Goal: Task Accomplishment & Management: Use online tool/utility

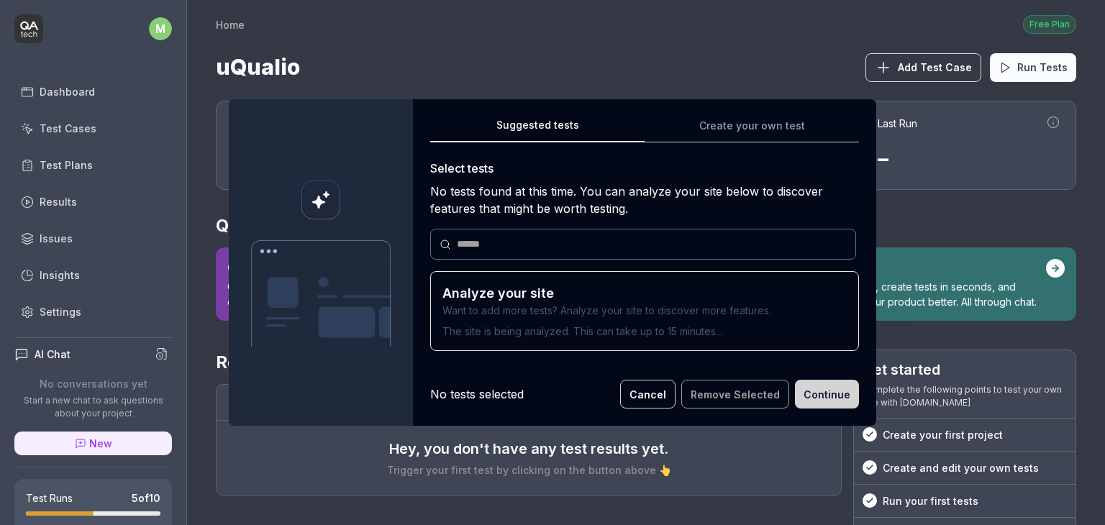
click at [651, 391] on button "Cancel" at bounding box center [647, 394] width 55 height 29
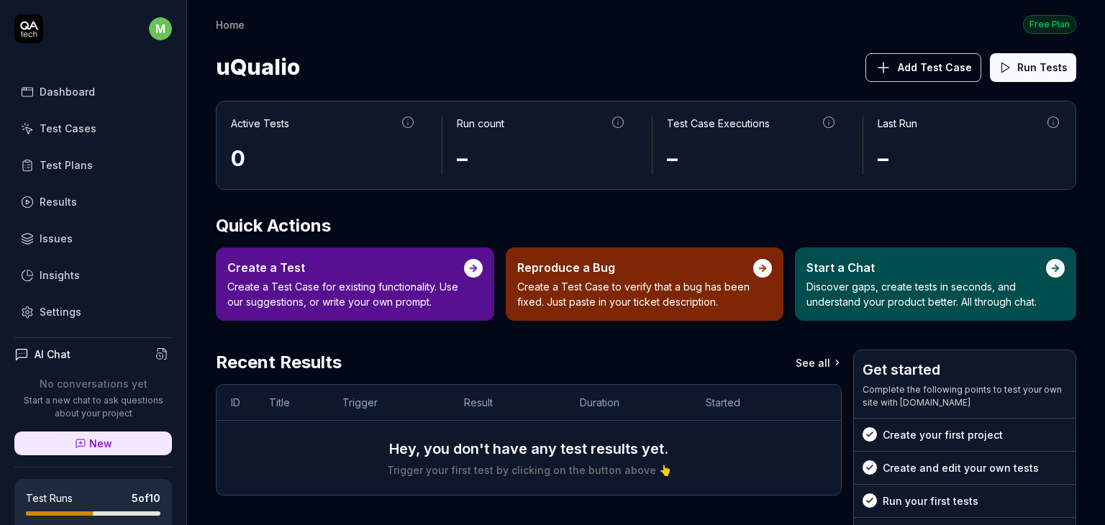
click at [911, 63] on span "Add Test Case" at bounding box center [935, 67] width 74 height 15
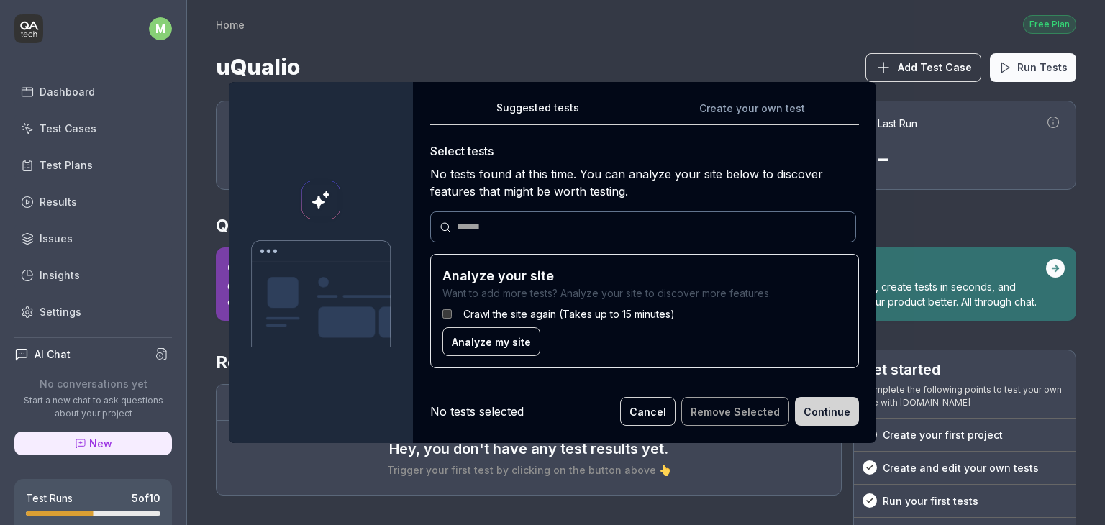
click at [657, 418] on button "Cancel" at bounding box center [647, 411] width 55 height 29
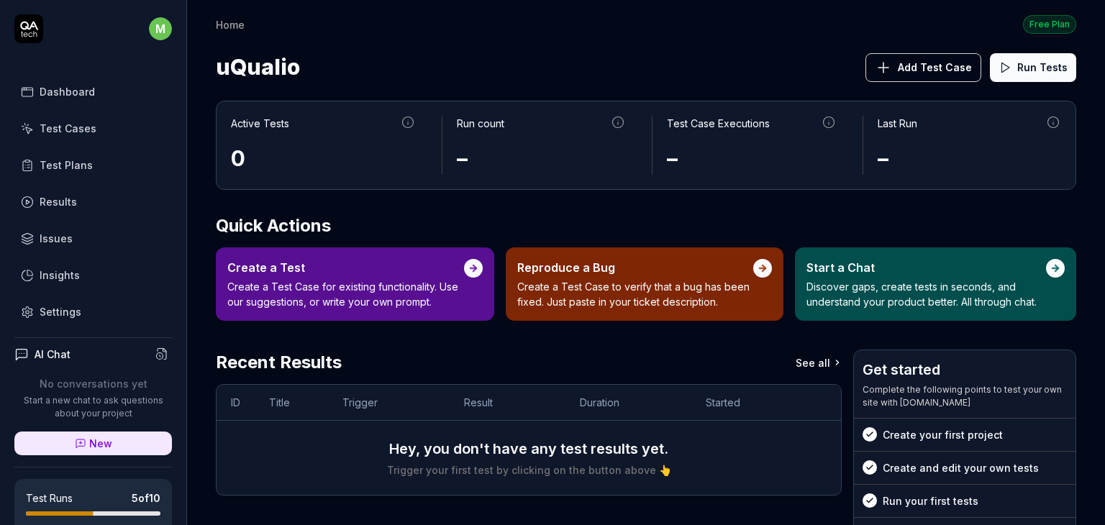
scroll to position [293, 0]
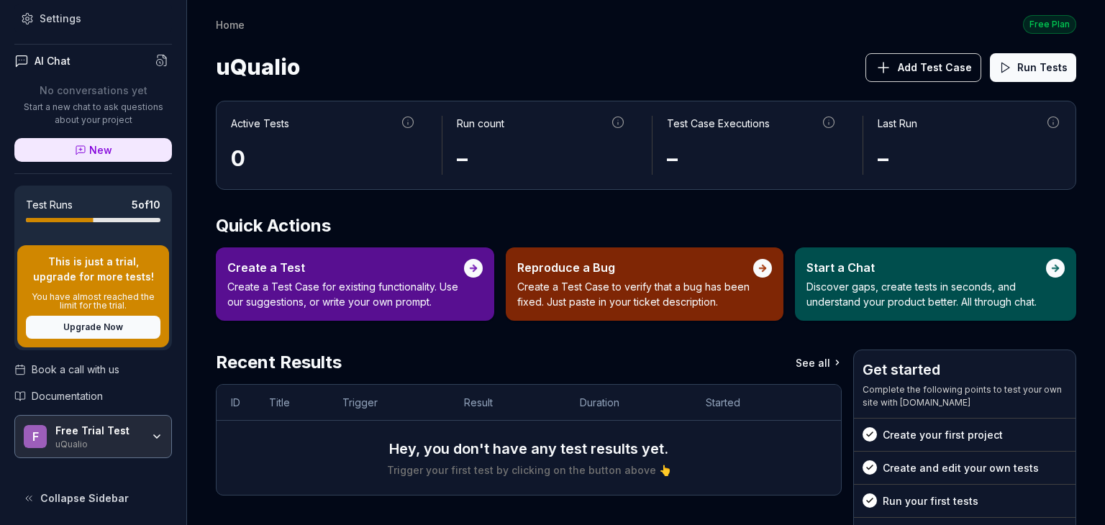
click at [103, 441] on div "uQualio" at bounding box center [98, 443] width 86 height 12
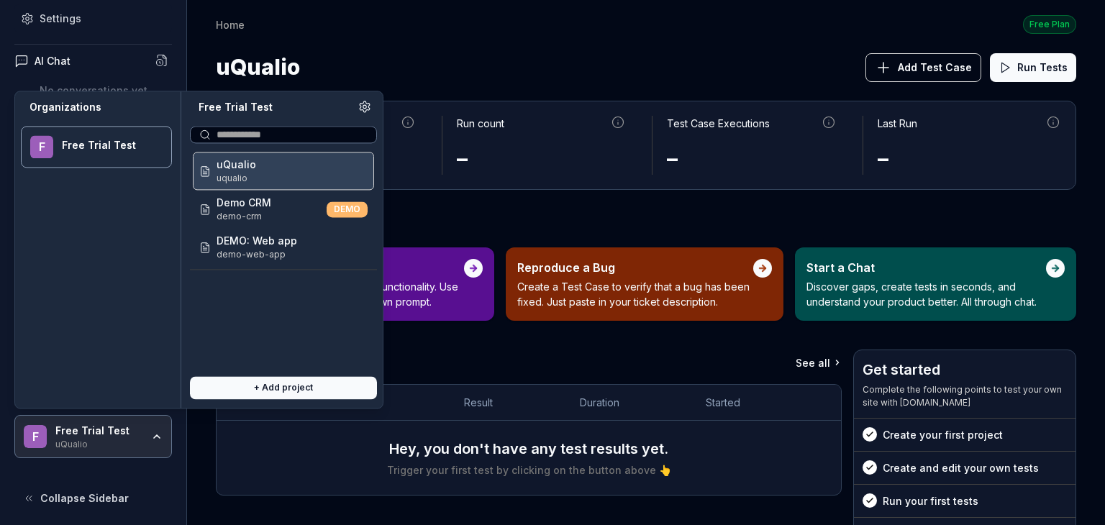
click at [271, 173] on div "uQualio uqualio" at bounding box center [283, 171] width 181 height 38
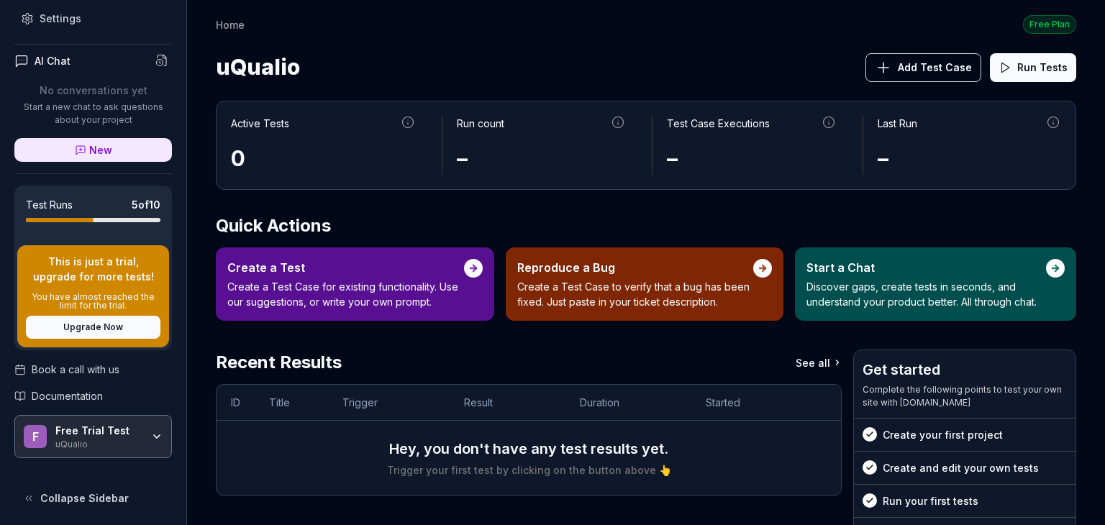
click at [506, 78] on div "uQualio Add Test Case Run Tests" at bounding box center [646, 67] width 860 height 38
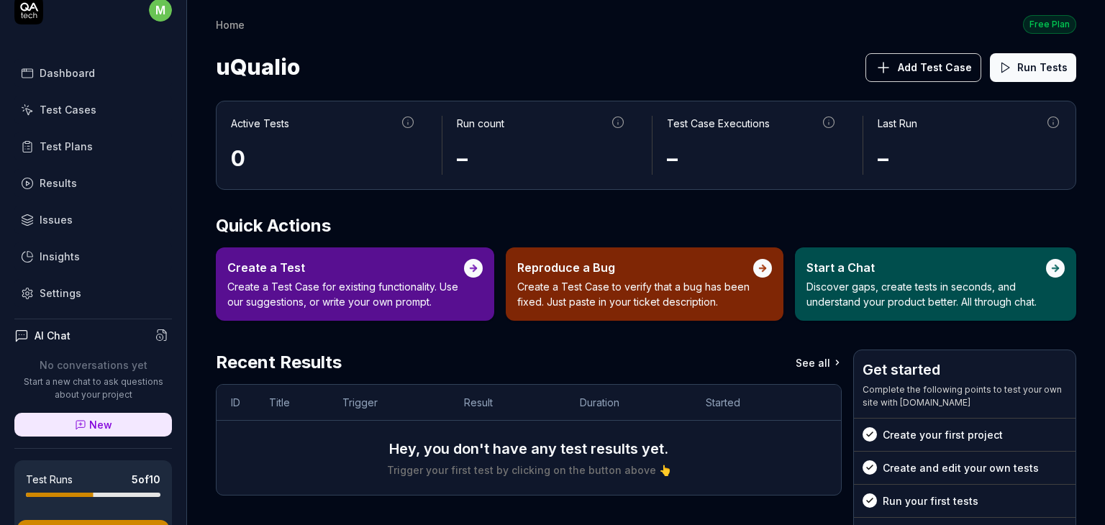
scroll to position [0, 0]
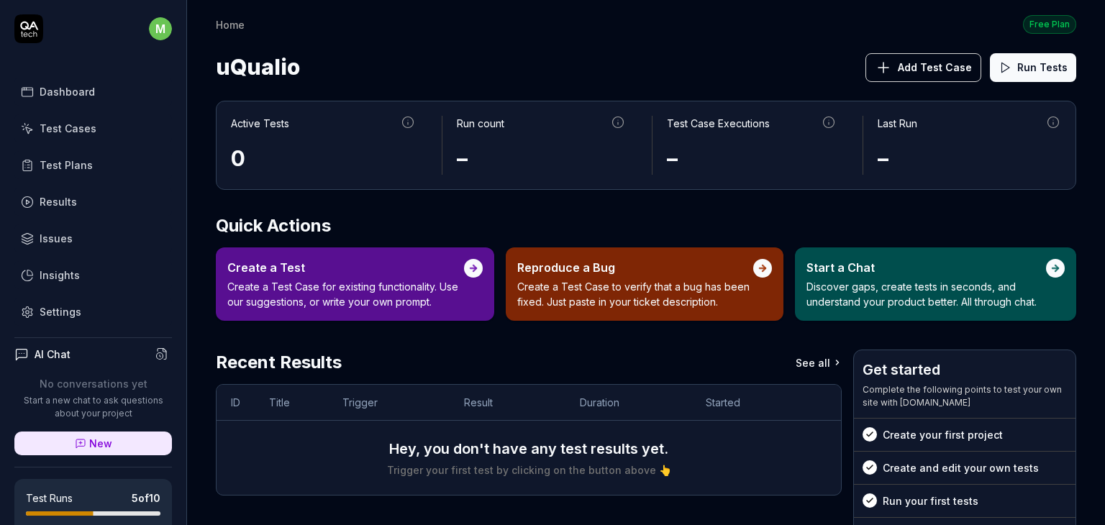
click at [77, 132] on div "Test Cases" at bounding box center [68, 128] width 57 height 15
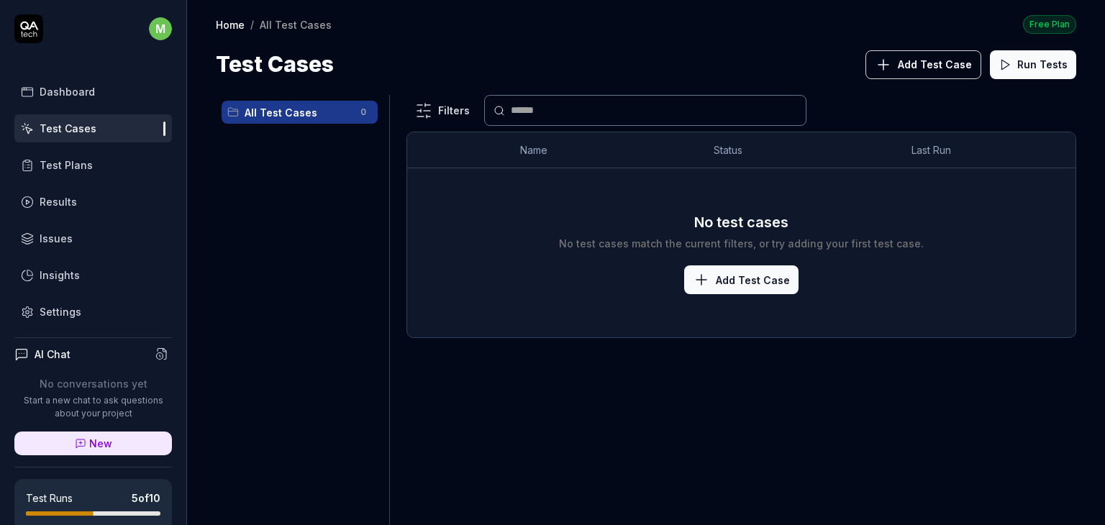
click at [942, 66] on span "Add Test Case" at bounding box center [935, 64] width 74 height 15
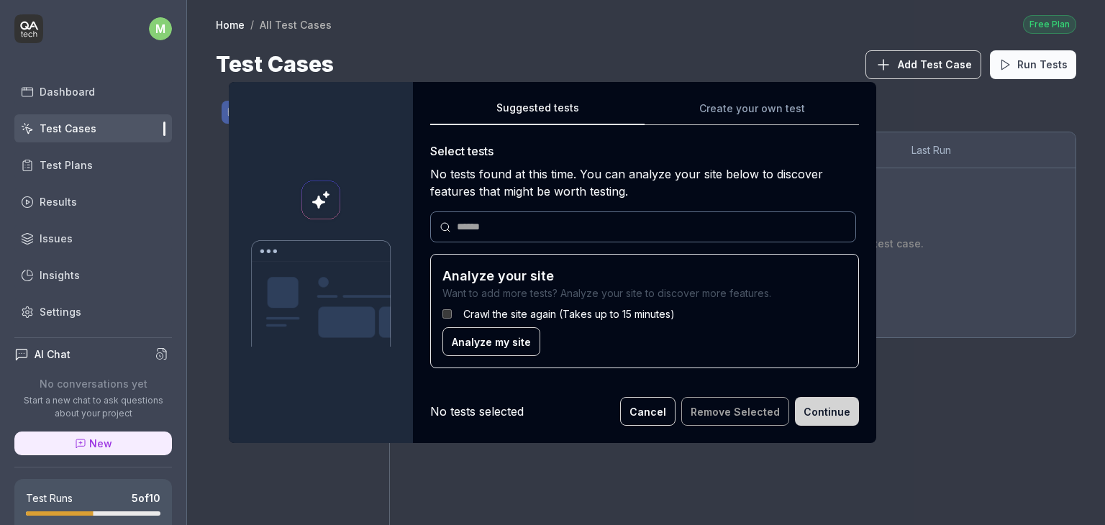
click at [496, 227] on input "text" at bounding box center [652, 226] width 390 height 15
click at [563, 279] on h3 "Analyze your site" at bounding box center [644, 275] width 404 height 19
click at [503, 224] on input "*******" at bounding box center [652, 226] width 390 height 15
type input "**********"
click at [440, 227] on icon at bounding box center [445, 228] width 12 height 12
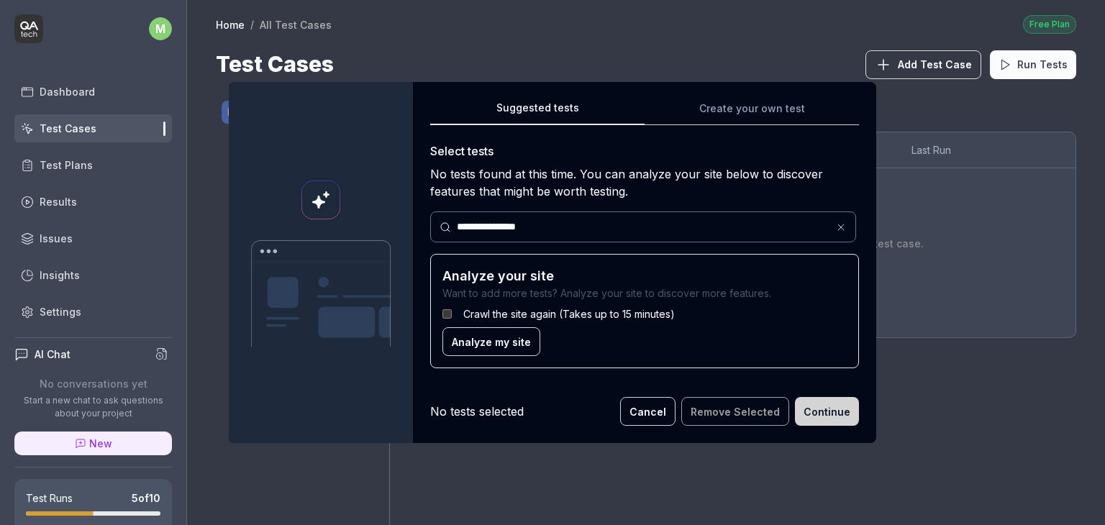
click at [598, 215] on div "**********" at bounding box center [643, 226] width 426 height 31
click at [478, 343] on span "Analyze my site" at bounding box center [491, 341] width 79 height 15
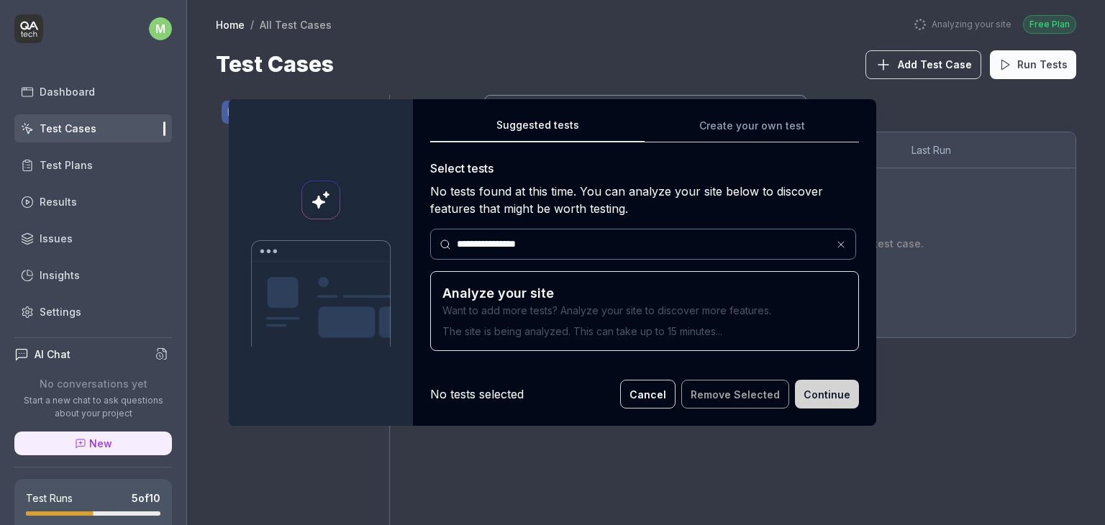
click at [835, 242] on icon at bounding box center [841, 245] width 12 height 12
click at [487, 250] on input "text" at bounding box center [652, 244] width 390 height 15
click at [503, 315] on p "Want to add more tests? Analyze your site to discover more features." at bounding box center [644, 310] width 404 height 15
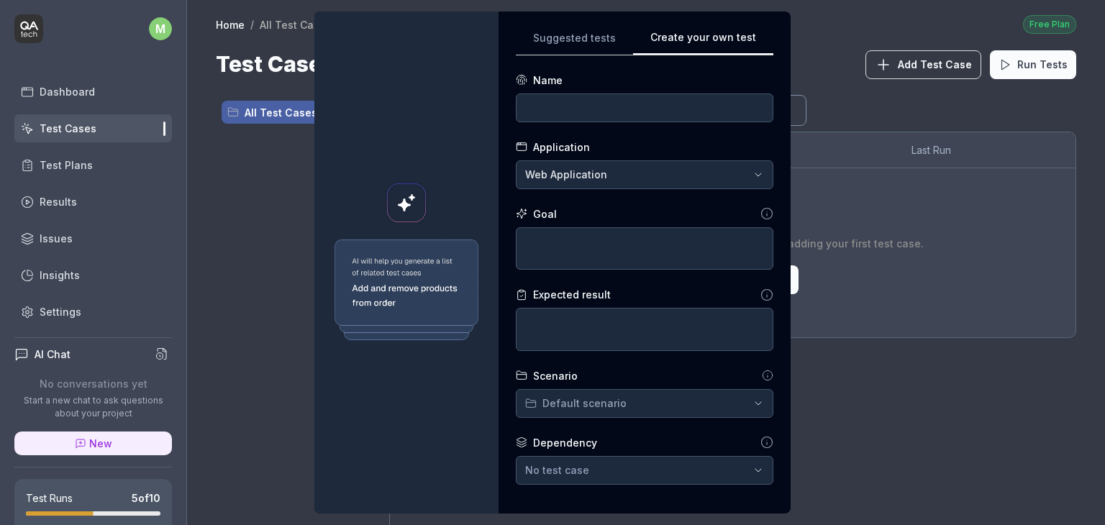
click at [767, 128] on div "**********" at bounding box center [644, 263] width 257 height 468
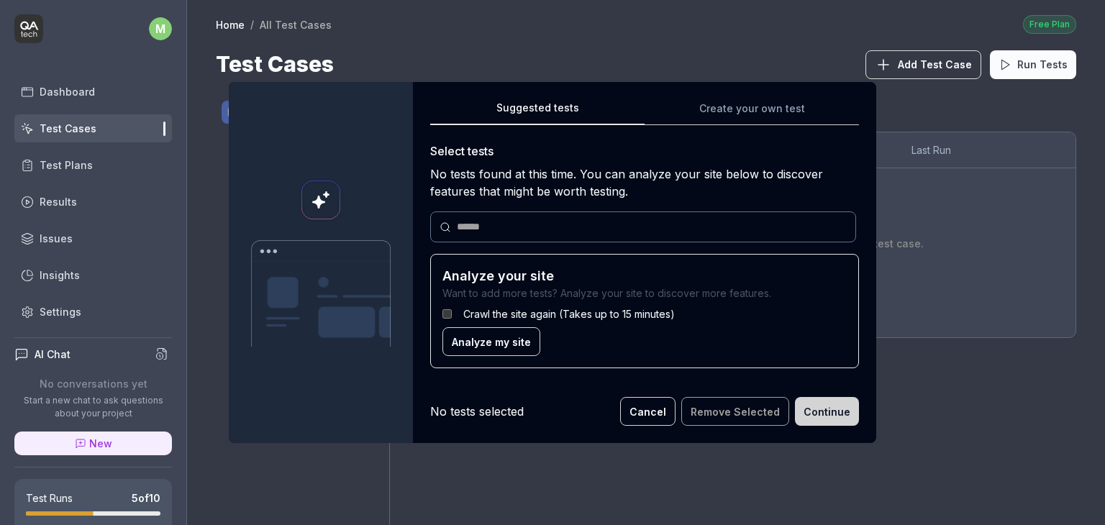
click at [575, 41] on div "Suggested tests Suggested tests Create your own test Select tests No tests foun…" at bounding box center [552, 262] width 1105 height 525
click at [506, 229] on input "text" at bounding box center [652, 226] width 390 height 15
click at [479, 225] on input "text" at bounding box center [652, 226] width 390 height 15
click at [473, 228] on input "text" at bounding box center [652, 226] width 390 height 15
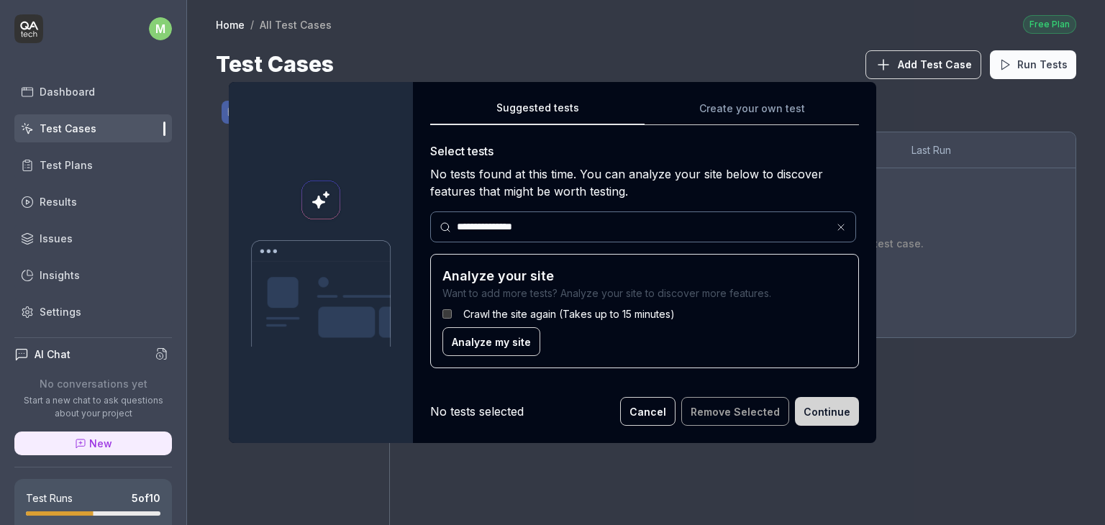
type input "**********"
click at [492, 340] on span "Analyze my site" at bounding box center [491, 341] width 79 height 15
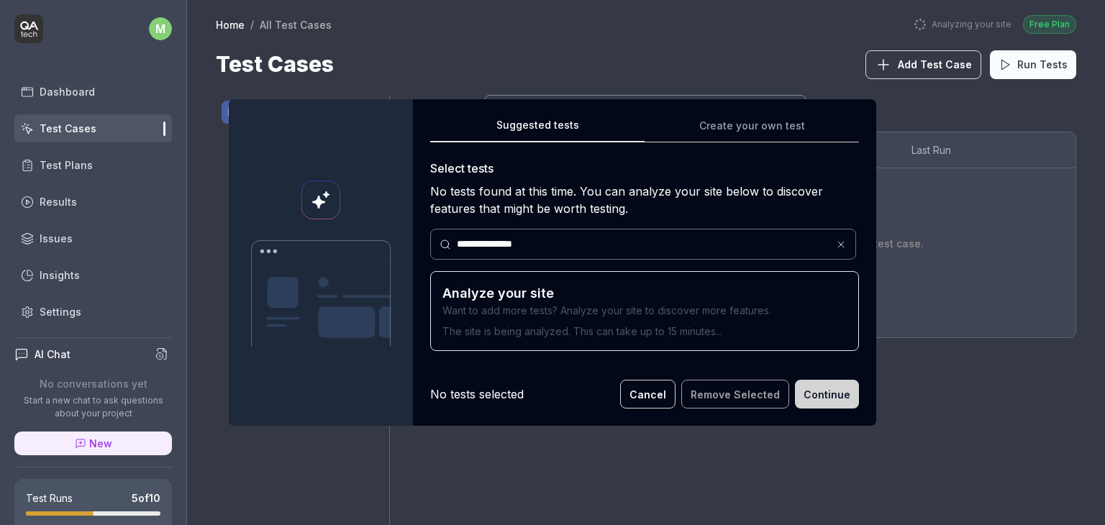
click at [588, 237] on input "**********" at bounding box center [652, 244] width 390 height 15
click at [835, 244] on icon at bounding box center [841, 245] width 12 height 12
click at [754, 125] on div "Suggested tests Create your own test Select tests No tests found at this time. …" at bounding box center [644, 240] width 429 height 247
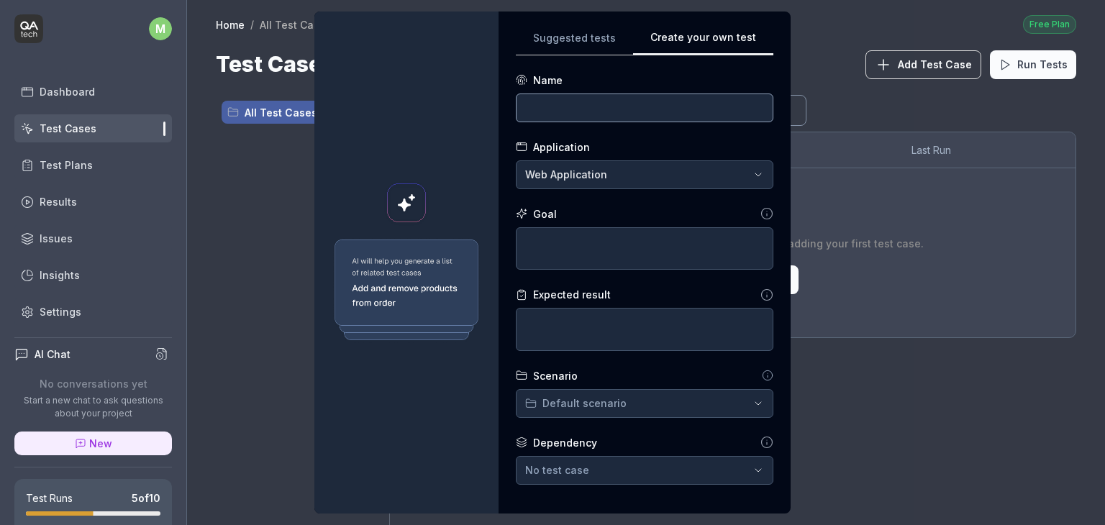
click at [565, 109] on input at bounding box center [644, 108] width 257 height 29
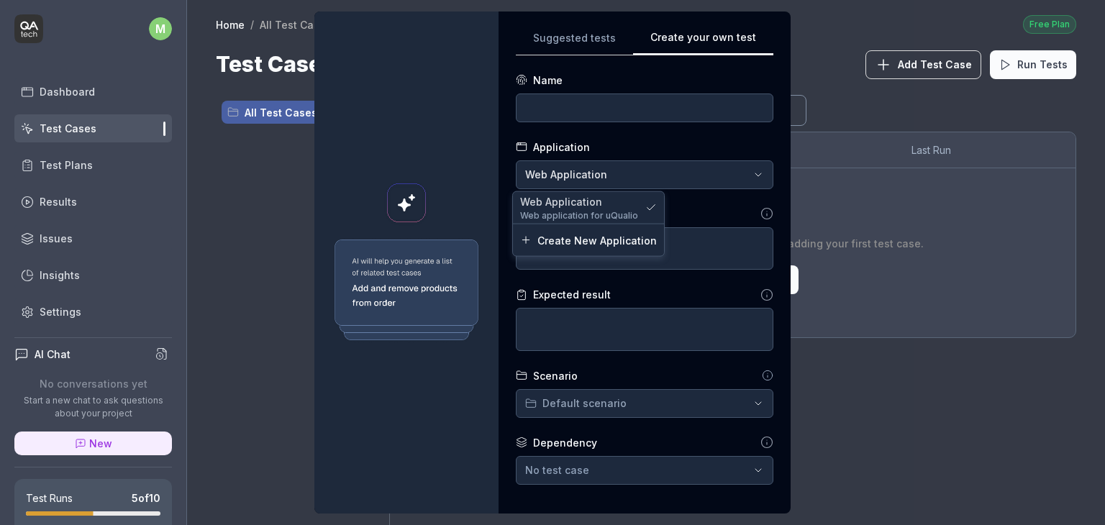
click at [550, 182] on div "**********" at bounding box center [552, 262] width 1105 height 525
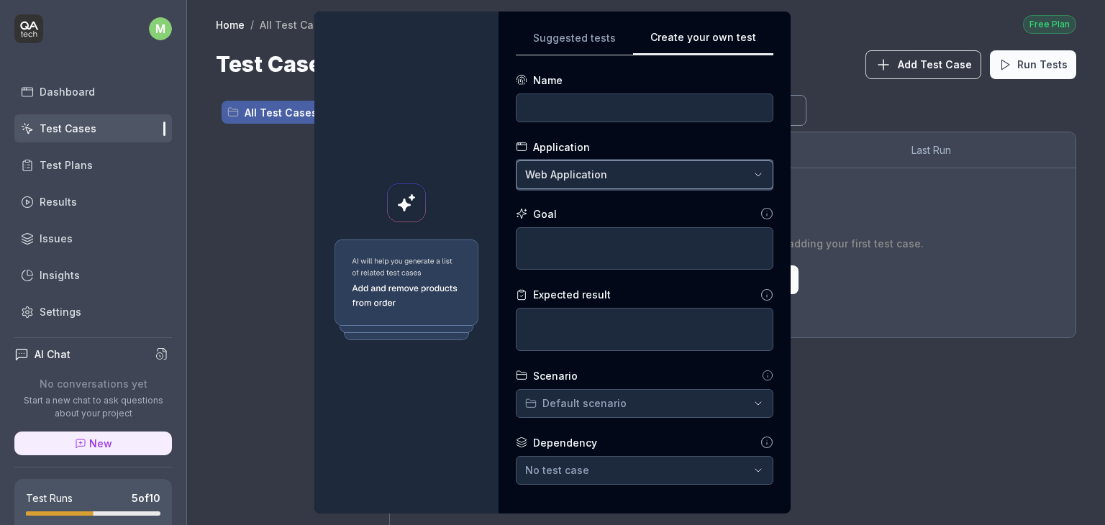
click at [690, 204] on div "**********" at bounding box center [552, 262] width 1105 height 525
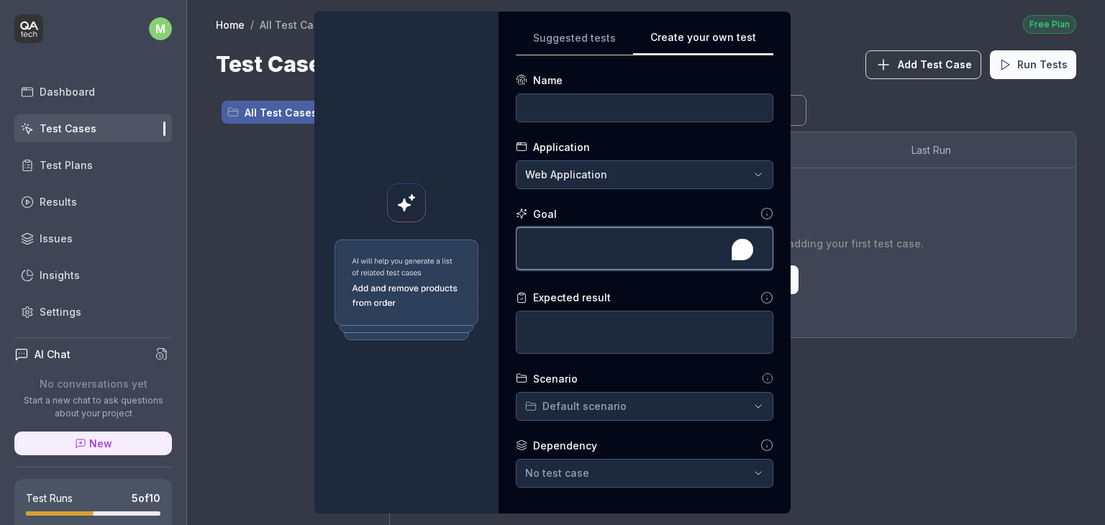
click at [638, 246] on textarea "To enrich screen reader interactions, please activate Accessibility in Grammarl…" at bounding box center [644, 248] width 257 height 43
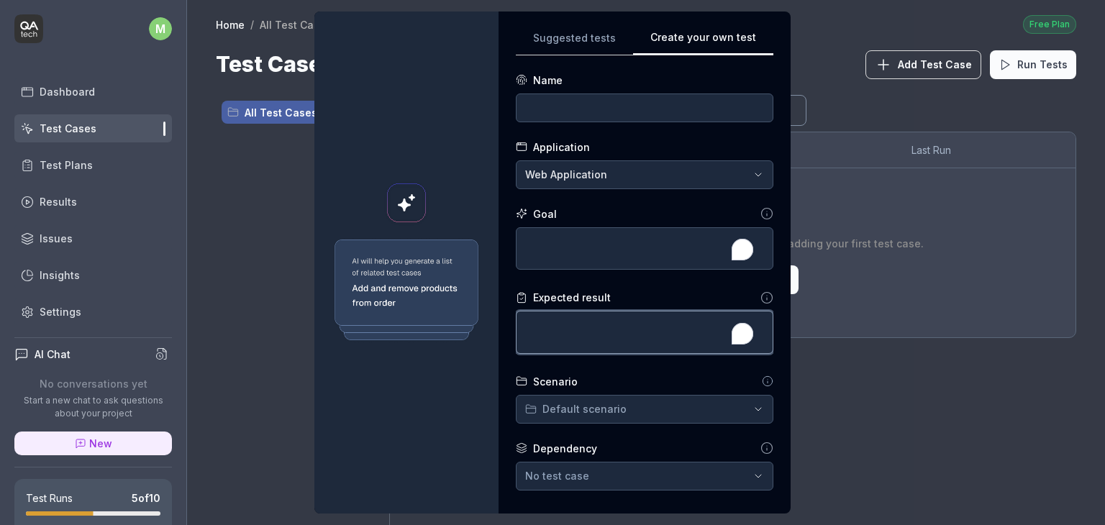
click at [596, 329] on textarea "To enrich screen reader interactions, please activate Accessibility in Grammarl…" at bounding box center [644, 332] width 257 height 43
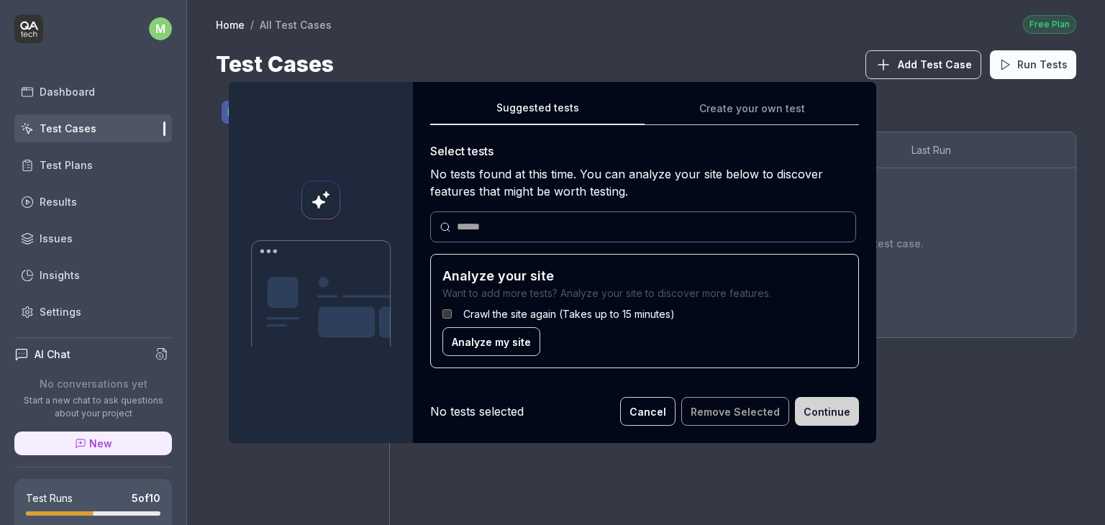
click at [567, 46] on div "Suggested tests Suggested tests Create your own test Select tests No tests foun…" at bounding box center [552, 262] width 1105 height 525
click at [504, 411] on div "No tests selected" at bounding box center [477, 411] width 94 height 17
click at [656, 418] on button "Cancel" at bounding box center [647, 411] width 55 height 29
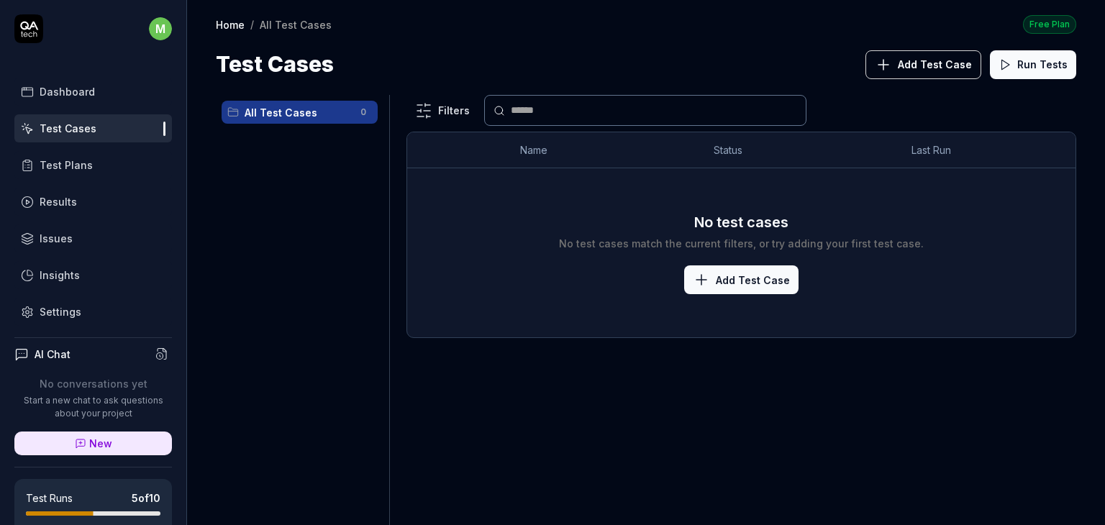
scroll to position [293, 0]
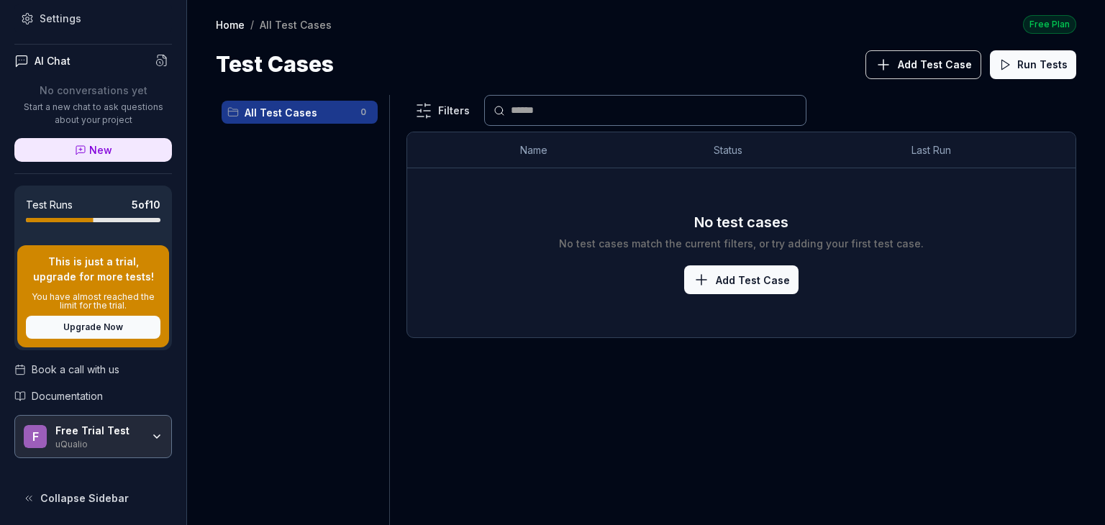
click at [108, 431] on div "Free Trial Test" at bounding box center [98, 430] width 86 height 13
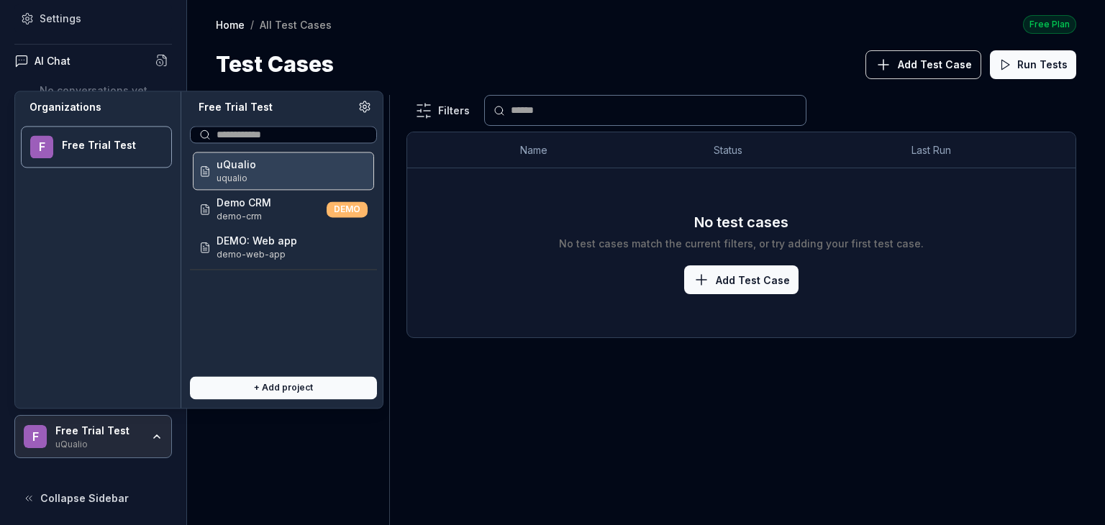
click at [250, 174] on span "uqualio" at bounding box center [236, 178] width 40 height 13
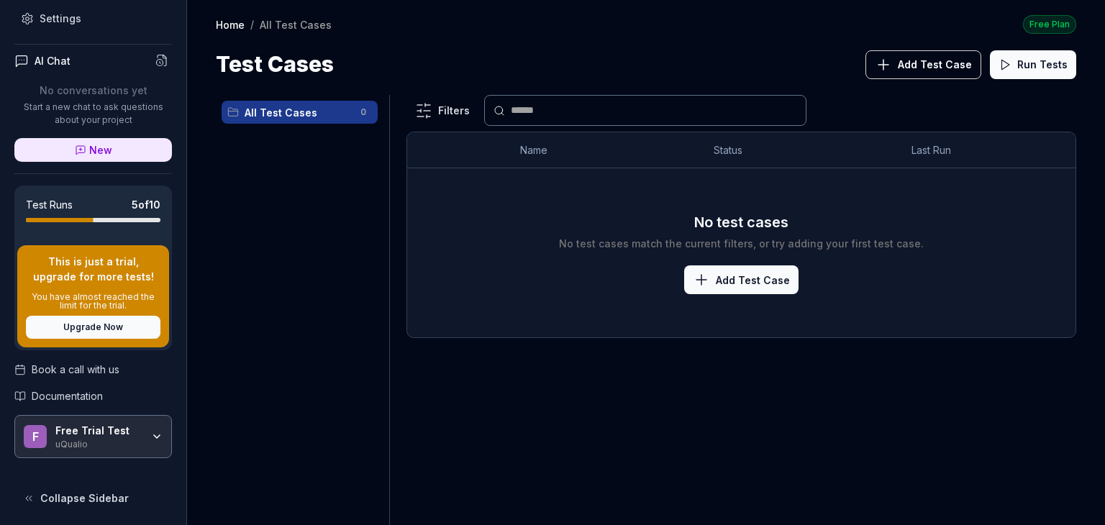
click at [383, 69] on div "Test Cases Add Test Case Run Tests" at bounding box center [646, 64] width 860 height 32
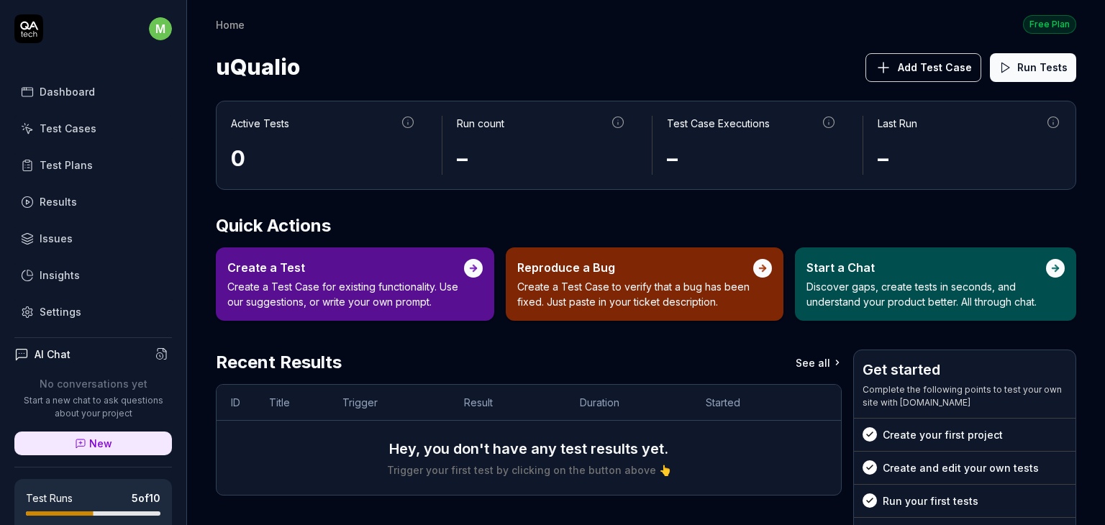
click at [944, 65] on span "Add Test Case" at bounding box center [935, 67] width 74 height 15
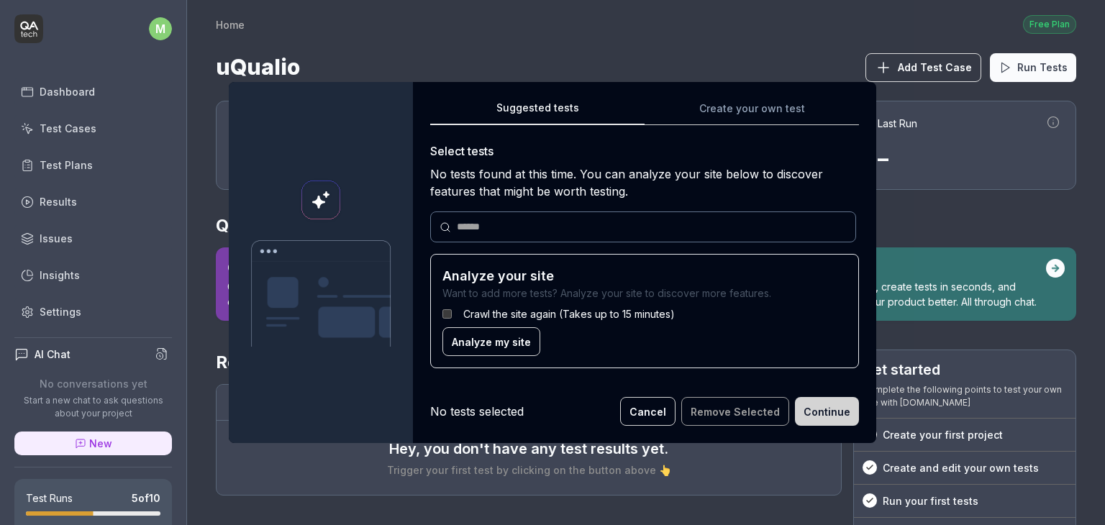
click at [747, 110] on div "Suggested tests Create your own test Select tests No tests found at this time. …" at bounding box center [644, 239] width 429 height 281
click at [588, 46] on div "Suggested tests Suggested tests Create your own test Select tests No tests foun…" at bounding box center [552, 262] width 1105 height 525
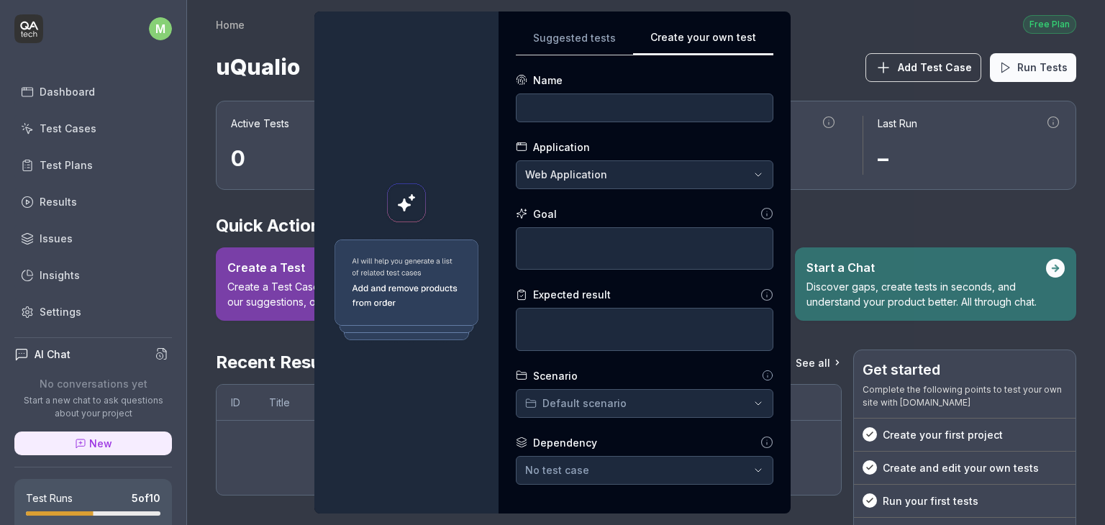
click at [754, 105] on div "**********" at bounding box center [644, 263] width 257 height 468
click at [664, 115] on input at bounding box center [644, 108] width 257 height 29
type input "Sign In"
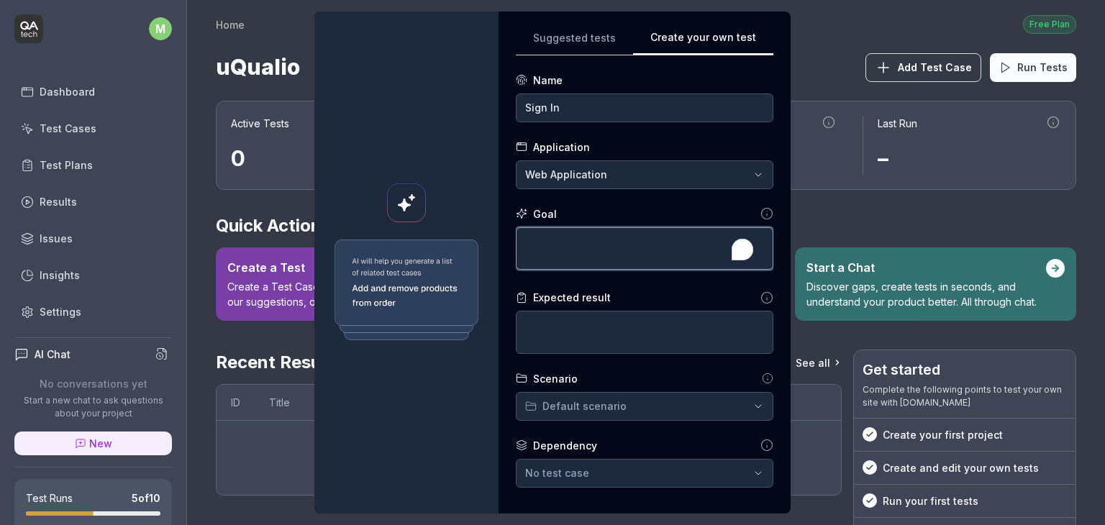
click at [593, 251] on textarea "To enrich screen reader interactions, please activate Accessibility in Grammarl…" at bounding box center [644, 248] width 257 height 43
type textarea "*"
type textarea "S"
type textarea "*"
type textarea "Sh"
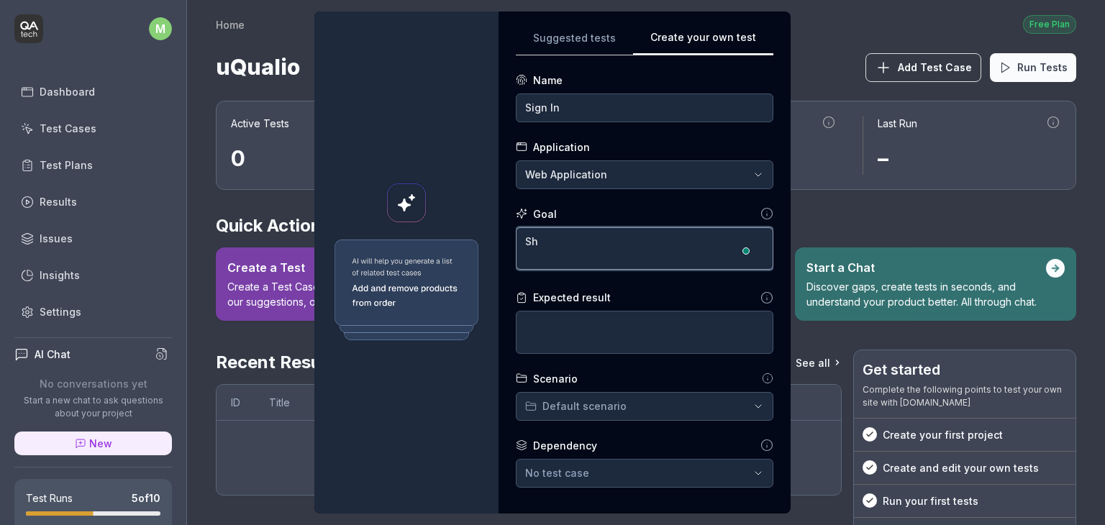
type textarea "*"
type textarea "Sho"
type textarea "*"
type textarea "Shou"
type textarea "*"
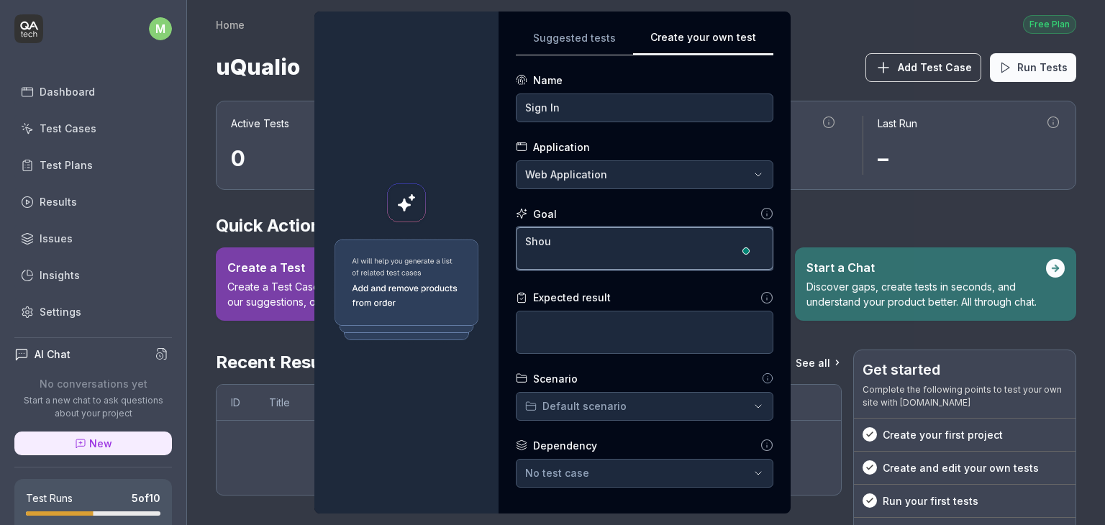
type textarea "Shoul"
type textarea "*"
type textarea "Should"
type textarea "*"
type textarea "Should"
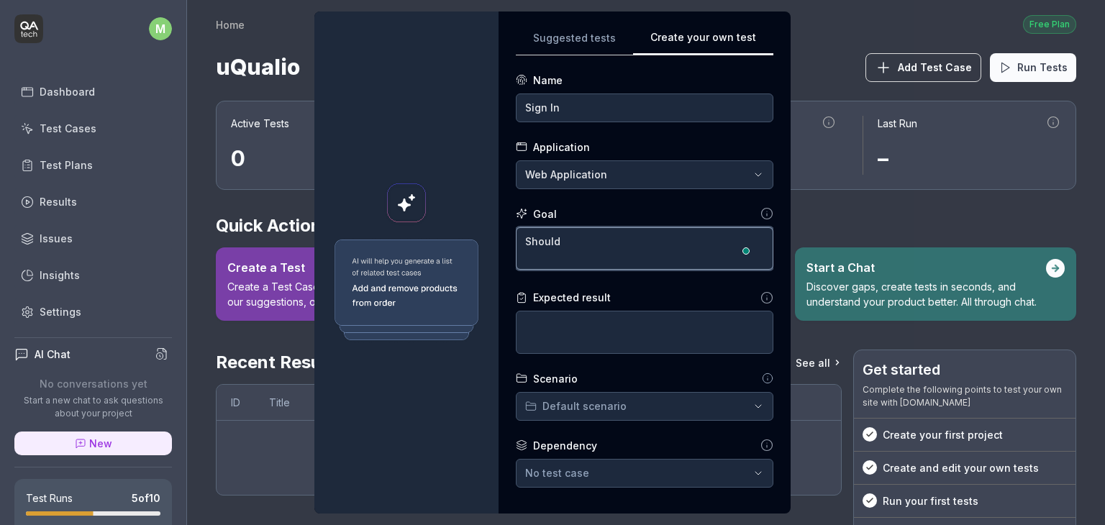
type textarea "*"
type textarea "Should b"
type textarea "*"
type textarea "Should be"
type textarea "*"
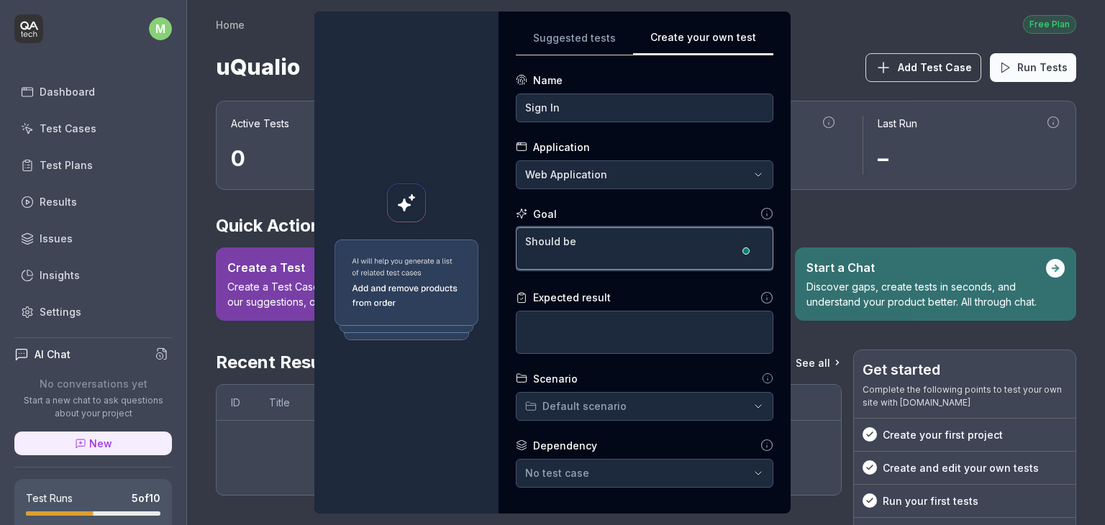
type textarea "Should be"
type textarea "*"
type textarea "Should be a"
type textarea "*"
type textarea "Should be ab"
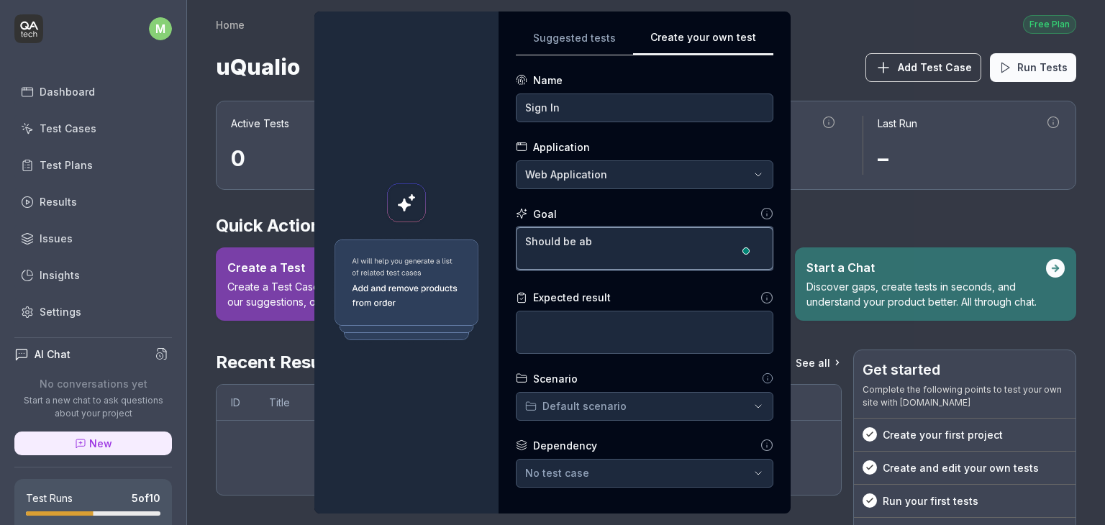
type textarea "*"
type textarea "Should be abl"
type textarea "*"
type textarea "Should be able"
type textarea "*"
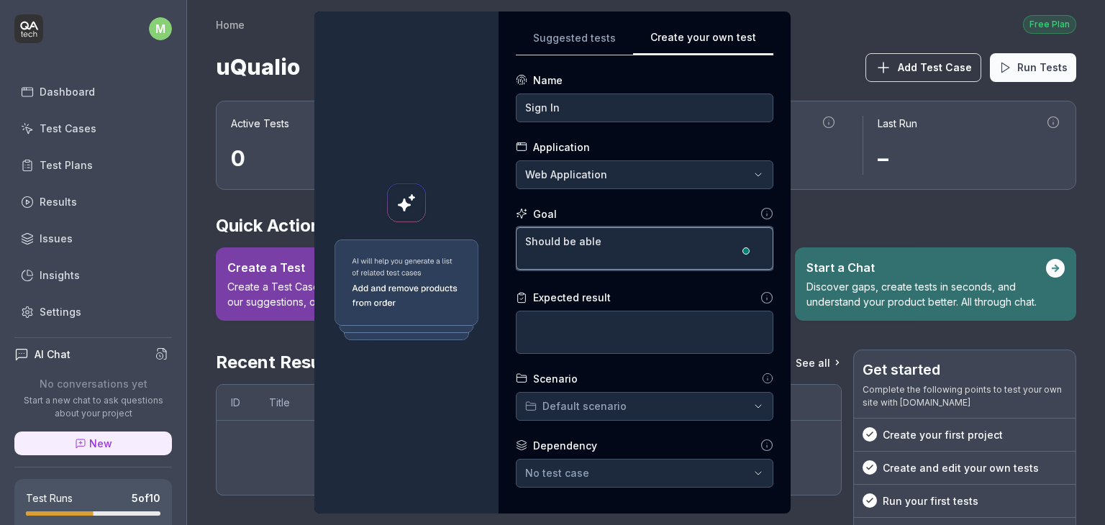
type textarea "Should be able t"
type textarea "*"
type textarea "Should be able to"
type textarea "*"
type textarea "Should be able to"
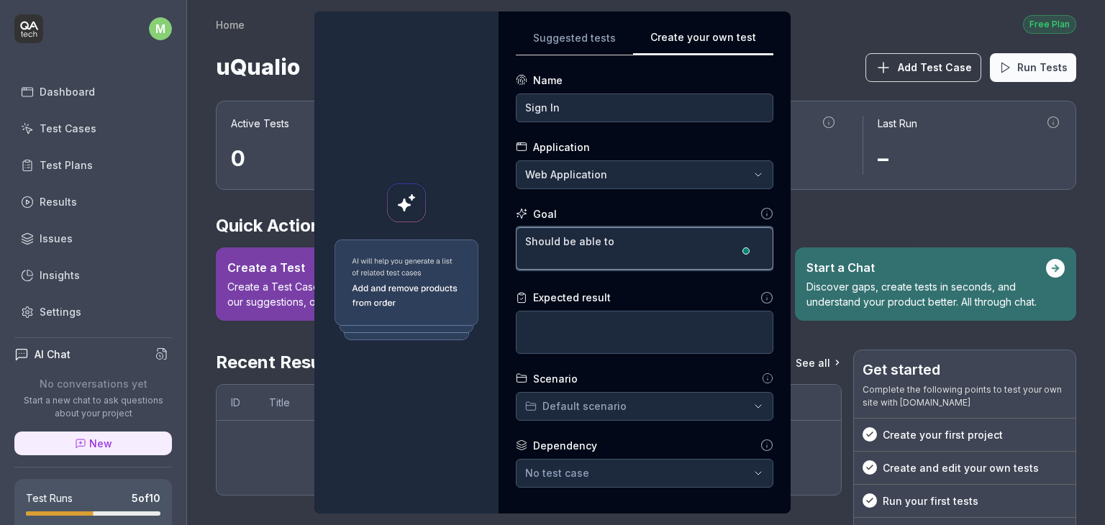
type textarea "*"
type textarea "Should be able to s"
type textarea "*"
type textarea "Should be able to si"
type textarea "*"
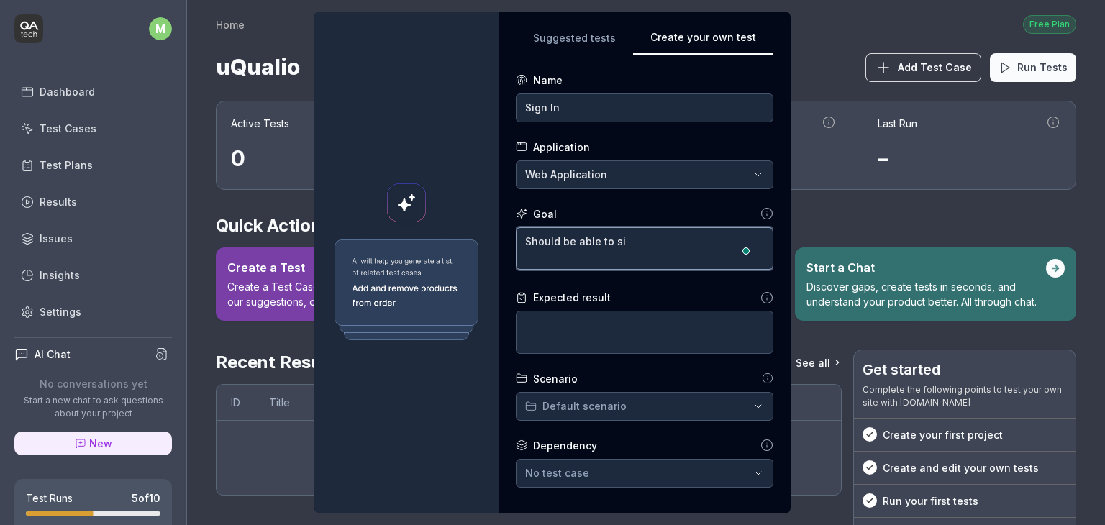
type textarea "Should be able to sig"
type textarea "*"
type textarea "Should be able to sign"
type textarea "*"
type textarea "Should be able to sign"
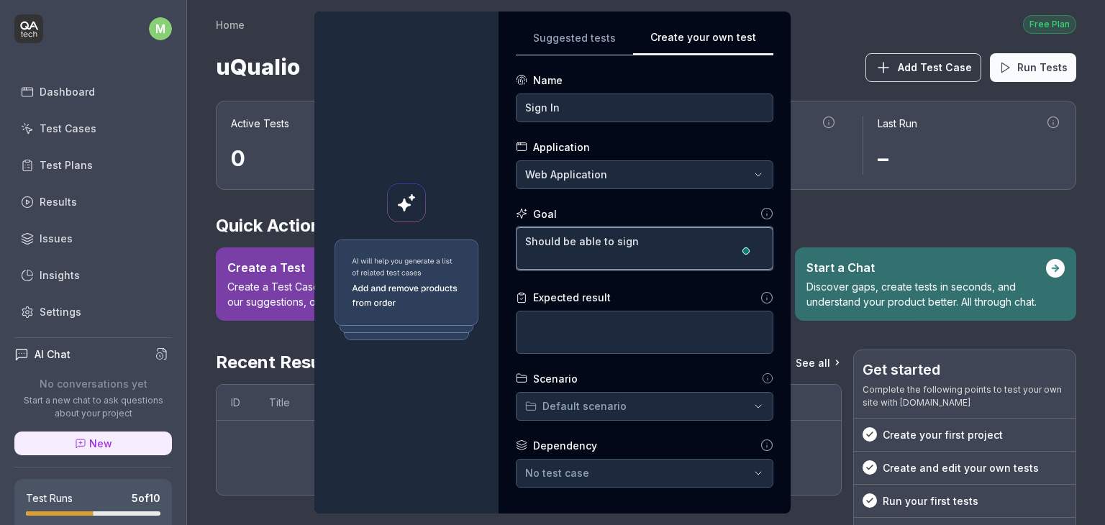
type textarea "*"
type textarea "Should be able to sign i"
type textarea "*"
type textarea "Should be able to sign in"
type textarea "*"
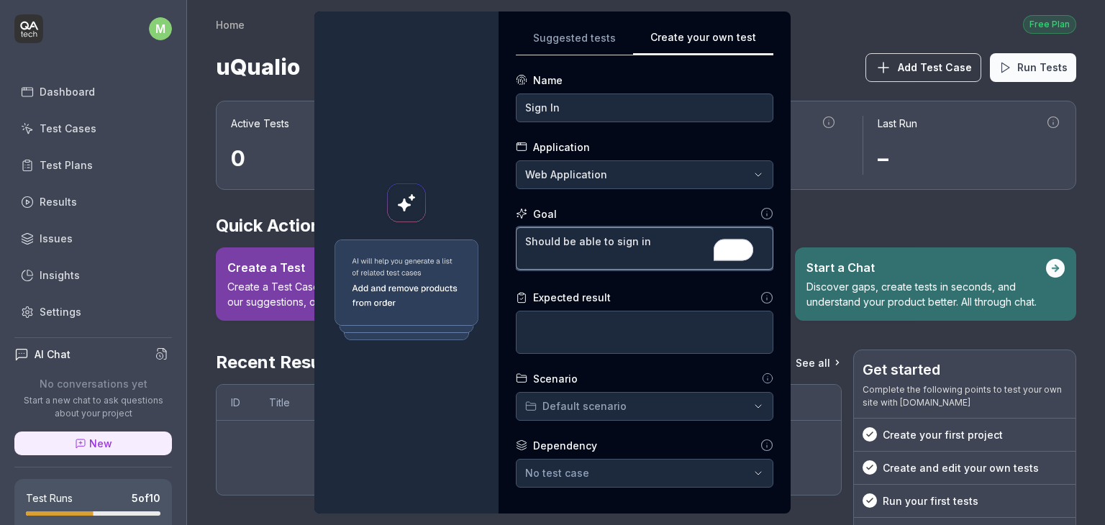
type textarea "Should be able to sign in"
type textarea "*"
type textarea "Should be able to sign in w"
type textarea "*"
type textarea "Should be able to sign in wi"
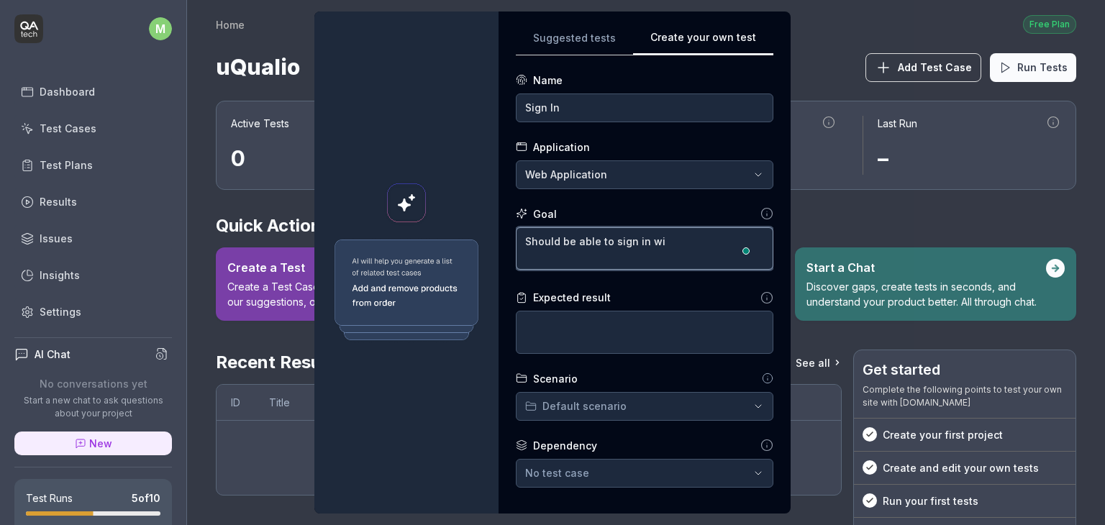
type textarea "*"
type textarea "Should be able to sign in wit"
type textarea "*"
type textarea "Should be able to sign in with"
type textarea "*"
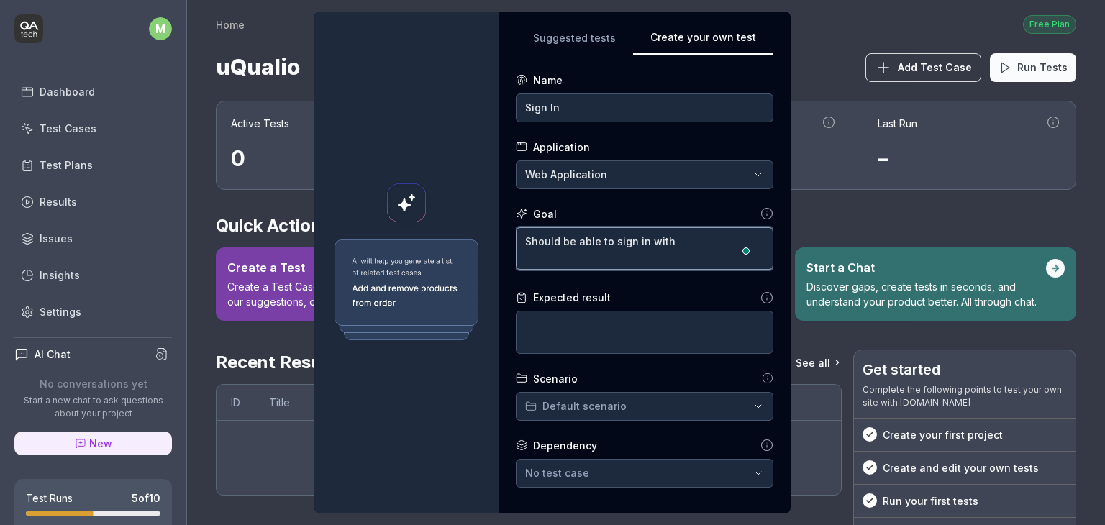
type textarea "Should be able to sign in with u"
type textarea "*"
type textarea "Should be able to sign in with us"
type textarea "*"
type textarea "Should be able to sign in with use"
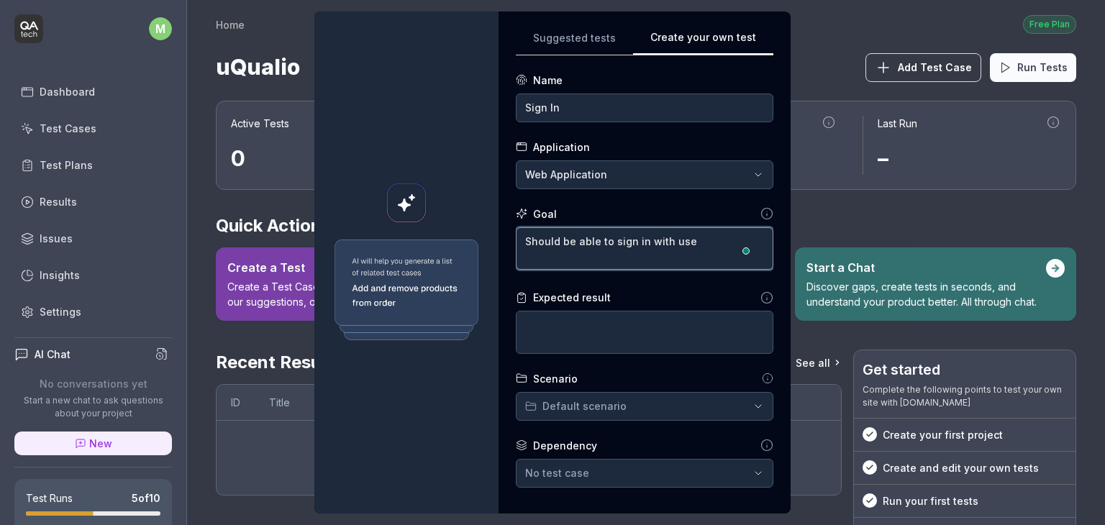
type textarea "*"
type textarea "Should be able to sign in with user"
type textarea "*"
type textarea "Should be able to sign in with usern"
type textarea "*"
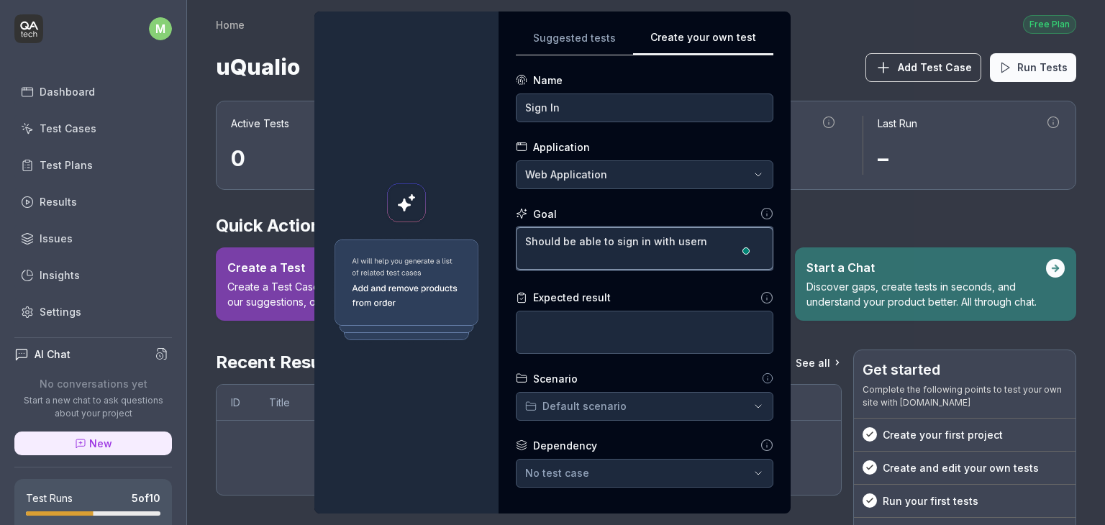
type textarea "Should be able to sign in with userna"
type textarea "*"
type textarea "Should be able to sign in with usernam"
type textarea "*"
type textarea "Should be able to sign in with username"
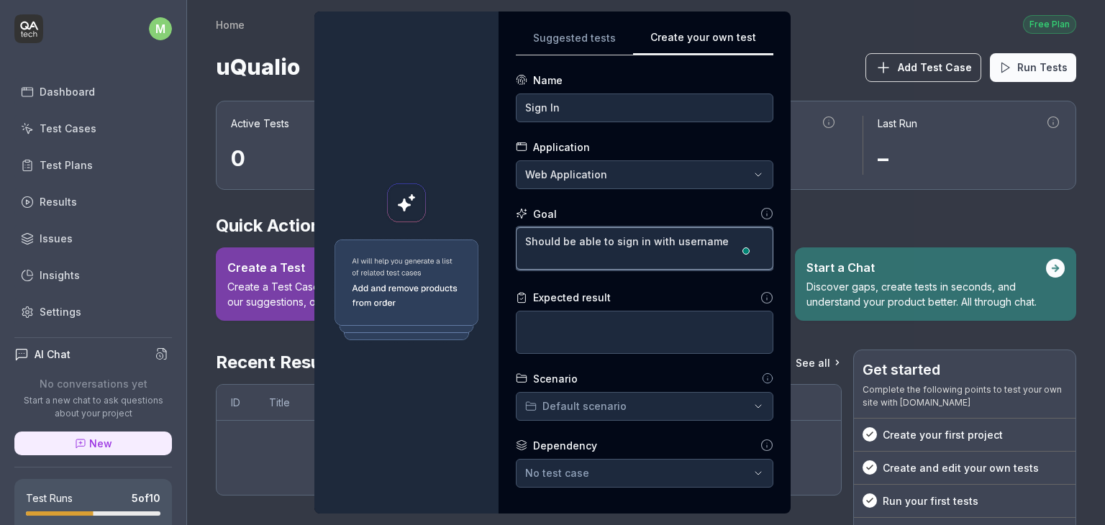
type textarea "*"
type textarea "Should be able to sign in with username"
type textarea "*"
type textarea "Should be able to sign in with username ""
paste textarea "[EMAIL_ADDRESS][DOMAIN_NAME]"
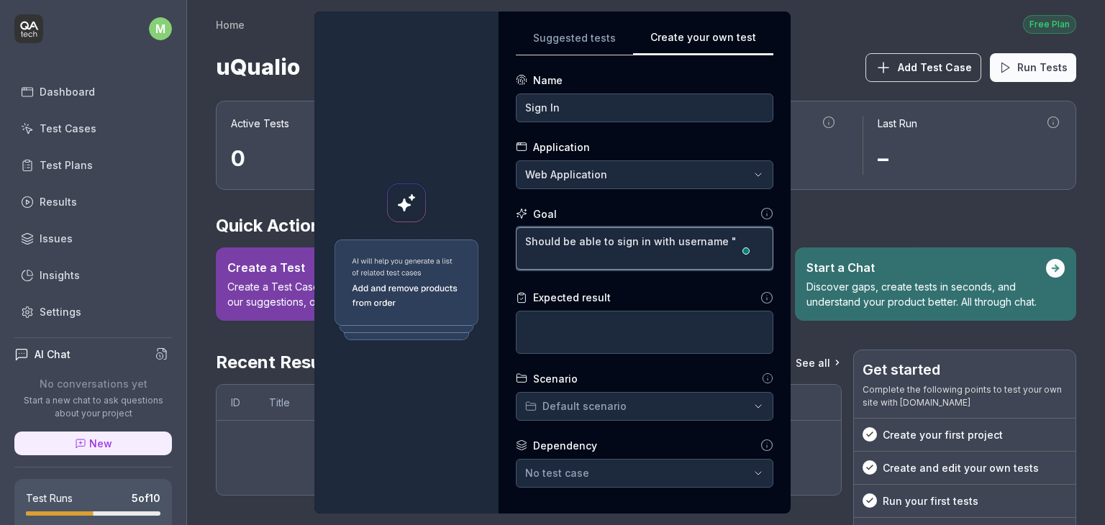
type textarea "*"
type textarea "Should be able to sign in with username "[EMAIL_ADDRESS][DOMAIN_NAME]"
type textarea "*"
type textarea "Should be able to sign in with username "[EMAIL_ADDRESS][DOMAIN_NAME]""
type textarea "*"
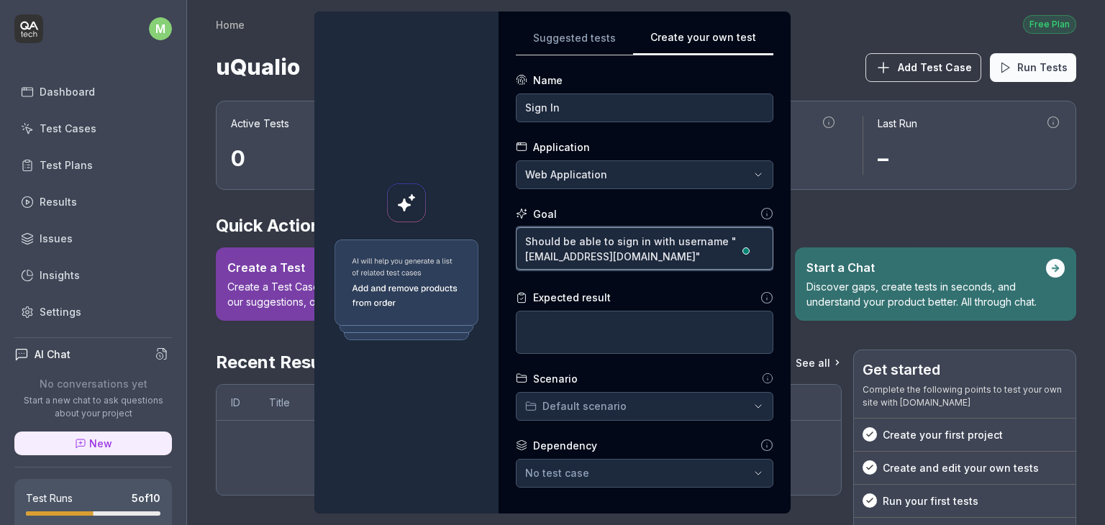
type textarea "Should be able to sign in with username "[EMAIL_ADDRESS][DOMAIN_NAME]""
type textarea "*"
type textarea "Should be able to sign in with username "[EMAIL_ADDRESS][DOMAIN_NAME]" a"
type textarea "*"
type textarea "Should be able to sign in with username "[EMAIL_ADDRESS][DOMAIN_NAME]" an"
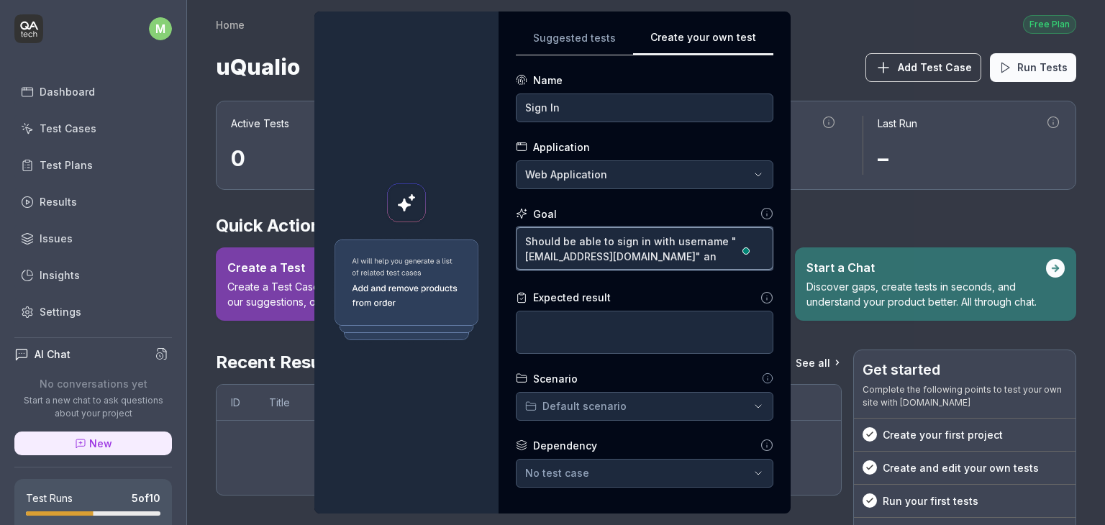
type textarea "*"
type textarea "Should be able to sign in with username "[EMAIL_ADDRESS][DOMAIN_NAME]" and"
type textarea "*"
type textarea "Should be able to sign in with username "[EMAIL_ADDRESS][DOMAIN_NAME]" and"
type textarea "*"
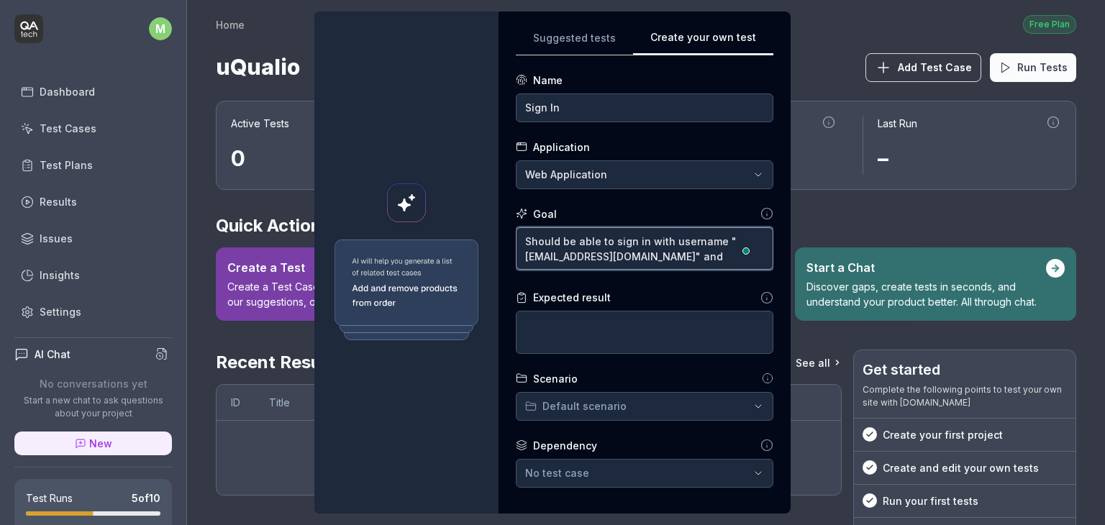
type textarea "Should be able to sign in with username "[EMAIL_ADDRESS][DOMAIN_NAME]" and p"
type textarea "*"
type textarea "Should be able to sign in with username "[EMAIL_ADDRESS][DOMAIN_NAME]" and pa"
type textarea "*"
type textarea "Should be able to sign in with username "[EMAIL_ADDRESS][DOMAIN_NAME]" and pas"
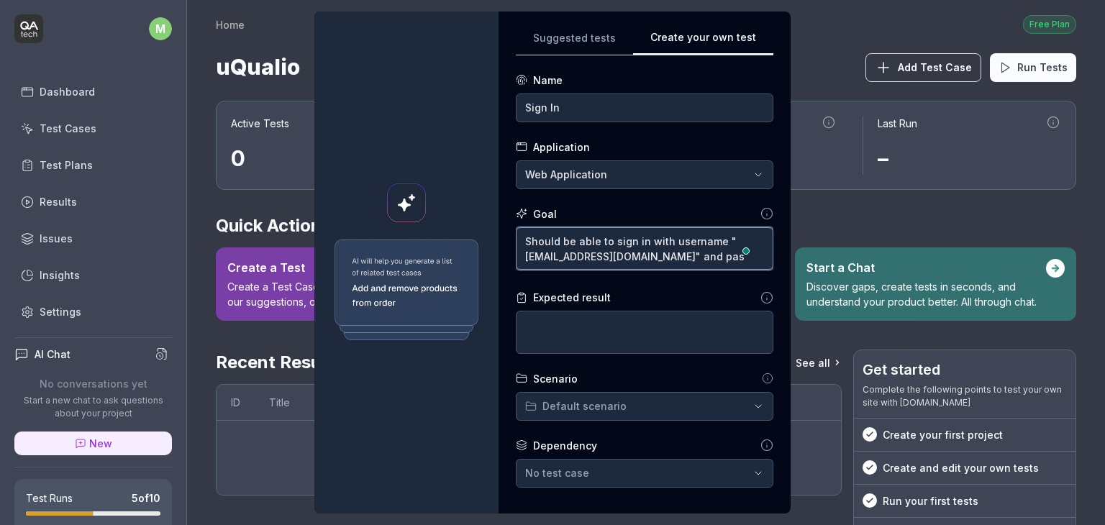
type textarea "*"
type textarea "Should be able to sign in with username "[EMAIL_ADDRESS][DOMAIN_NAME]" and pass"
type textarea "*"
type textarea "Should be able to sign in with username "[EMAIL_ADDRESS][DOMAIN_NAME]" and passw"
type textarea "*"
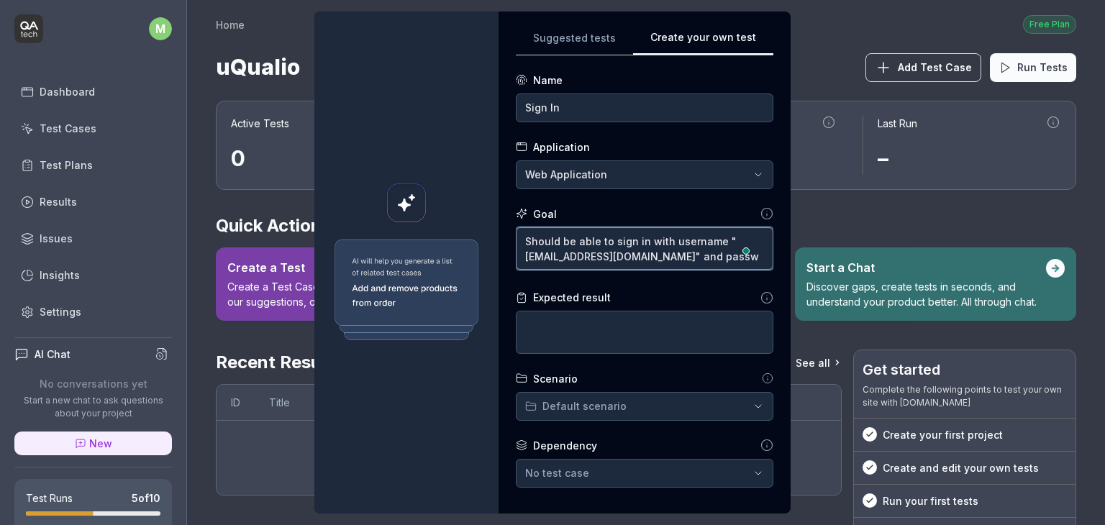
type textarea "Should be able to sign in with username "[EMAIL_ADDRESS][DOMAIN_NAME]" and pass…"
type textarea "*"
type textarea "Should be able to sign in with username "[EMAIL_ADDRESS][DOMAIN_NAME]" and pass…"
type textarea "*"
type textarea "Should be able to sign in with username "[EMAIL_ADDRESS][DOMAIN_NAME]" and pass…"
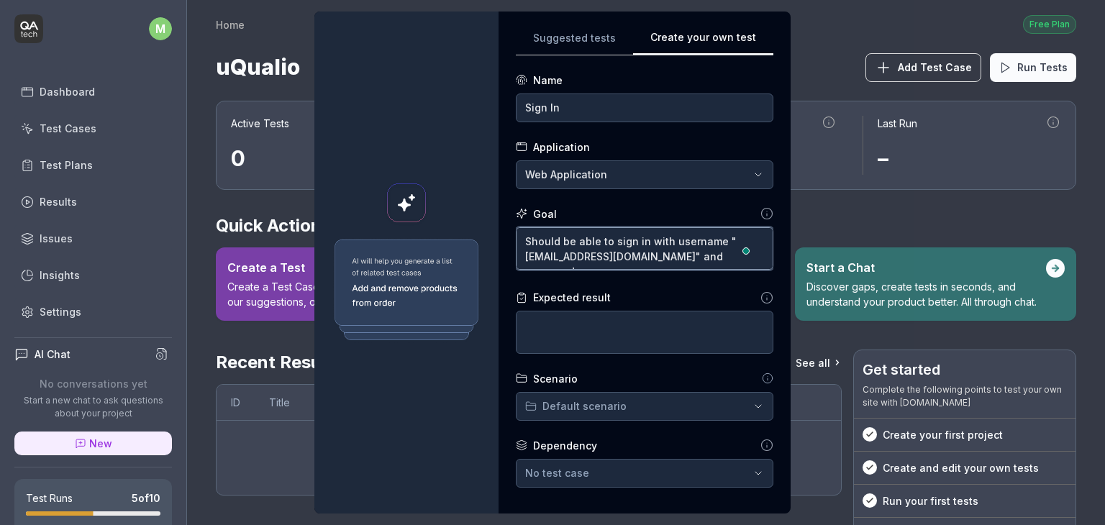
type textarea "*"
type textarea "Should be able to sign in with username "[EMAIL_ADDRESS][DOMAIN_NAME]" and pass…"
type textarea "*"
type textarea "Should be able to sign in with username "[EMAIL_ADDRESS][DOMAIN_NAME]" and pass…"
paste textarea "Munzimmf0224@"
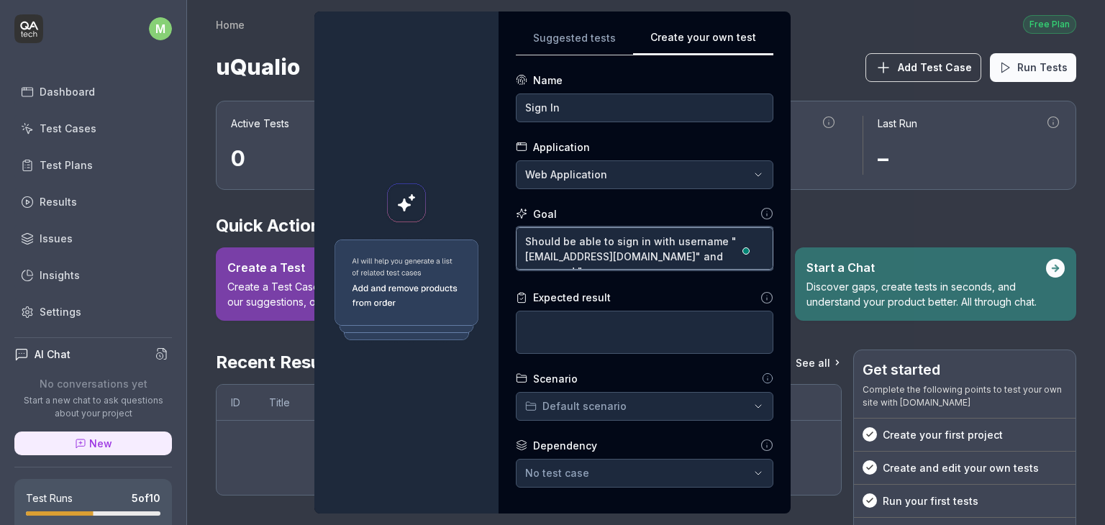
type textarea "*"
type textarea "Should be able to sign in with username "[EMAIL_ADDRESS][DOMAIN_NAME]" and pass…"
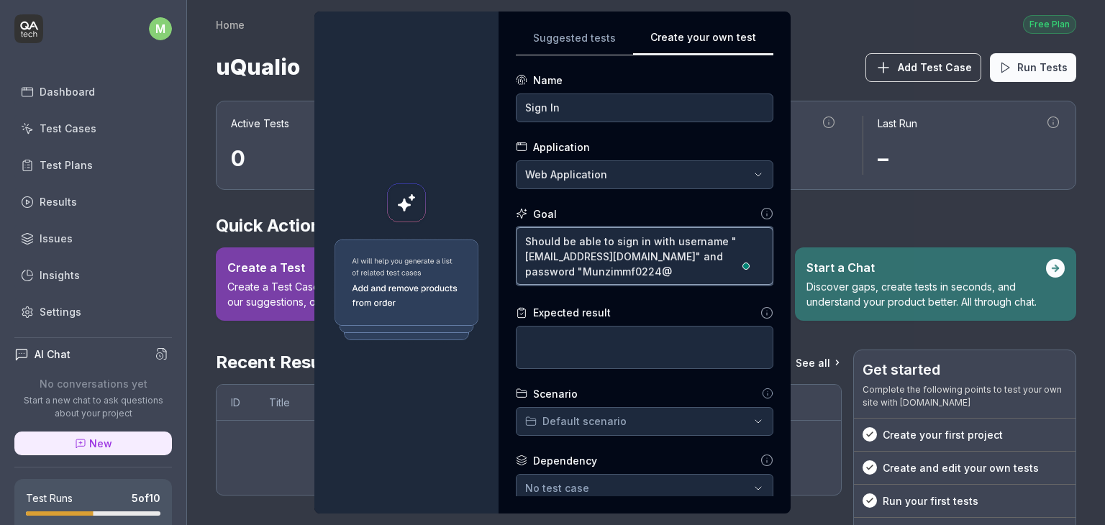
type textarea "*"
type textarea "Should be able to sign in with username "[EMAIL_ADDRESS][DOMAIN_NAME]" and pass…"
type textarea "*"
type textarea "Should be able to sign in with username "[EMAIL_ADDRESS][DOMAIN_NAME]" and pass…"
type textarea "*"
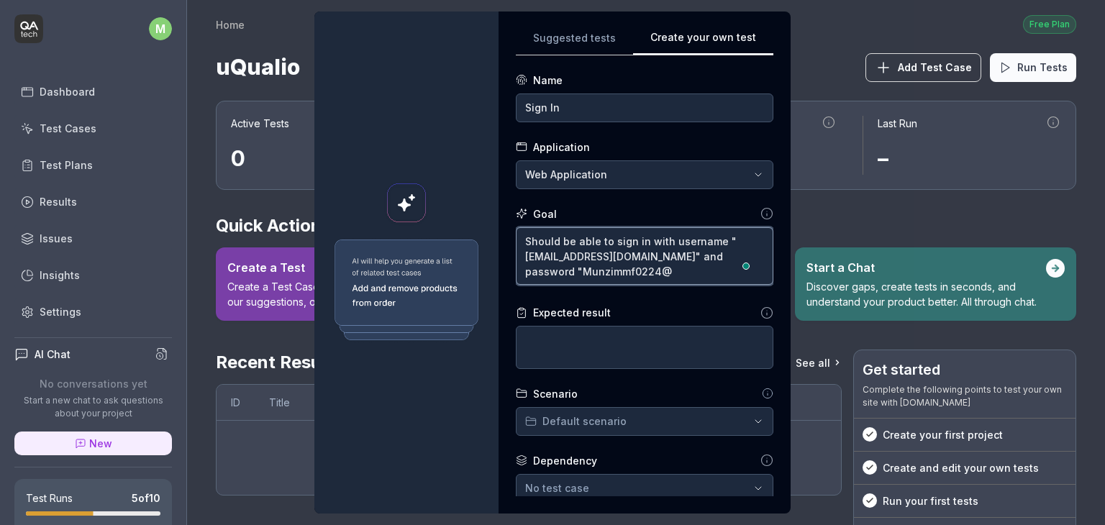
type textarea "Should be able to sign in with username "[EMAIL_ADDRESS][DOMAIN_NAME]" and pass…"
click at [512, 256] on div "**********" at bounding box center [552, 263] width 476 height 502
type textarea "*"
type textarea "Should be able to sign in with username"
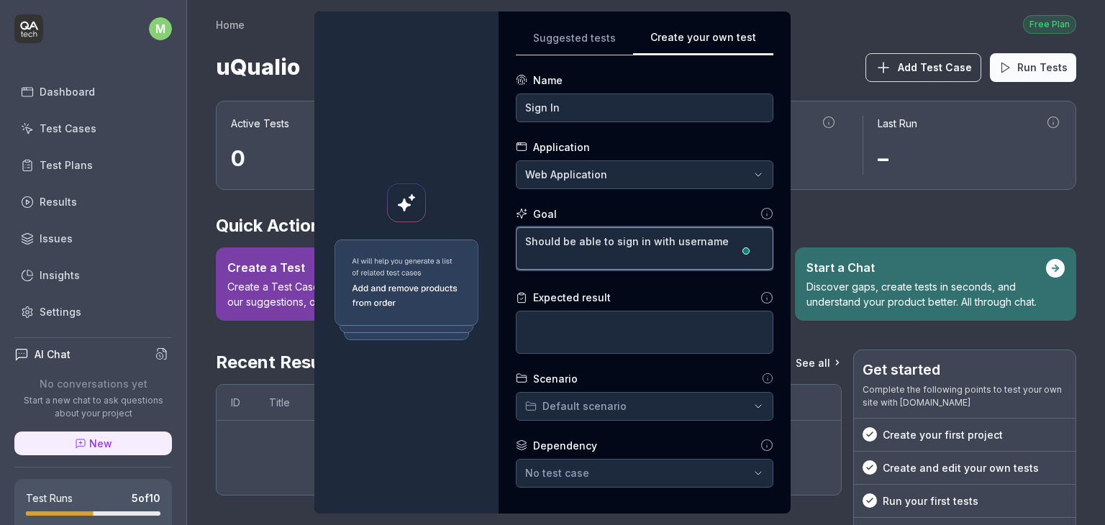
type textarea "*"
type textarea "Should be able to sign in with username"
type textarea "*"
type textarea "Should be able to sign in with usernam"
type textarea "*"
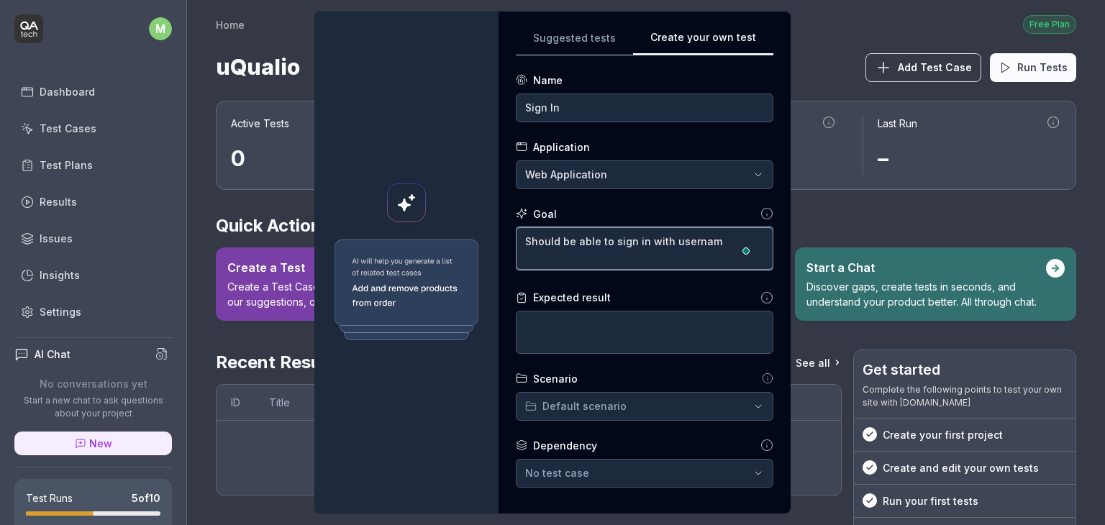
type textarea "Should be able to sign in with userna"
type textarea "*"
type textarea "Should be able to sign in with usern"
type textarea "*"
type textarea "Should be able to sign in with user"
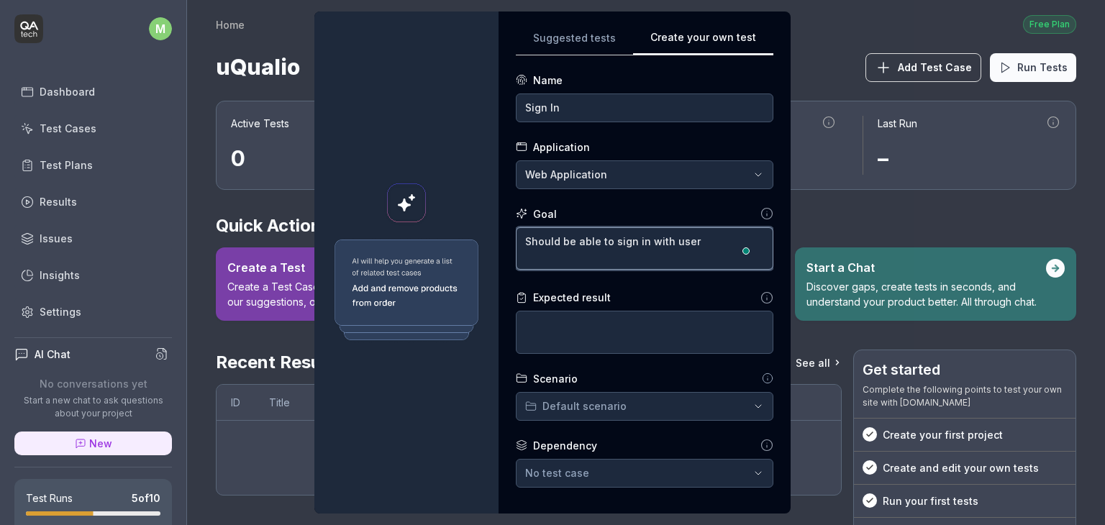
type textarea "*"
type textarea "Should be able to sign in with use"
type textarea "*"
type textarea "Should be able to sign in with us"
type textarea "*"
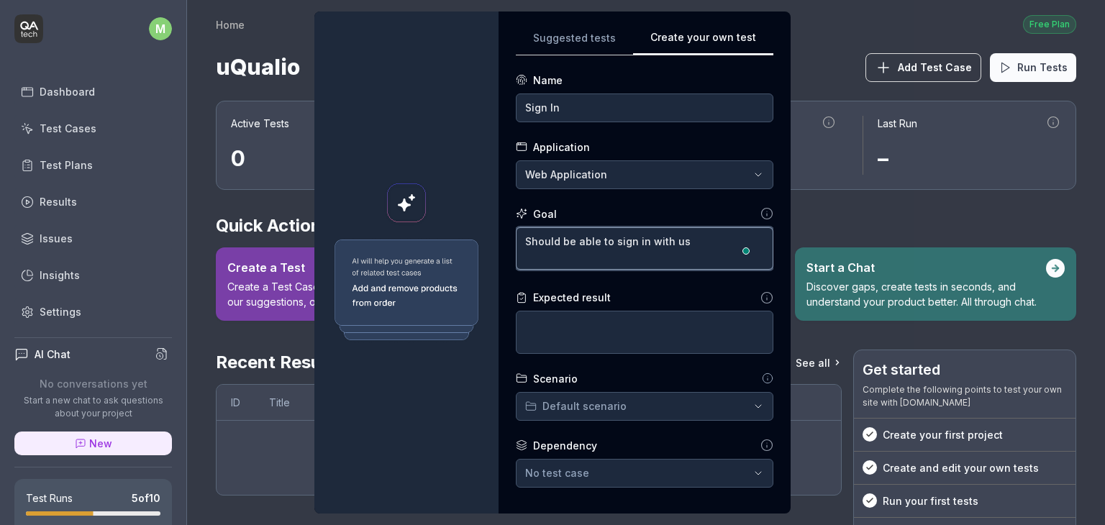
type textarea "Should be able to sign in with u"
type textarea "*"
type textarea "Should be able to sign in with"
type textarea "*"
type textarea "Should be able to sign in with"
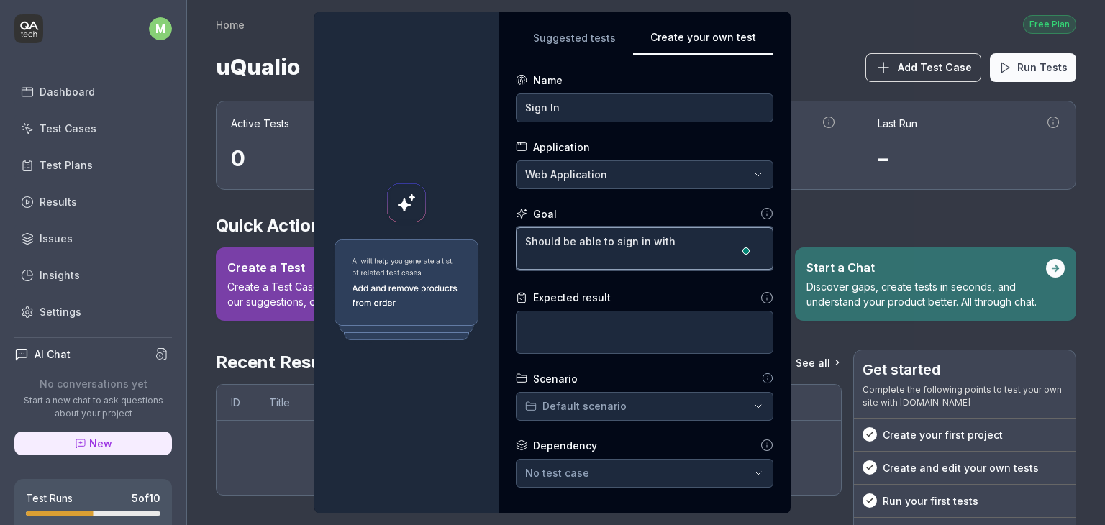
type textarea "*"
type textarea "Should be able to sign in wit"
type textarea "*"
type textarea "Should be able to sign in wi"
type textarea "*"
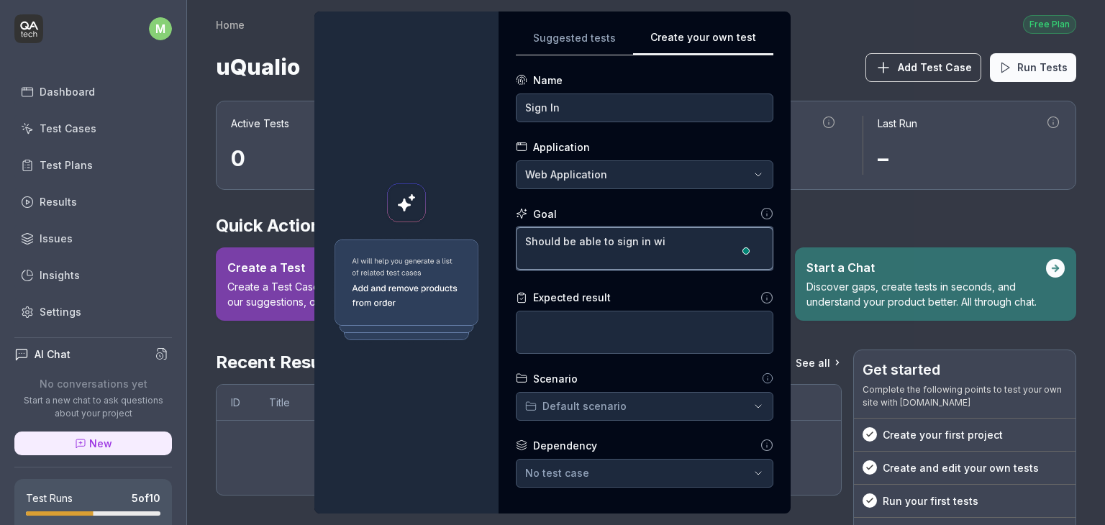
type textarea "Should be able to sign in w"
type textarea "*"
type textarea "Should be able to sign in"
type textarea "*"
type textarea "Should be able to sign in"
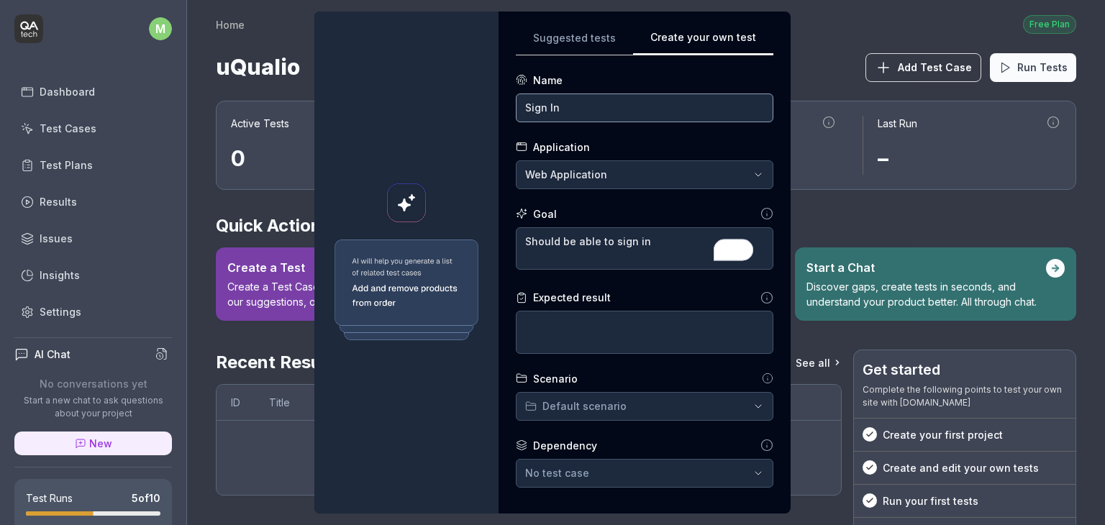
drag, startPoint x: 570, startPoint y: 113, endPoint x: 518, endPoint y: 106, distance: 52.3
click at [518, 106] on input "Sign In" at bounding box center [644, 108] width 257 height 29
type input "Select a course and view the course"
click at [650, 230] on textarea "Should be able to sign in" at bounding box center [644, 248] width 257 height 43
type textarea "*"
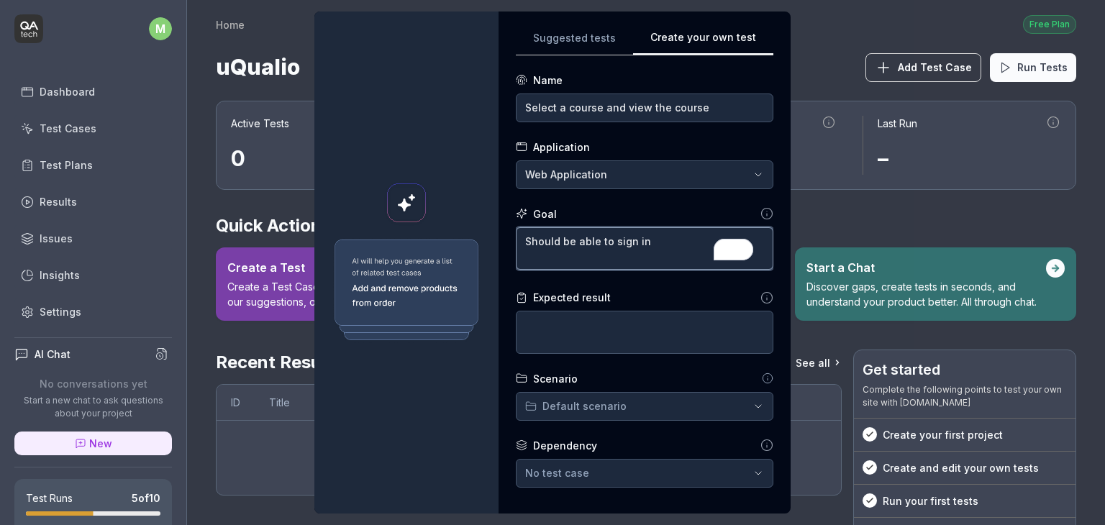
type textarea "Should be able to sign i"
type textarea "*"
type textarea "Should be able to sign"
type textarea "*"
type textarea "Should be able to sign"
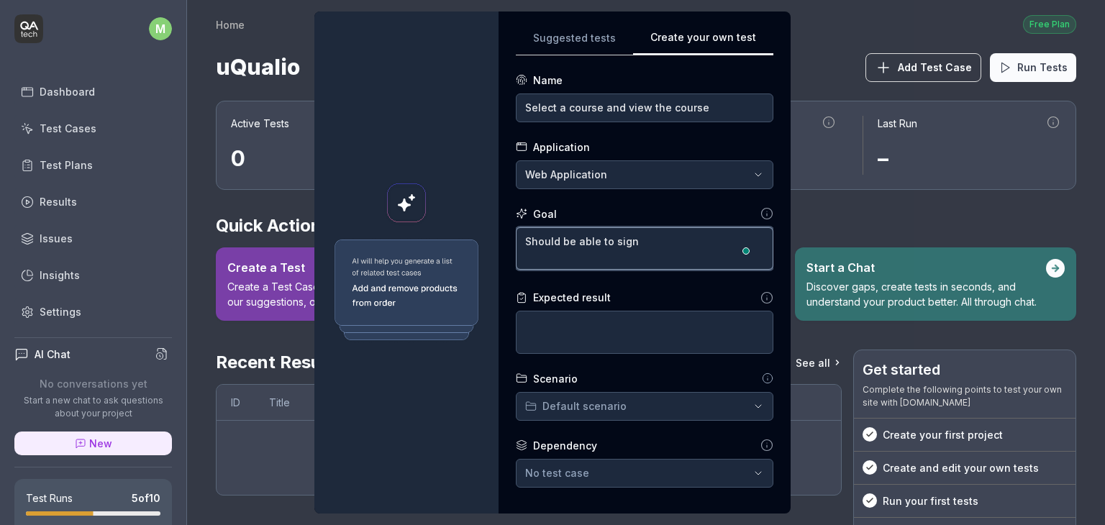
type textarea "*"
type textarea "Should be able to sig"
type textarea "*"
type textarea "Should be able to si"
type textarea "*"
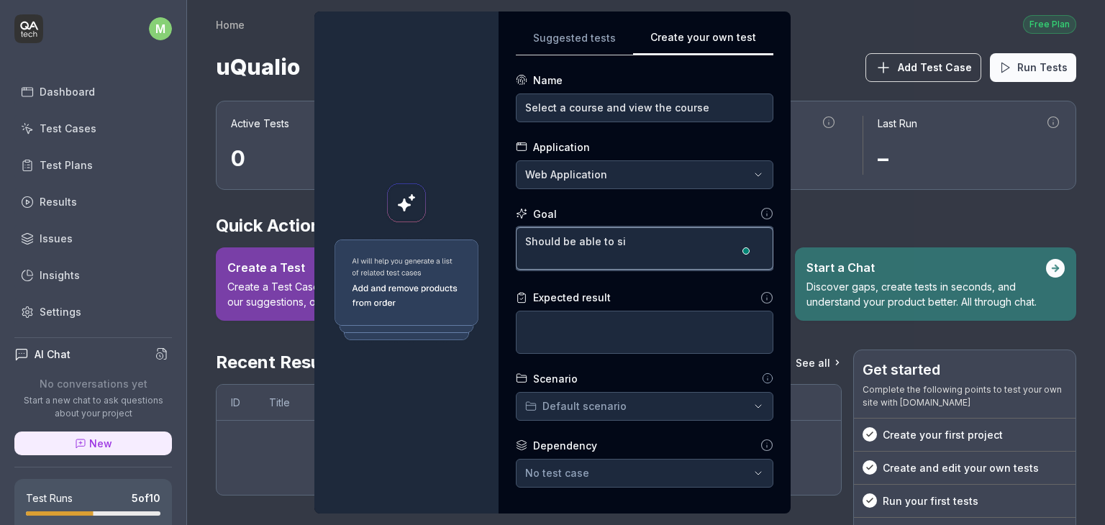
type textarea "Should be able to s"
type textarea "*"
type textarea "Should be able to se"
type textarea "*"
type textarea "Should be able to sel"
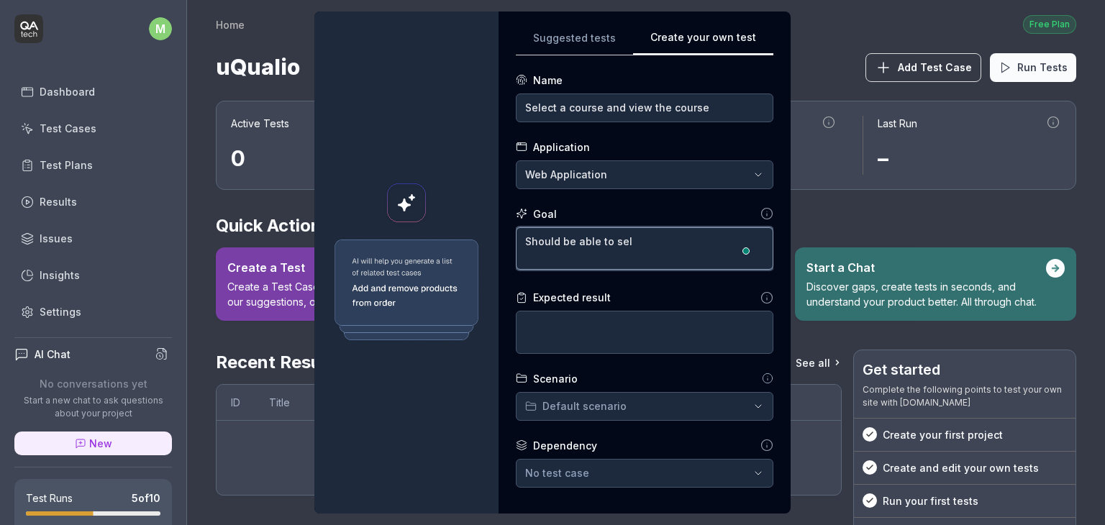
type textarea "*"
type textarea "Should be able to sele"
type textarea "*"
type textarea "Should be able to selec"
type textarea "*"
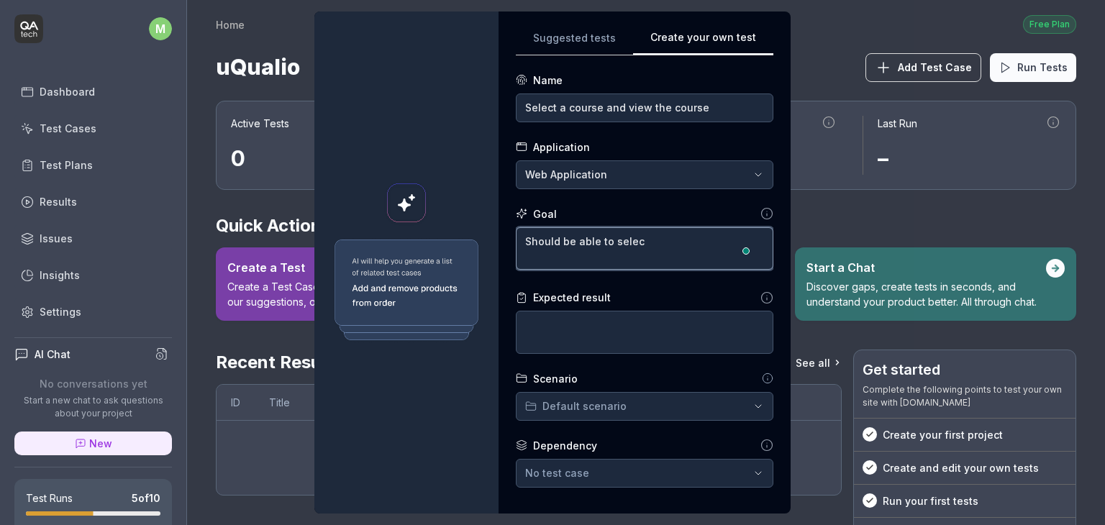
type textarea "Should be able to select"
type textarea "*"
type textarea "Should be able to select"
type textarea "*"
type textarea "Should be able to select a"
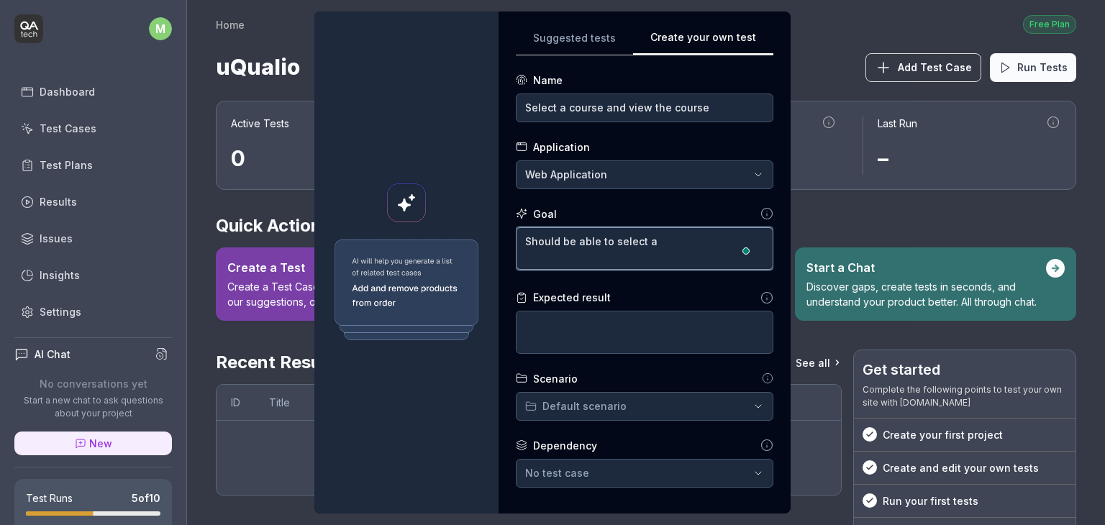
type textarea "*"
type textarea "Should be able to select a"
type textarea "*"
type textarea "Should be able to select a c"
type textarea "*"
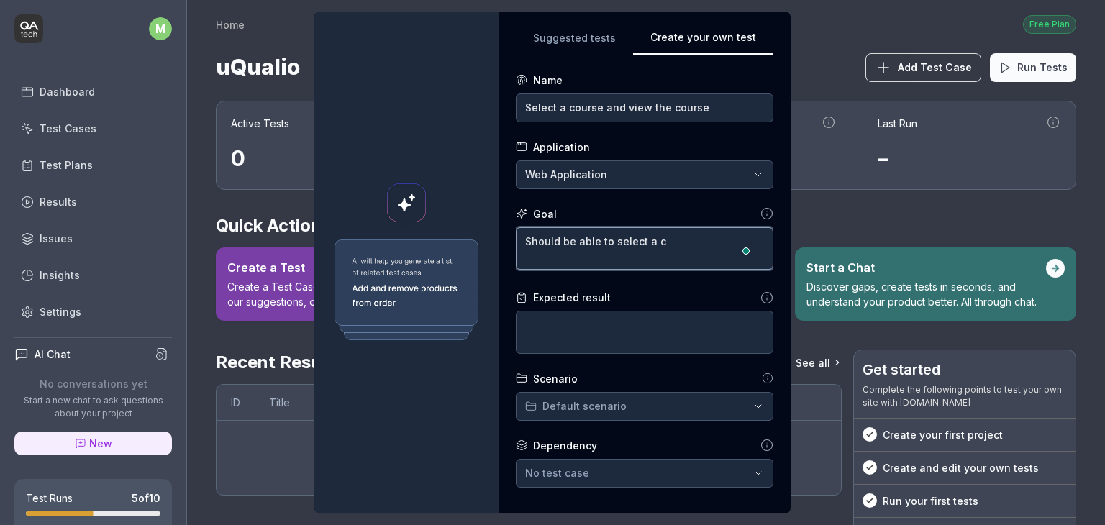
type textarea "Should be able to select a co"
type textarea "*"
type textarea "Should be able to select a cou"
type textarea "*"
type textarea "Should be able to select a cour"
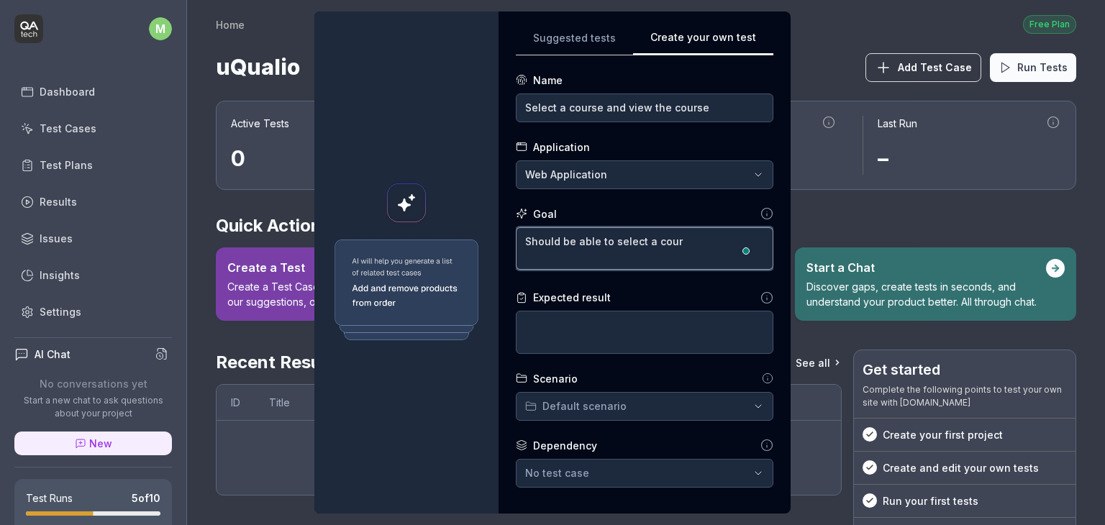
type textarea "*"
type textarea "Should be able to select a cours"
type textarea "*"
type textarea "Should be able to select a course"
type textarea "*"
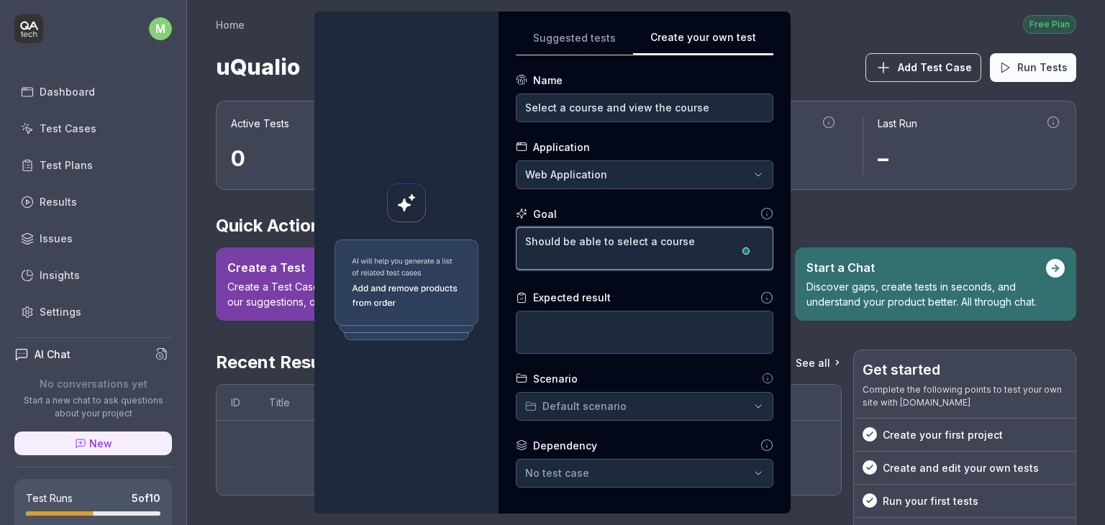
type textarea "Should be able to select a course"
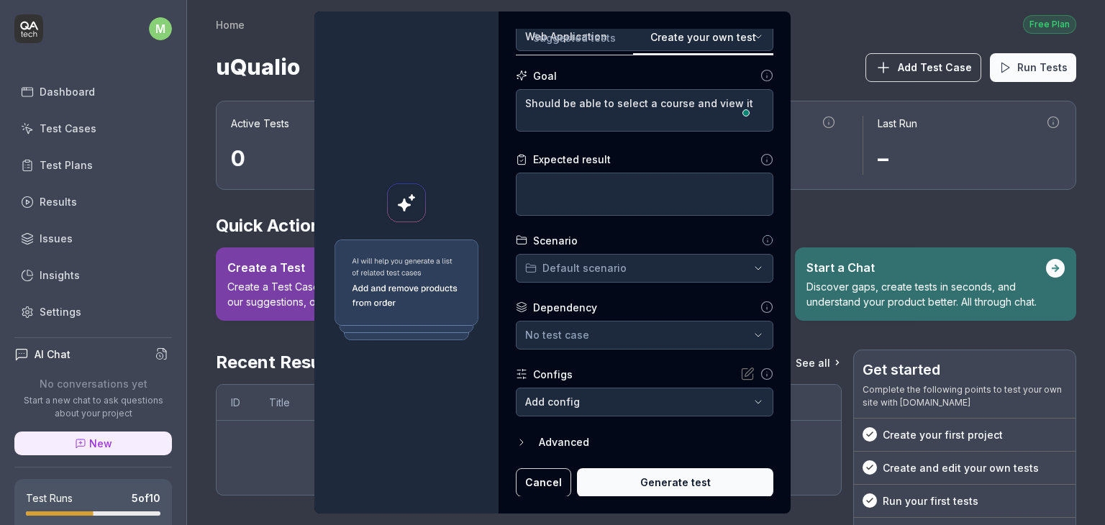
click at [627, 479] on button "Generate test" at bounding box center [675, 482] width 196 height 29
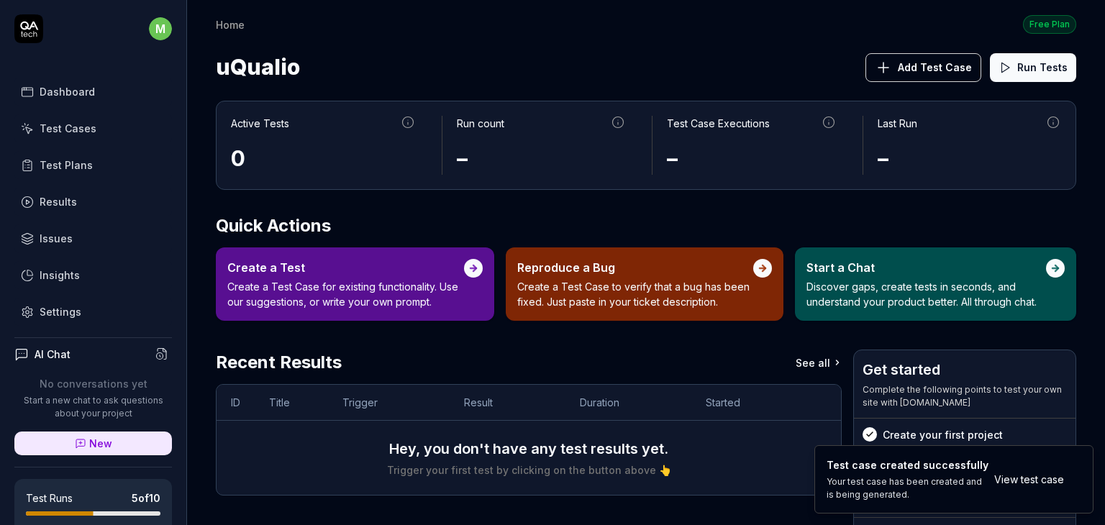
scroll to position [140, 0]
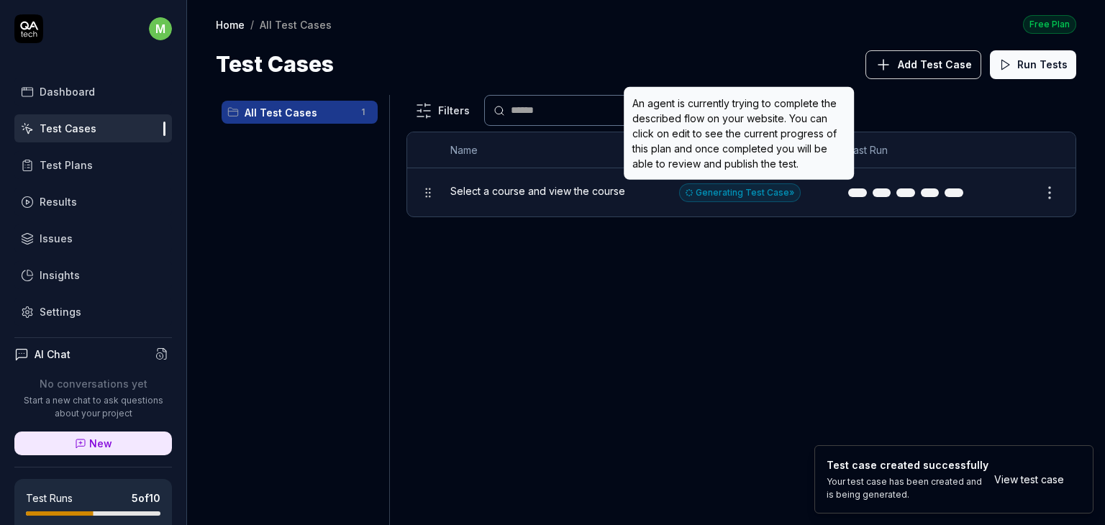
click at [743, 194] on div "Generating Test Case »" at bounding box center [740, 192] width 122 height 19
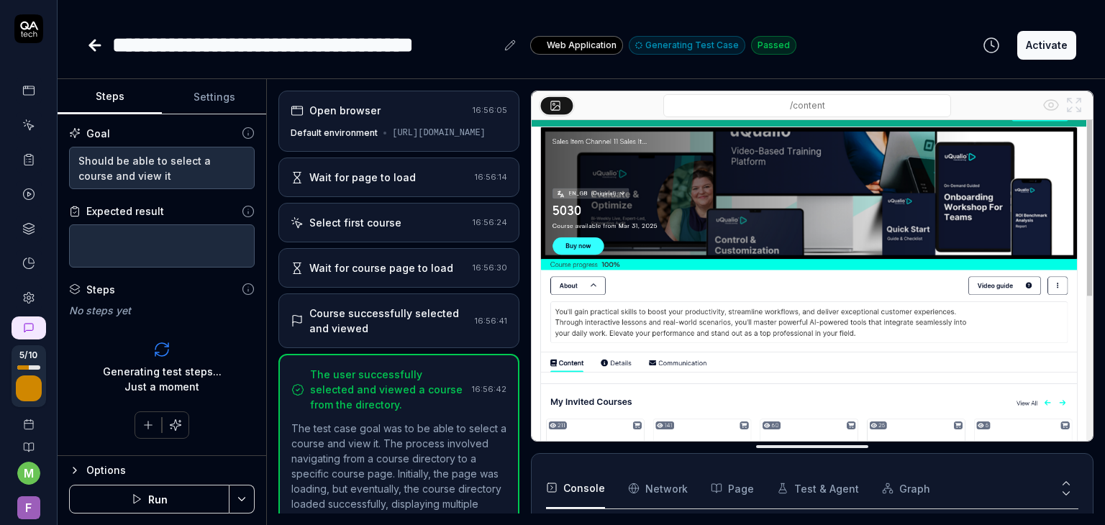
scroll to position [145, 0]
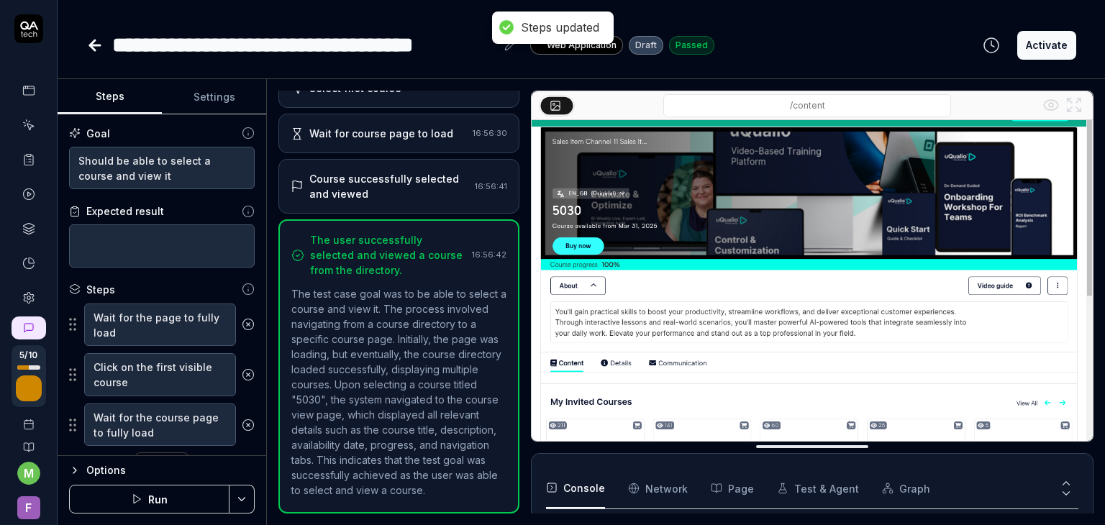
click at [1053, 38] on button "Activate" at bounding box center [1046, 45] width 59 height 29
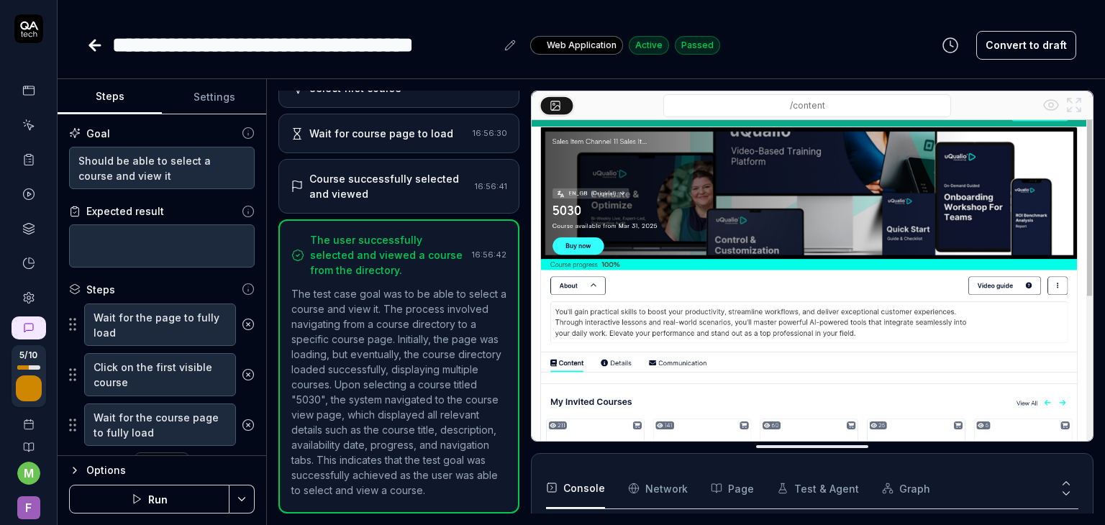
click at [29, 121] on icon at bounding box center [29, 121] width 1 height 1
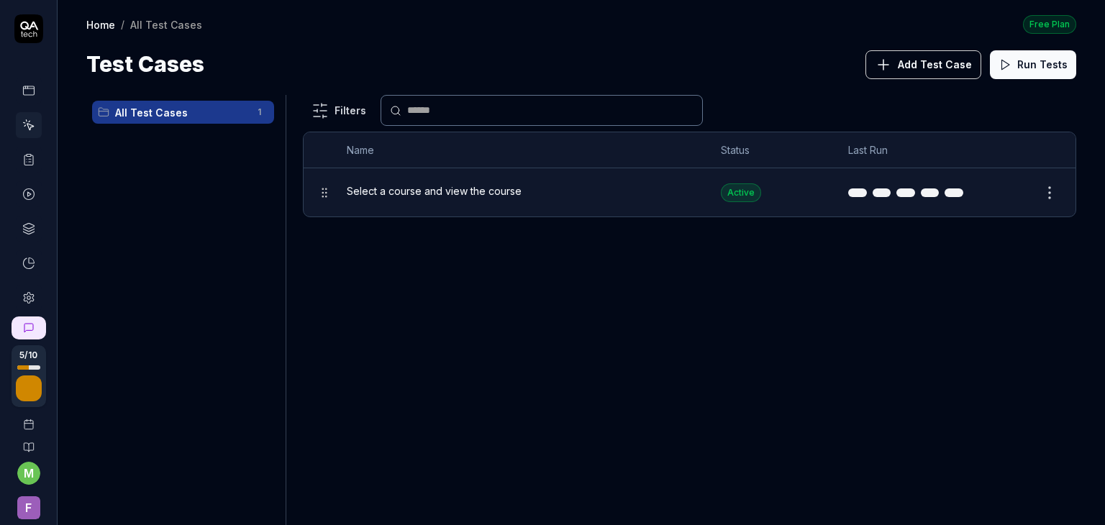
click at [919, 66] on span "Add Test Case" at bounding box center [935, 64] width 74 height 15
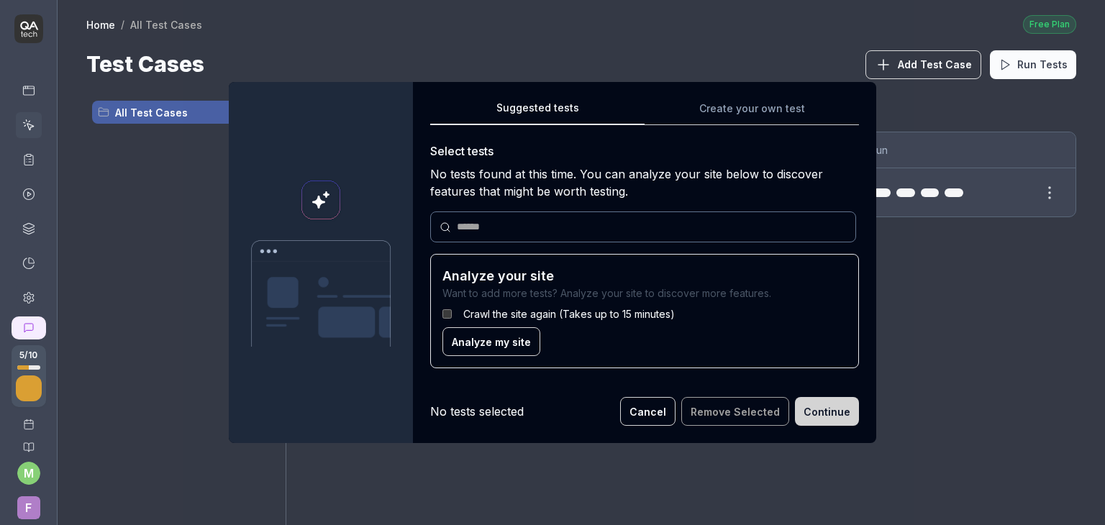
click at [493, 339] on span "Analyze my site" at bounding box center [491, 341] width 79 height 15
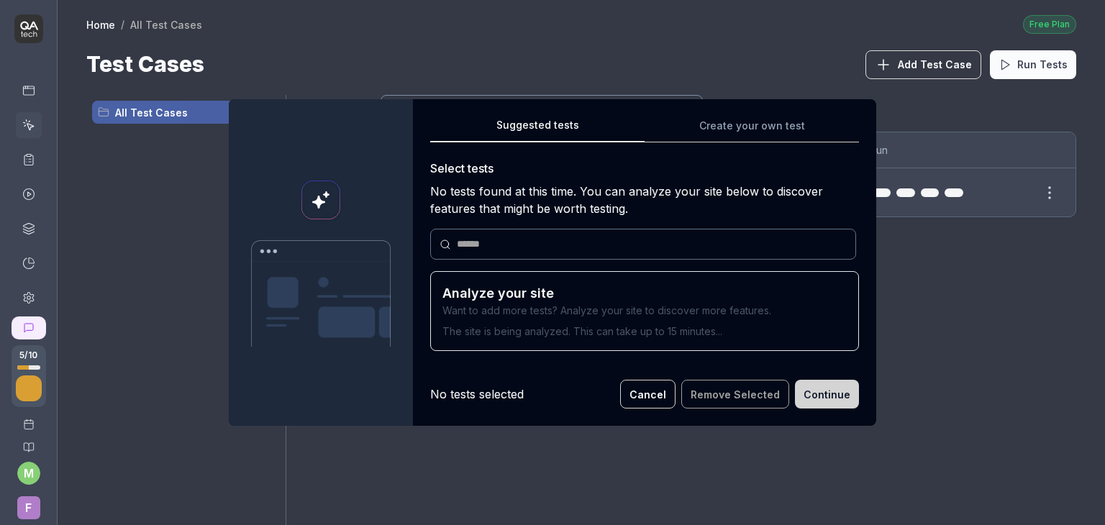
click at [660, 391] on button "Cancel" at bounding box center [647, 394] width 55 height 29
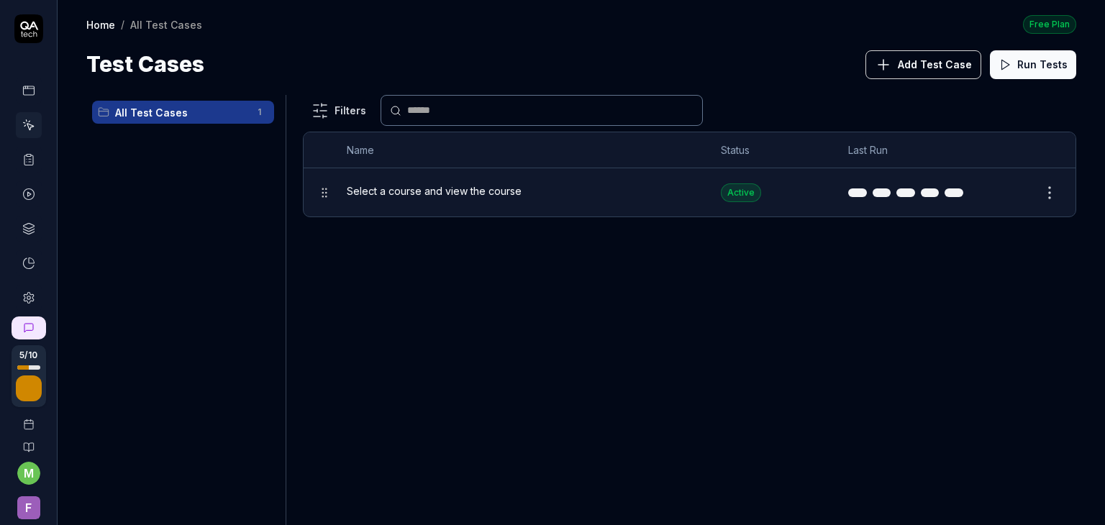
click at [934, 67] on span "Add Test Case" at bounding box center [935, 64] width 74 height 15
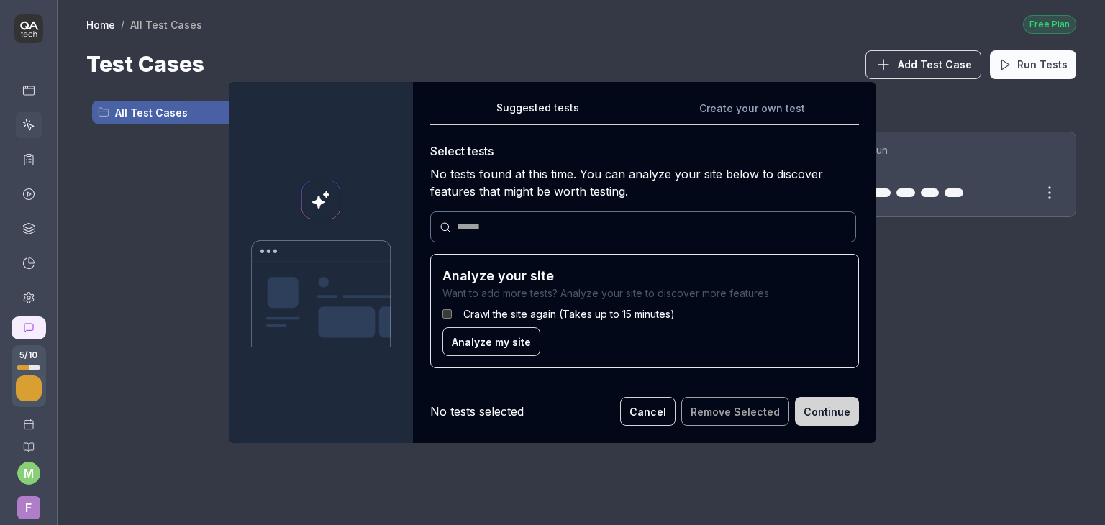
click at [655, 419] on button "Cancel" at bounding box center [647, 411] width 55 height 29
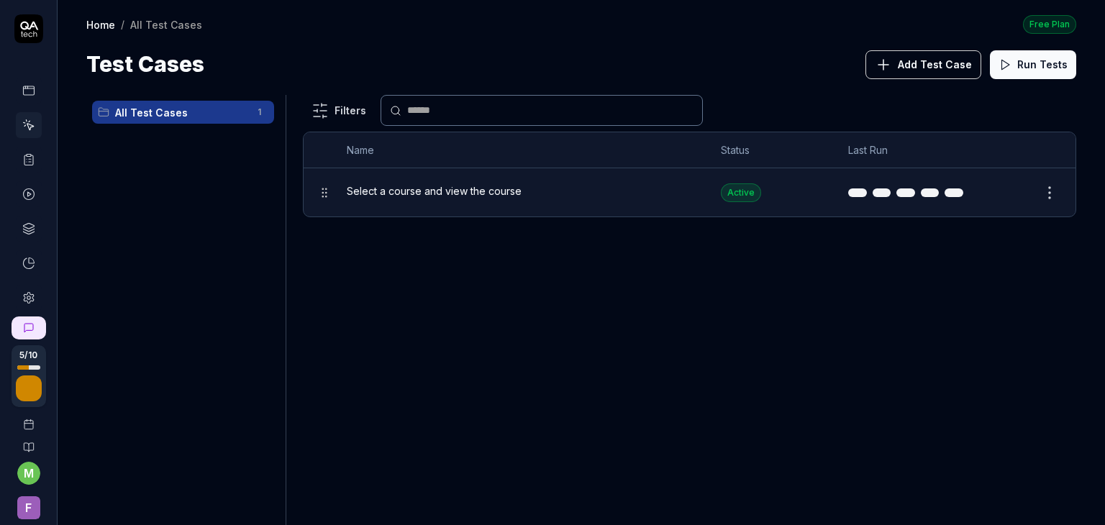
click at [609, 198] on div "Select a course and view the course" at bounding box center [520, 192] width 346 height 31
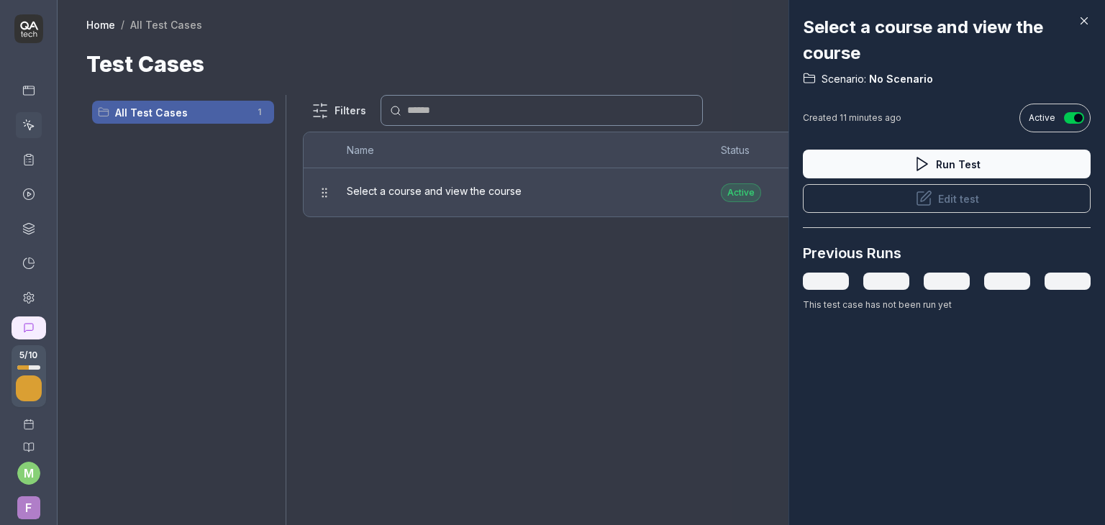
click at [1085, 14] on icon at bounding box center [1083, 20] width 13 height 13
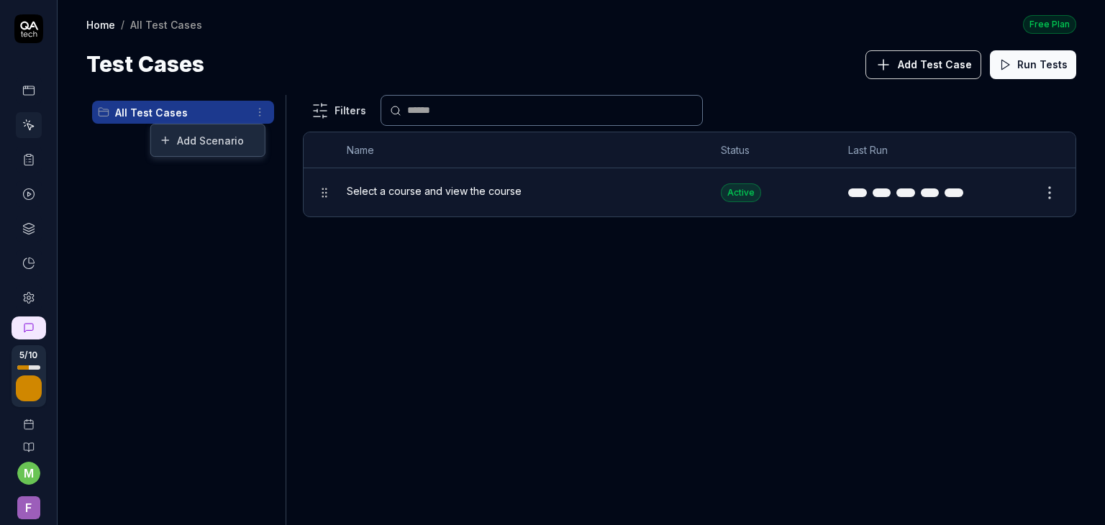
click at [263, 113] on html "5 / 10 m F Home / All Test Cases Free Plan Home / All Test Cases Free Plan Test…" at bounding box center [552, 262] width 1105 height 525
click at [233, 143] on div "Add Scenario" at bounding box center [208, 140] width 114 height 32
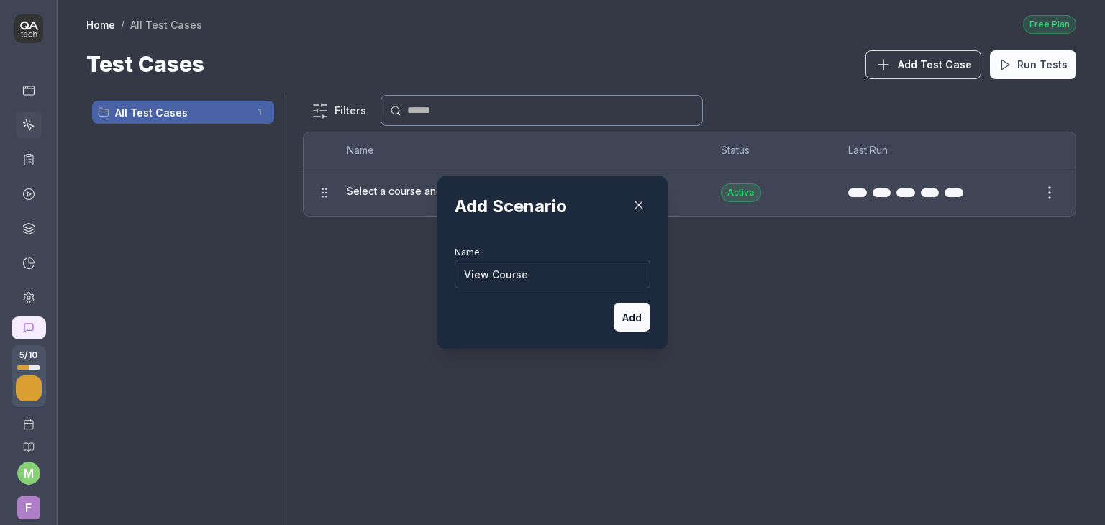
click at [460, 275] on input "View Course" at bounding box center [553, 274] width 196 height 29
click at [624, 319] on button "Add" at bounding box center [632, 317] width 37 height 29
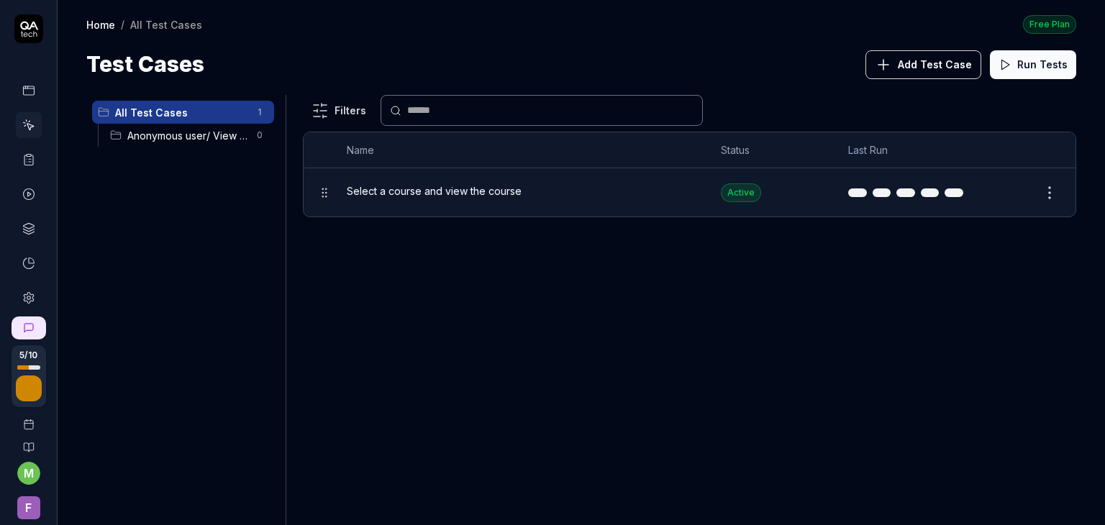
click at [405, 185] on span "Select a course and view the course" at bounding box center [434, 190] width 175 height 15
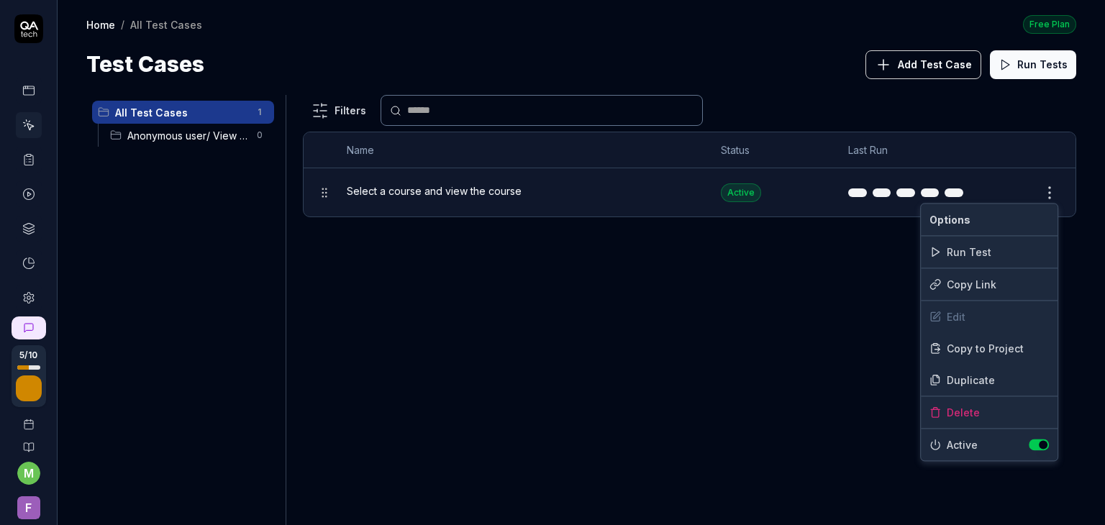
click at [1049, 193] on body "5 / 10 m F Home / All Test Cases Free Plan Home / All Test Cases Free Plan Test…" at bounding box center [552, 262] width 1105 height 525
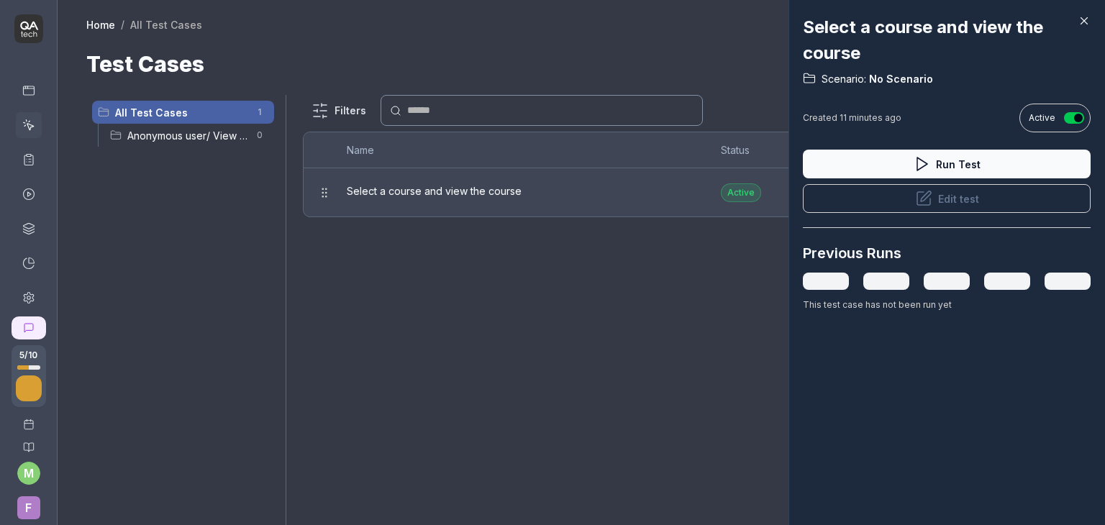
click at [1085, 23] on icon at bounding box center [1083, 20] width 13 height 13
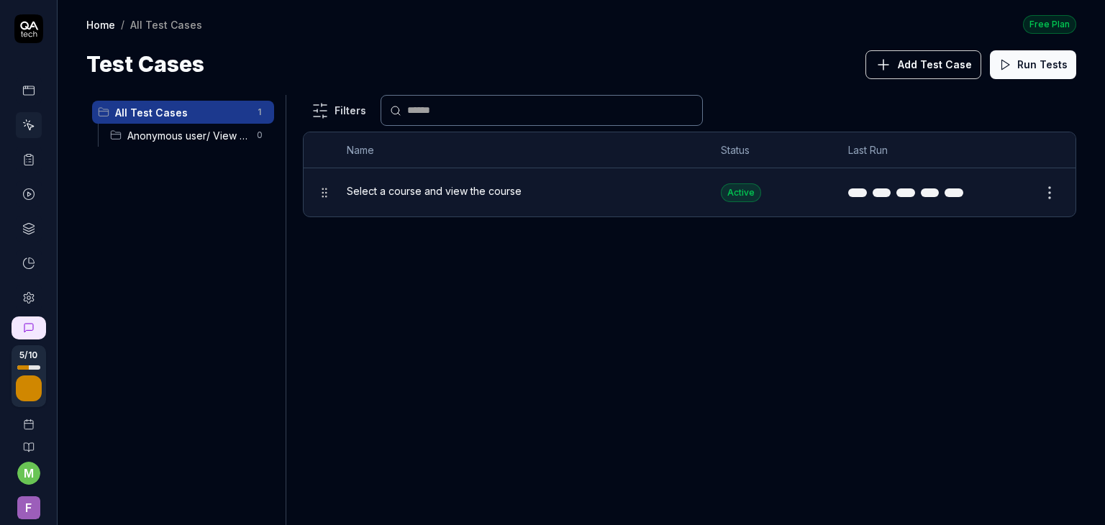
click at [688, 303] on html "5 / 10 m F Home / All Test Cases Free Plan Home / All Test Cases Free Plan Test…" at bounding box center [552, 262] width 1105 height 525
click at [158, 137] on span "Anonymous user/ View Course" at bounding box center [187, 135] width 121 height 15
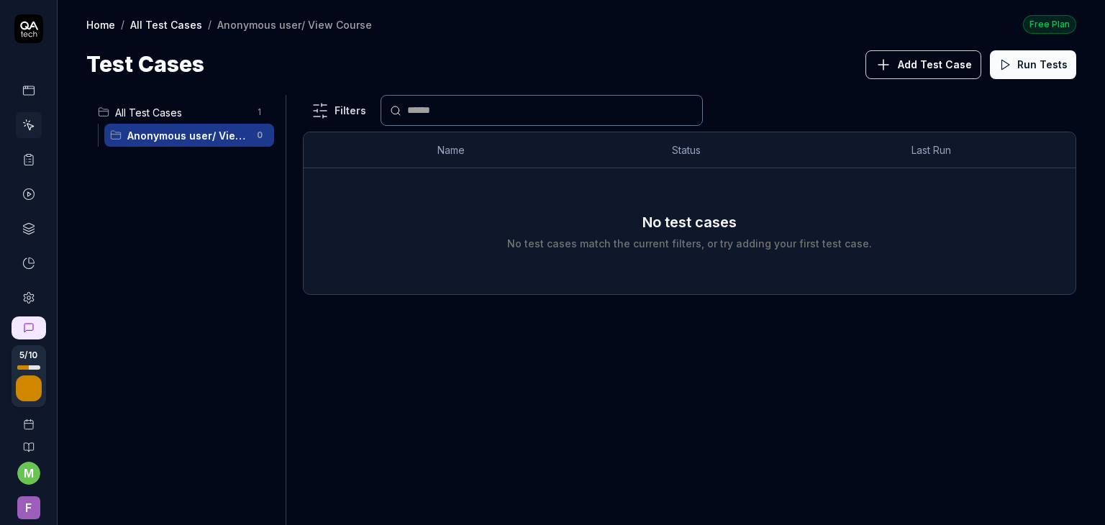
click at [185, 104] on div "All Test Cases 1" at bounding box center [183, 112] width 182 height 23
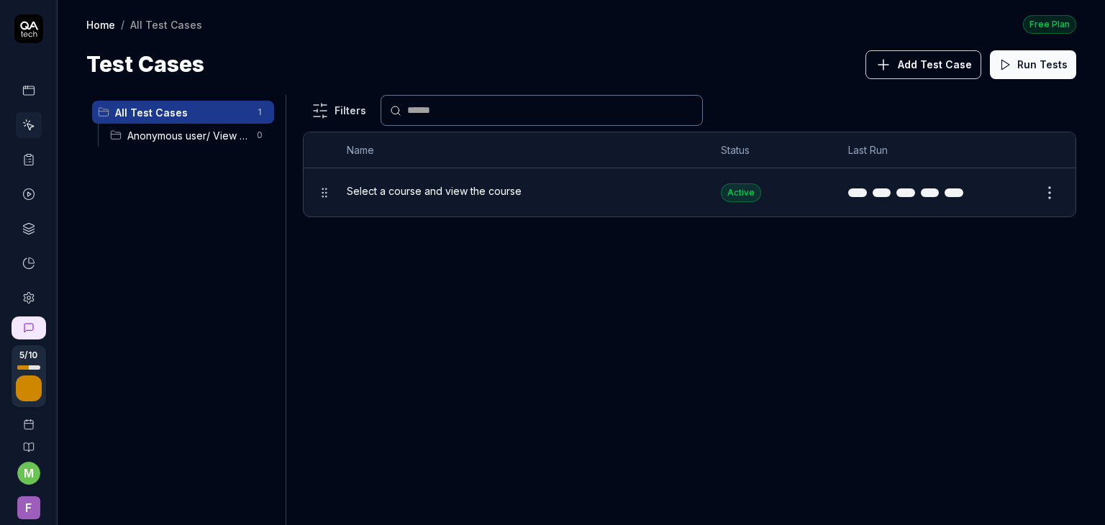
click at [633, 193] on div "Select a course and view the course" at bounding box center [520, 190] width 346 height 15
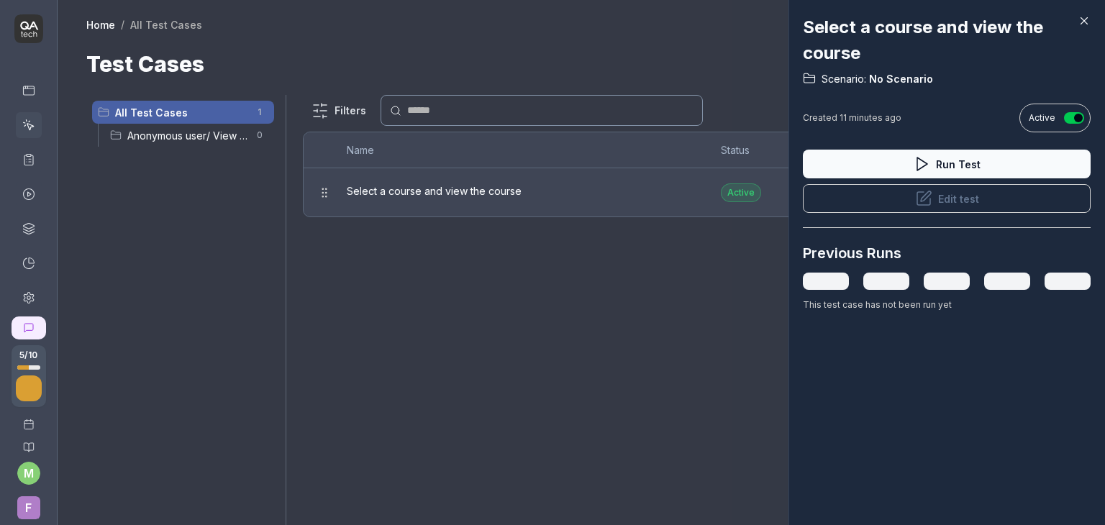
click at [1082, 24] on icon at bounding box center [1083, 20] width 13 height 13
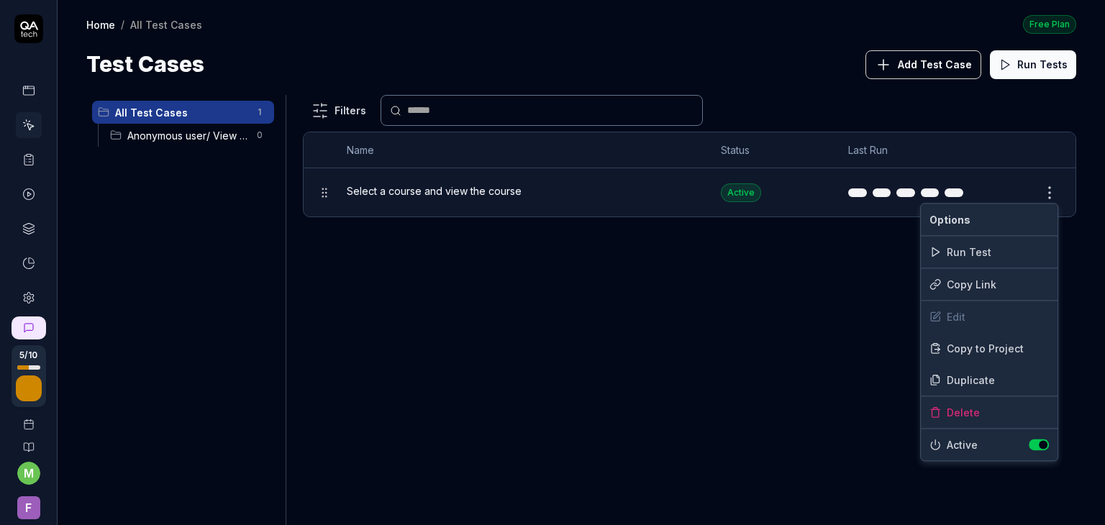
click at [1052, 193] on html "5 / 10 m F Home / All Test Cases Free Plan Home / All Test Cases Free Plan Test…" at bounding box center [552, 262] width 1105 height 525
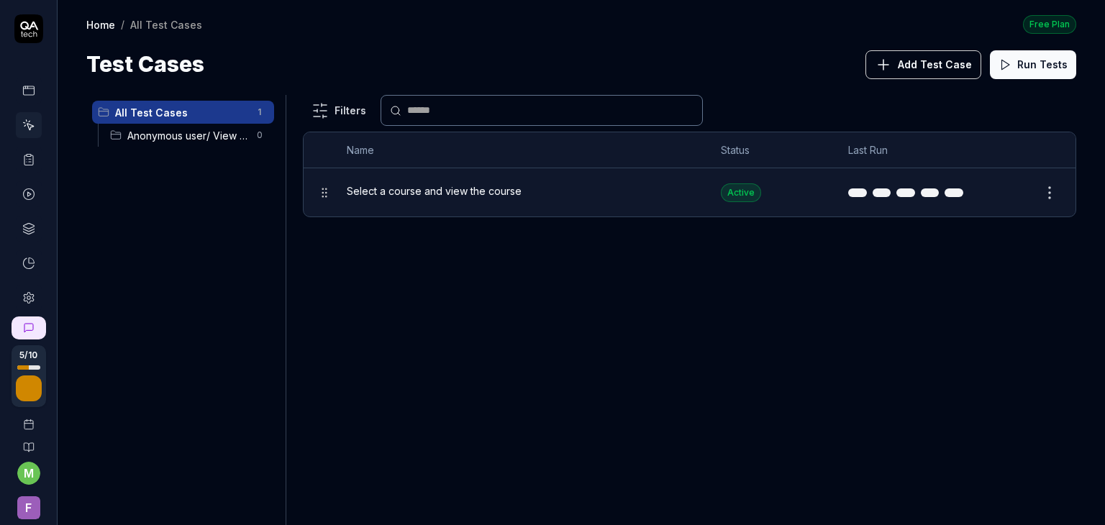
click at [598, 334] on html "5 / 10 m F Home / All Test Cases Free Plan Home / All Test Cases Free Plan Test…" at bounding box center [552, 262] width 1105 height 525
click at [201, 140] on span "Anonymous user/ View Course" at bounding box center [187, 135] width 121 height 15
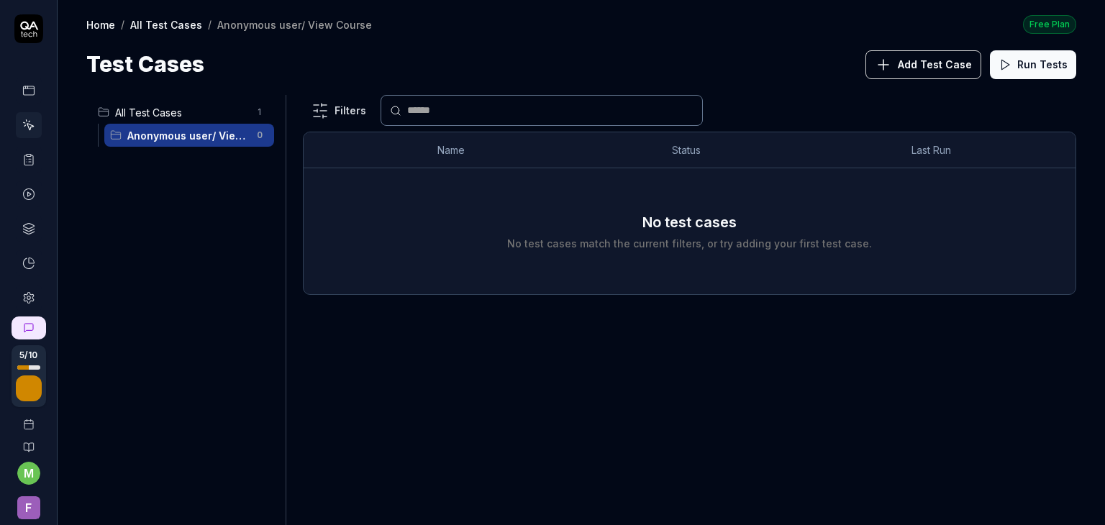
click at [186, 116] on span "All Test Cases" at bounding box center [181, 112] width 133 height 15
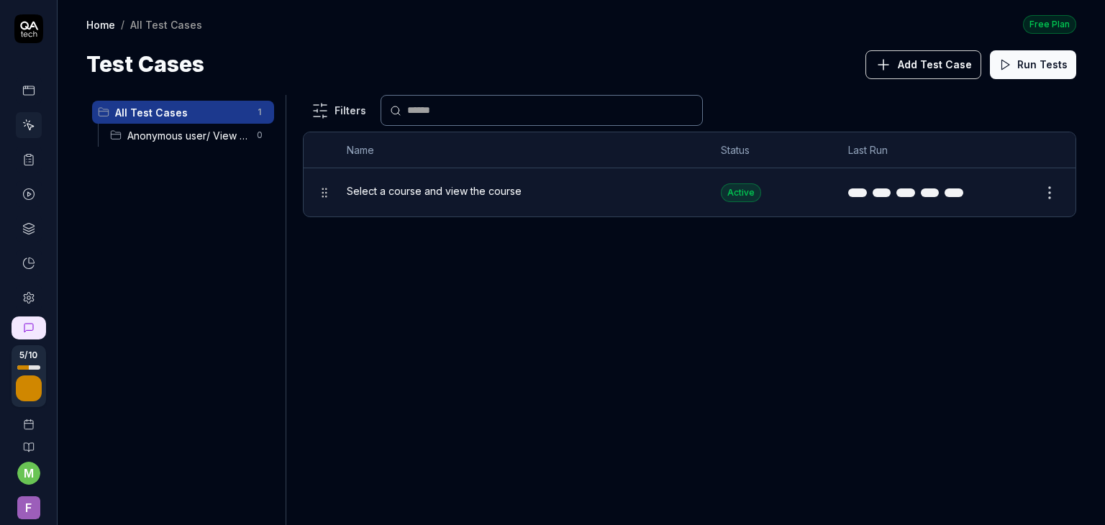
click at [394, 186] on span "Select a course and view the course" at bounding box center [434, 190] width 175 height 15
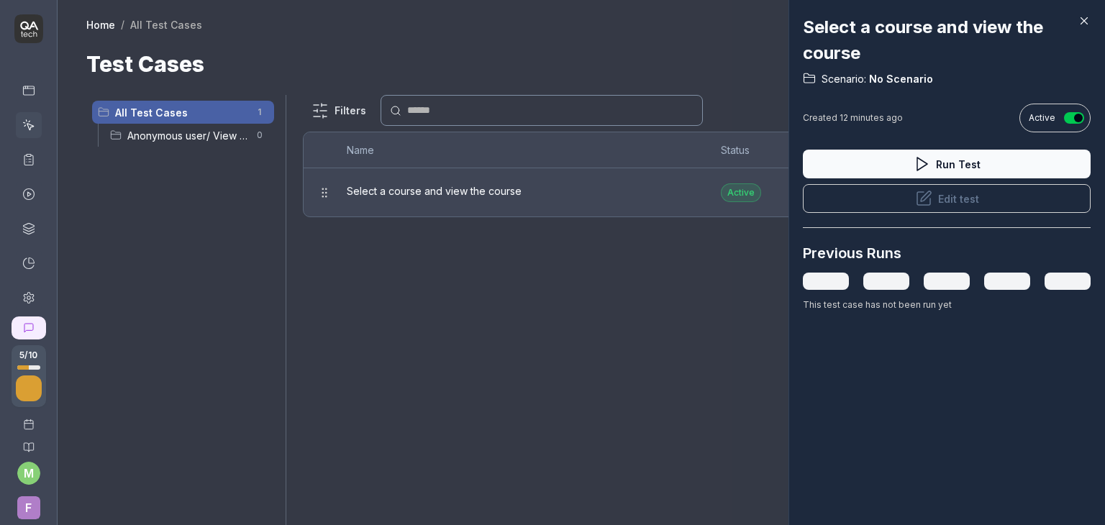
click at [1084, 20] on icon at bounding box center [1084, 21] width 6 height 6
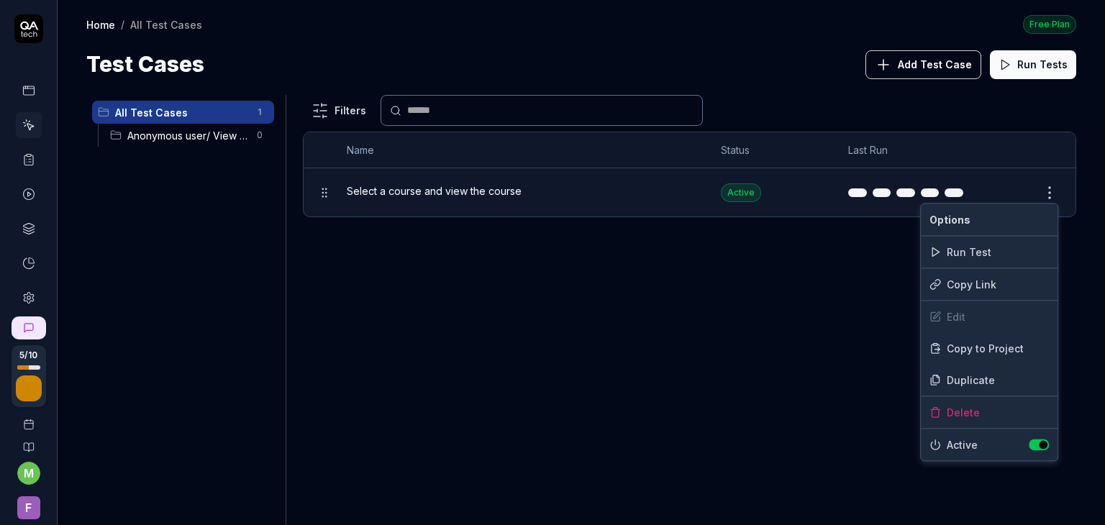
click at [1053, 191] on html "5 / 10 m F Home / All Test Cases Free Plan Home / All Test Cases Free Plan Test…" at bounding box center [552, 262] width 1105 height 525
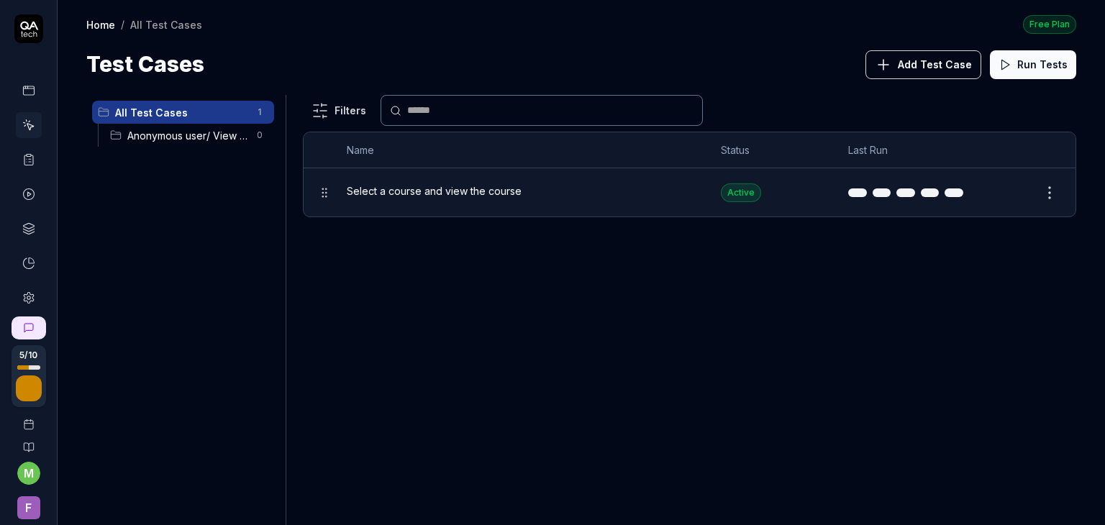
click at [1030, 191] on html "5 / 10 m F Home / All Test Cases Free Plan Home / All Test Cases Free Plan Test…" at bounding box center [552, 262] width 1105 height 525
click at [1030, 191] on button "Edit" at bounding box center [1015, 192] width 35 height 23
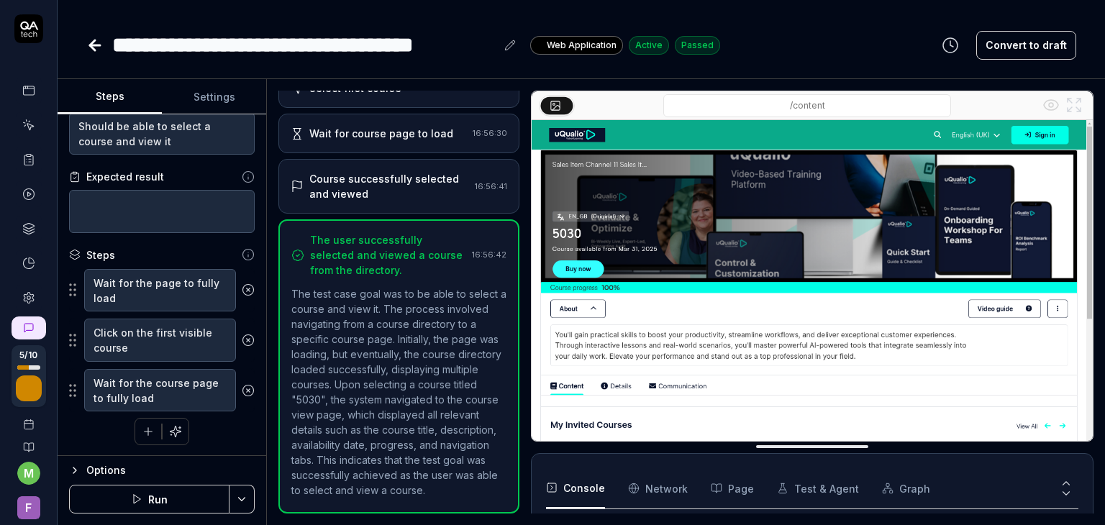
scroll to position [839, 0]
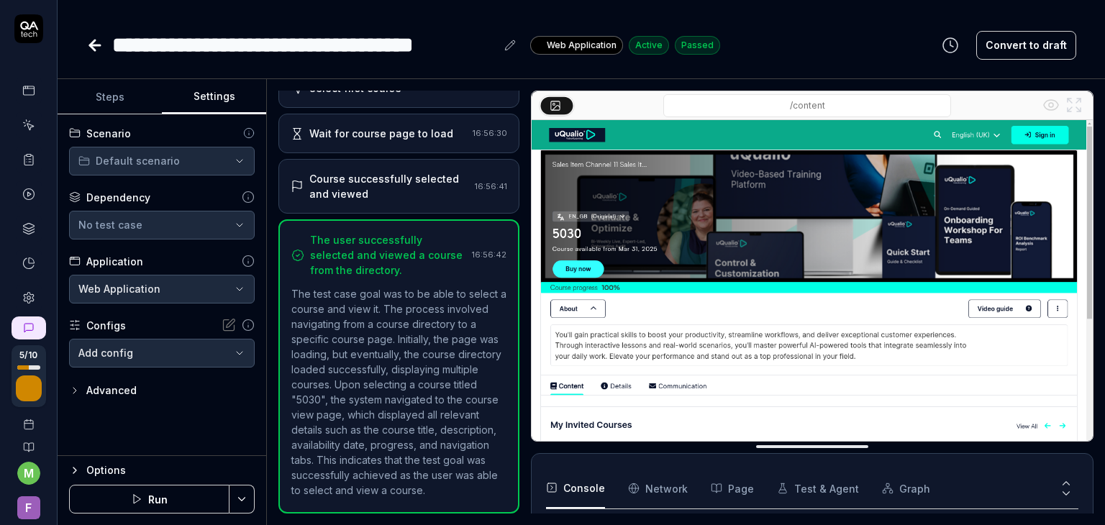
click at [227, 95] on button "Settings" at bounding box center [214, 97] width 104 height 35
click at [178, 214] on button "No test case" at bounding box center [162, 225] width 186 height 29
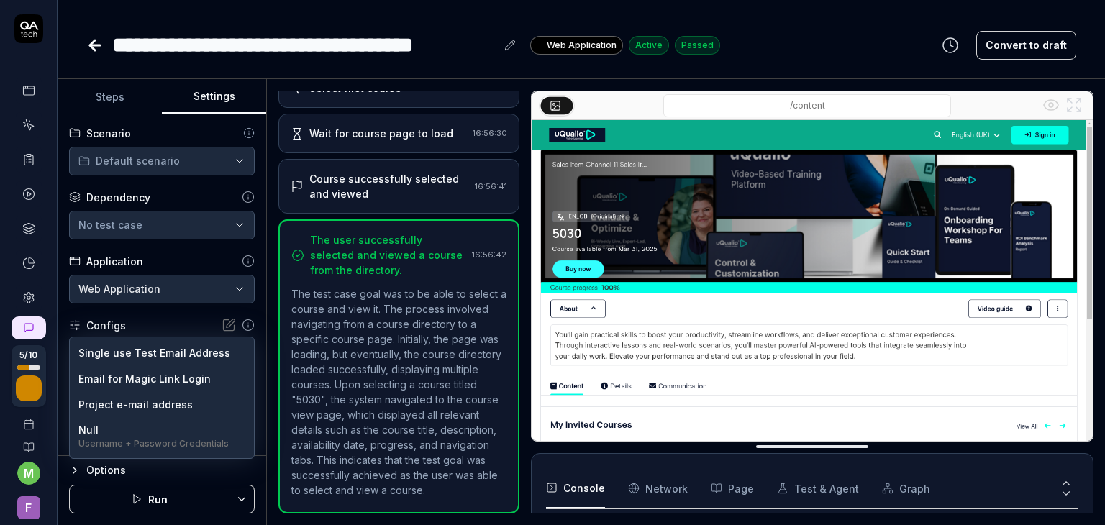
click at [155, 357] on body "**********" at bounding box center [552, 262] width 1105 height 525
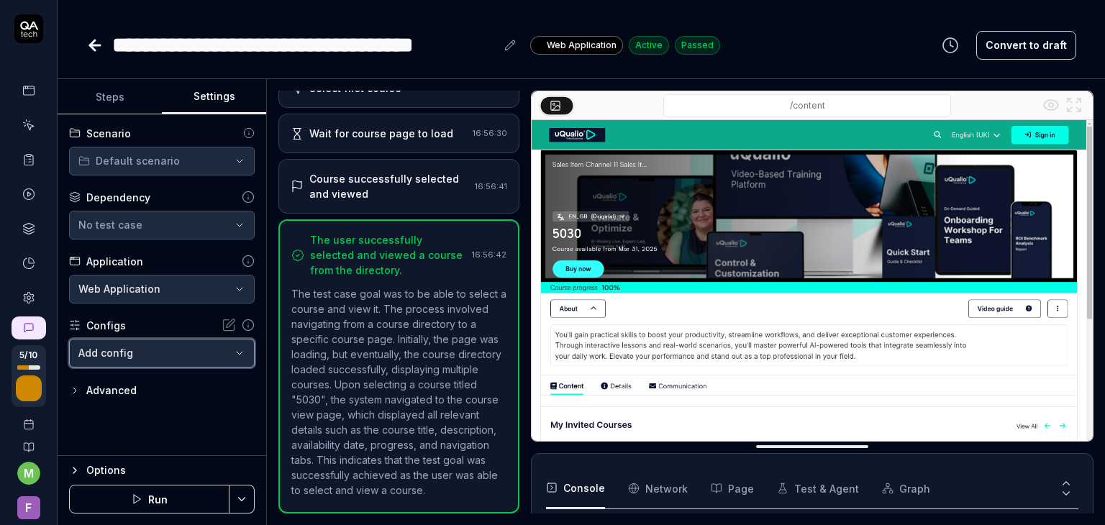
click at [175, 160] on html "**********" at bounding box center [552, 262] width 1105 height 525
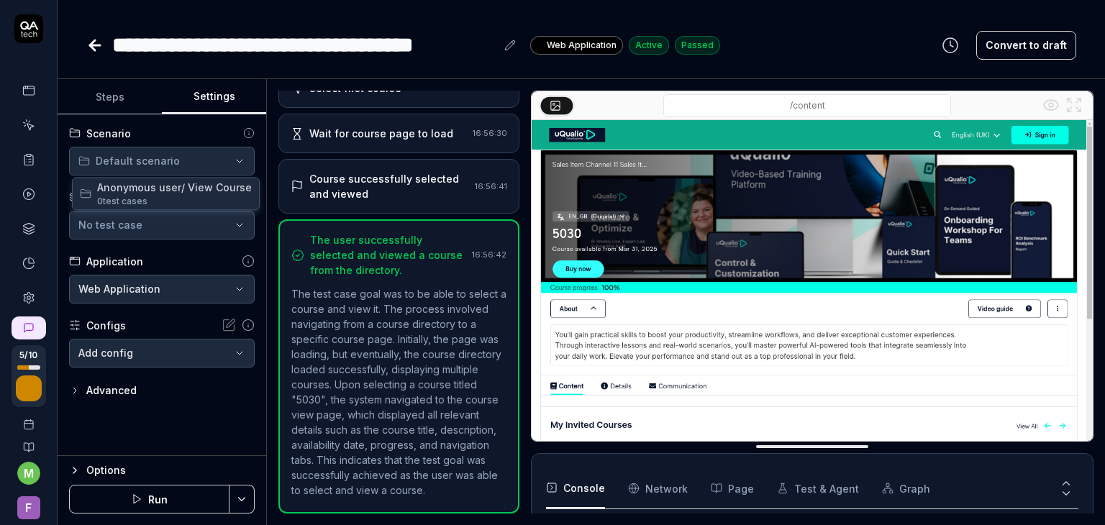
click at [175, 160] on html "**********" at bounding box center [552, 262] width 1105 height 525
click at [173, 189] on span "Anonymous user/ View Course" at bounding box center [174, 187] width 155 height 15
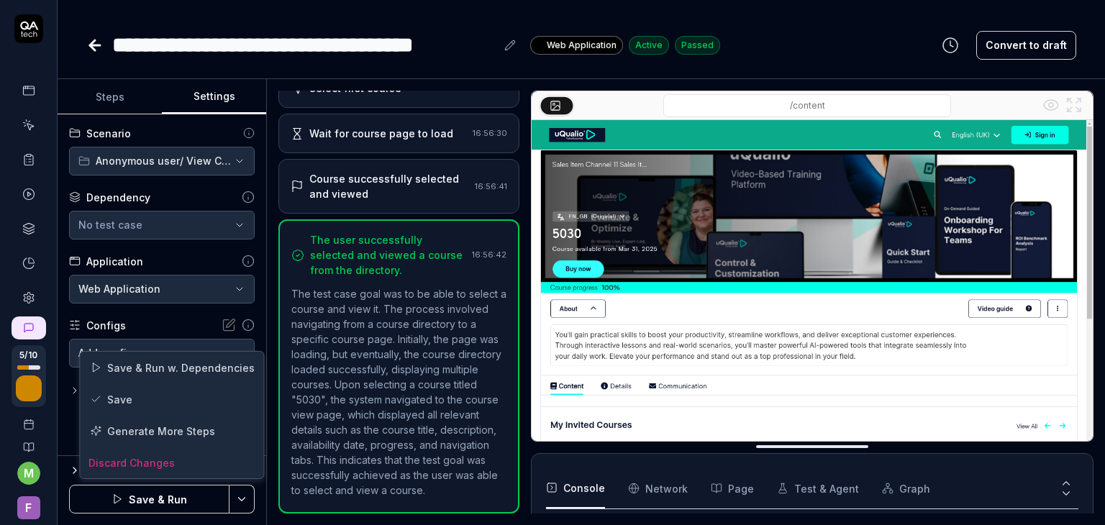
click at [245, 501] on html "**********" at bounding box center [552, 262] width 1105 height 525
click at [145, 398] on div "Save" at bounding box center [171, 399] width 183 height 32
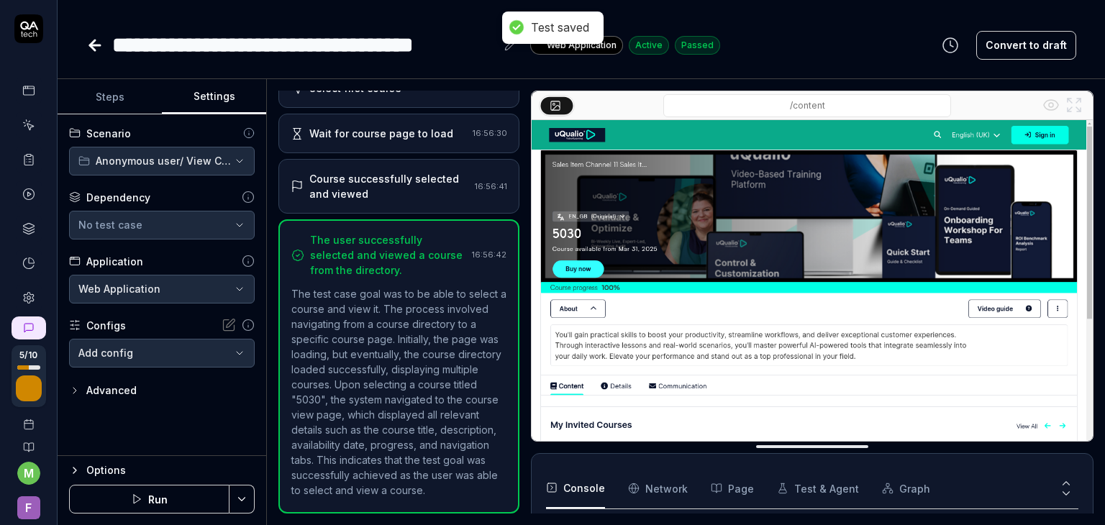
click at [27, 126] on icon at bounding box center [30, 127] width 6 height 6
click at [22, 122] on icon at bounding box center [28, 125] width 13 height 13
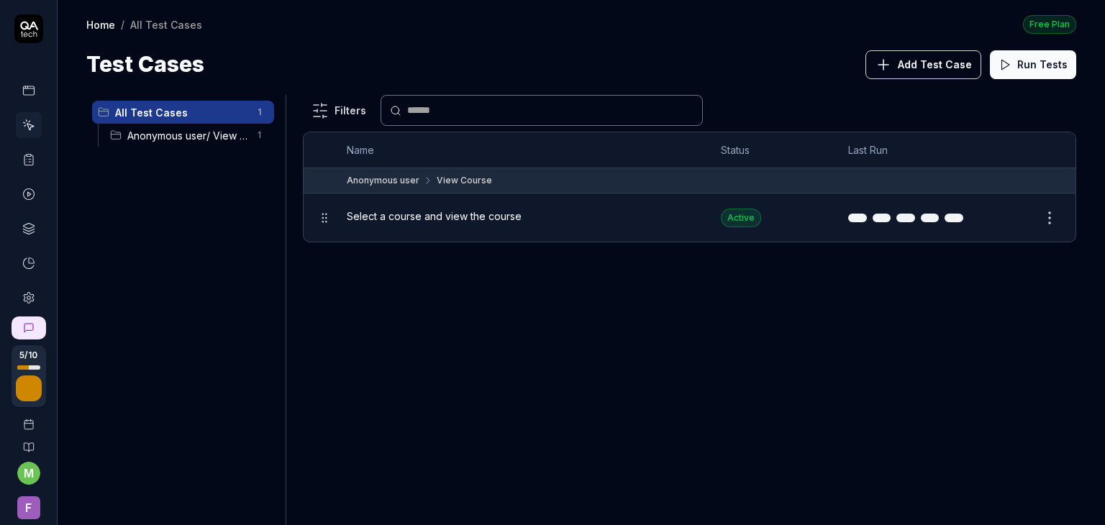
click at [196, 140] on span "Anonymous user/ View Course" at bounding box center [187, 135] width 121 height 15
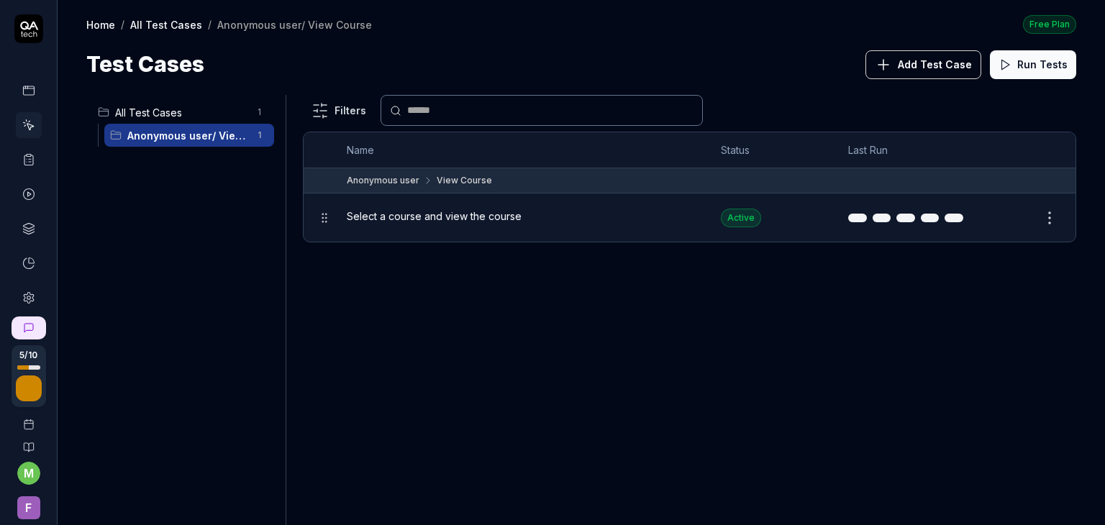
click at [505, 222] on span "Select a course and view the course" at bounding box center [434, 216] width 175 height 15
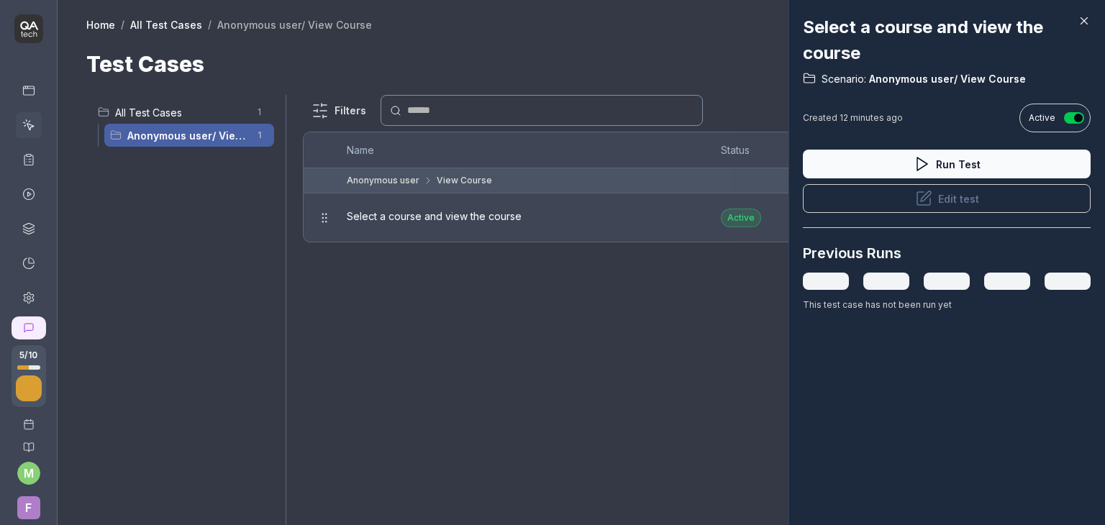
click at [1088, 18] on icon at bounding box center [1083, 20] width 13 height 13
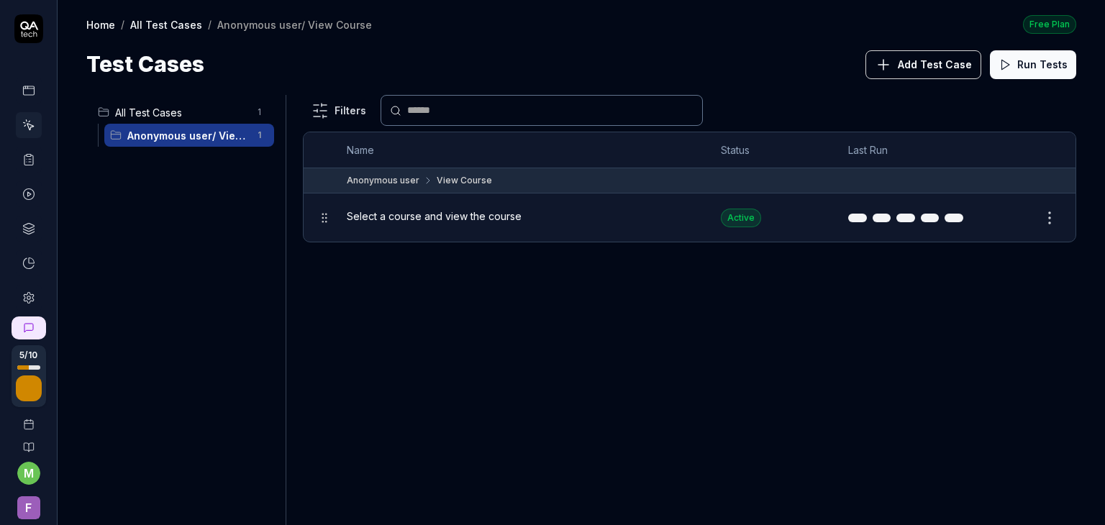
click at [669, 345] on div "Filters Name Status Last Run Anonymous user View Course Select a course and vie…" at bounding box center [689, 310] width 773 height 430
click at [912, 64] on span "Add Test Case" at bounding box center [935, 64] width 74 height 15
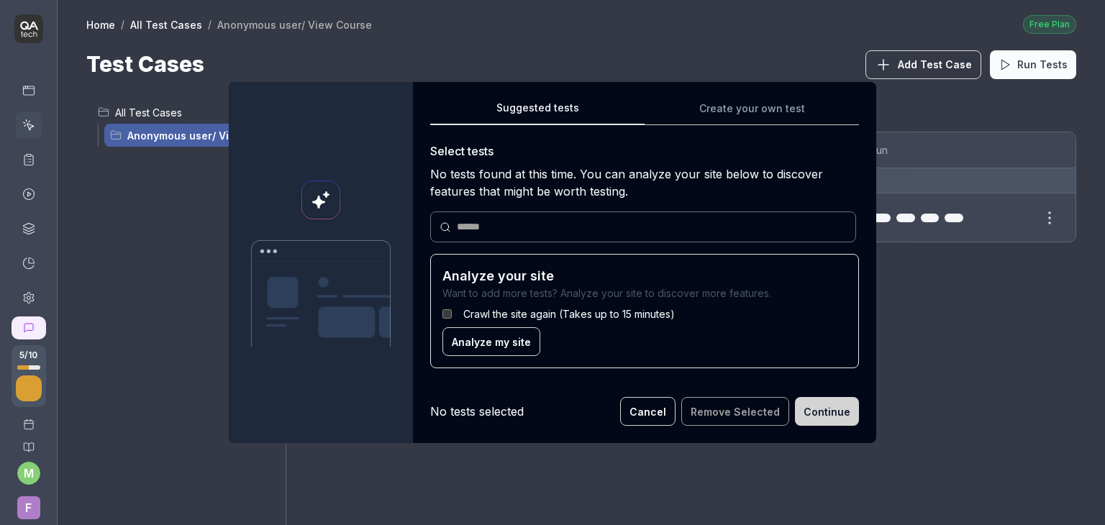
click at [489, 338] on span "Analyze my site" at bounding box center [491, 341] width 79 height 15
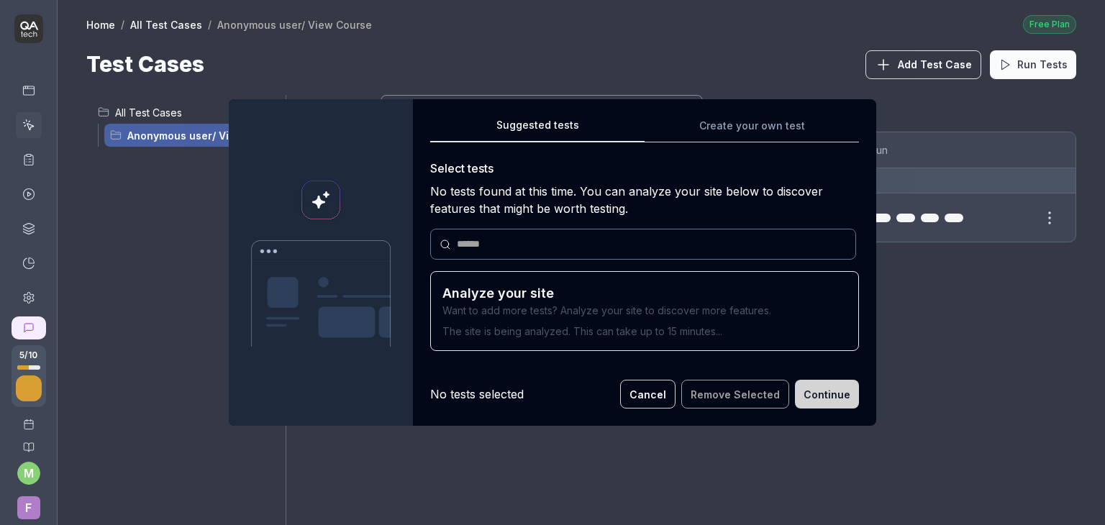
click at [630, 398] on button "Cancel" at bounding box center [647, 394] width 55 height 29
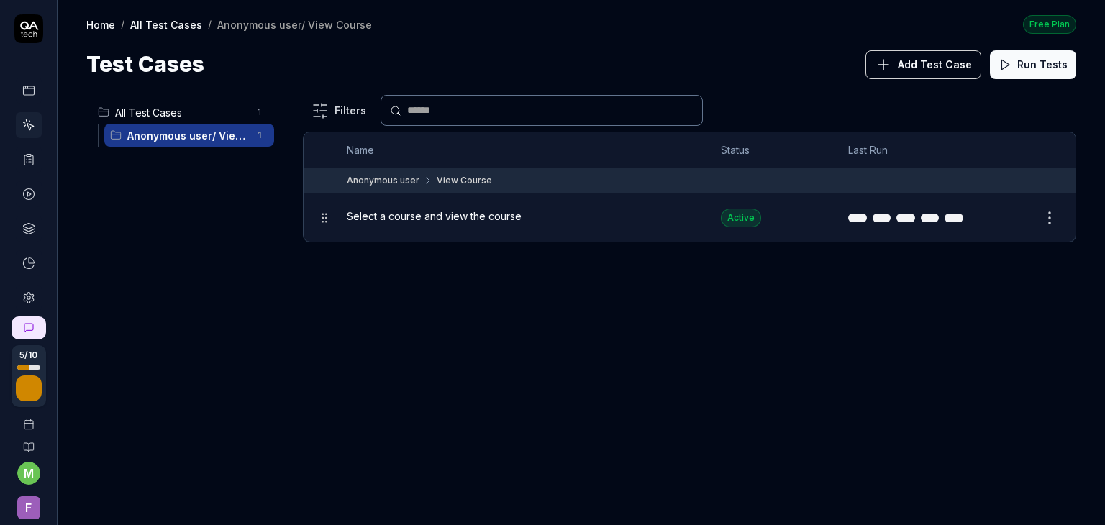
click at [445, 212] on span "Select a course and view the course" at bounding box center [434, 216] width 175 height 15
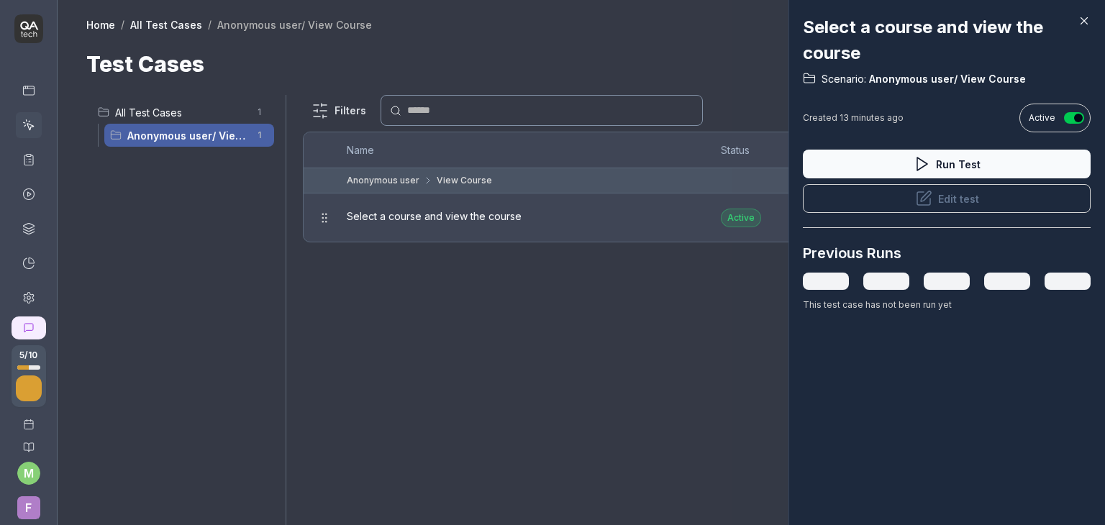
click at [1081, 24] on icon at bounding box center [1083, 20] width 13 height 13
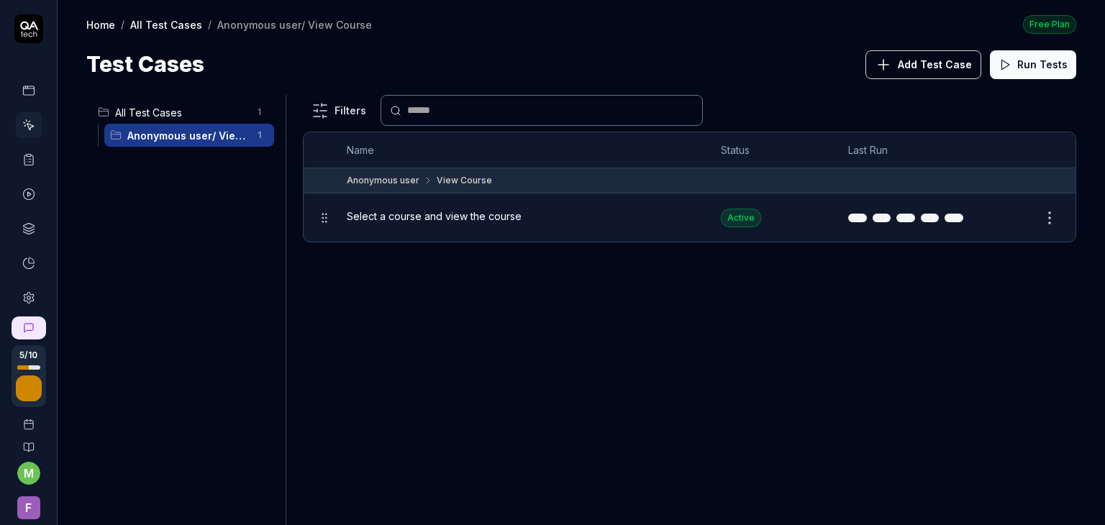
click at [443, 211] on span "Select a course and view the course" at bounding box center [434, 216] width 175 height 15
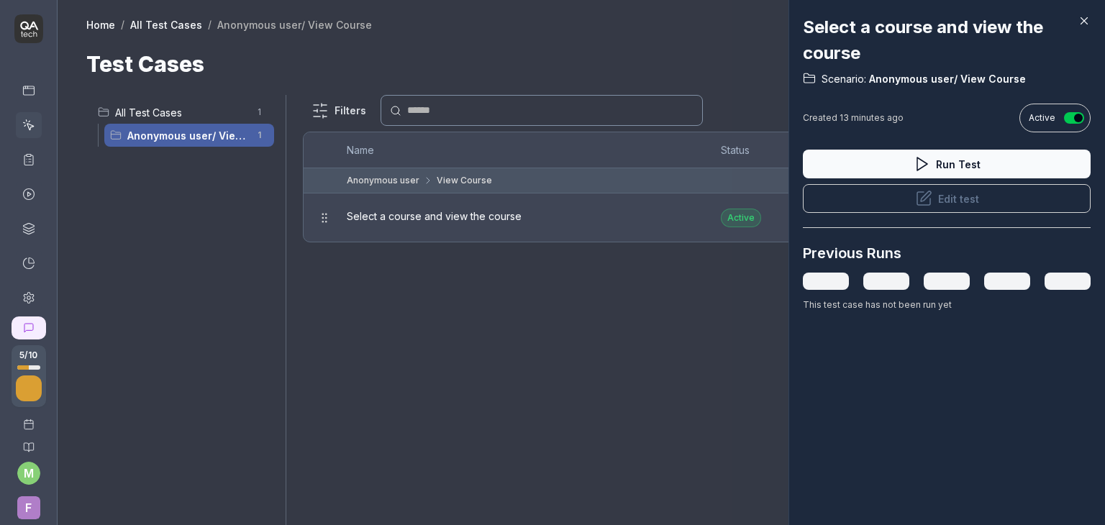
click at [947, 202] on button "Edit test" at bounding box center [947, 198] width 288 height 29
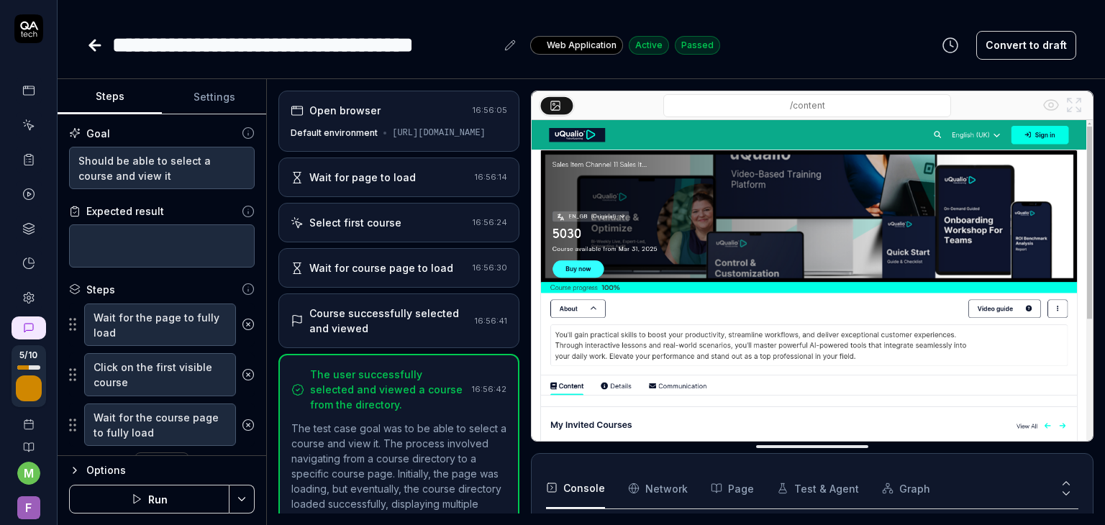
click at [382, 185] on div "Wait for page to load" at bounding box center [362, 177] width 106 height 15
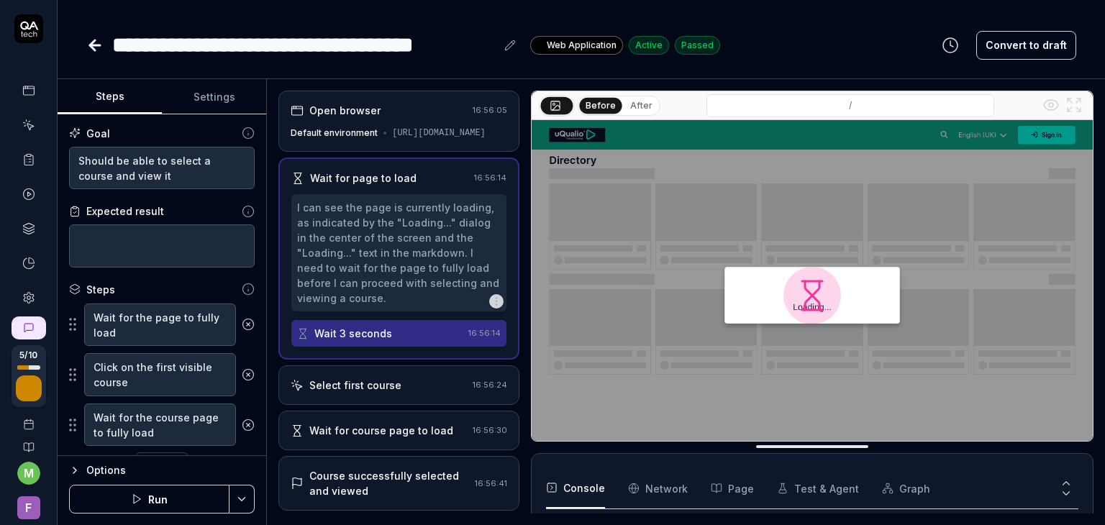
click at [377, 140] on div "Default environment [URL][DOMAIN_NAME]" at bounding box center [399, 133] width 216 height 13
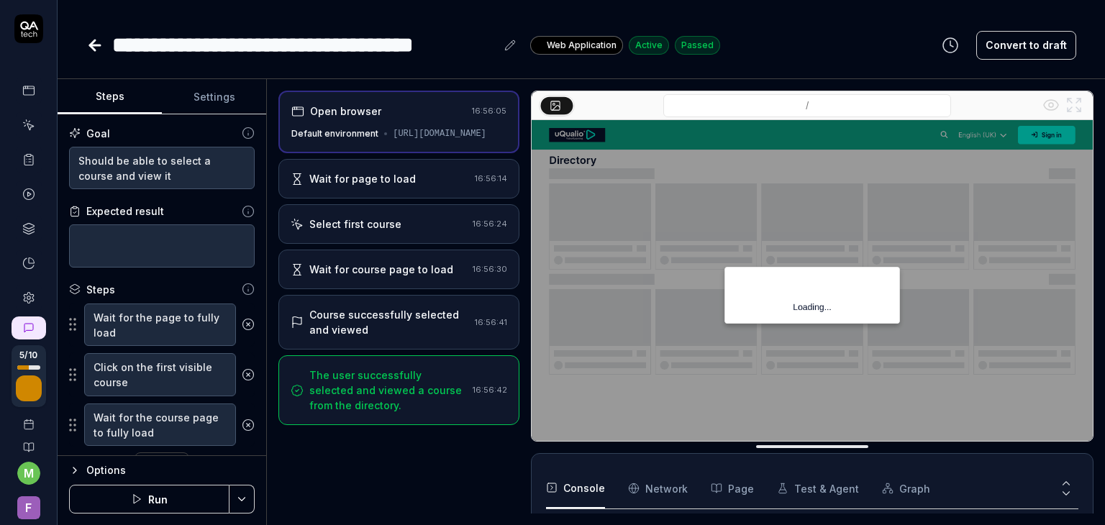
click at [390, 325] on div "Course successfully selected and viewed" at bounding box center [389, 322] width 160 height 30
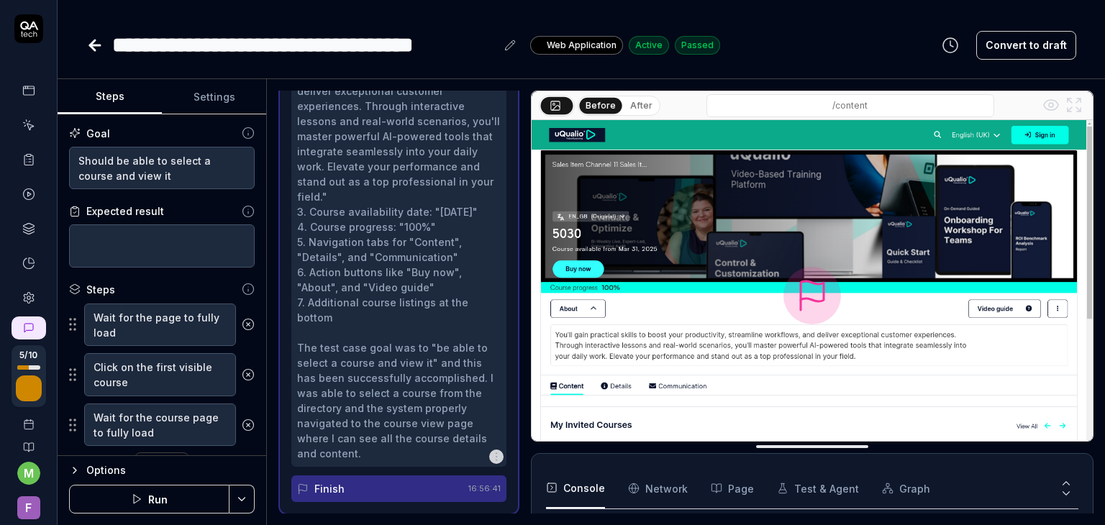
scroll to position [416, 0]
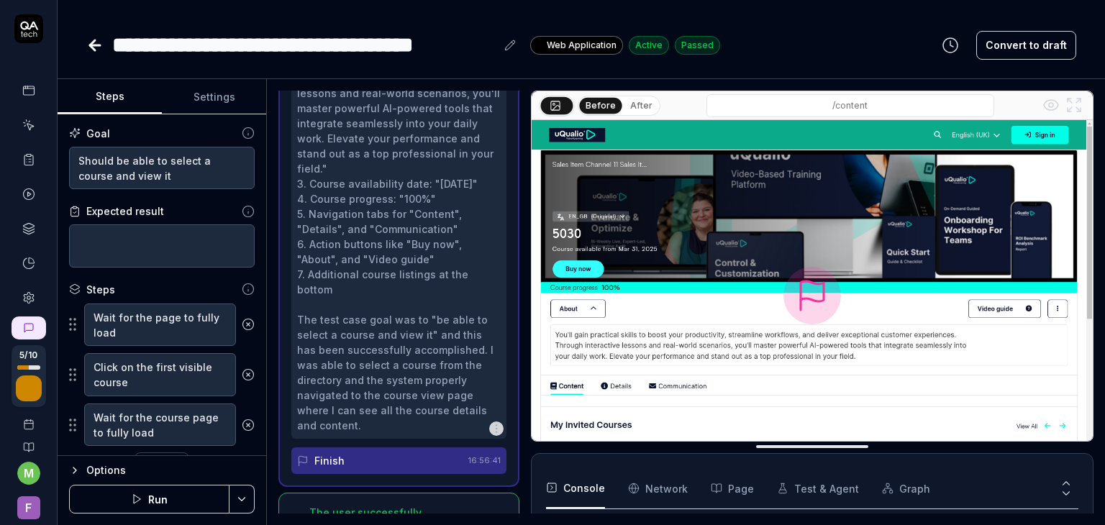
click at [22, 227] on icon at bounding box center [28, 228] width 13 height 13
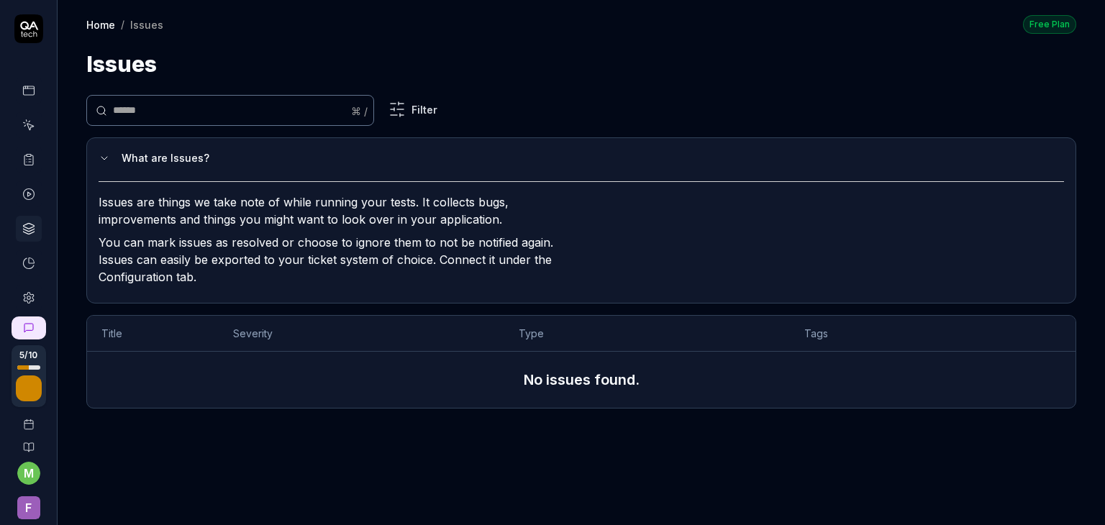
click at [29, 121] on icon at bounding box center [28, 125] width 13 height 13
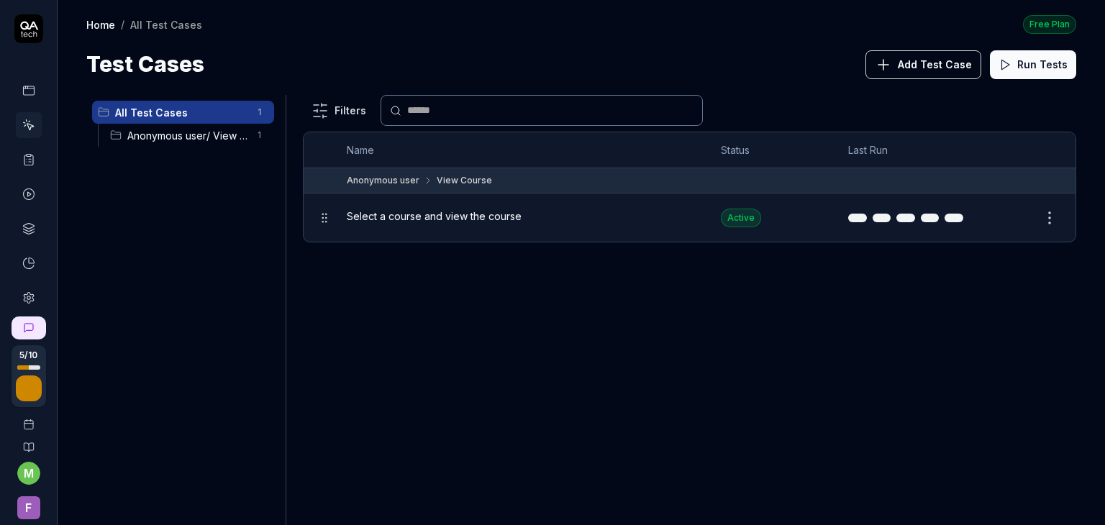
click at [433, 220] on span "Select a course and view the course" at bounding box center [434, 216] width 175 height 15
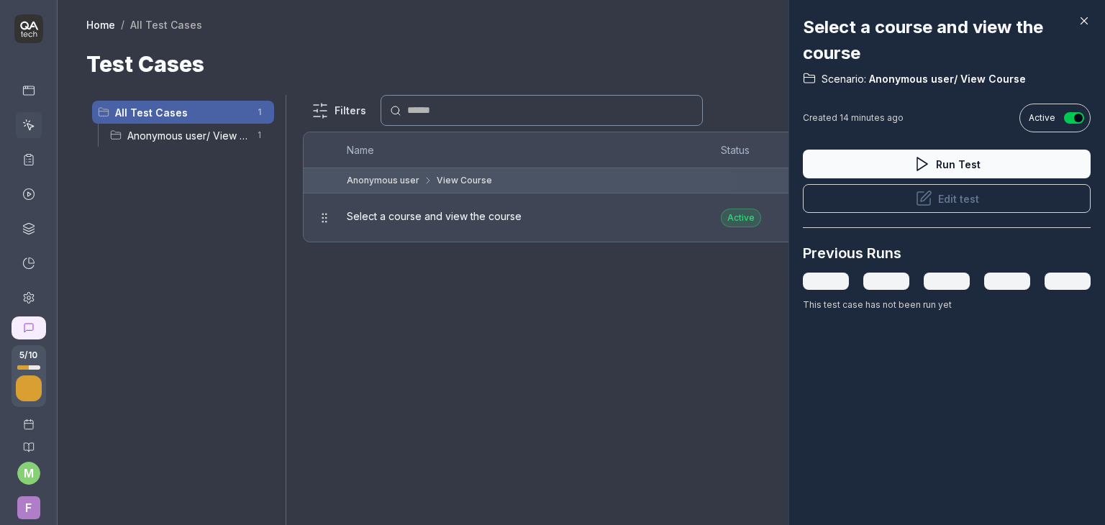
click at [1083, 15] on icon at bounding box center [1083, 20] width 13 height 13
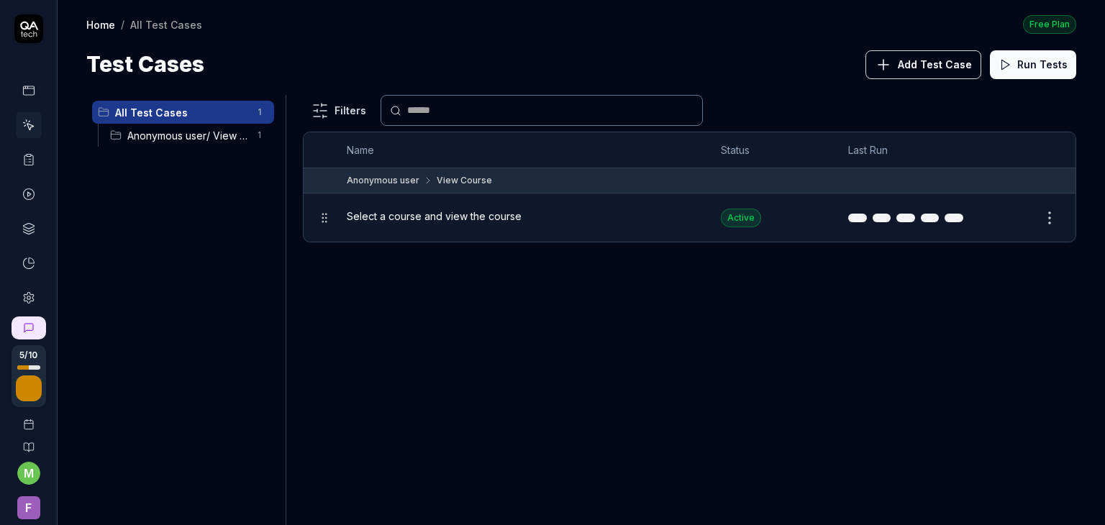
click at [439, 199] on td "Select a course and view the course" at bounding box center [519, 217] width 375 height 48
click at [441, 211] on span "Select a course and view the course" at bounding box center [434, 216] width 175 height 15
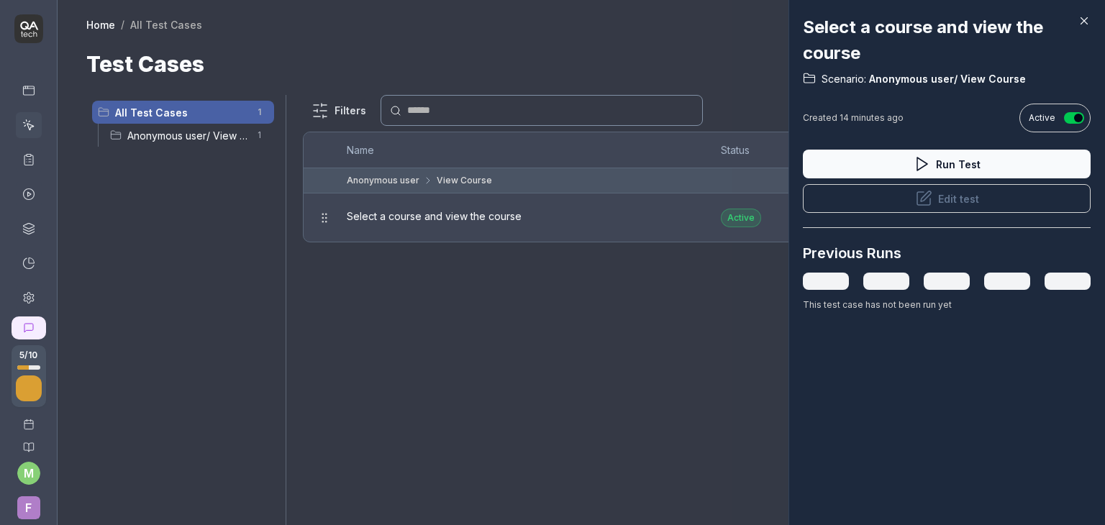
click at [1085, 20] on icon at bounding box center [1084, 21] width 6 height 6
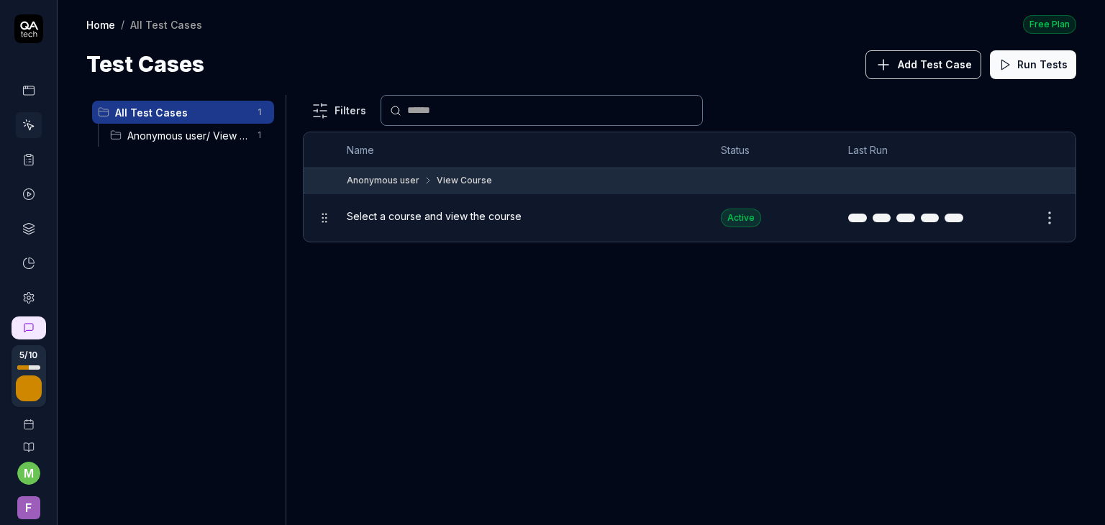
click at [644, 245] on div "Filters Name Status Last Run Anonymous user View Course Select a course and vie…" at bounding box center [689, 310] width 773 height 430
click at [942, 67] on span "Add Test Case" at bounding box center [935, 64] width 74 height 15
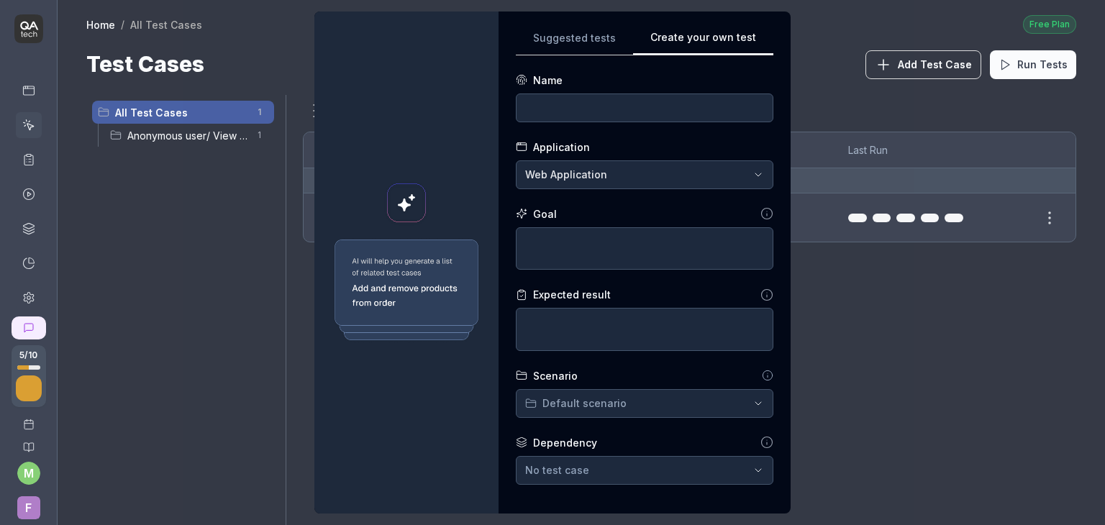
click at [780, 114] on div "**********" at bounding box center [644, 263] width 292 height 502
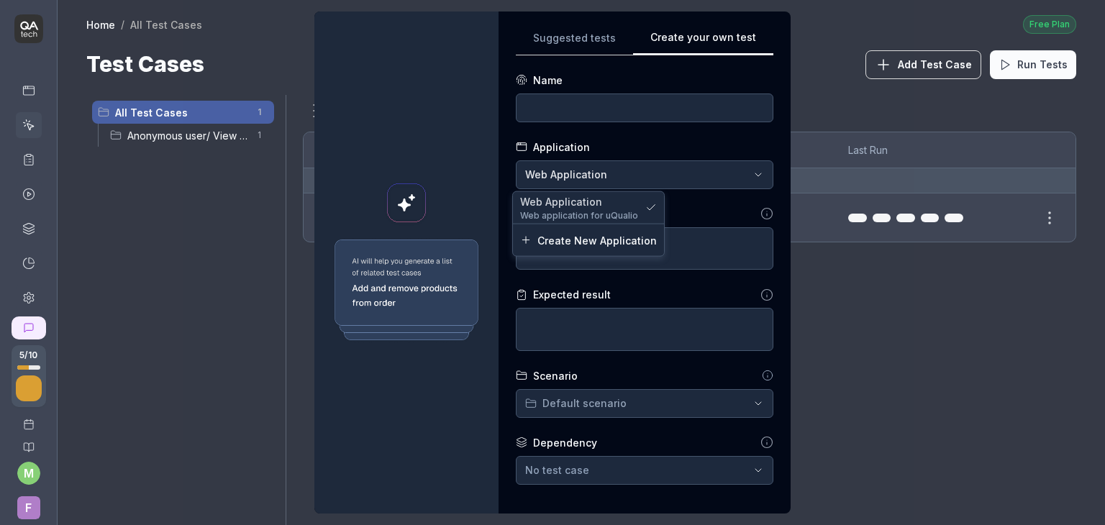
click at [689, 166] on div "**********" at bounding box center [552, 262] width 1105 height 525
click at [601, 206] on div "Web Application" at bounding box center [579, 200] width 119 height 15
click at [651, 176] on div "**********" at bounding box center [552, 262] width 1105 height 525
click at [687, 207] on div "**********" at bounding box center [552, 262] width 1105 height 525
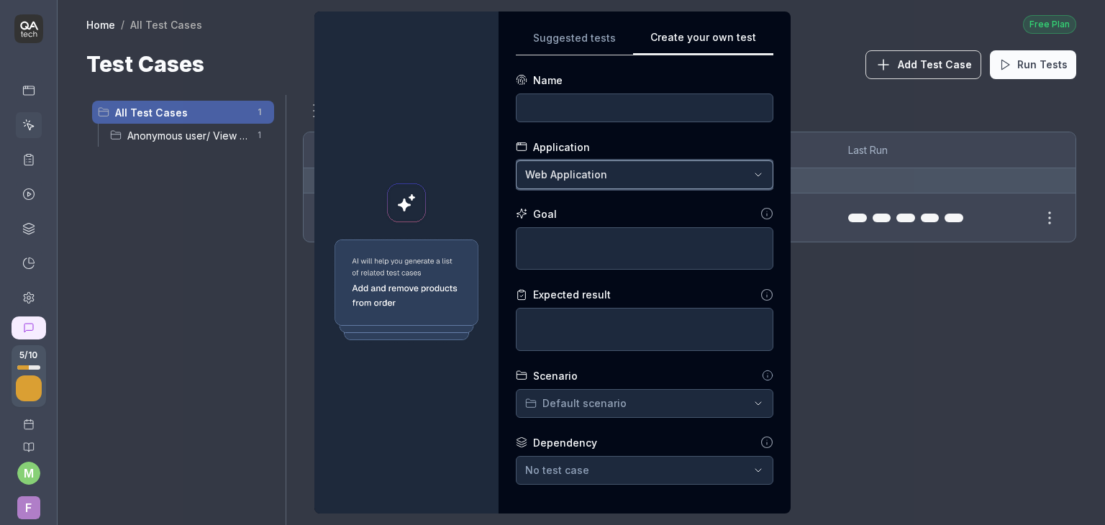
scroll to position [135, 0]
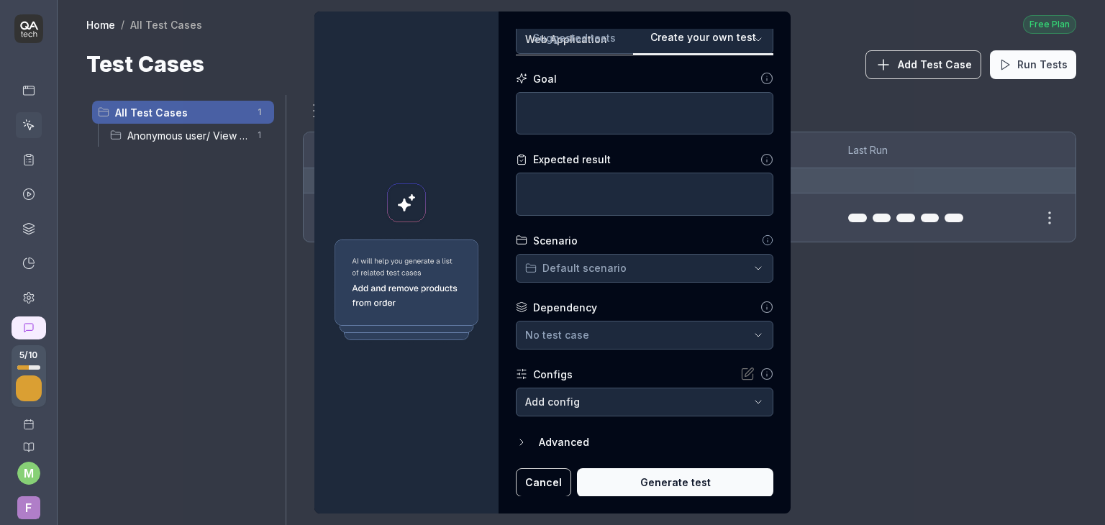
click at [540, 491] on button "Cancel" at bounding box center [543, 482] width 55 height 29
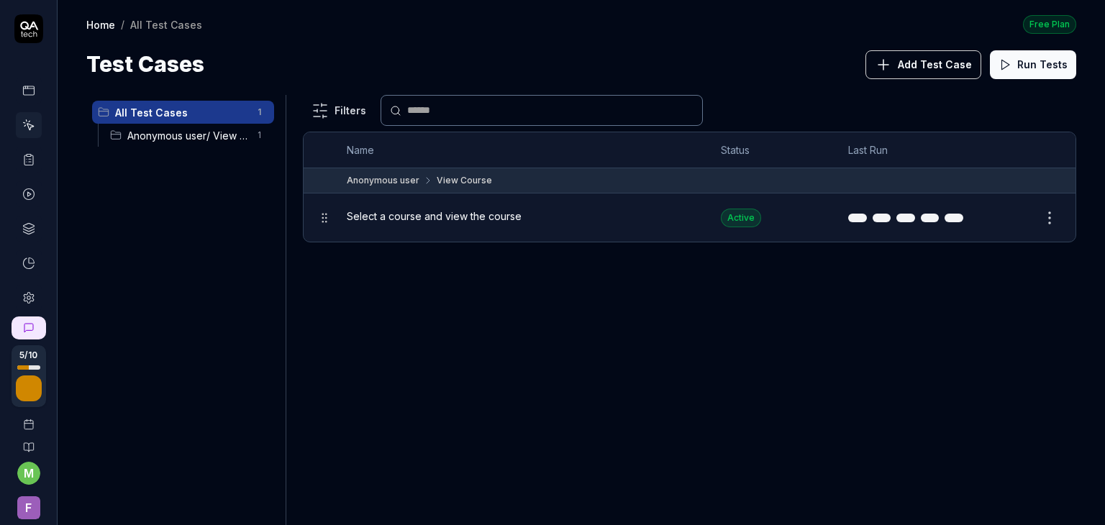
click at [585, 346] on div "Filters Name Status Last Run Anonymous user View Course Select a course and vie…" at bounding box center [689, 310] width 773 height 430
click at [202, 135] on span "Anonymous user/ View Course" at bounding box center [187, 135] width 121 height 15
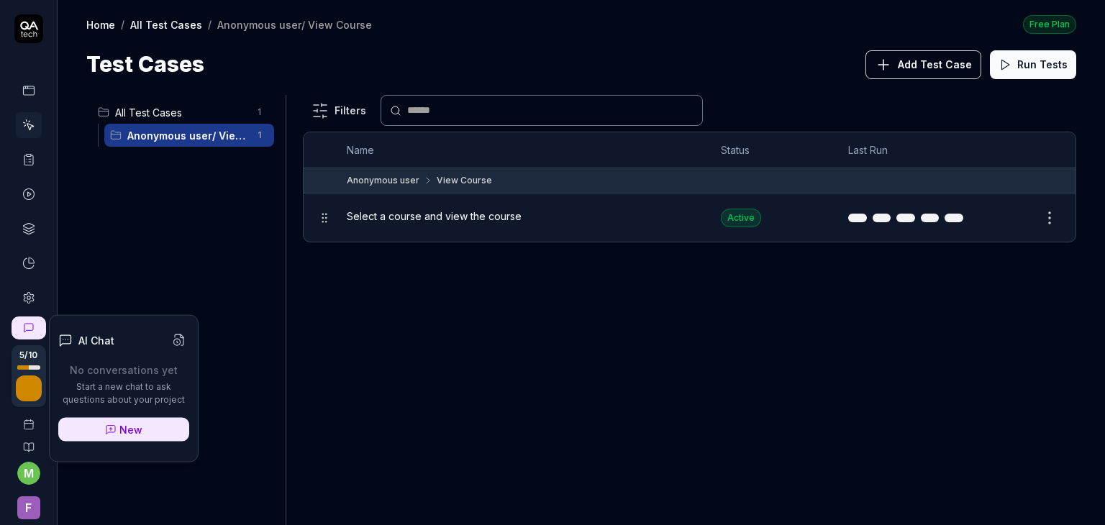
click at [23, 298] on icon at bounding box center [28, 297] width 13 height 13
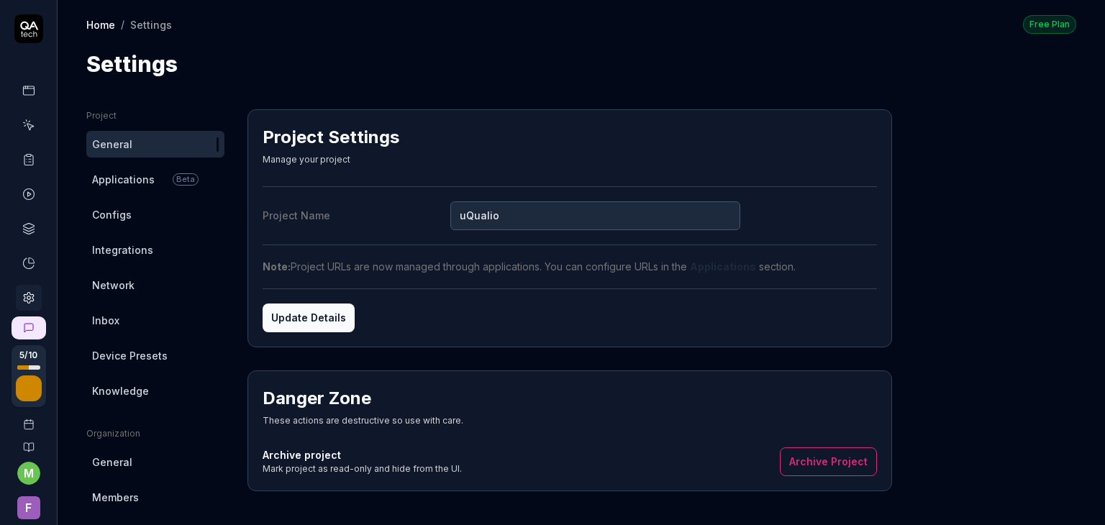
click at [117, 256] on span "Integrations" at bounding box center [122, 249] width 61 height 15
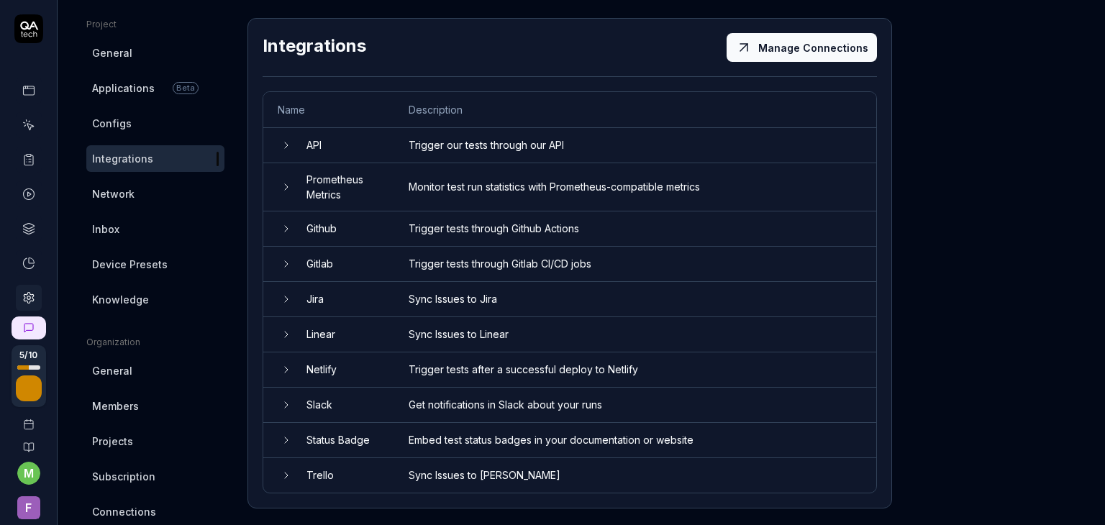
scroll to position [92, 0]
click at [288, 230] on icon at bounding box center [287, 228] width 12 height 12
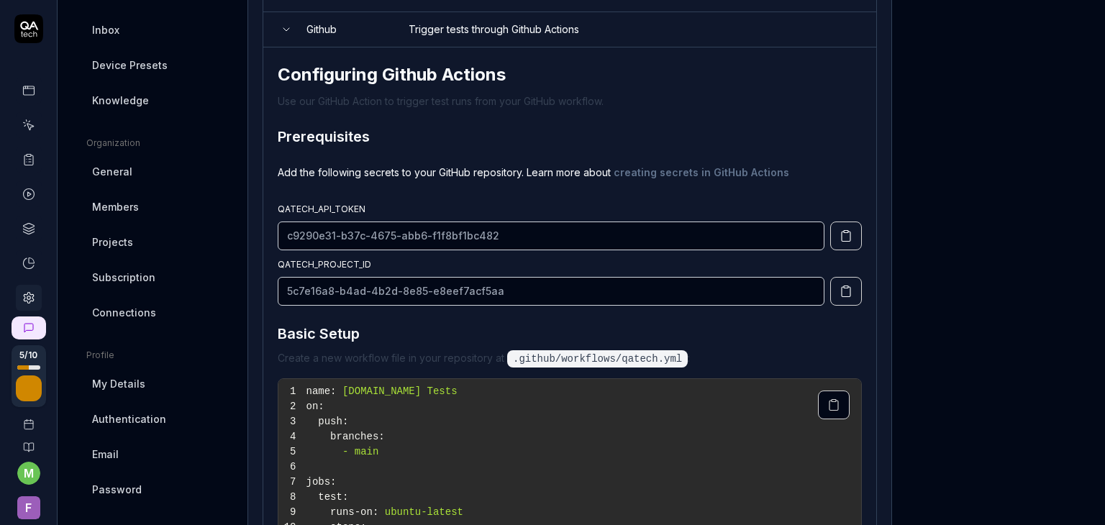
scroll to position [291, 0]
click at [34, 124] on link at bounding box center [29, 125] width 26 height 26
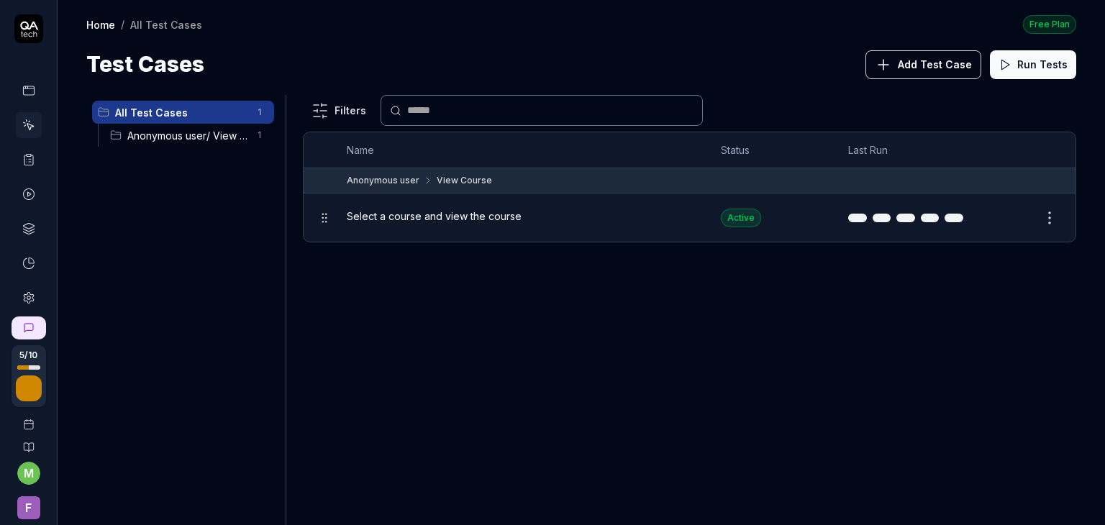
click at [951, 62] on span "Add Test Case" at bounding box center [935, 64] width 74 height 15
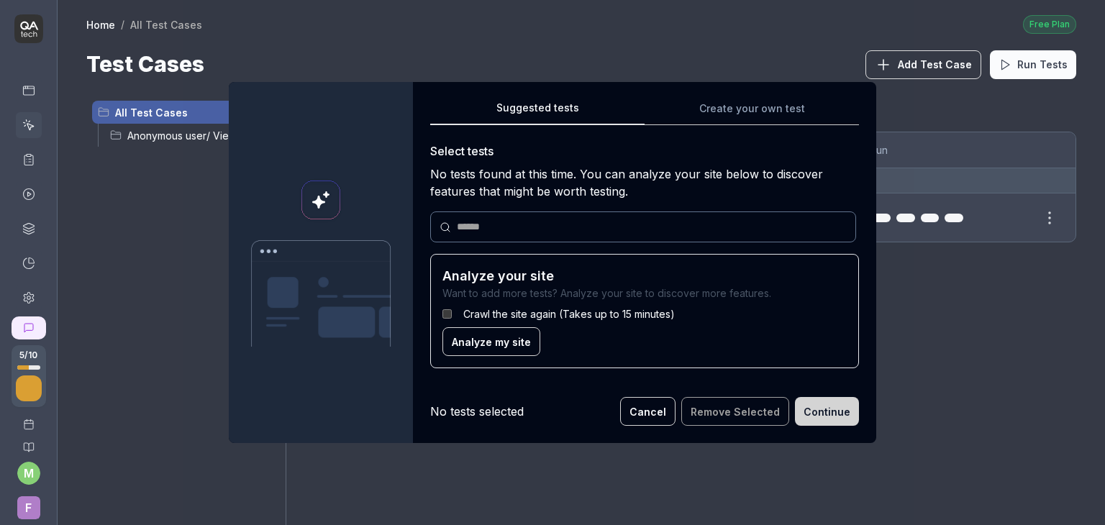
click at [560, 237] on div at bounding box center [643, 226] width 426 height 31
click at [644, 419] on button "Cancel" at bounding box center [647, 411] width 55 height 29
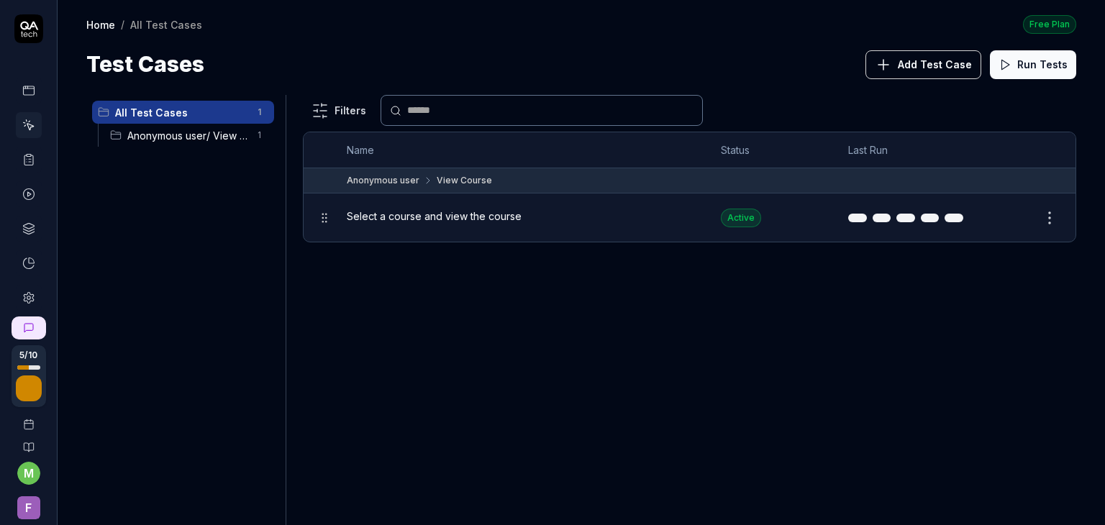
click at [923, 58] on span "Add Test Case" at bounding box center [935, 64] width 74 height 15
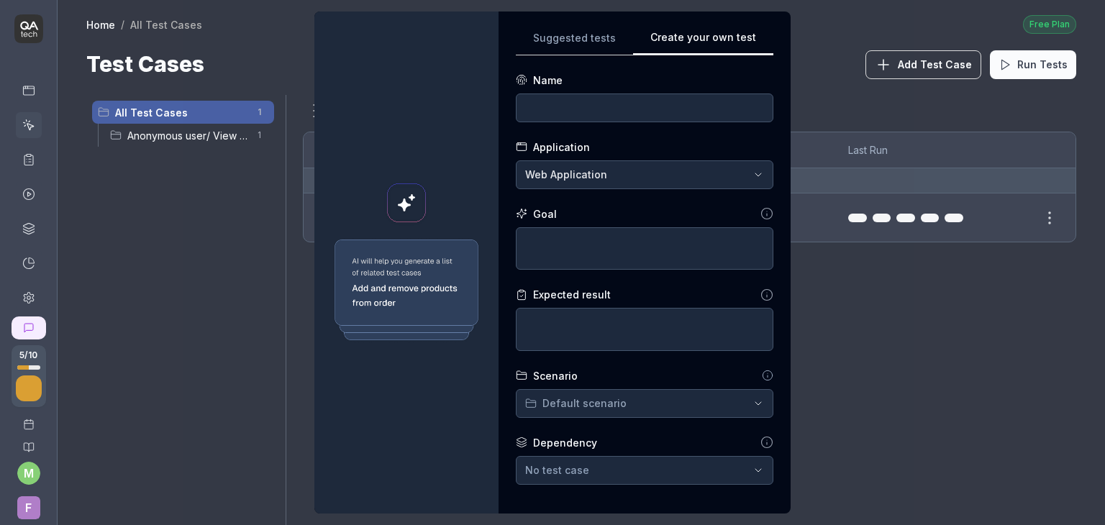
click at [772, 110] on div "**********" at bounding box center [644, 263] width 292 height 502
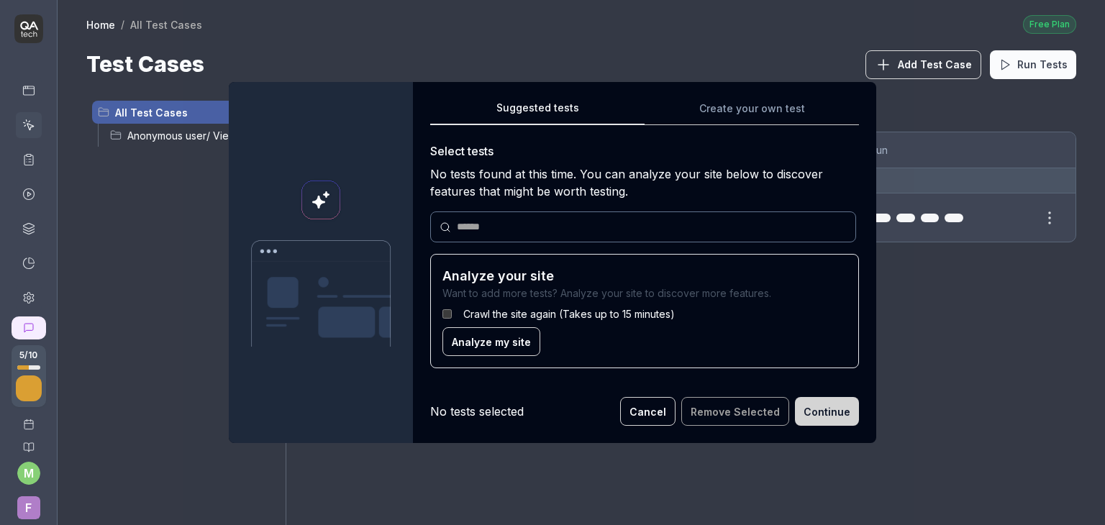
click at [569, 48] on div "Suggested tests Suggested tests Create your own test Select tests No tests foun…" at bounding box center [552, 262] width 1105 height 525
click at [468, 337] on span "Analyze my site" at bounding box center [491, 341] width 79 height 15
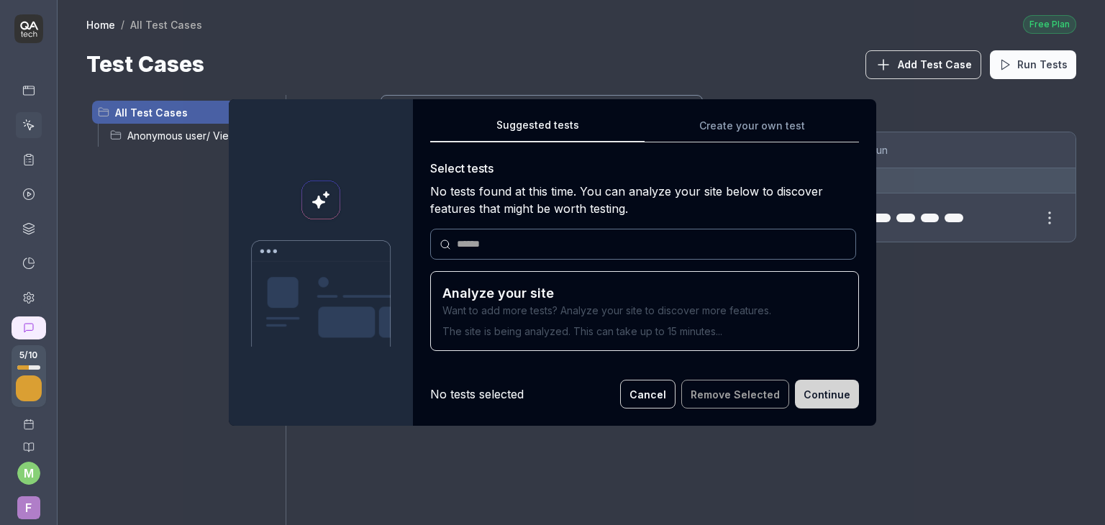
click at [491, 316] on p "Want to add more tests? Analyze your site to discover more features." at bounding box center [644, 310] width 404 height 15
click at [646, 392] on button "Cancel" at bounding box center [647, 394] width 55 height 29
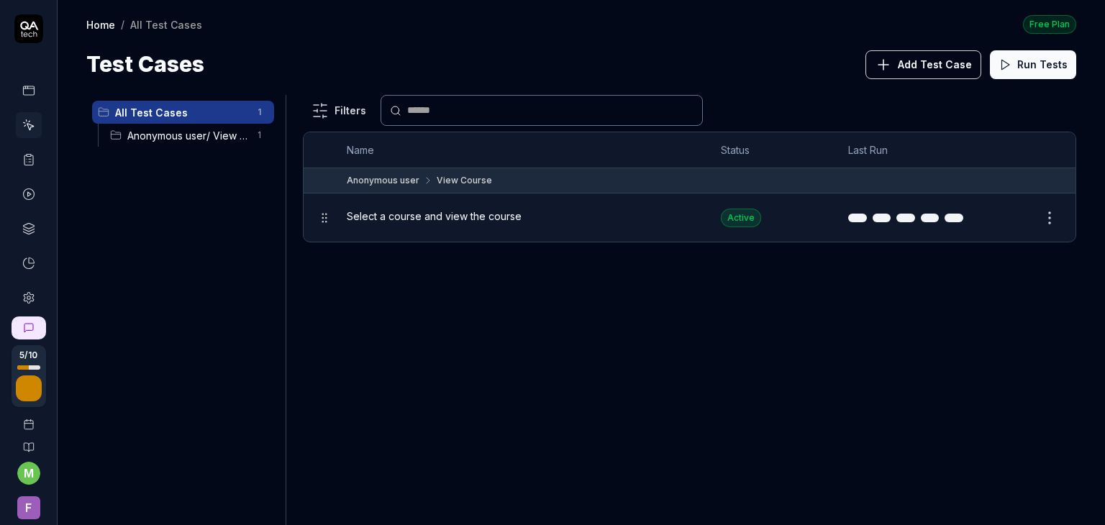
click at [934, 67] on span "Add Test Case" at bounding box center [935, 64] width 74 height 15
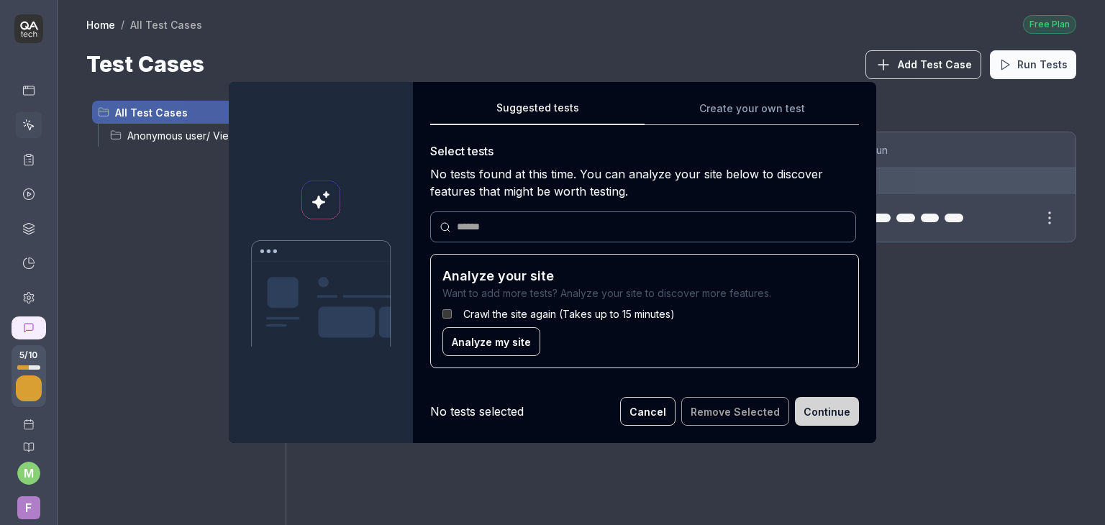
click at [656, 418] on button "Cancel" at bounding box center [647, 411] width 55 height 29
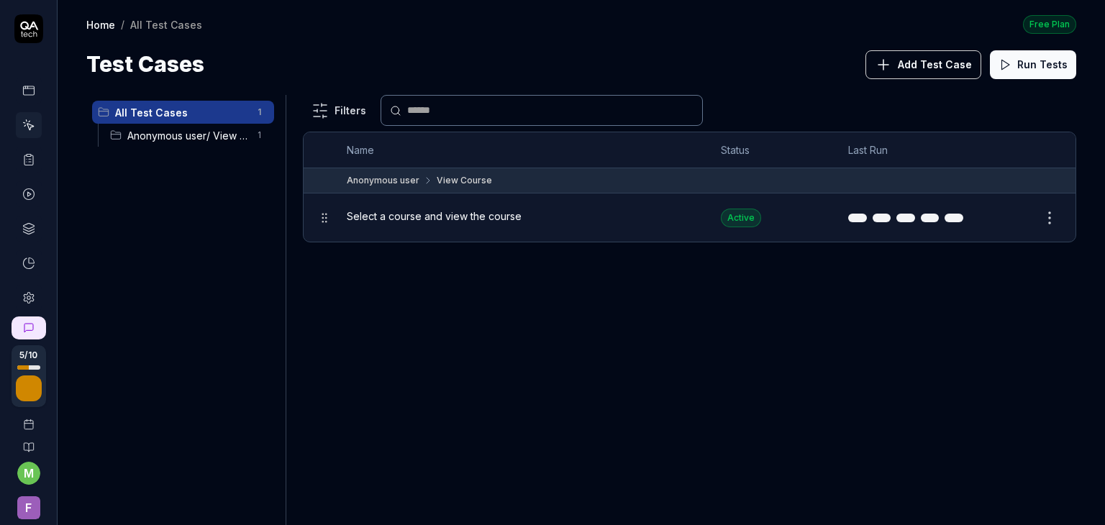
click at [1062, 64] on button "Run Tests" at bounding box center [1033, 64] width 86 height 29
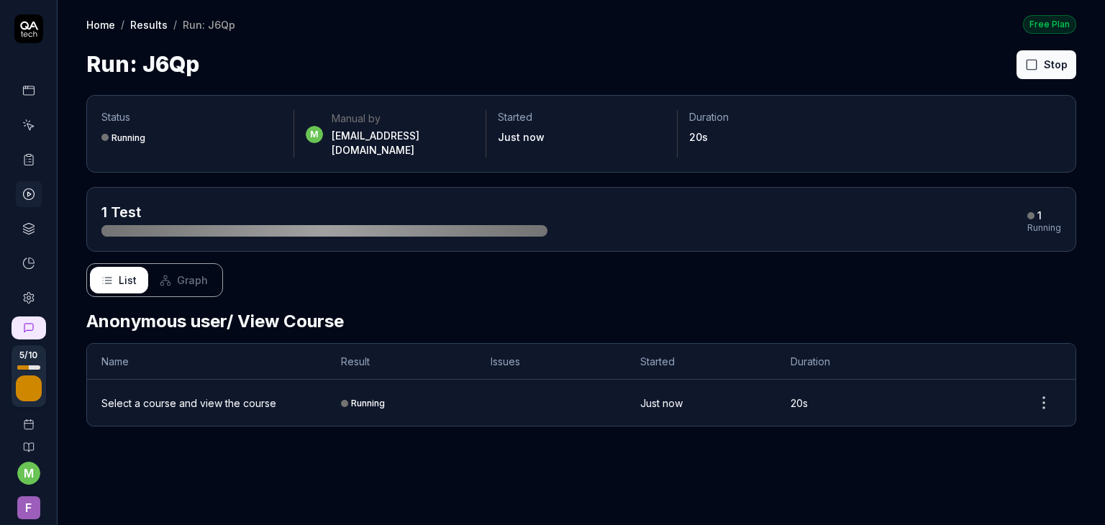
click at [262, 396] on div "Select a course and view the course" at bounding box center [188, 403] width 175 height 15
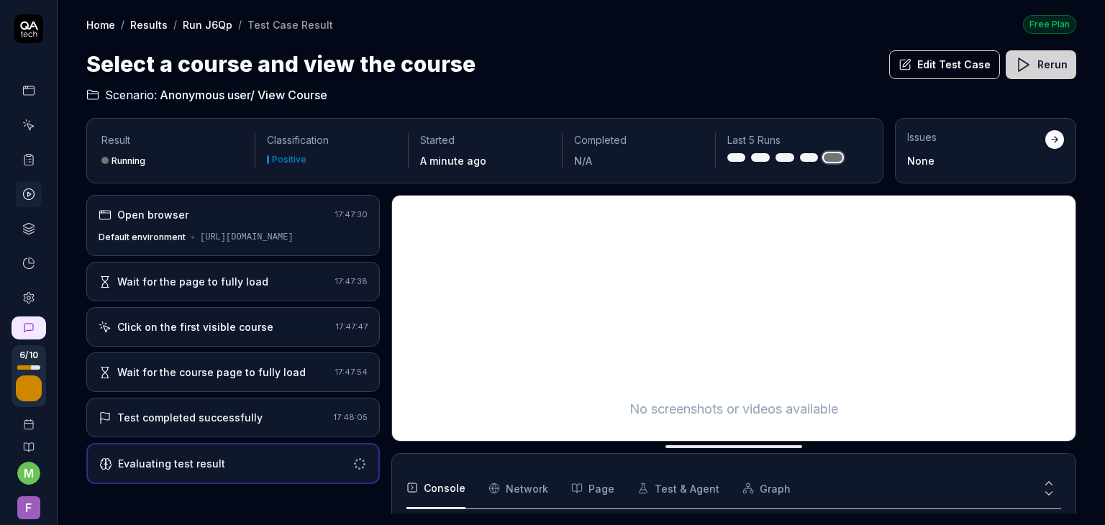
click at [211, 471] on div "Evaluating test result" at bounding box center [171, 463] width 107 height 15
click at [211, 425] on div "Test completed successfully" at bounding box center [189, 417] width 145 height 15
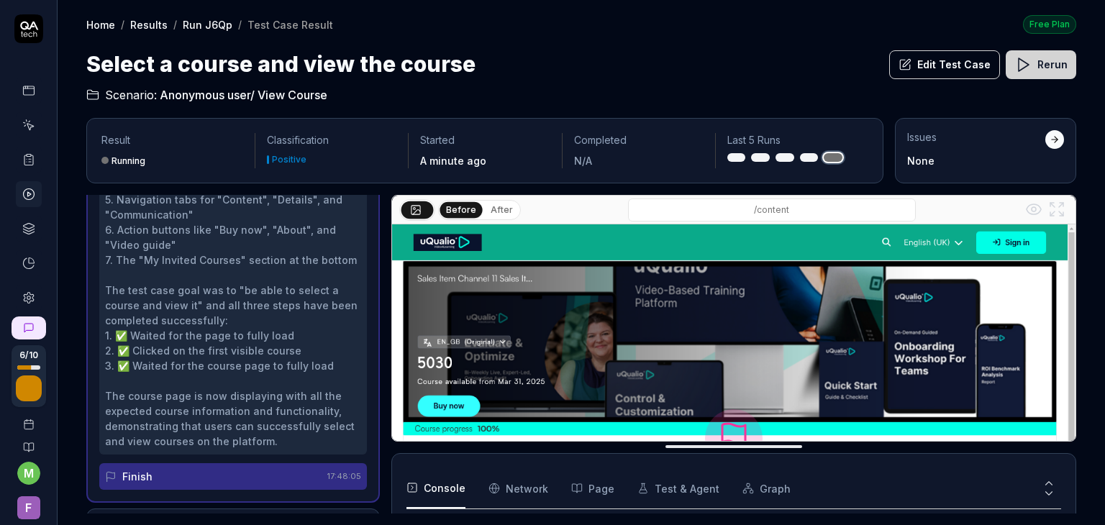
scroll to position [444, 0]
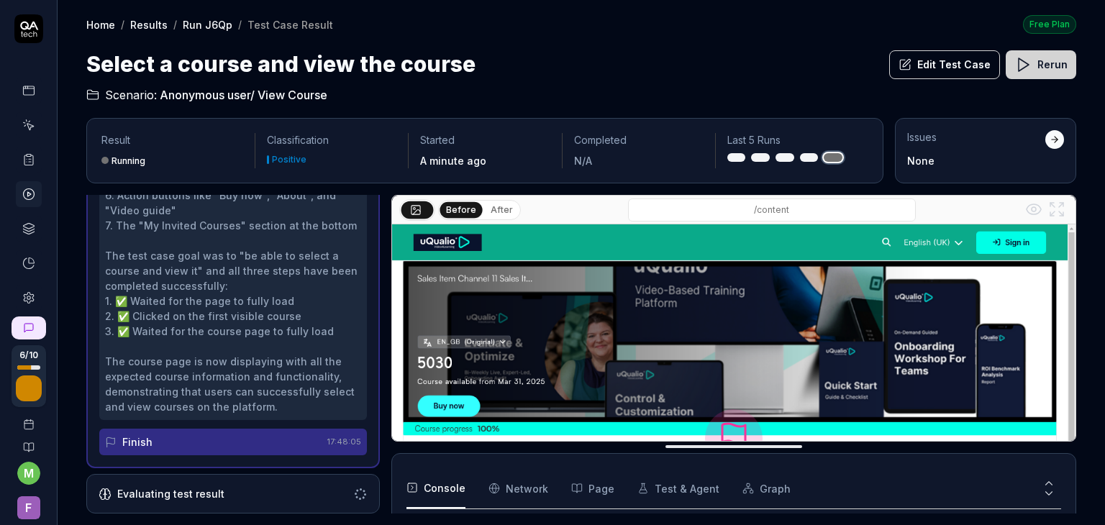
click at [201, 491] on div "Evaluating test result" at bounding box center [170, 493] width 107 height 15
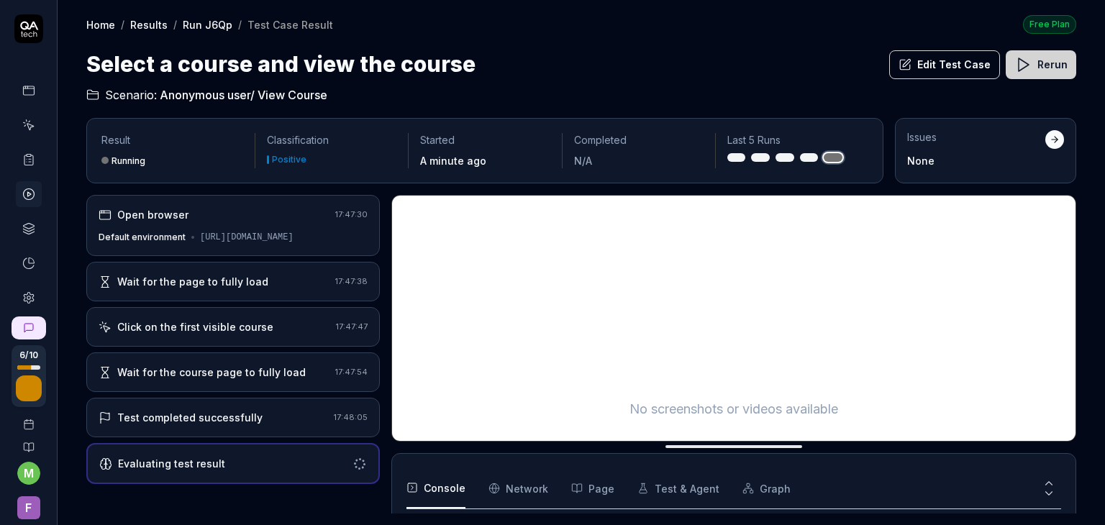
scroll to position [0, 0]
click at [245, 288] on div "Wait for the page to fully load" at bounding box center [192, 281] width 151 height 15
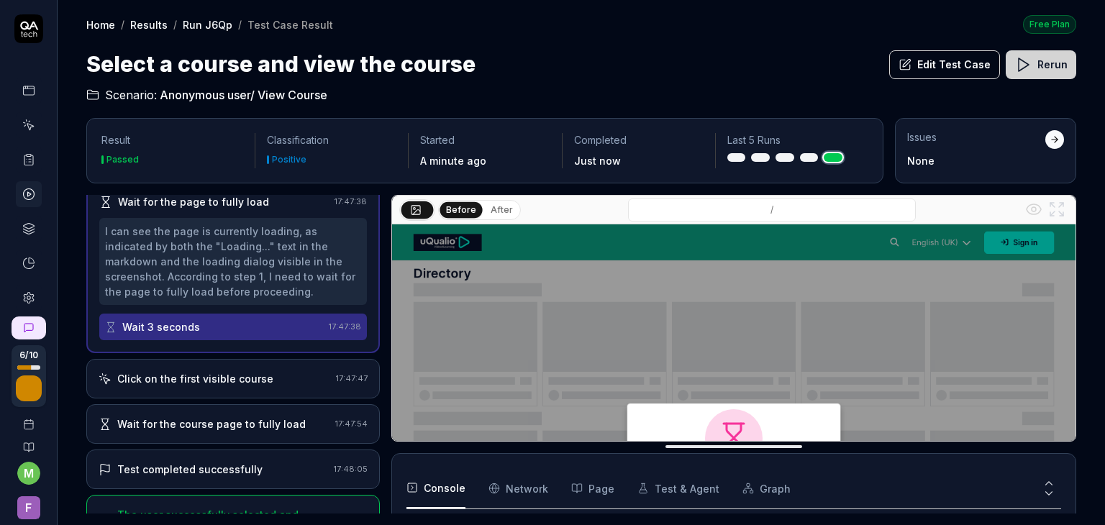
scroll to position [82, 0]
click at [254, 337] on div "Wait 3 seconds" at bounding box center [214, 325] width 218 height 27
click at [107, 332] on icon at bounding box center [111, 326] width 12 height 12
click at [190, 385] on div "Click on the first visible course" at bounding box center [195, 377] width 156 height 15
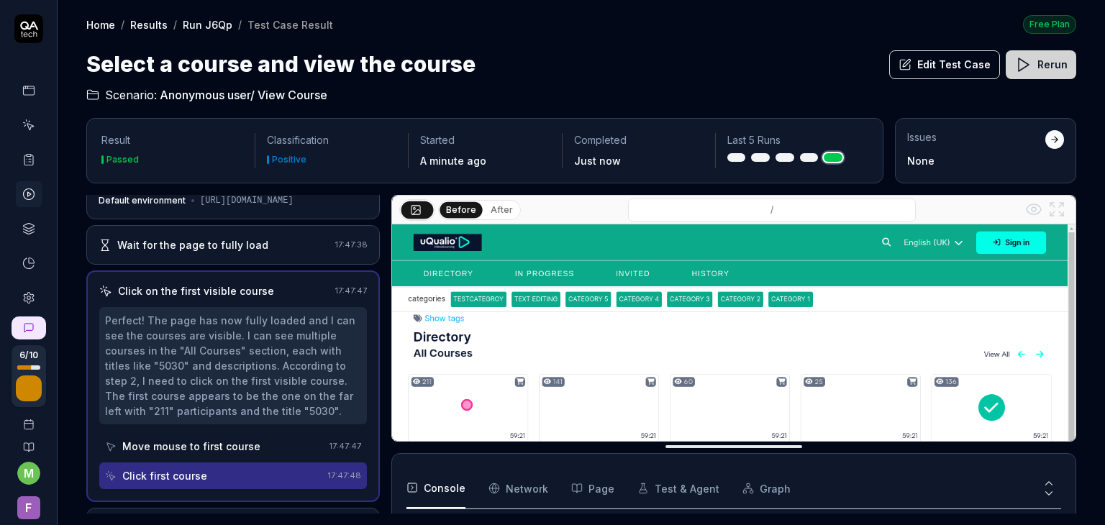
scroll to position [187, 0]
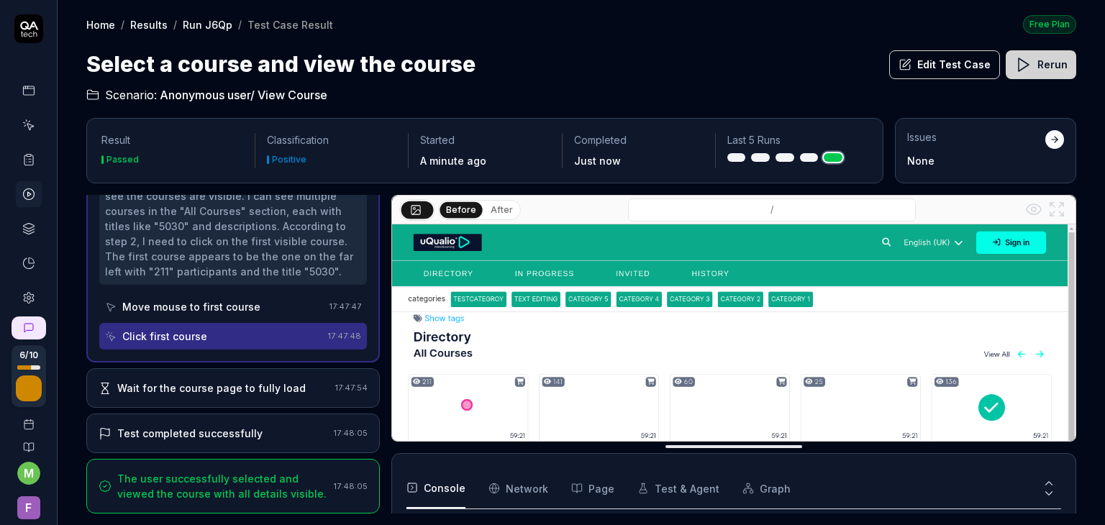
click at [186, 386] on div "Wait for the course page to fully load" at bounding box center [211, 387] width 188 height 15
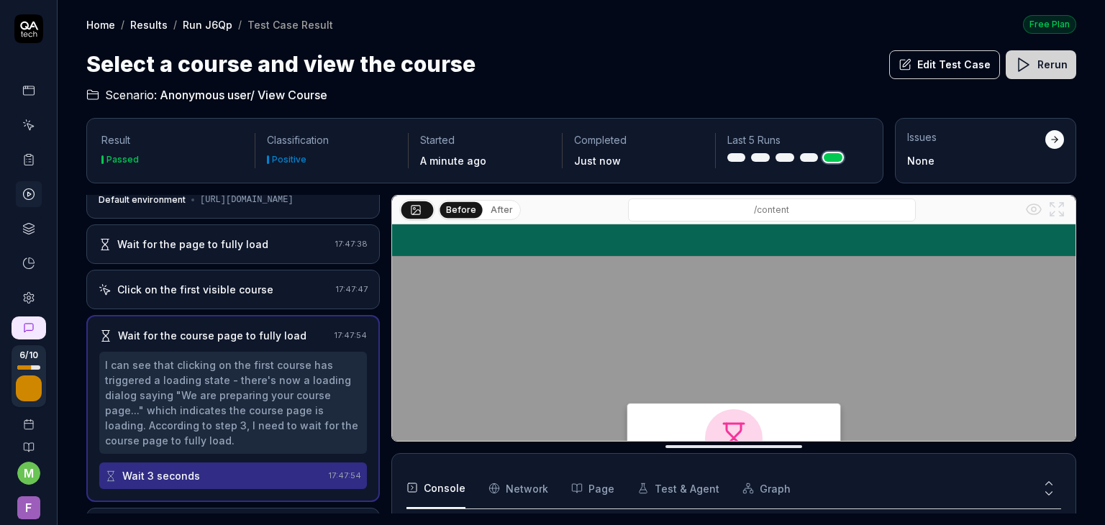
scroll to position [142, 0]
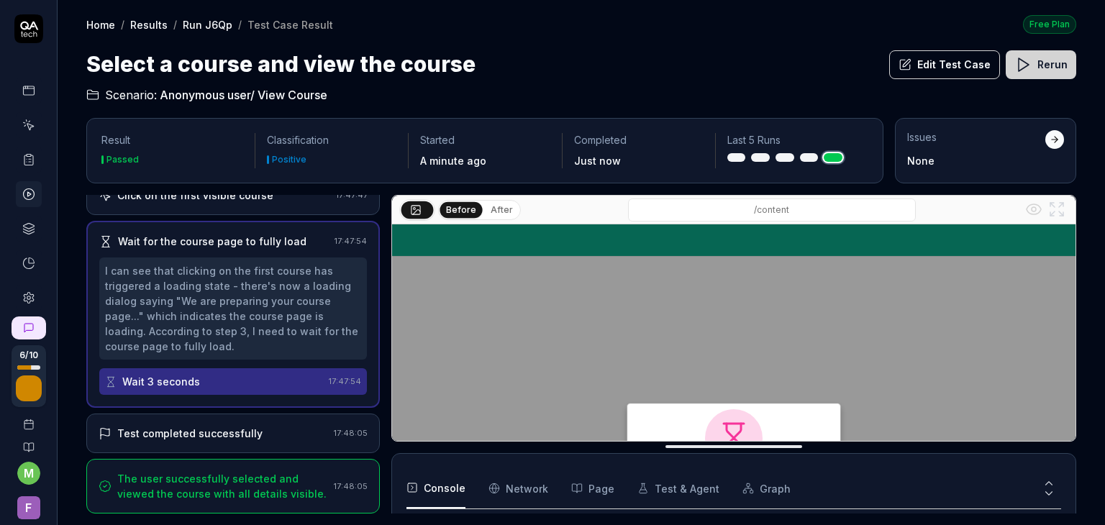
click at [186, 390] on div "Wait 3 seconds" at bounding box center [214, 381] width 218 height 27
click at [184, 432] on div "Test completed successfully" at bounding box center [189, 433] width 145 height 15
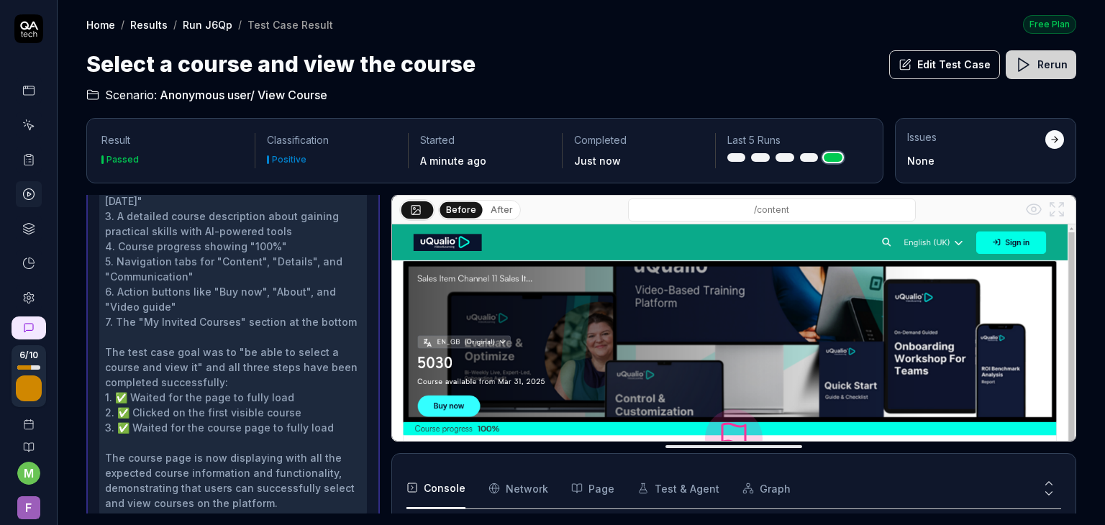
scroll to position [460, 0]
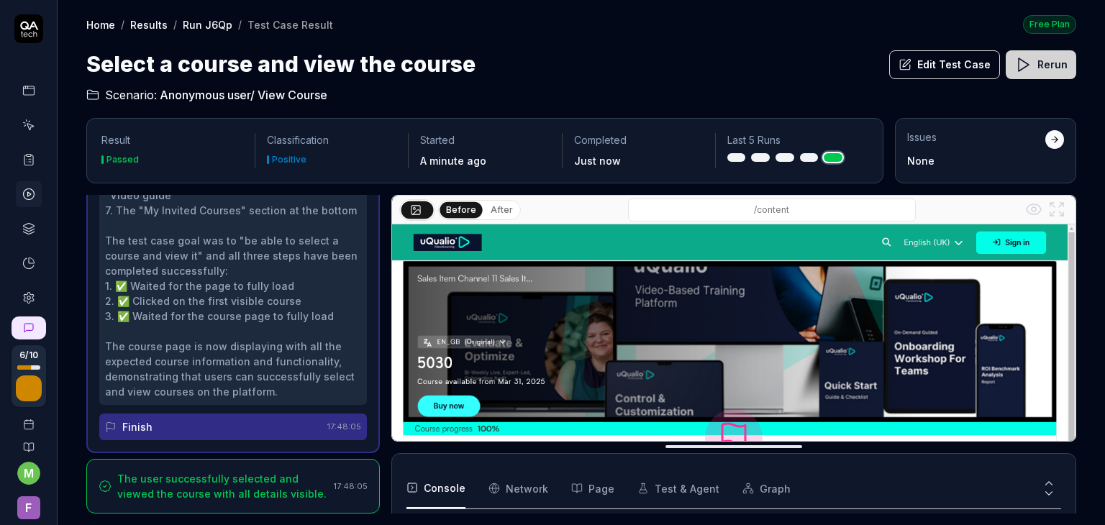
click at [175, 478] on div "The user successfully selected and viewed the course with all details visible." at bounding box center [222, 486] width 211 height 30
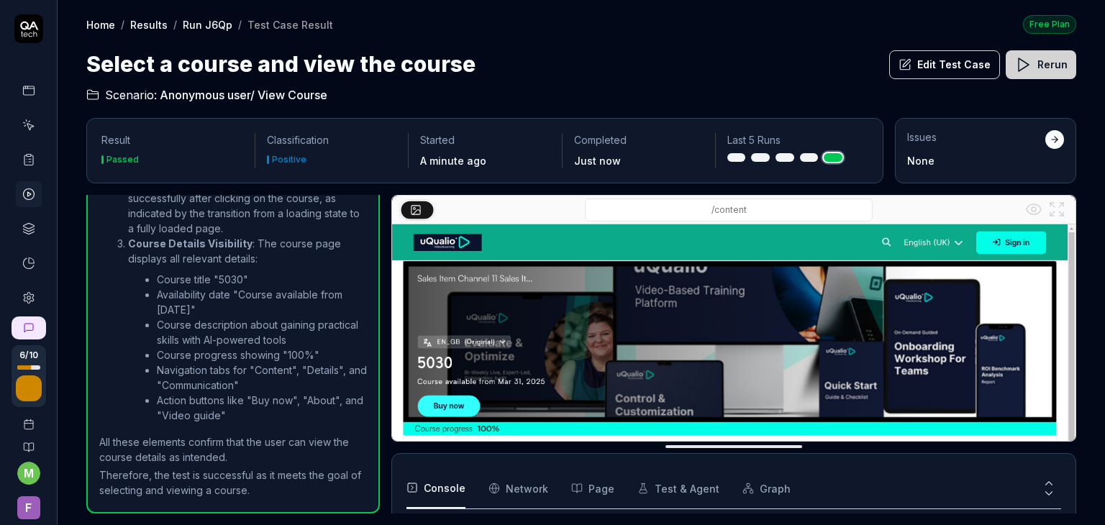
click at [22, 231] on icon at bounding box center [28, 228] width 13 height 13
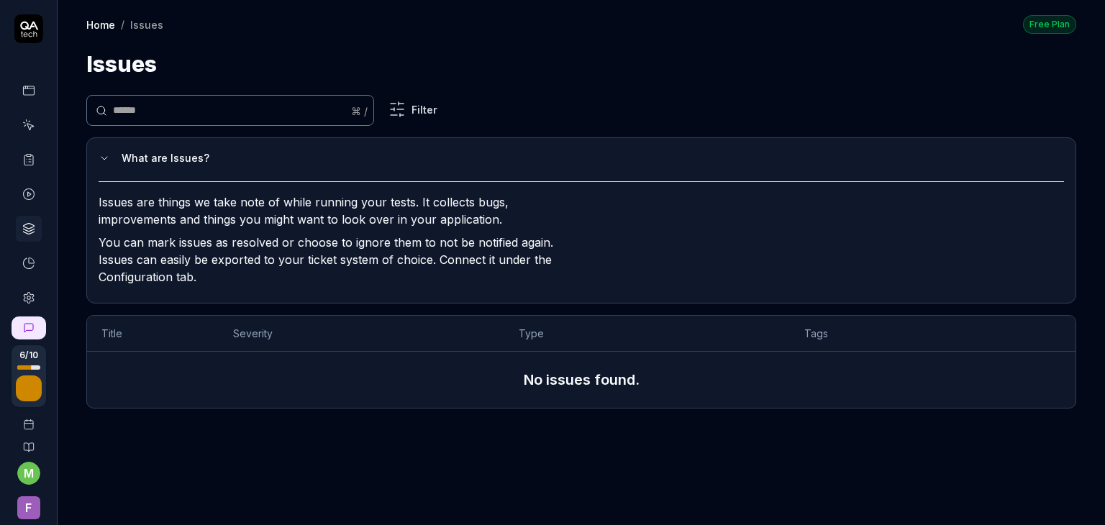
click at [27, 155] on rect at bounding box center [29, 156] width 4 height 2
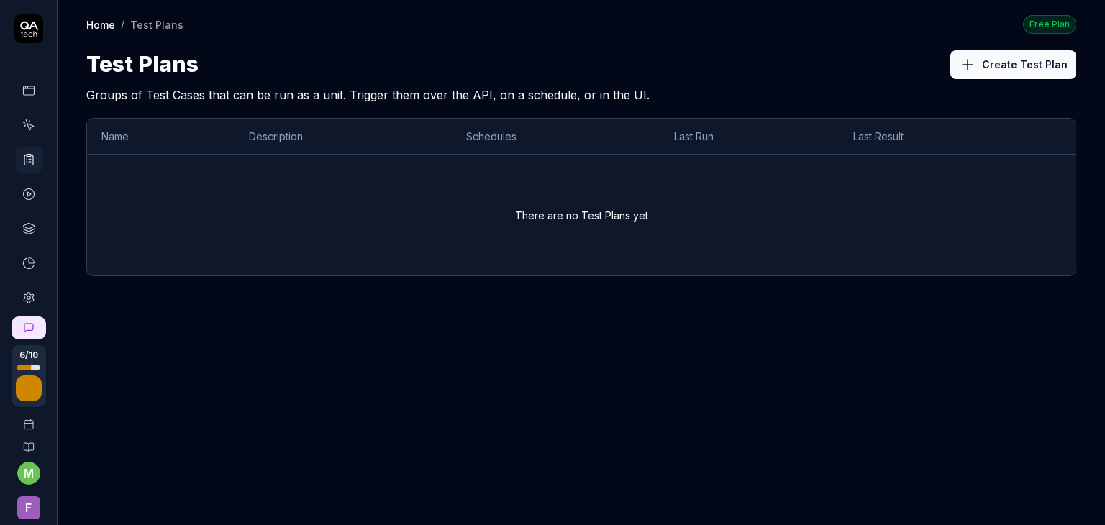
click at [27, 129] on icon at bounding box center [30, 127] width 6 height 6
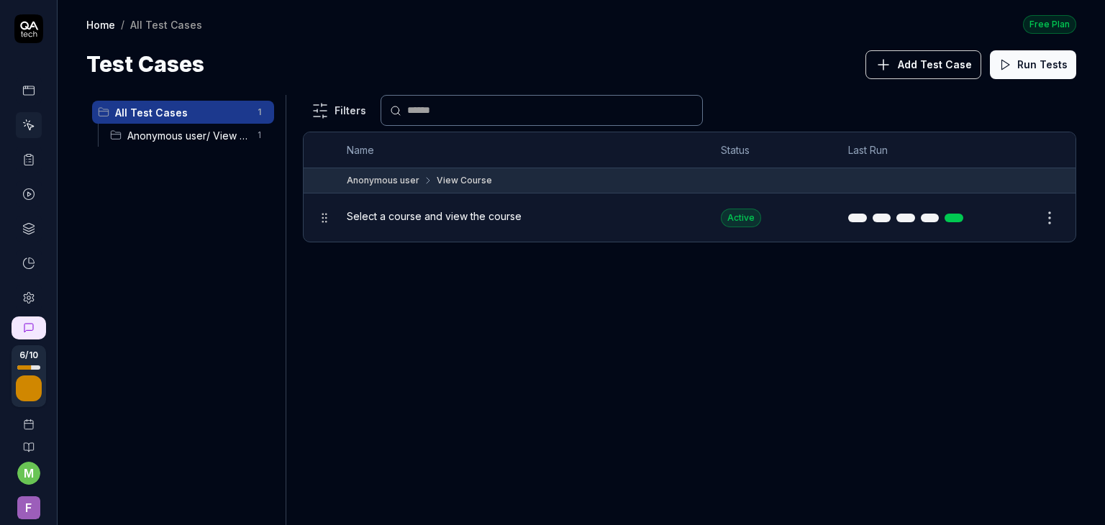
click at [27, 159] on icon at bounding box center [28, 160] width 9 height 10
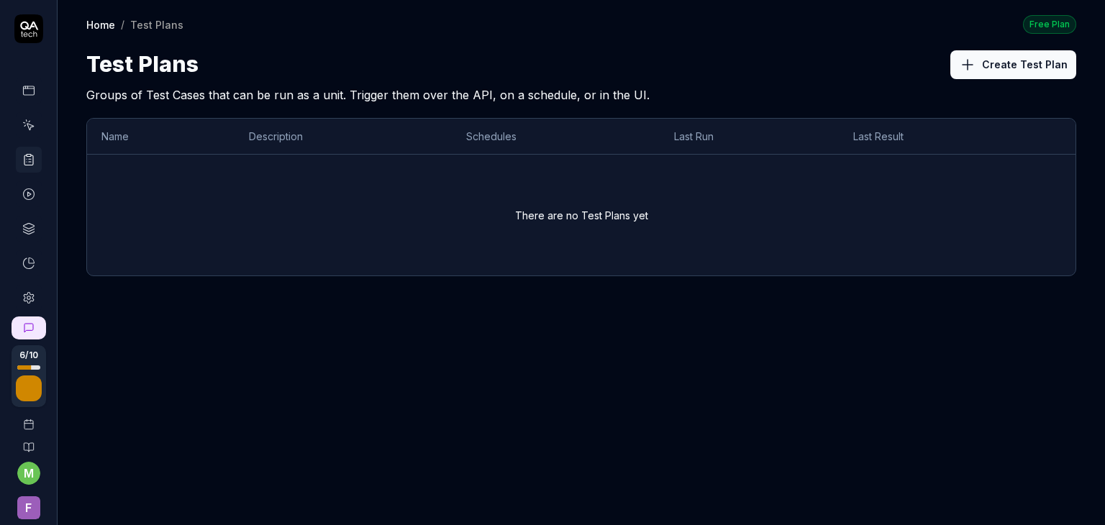
click at [1011, 73] on button "Create Test Plan" at bounding box center [1013, 64] width 126 height 29
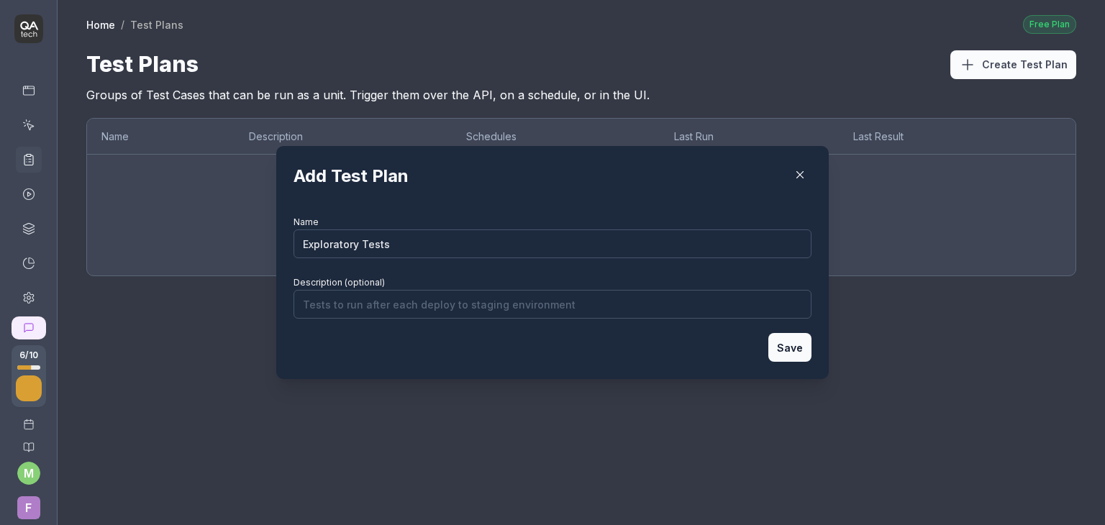
type input "Exploratory Tests"
click at [804, 344] on button "Save" at bounding box center [789, 347] width 43 height 29
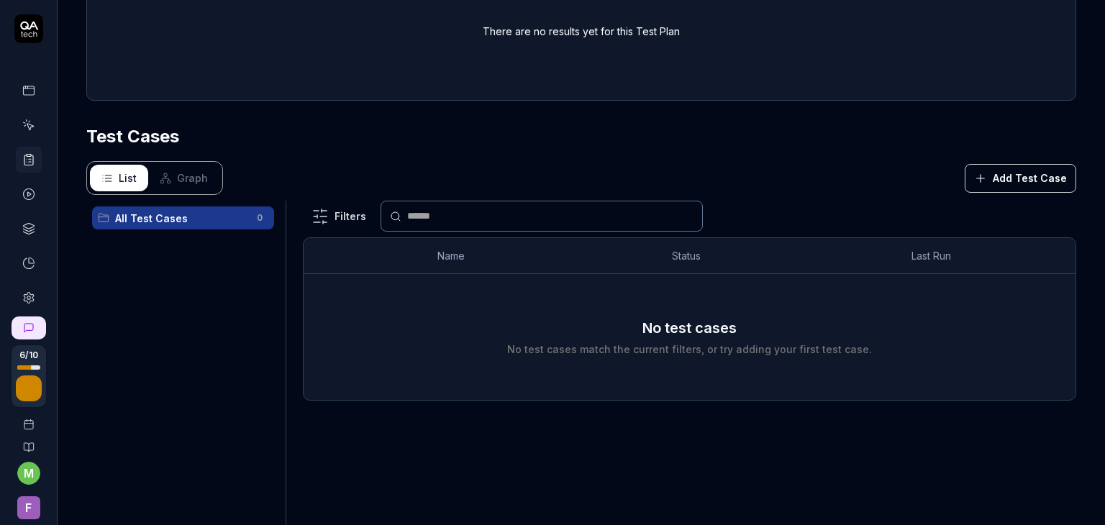
scroll to position [242, 0]
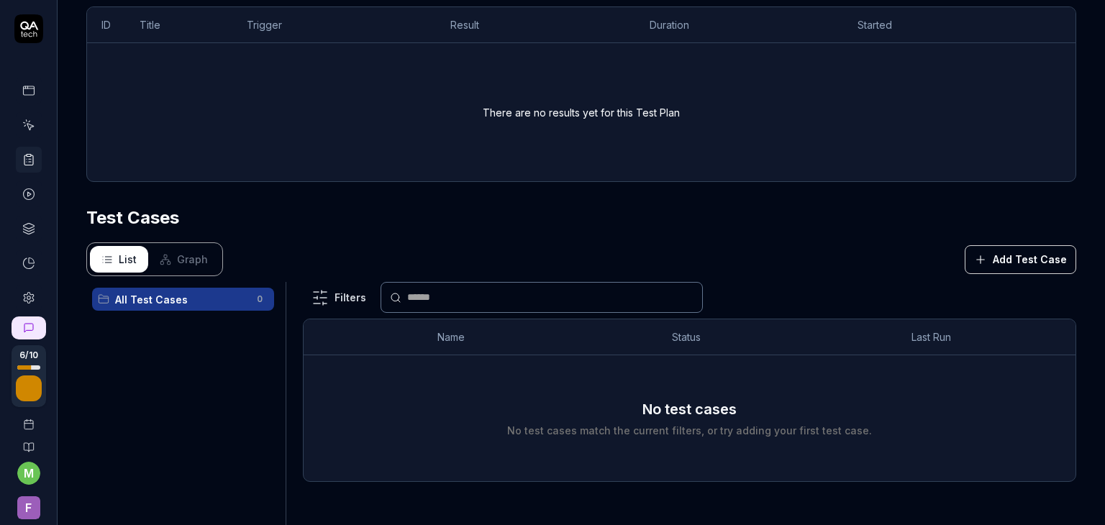
click at [1024, 256] on button "Add Test Case" at bounding box center [1020, 259] width 111 height 29
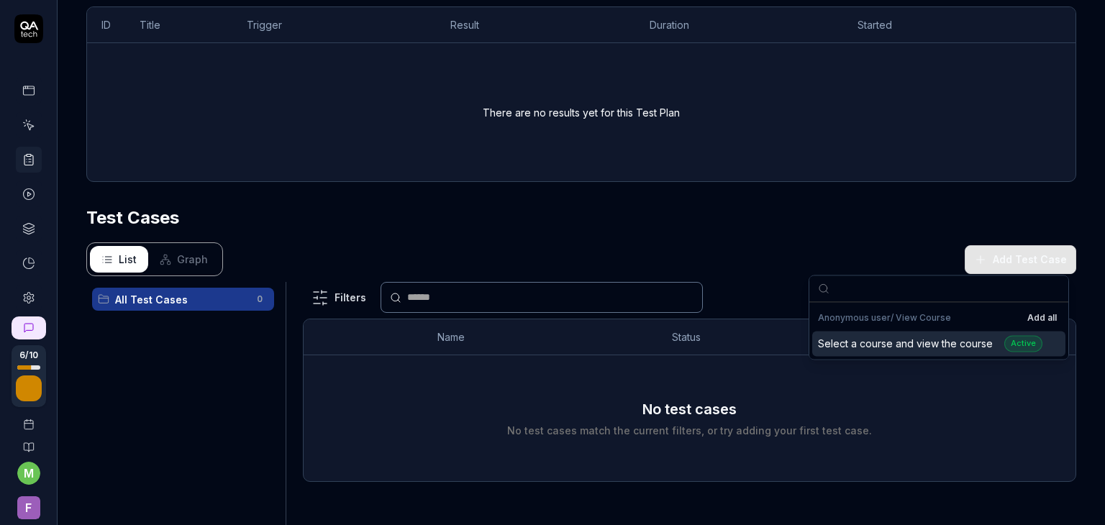
click at [886, 349] on div "Select a course and view the course Active" at bounding box center [930, 343] width 224 height 17
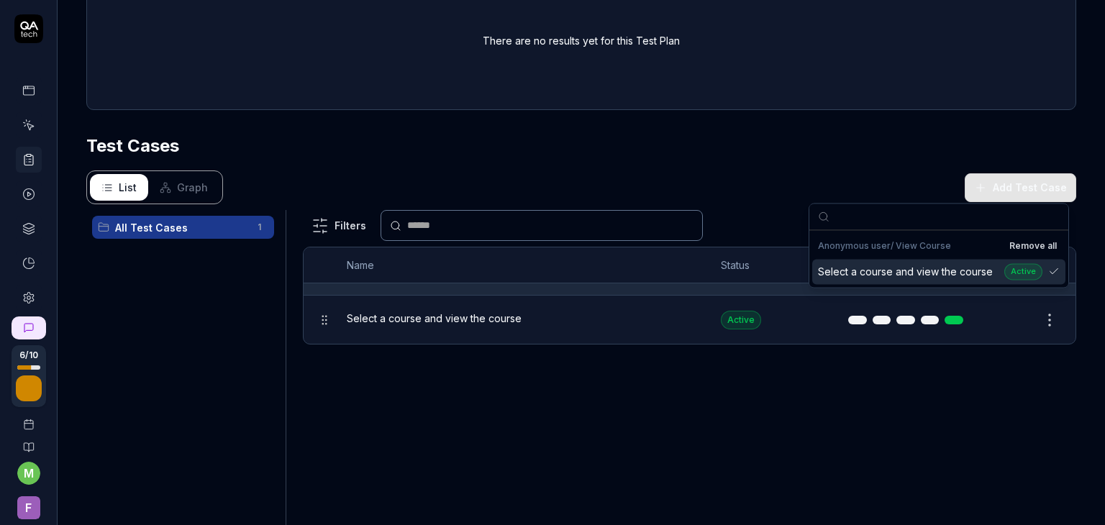
scroll to position [0, 0]
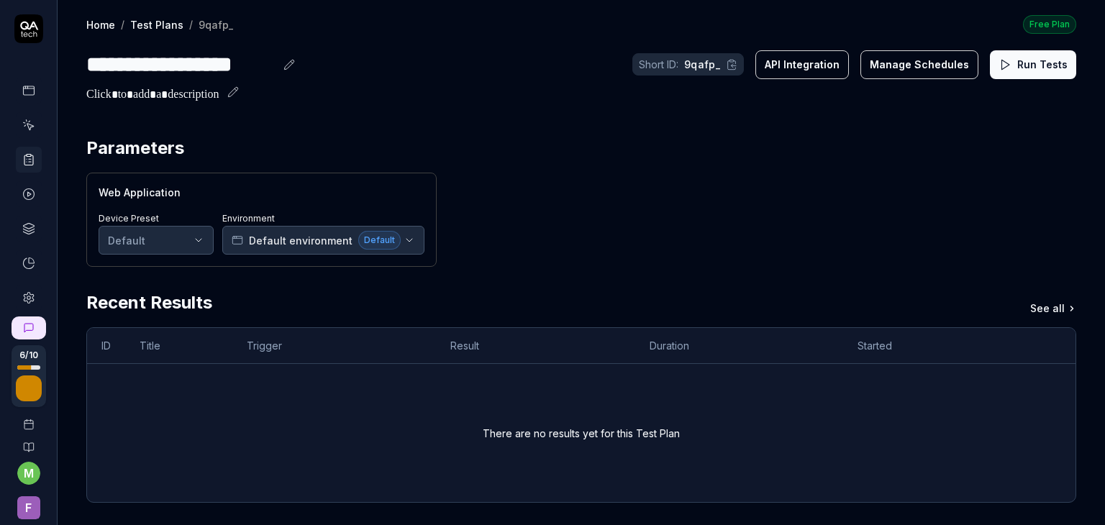
click at [906, 71] on button "Manage Schedules" at bounding box center [919, 64] width 118 height 29
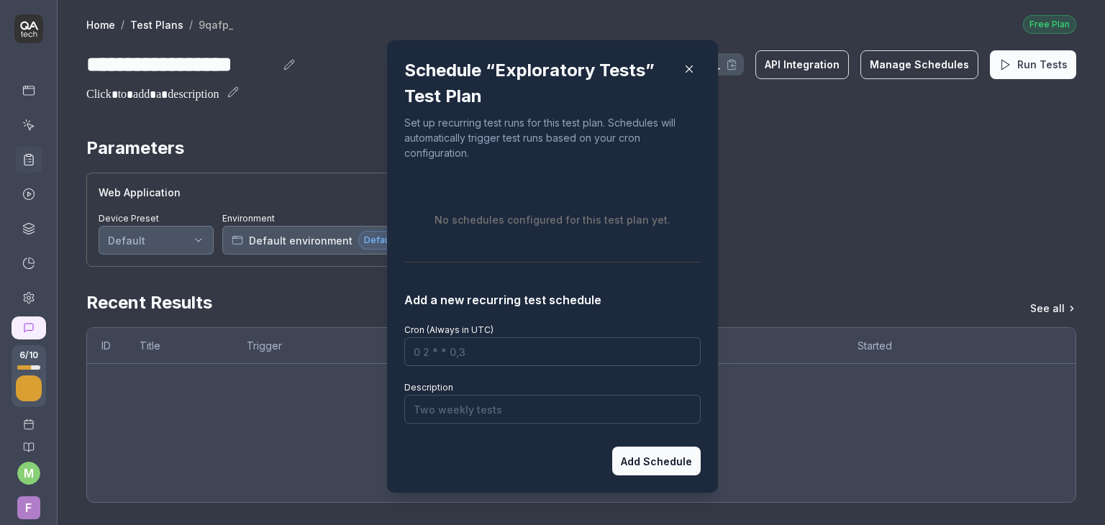
scroll to position [8, 0]
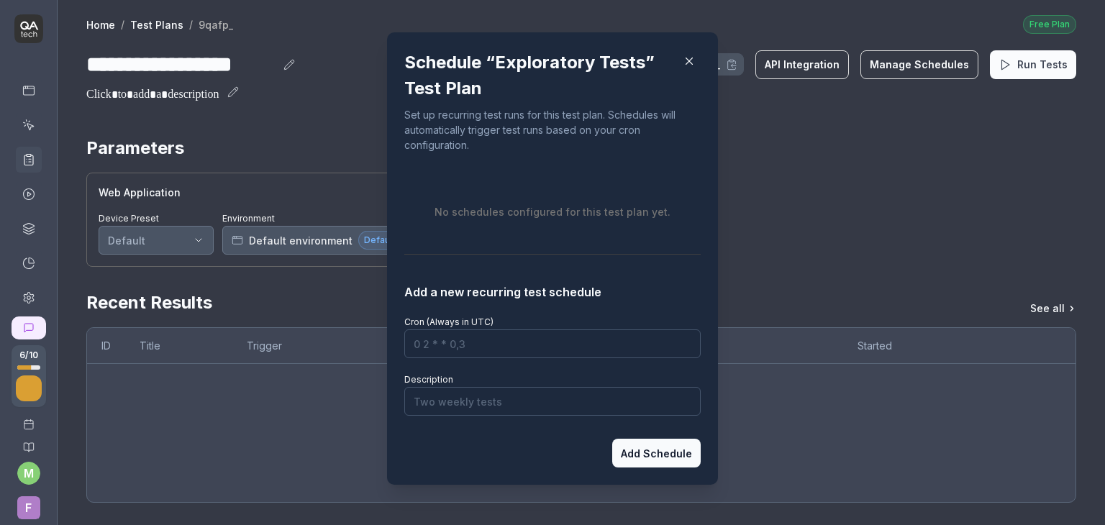
click at [468, 338] on input "Cron (Always in UTC)" at bounding box center [552, 343] width 296 height 29
click at [688, 61] on icon "button" at bounding box center [689, 61] width 13 height 13
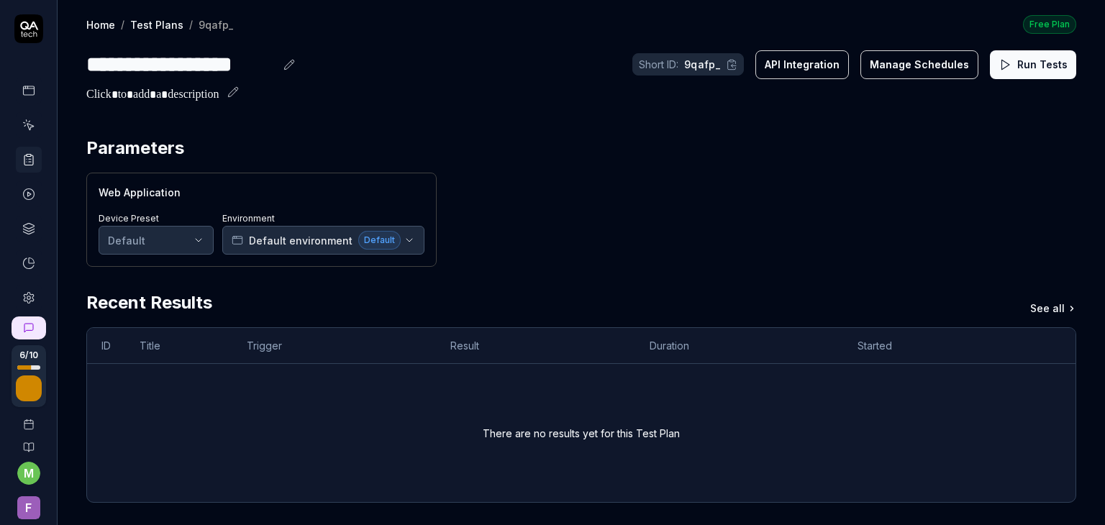
click at [786, 68] on button "API Integration" at bounding box center [802, 64] width 94 height 29
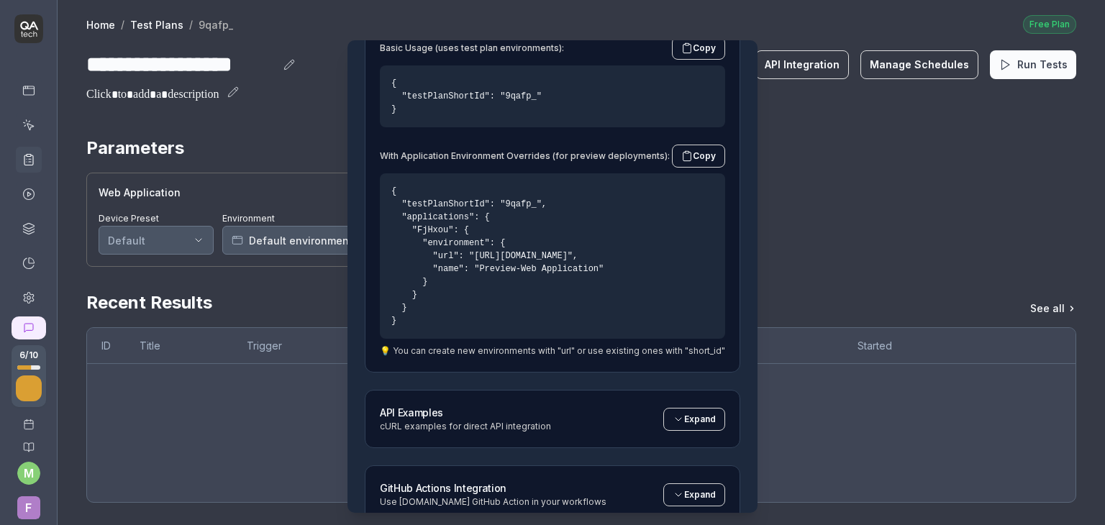
scroll to position [314, 0]
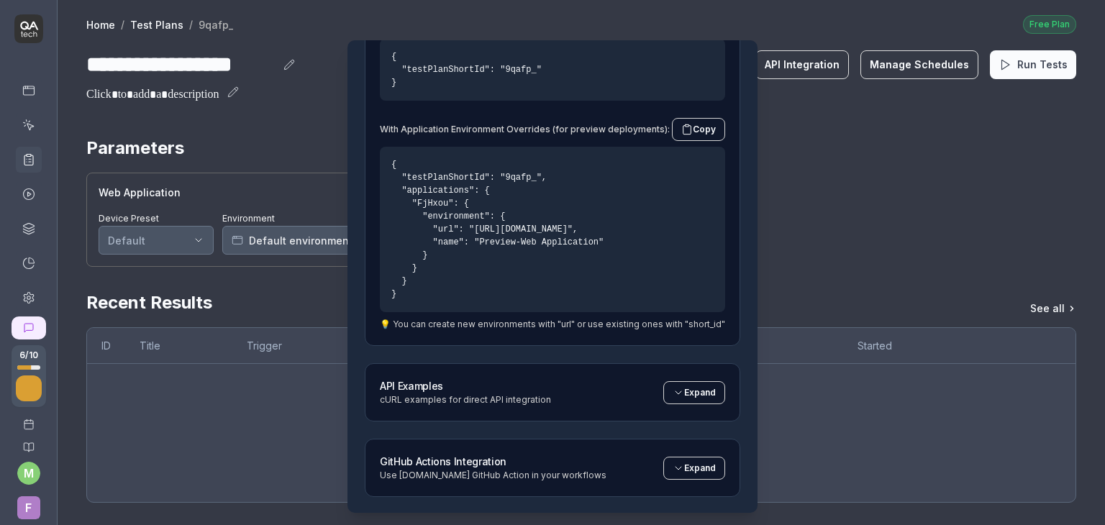
click at [532, 393] on div "cURL examples for direct API integration" at bounding box center [465, 399] width 171 height 13
click at [675, 391] on icon at bounding box center [678, 392] width 6 height 3
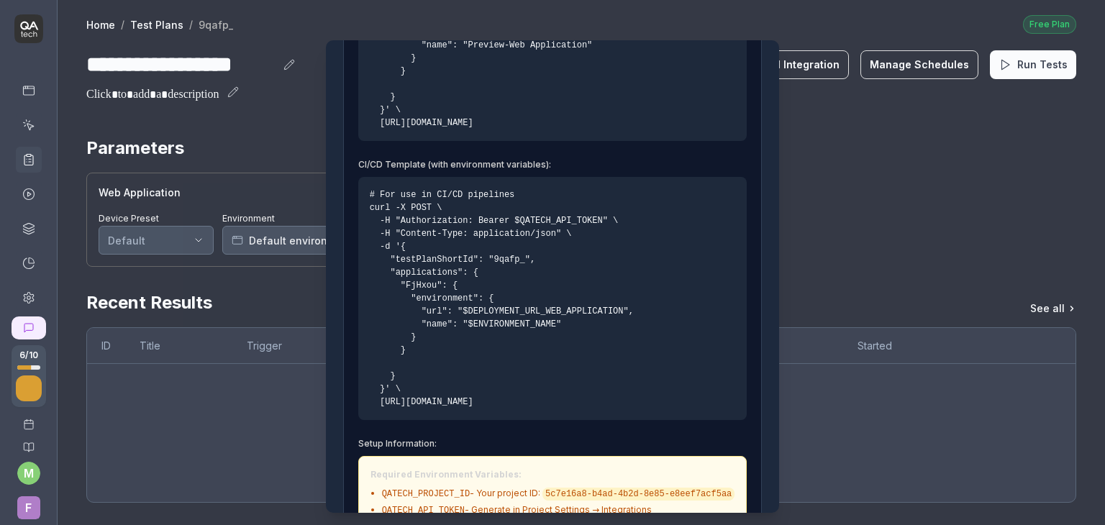
scroll to position [1088, 0]
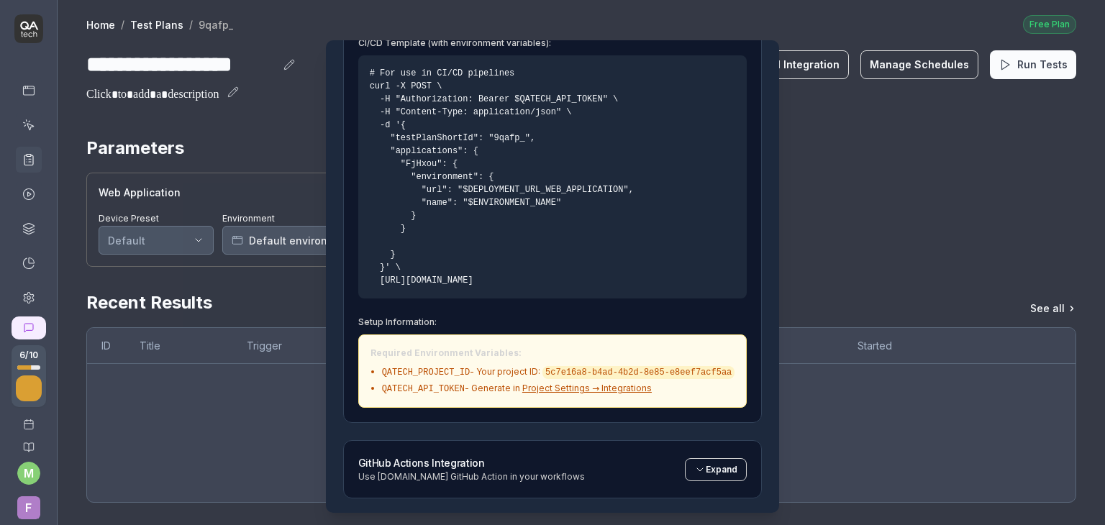
click at [573, 469] on div "GitHub Actions Integration Use QA.tech GitHub Action in your workflows Expand" at bounding box center [552, 469] width 389 height 28
click at [685, 469] on button "Expand" at bounding box center [716, 469] width 62 height 23
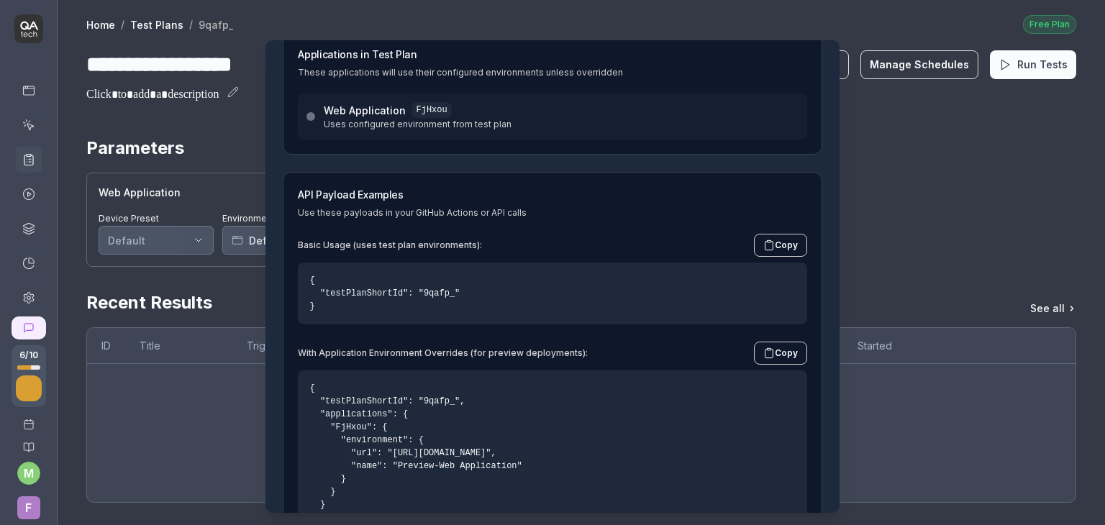
scroll to position [4, 0]
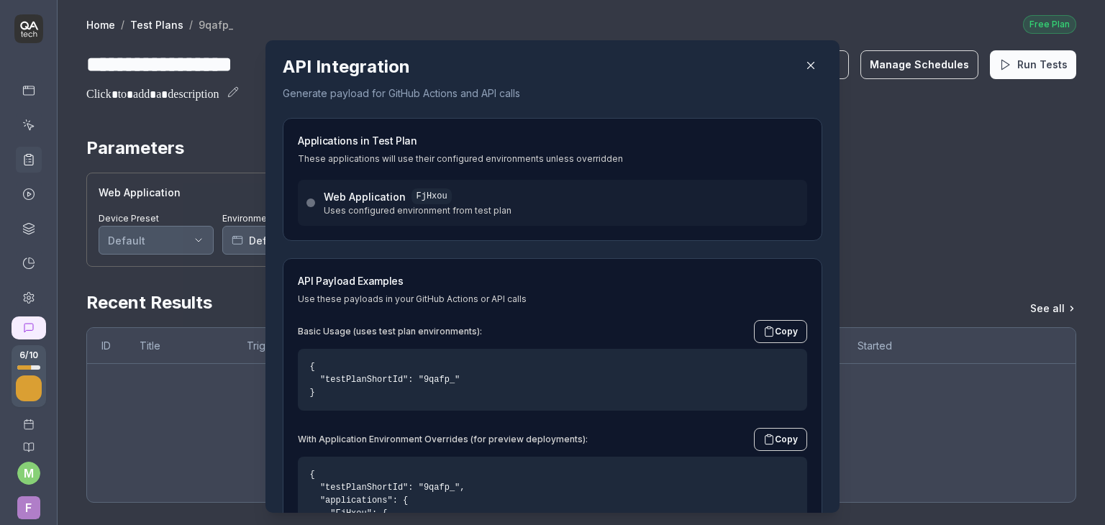
click at [804, 65] on icon "button" at bounding box center [810, 65] width 13 height 13
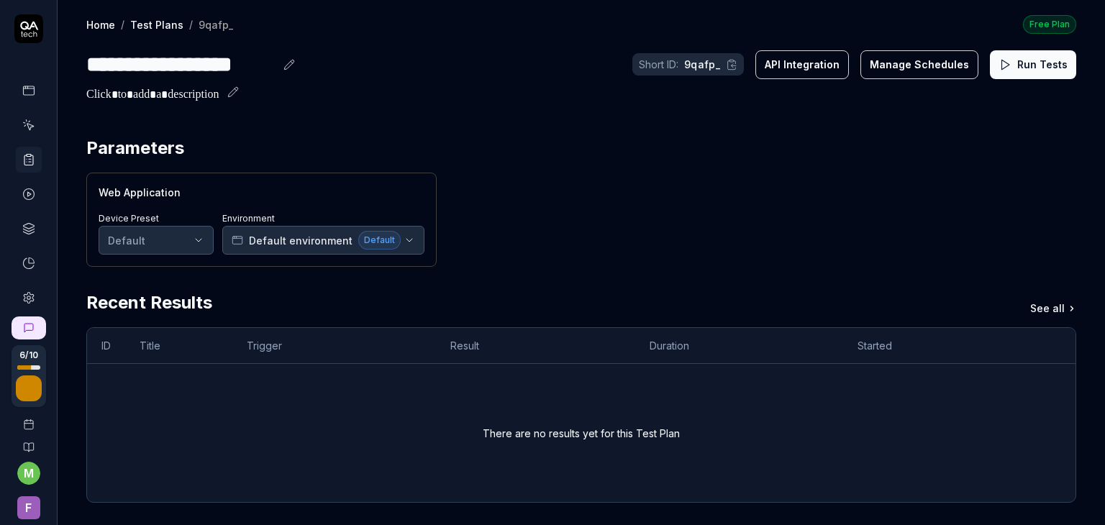
click at [562, 232] on div "Web Application Device Preset Default Environment Default environment Default" at bounding box center [581, 220] width 990 height 94
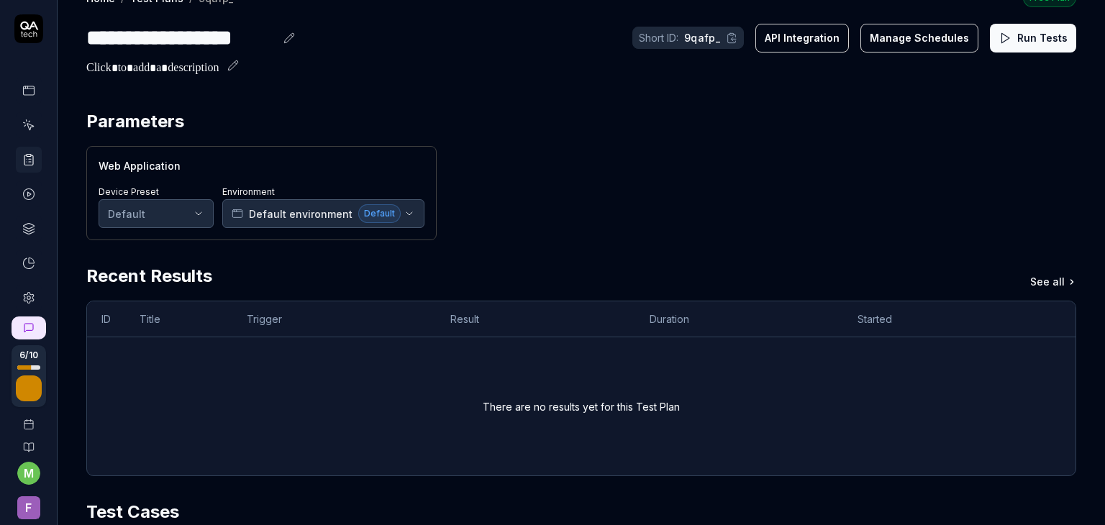
scroll to position [0, 0]
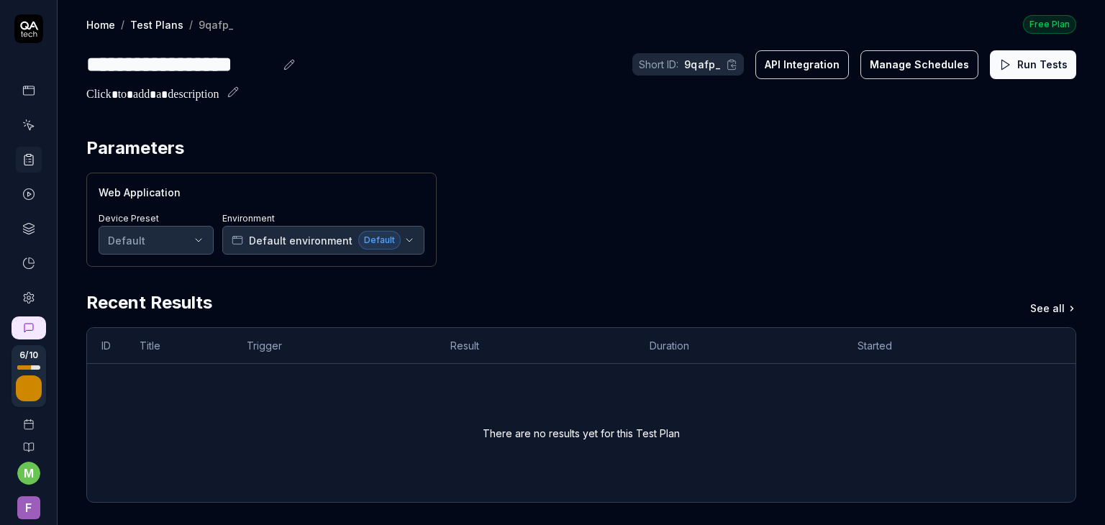
click at [729, 61] on icon at bounding box center [732, 65] width 12 height 12
click at [706, 140] on div "Parameters" at bounding box center [581, 148] width 990 height 26
click at [23, 119] on icon at bounding box center [28, 125] width 13 height 13
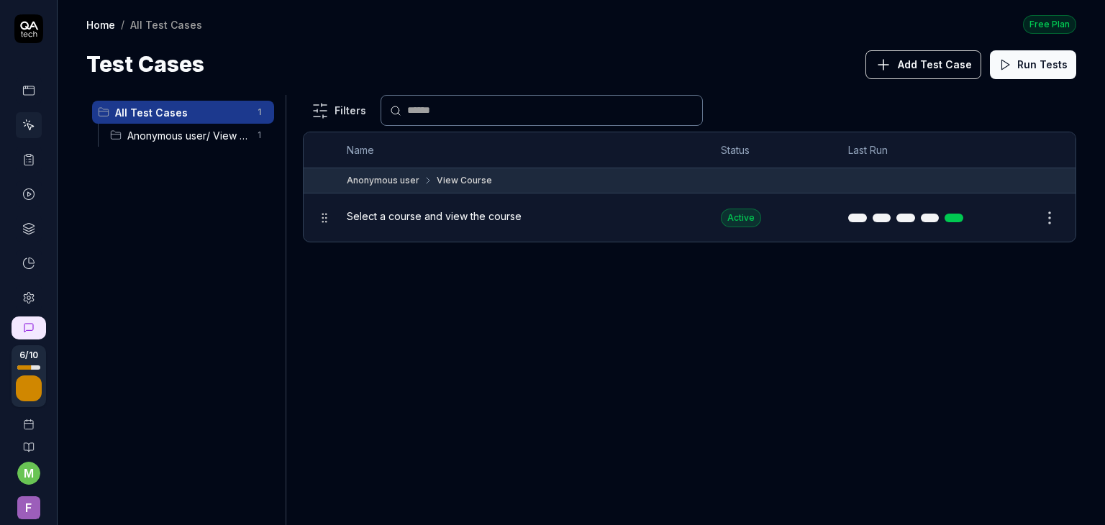
click at [915, 73] on button "Add Test Case" at bounding box center [923, 64] width 116 height 29
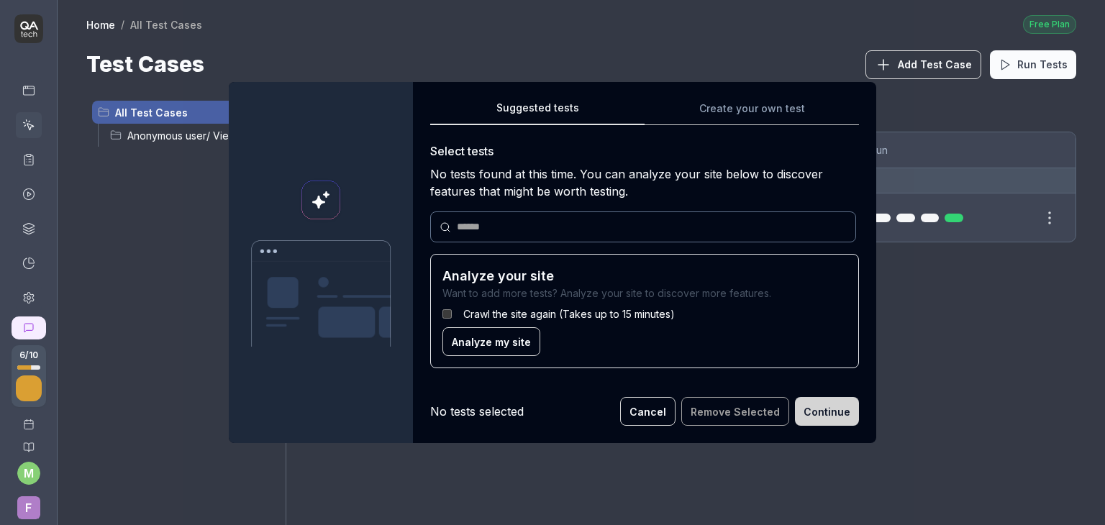
click at [500, 340] on span "Analyze my site" at bounding box center [491, 341] width 79 height 15
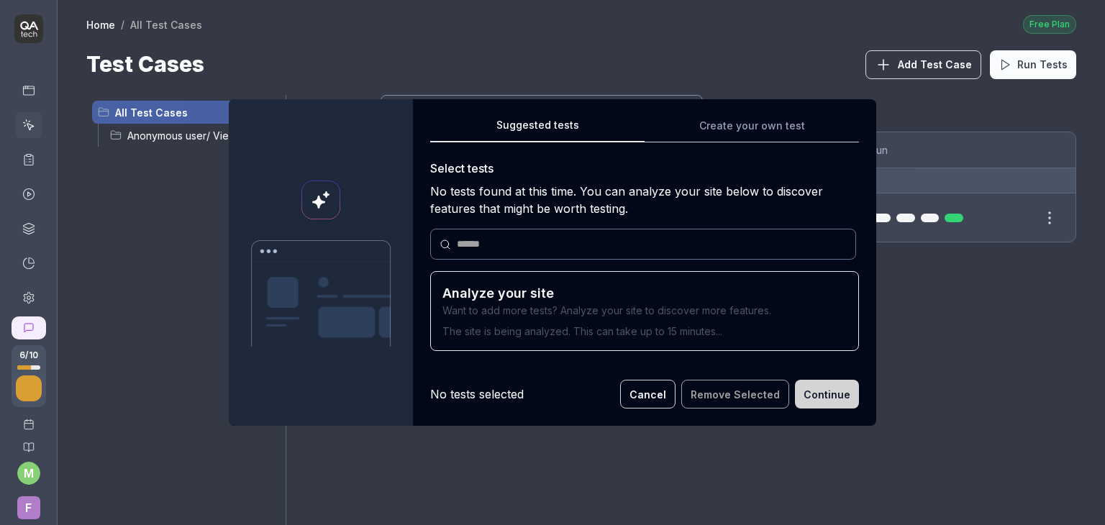
click at [662, 398] on button "Cancel" at bounding box center [647, 394] width 55 height 29
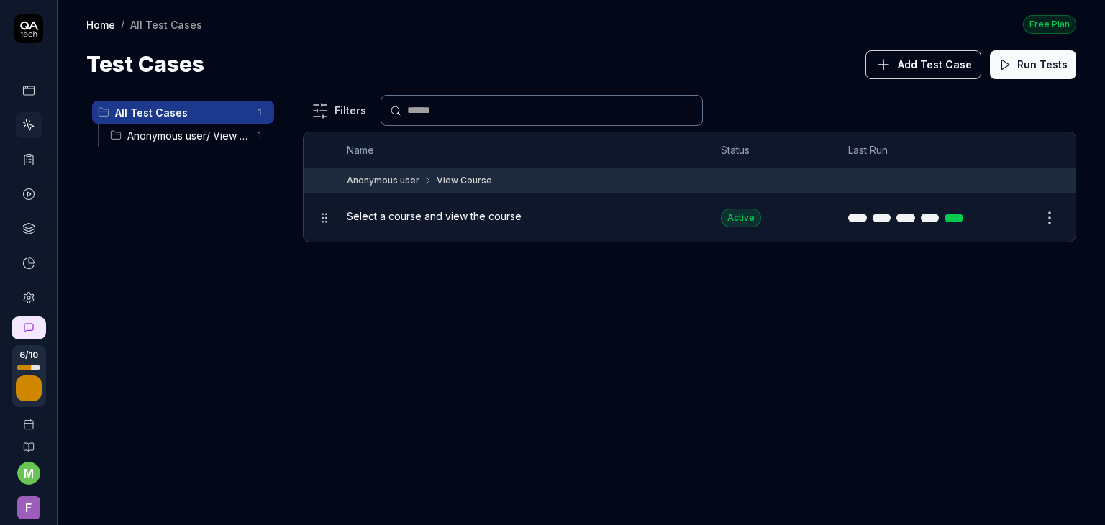
click at [929, 71] on span "Add Test Case" at bounding box center [935, 64] width 74 height 15
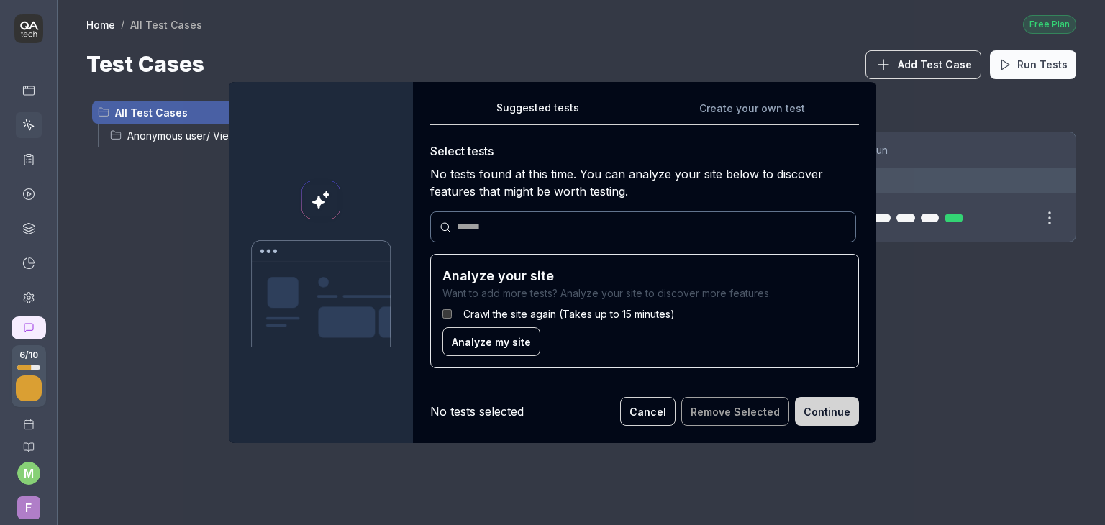
click at [652, 419] on button "Cancel" at bounding box center [647, 411] width 55 height 29
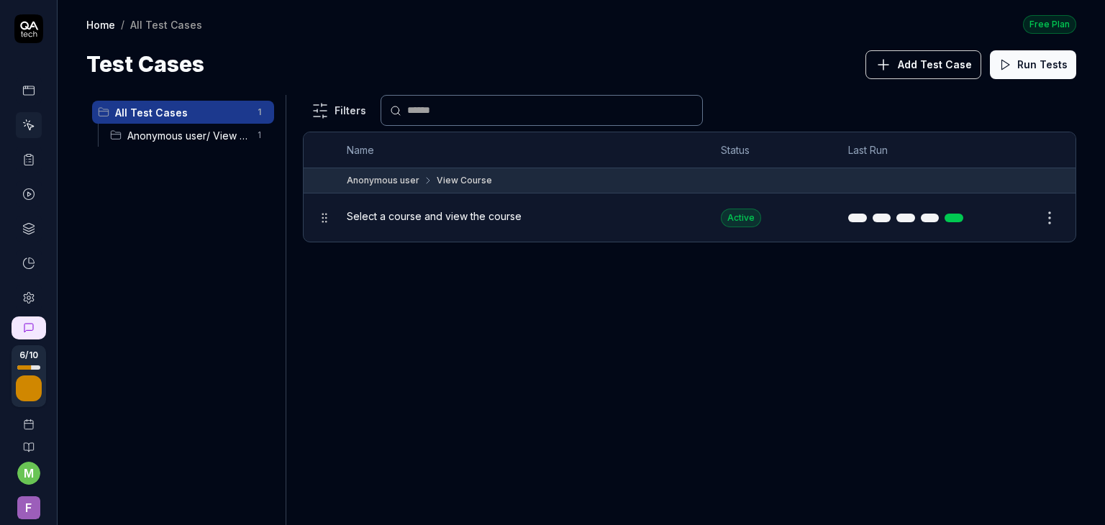
click at [196, 141] on span "Anonymous user/ View Course" at bounding box center [187, 135] width 121 height 15
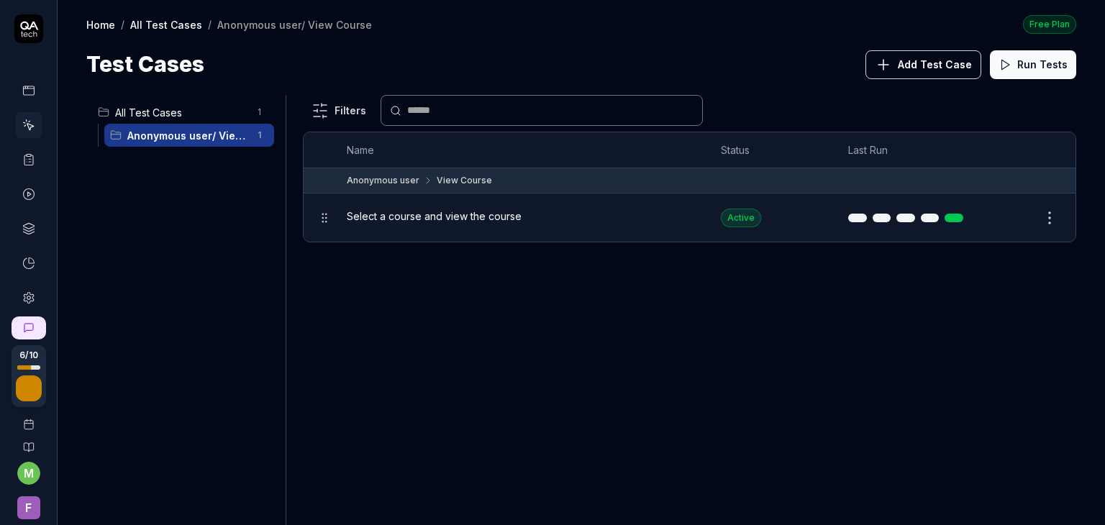
click at [434, 217] on span "Select a course and view the course" at bounding box center [434, 216] width 175 height 15
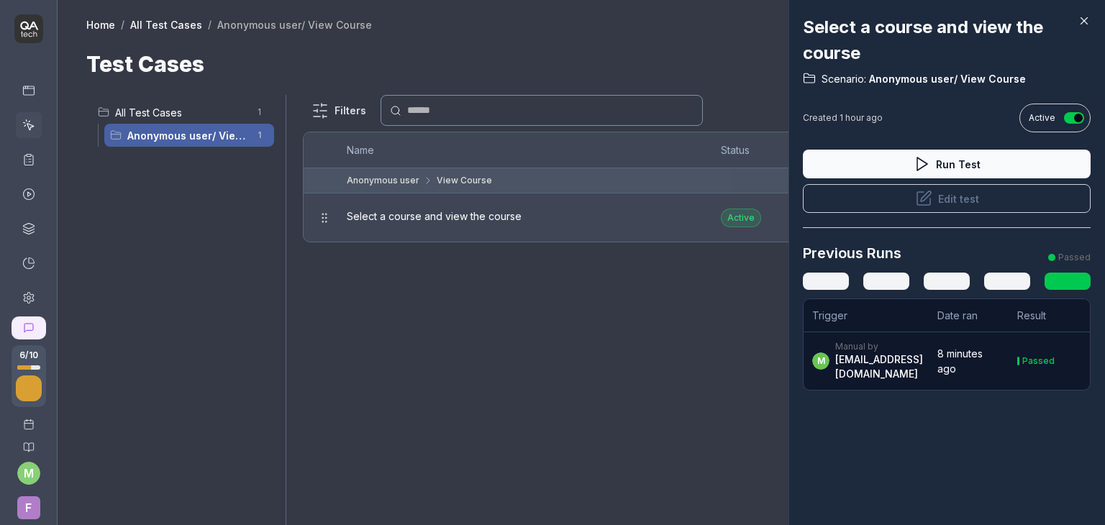
click at [872, 380] on div "munzirammf0224@gmail.com" at bounding box center [879, 366] width 88 height 29
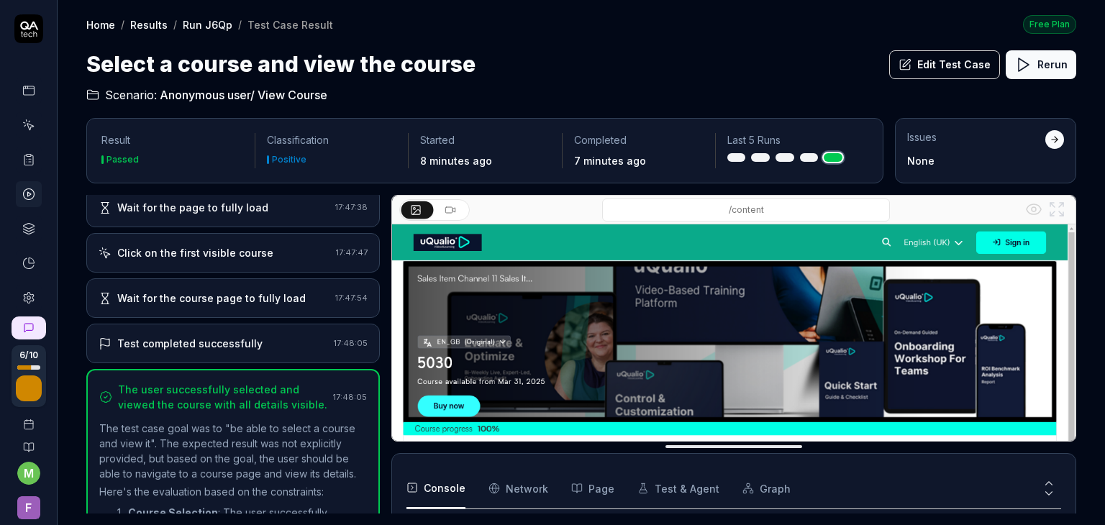
scroll to position [75, 0]
click at [24, 133] on link at bounding box center [29, 125] width 26 height 26
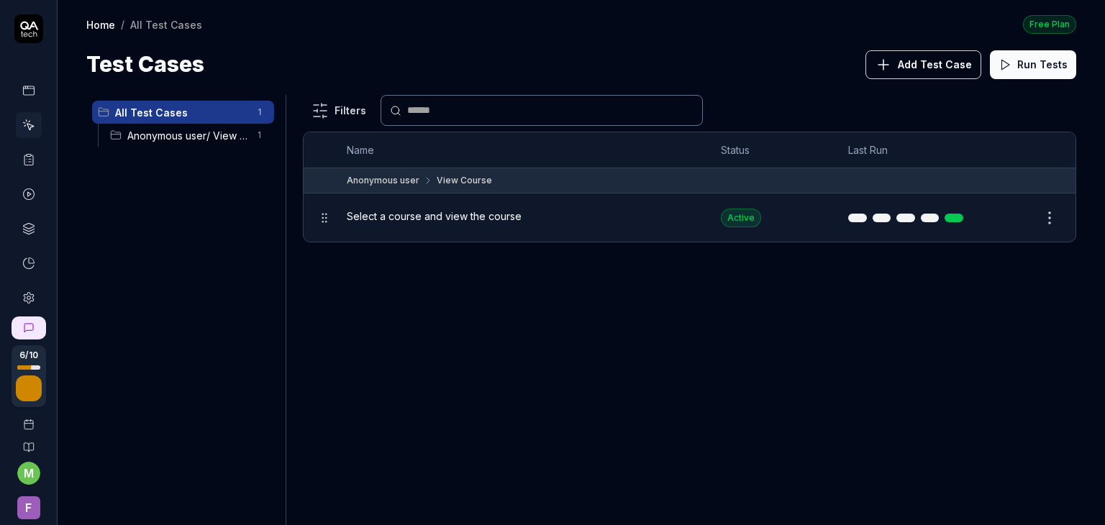
click at [166, 136] on span "Anonymous user/ View Course" at bounding box center [187, 135] width 121 height 15
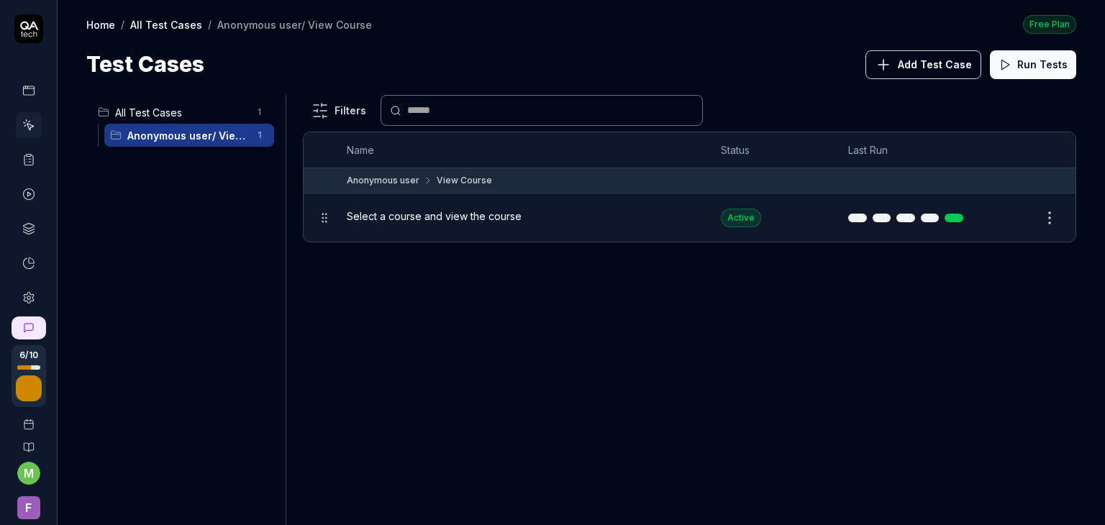
click at [22, 92] on icon at bounding box center [28, 90] width 13 height 13
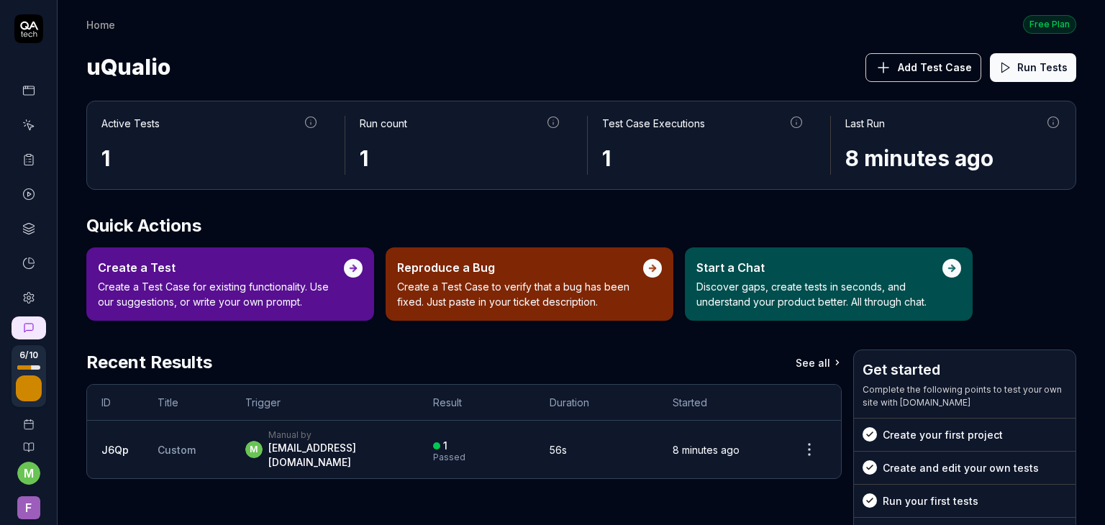
scroll to position [140, 0]
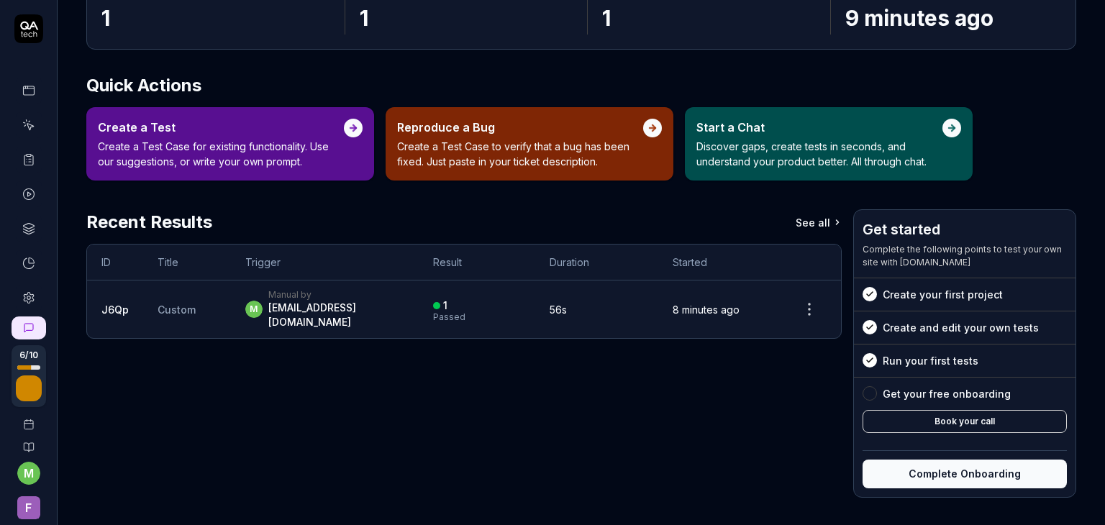
click at [541, 152] on p "Create a Test Case to verify that a bug has been fixed. Just paste in your tick…" at bounding box center [520, 154] width 246 height 30
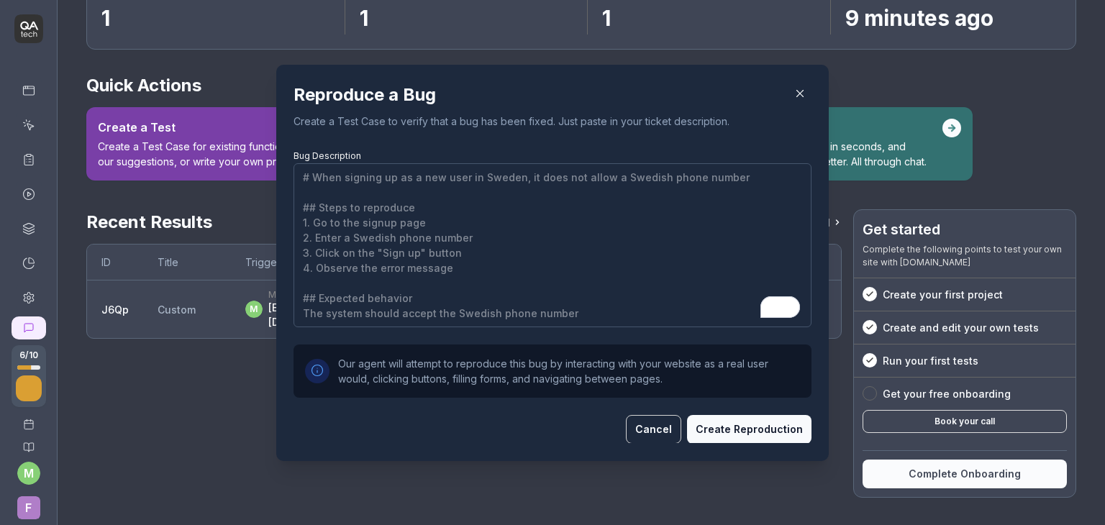
click at [799, 90] on icon "button" at bounding box center [799, 93] width 13 height 13
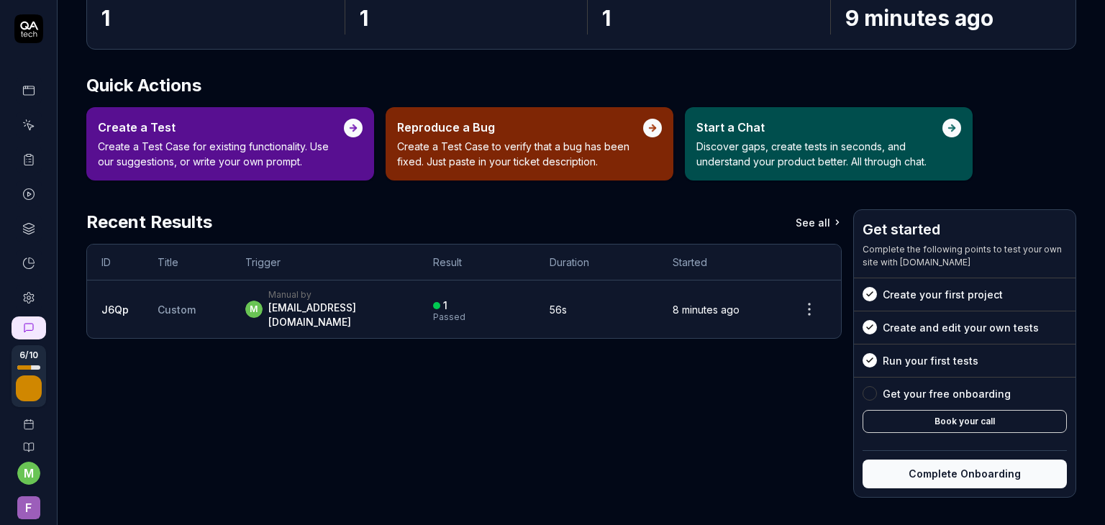
click at [765, 159] on p "Discover gaps, create tests in seconds, and understand your product better. All…" at bounding box center [819, 154] width 246 height 30
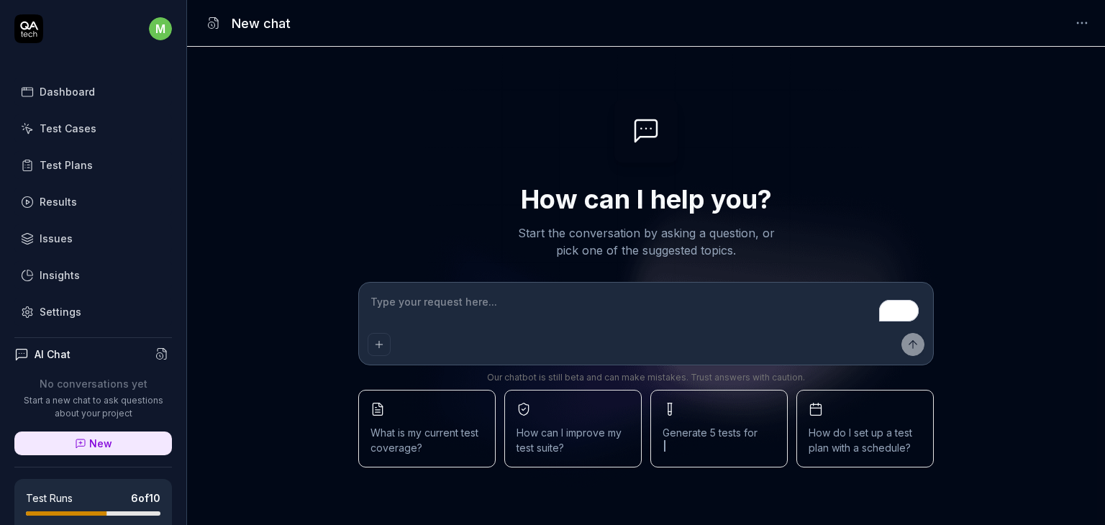
type textarea "*"
type textarea "w"
type textarea "*"
type textarea "wh"
type textarea "*"
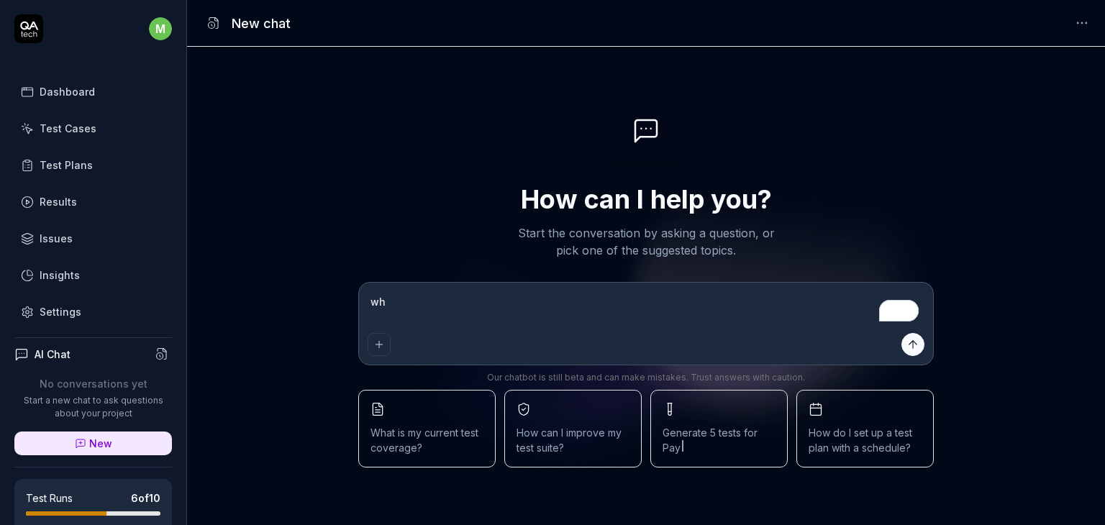
type textarea "why"
type textarea "*"
type textarea "why"
type textarea "*"
type textarea "why t"
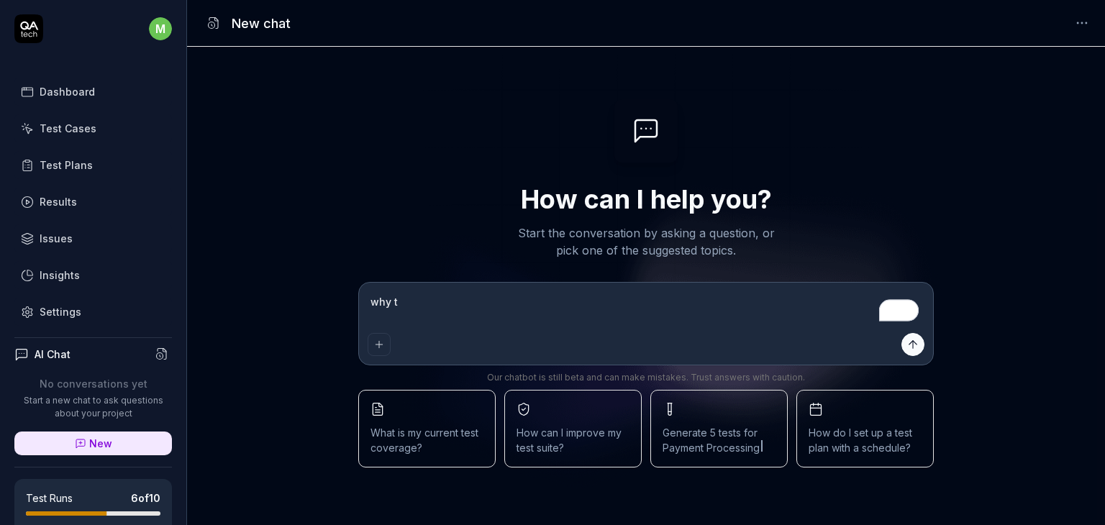
type textarea "*"
type textarea "why th"
type textarea "*"
type textarea "why the"
type textarea "*"
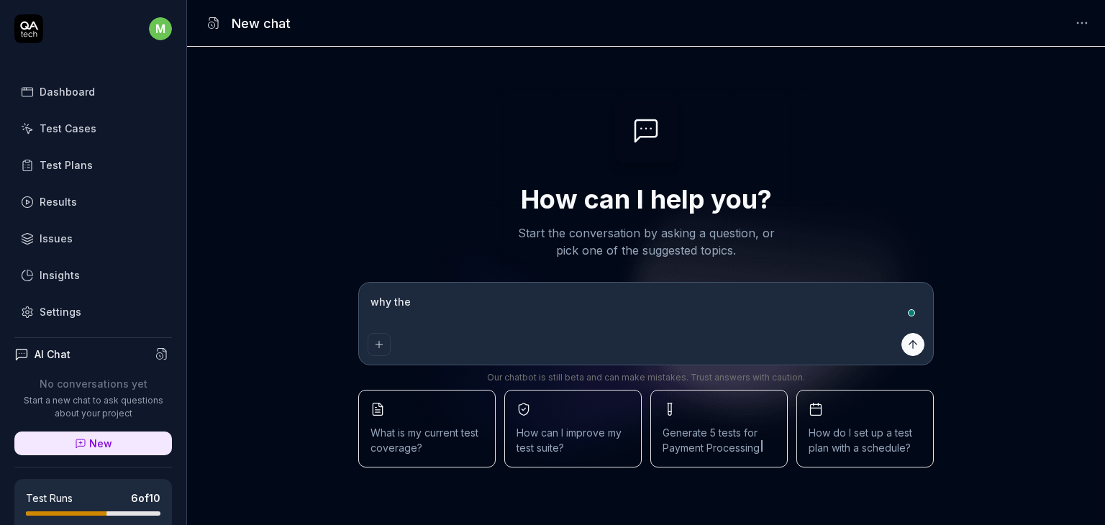
type textarea "why the"
type textarea "*"
type textarea "why the t"
type textarea "*"
type textarea "why the te"
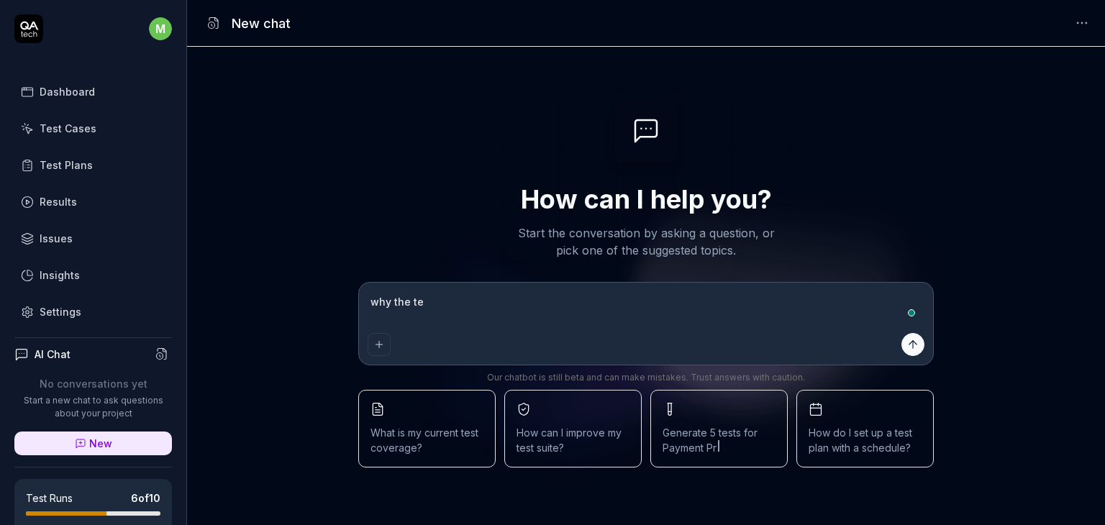
type textarea "*"
type textarea "why the tes"
type textarea "*"
type textarea "why the te"
type textarea "*"
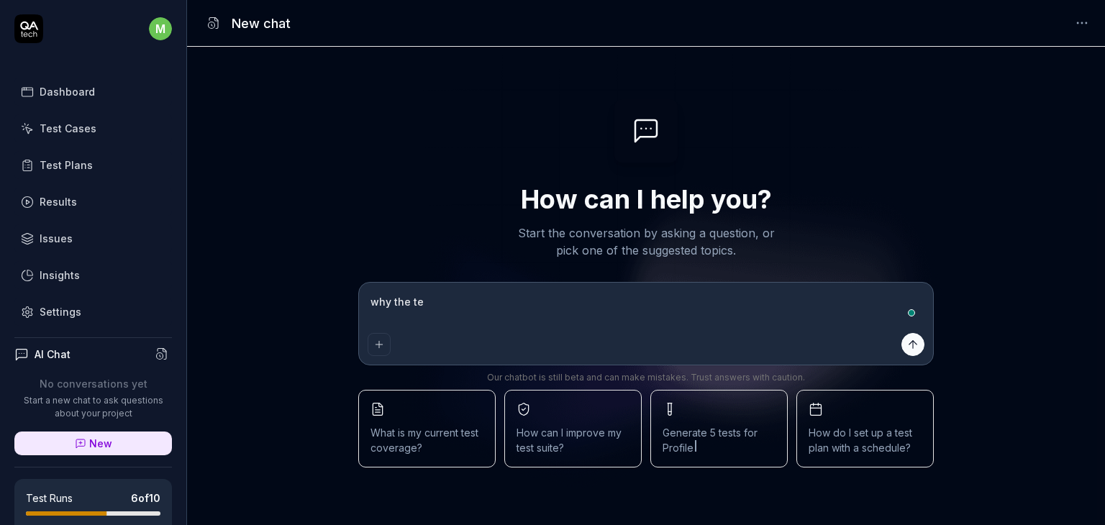
type textarea "why the t"
type textarea "*"
type textarea "why the"
type textarea "*"
type textarea "why the"
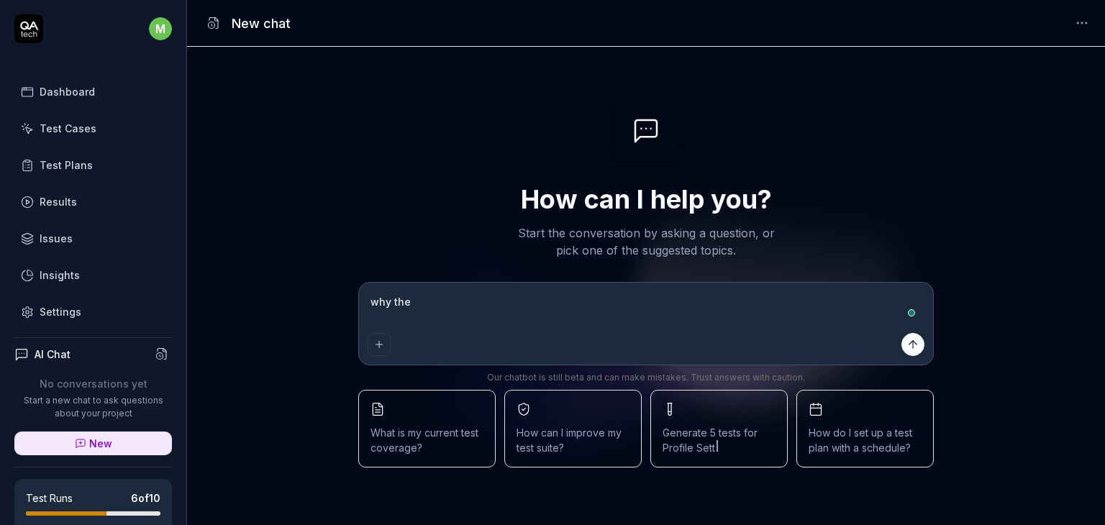
type textarea "*"
type textarea "why th"
type textarea "*"
type textarea "why"
type textarea "*"
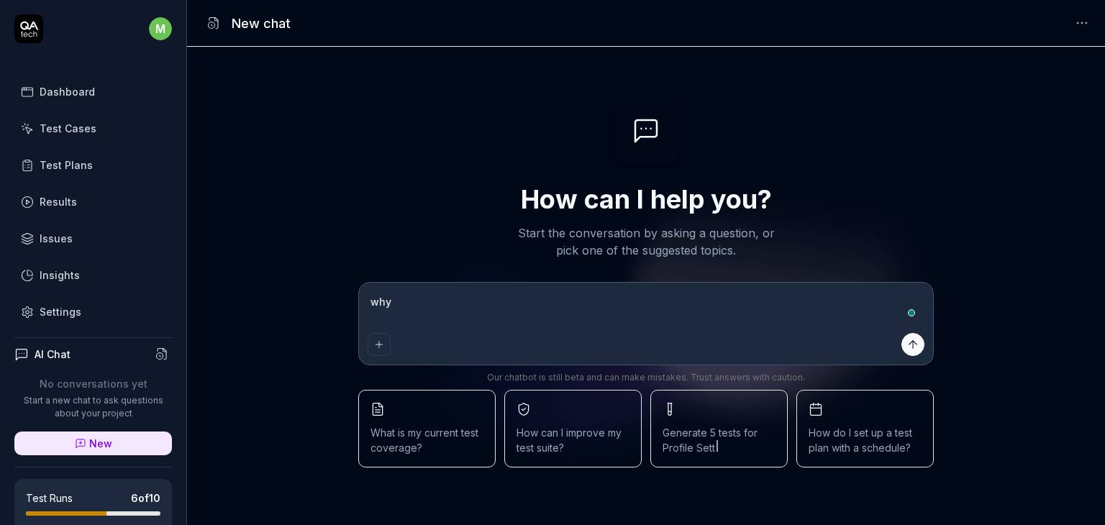
type textarea "why"
type textarea "*"
type textarea "wh"
type textarea "*"
type textarea "w"
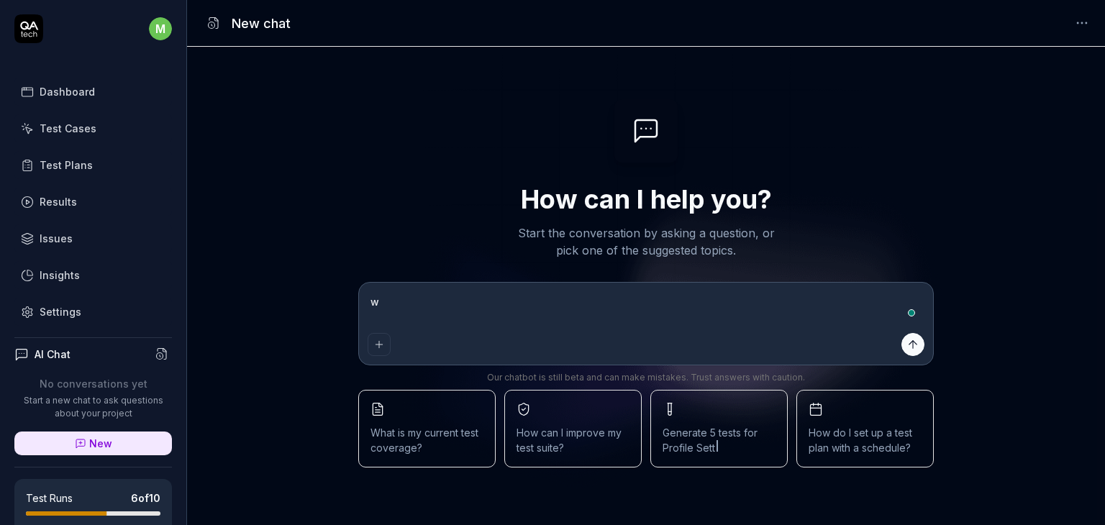
type textarea "*"
type textarea "w"
type textarea "*"
type textarea "we"
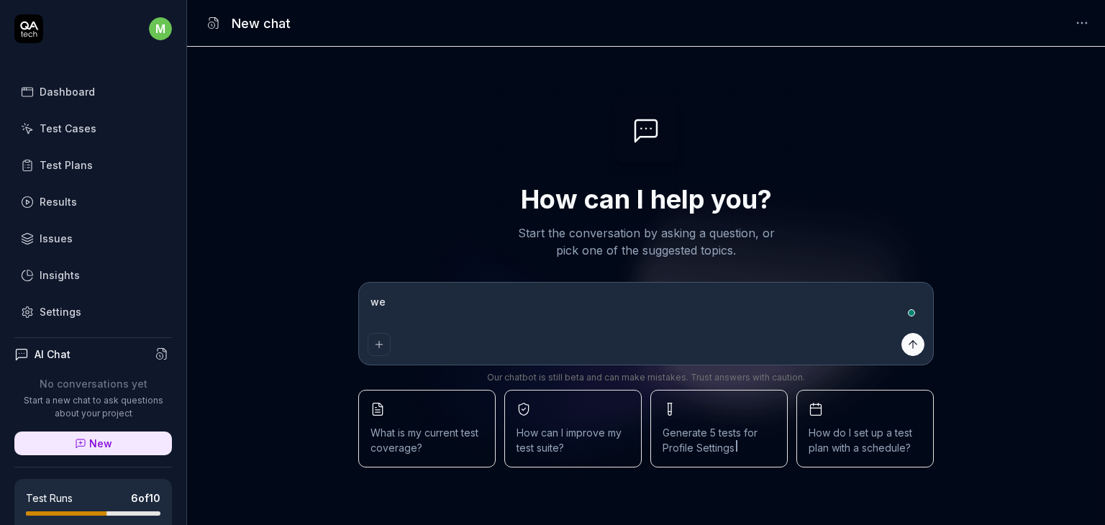
type textarea "*"
type textarea "weh"
type textarea "*"
type textarea "wehn"
type textarea "*"
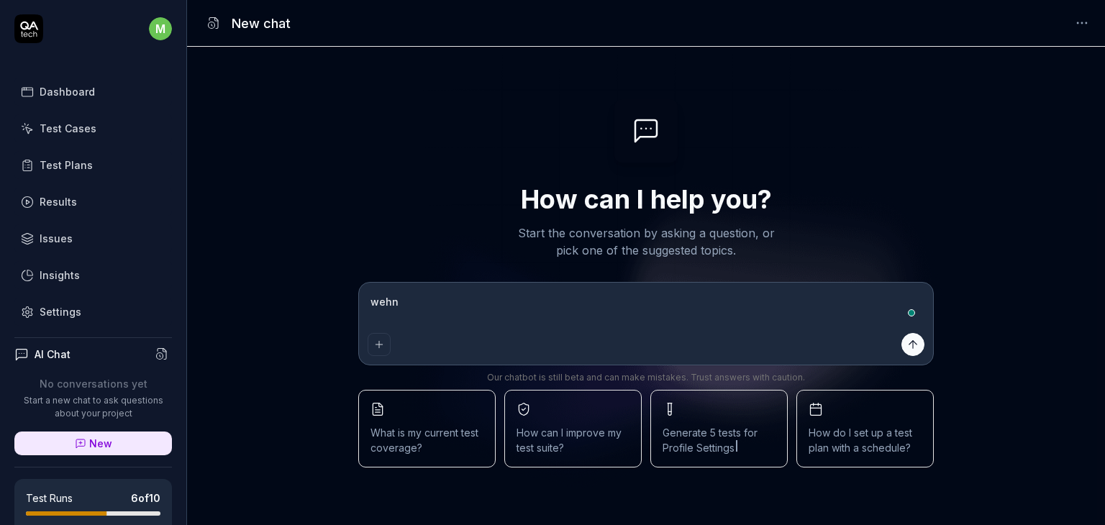
type textarea "wehn"
type textarea "*"
type textarea "wehn i"
type textarea "*"
type textarea "wehn i"
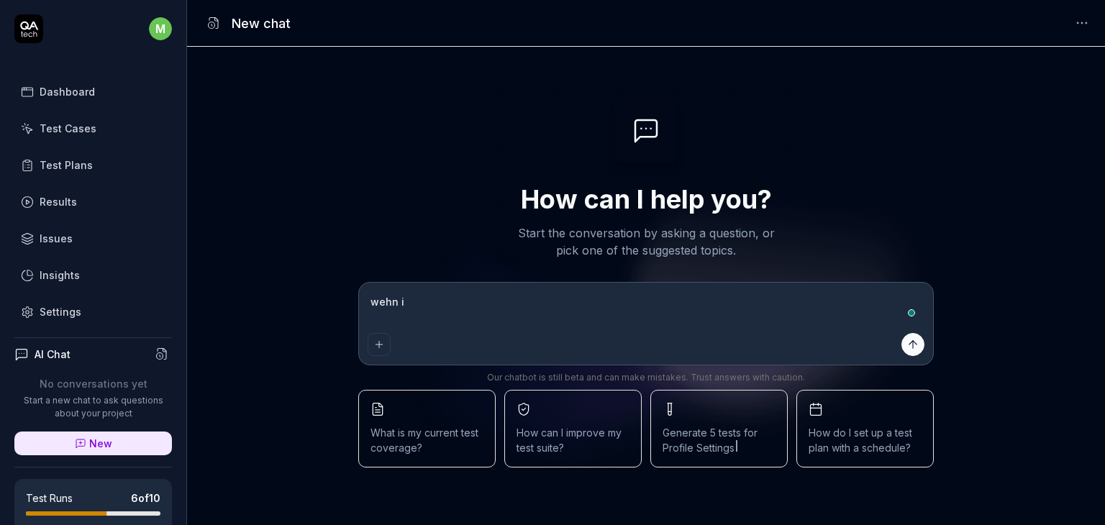
type textarea "*"
type textarea "wehn i g"
type textarea "*"
type textarea "wehn i"
type textarea "*"
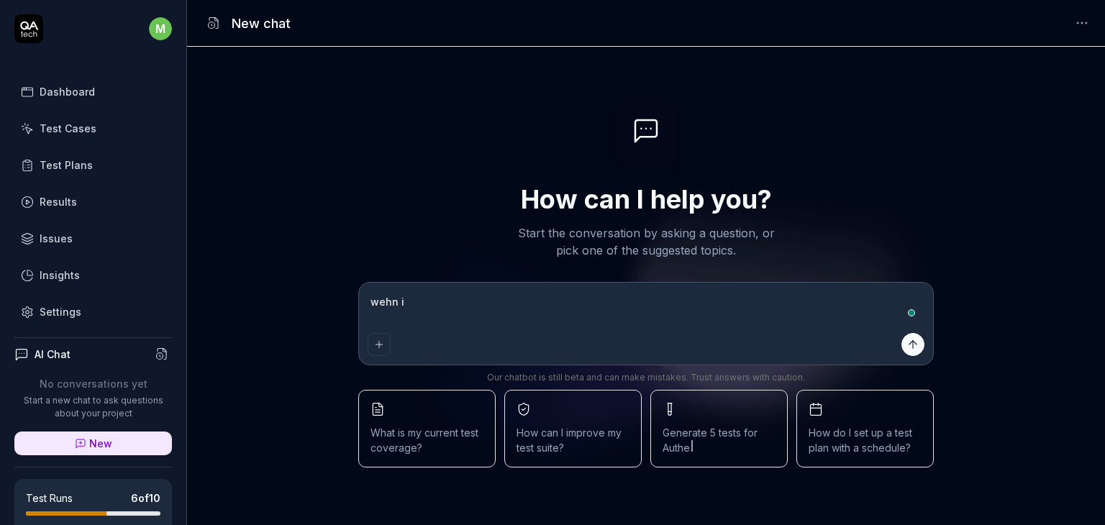
type textarea "wehn i t"
type textarea "*"
type textarea "wehn i tr"
type textarea "*"
type textarea "wehn i try"
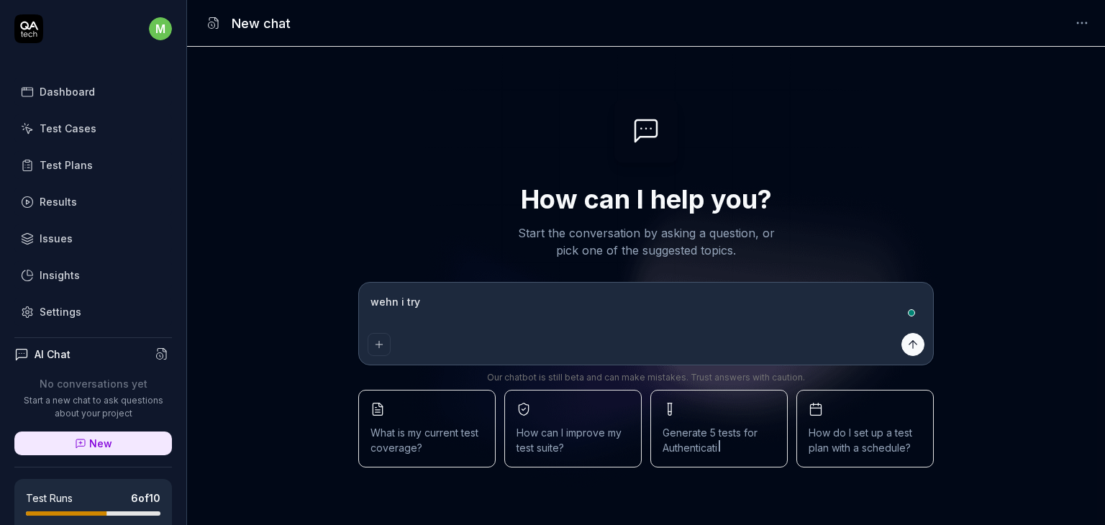
type textarea "*"
type textarea "wehn i try"
type textarea "*"
type textarea "wehn i try to"
type textarea "*"
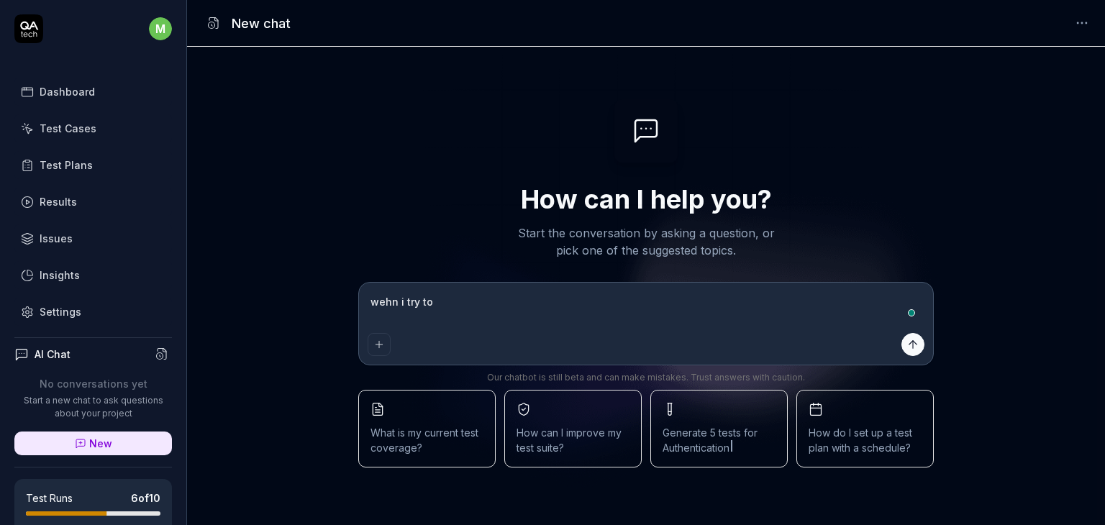
type textarea "wehn i try to"
type textarea "*"
type textarea "wehn i try to a"
type textarea "*"
type textarea "wehn i try to au"
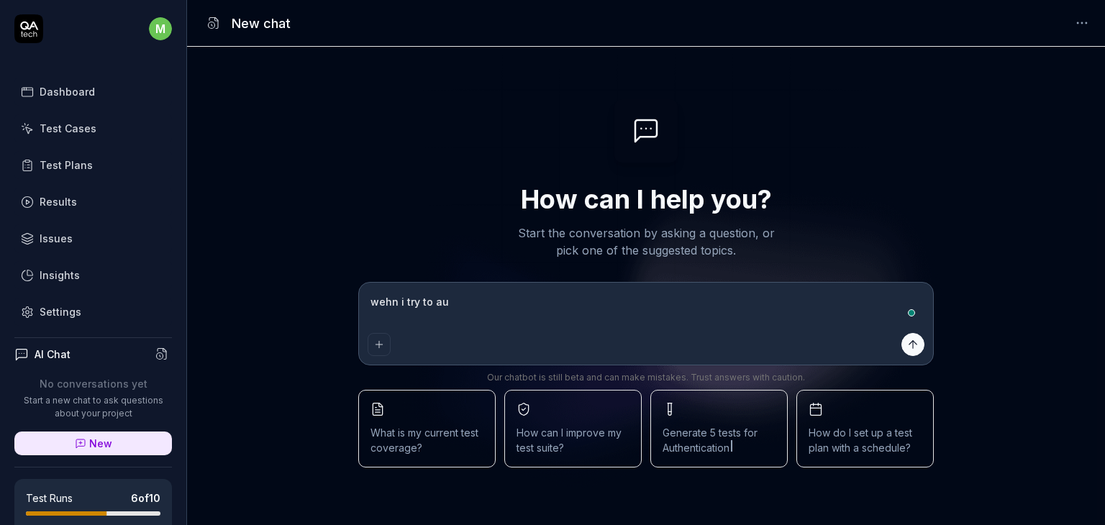
type textarea "*"
type textarea "wehn i try to aut"
type textarea "*"
type textarea "wehn i try to auto"
type textarea "*"
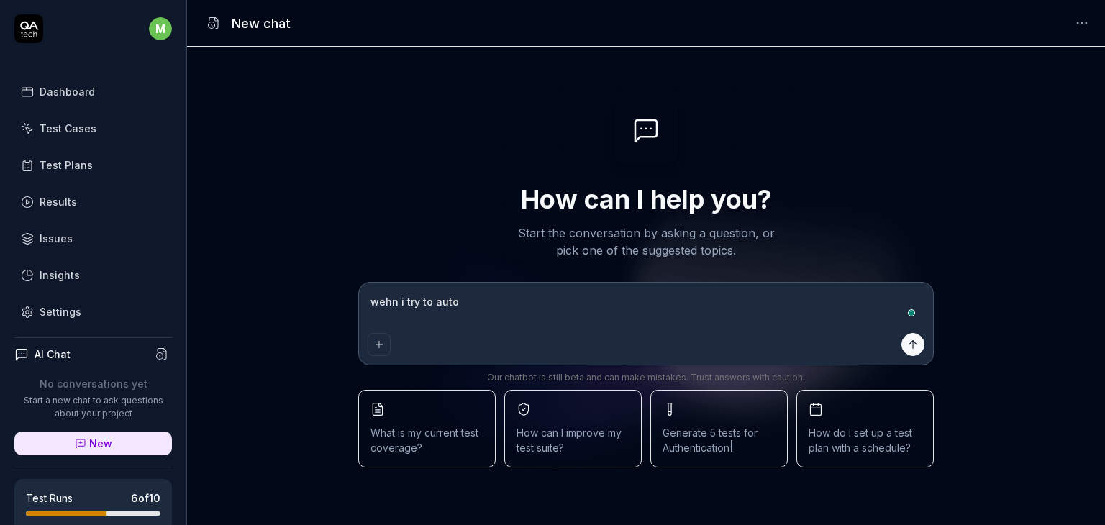
type textarea "wehn i try to auto"
type textarea "*"
type textarea "wehn i try to auto g"
type textarea "*"
type textarea "wehn i try to auto ge"
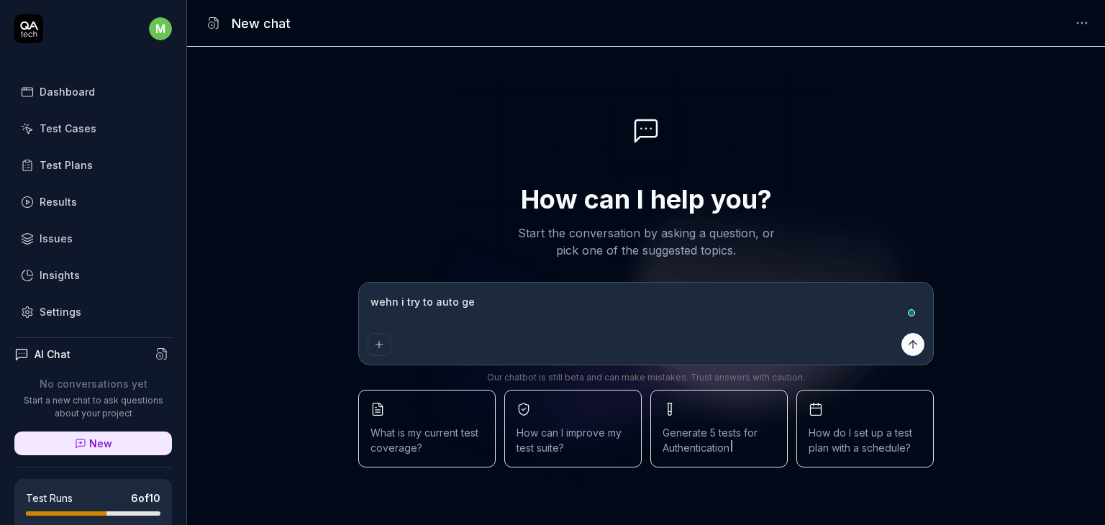
type textarea "*"
type textarea "wehn i try to auto gen"
type textarea "*"
type textarea "wehn i try to auto gene"
type textarea "*"
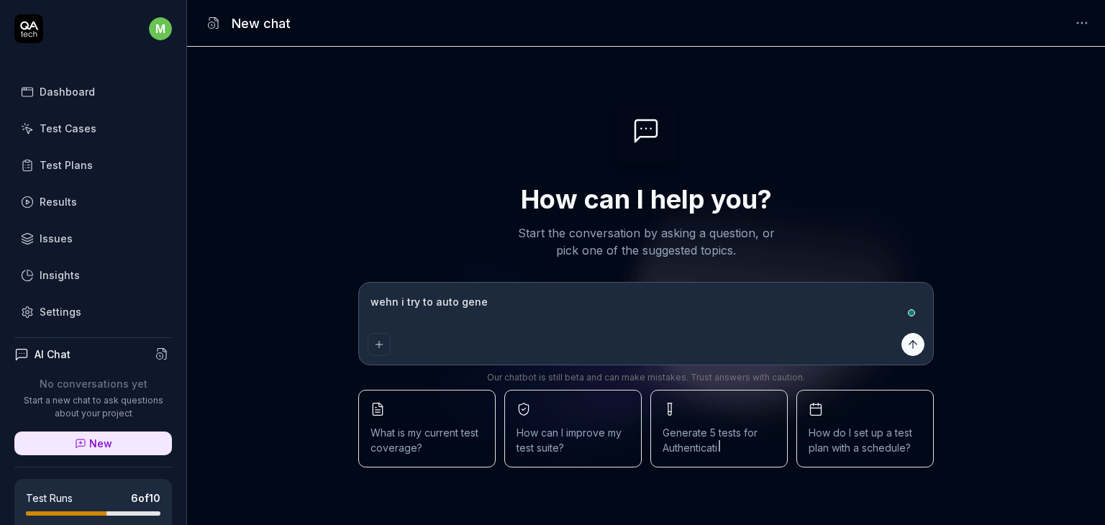
type textarea "wehn i try to auto gener"
type textarea "*"
type textarea "wehn i try to auto genera"
type textarea "*"
type textarea "wehn i try to auto generat"
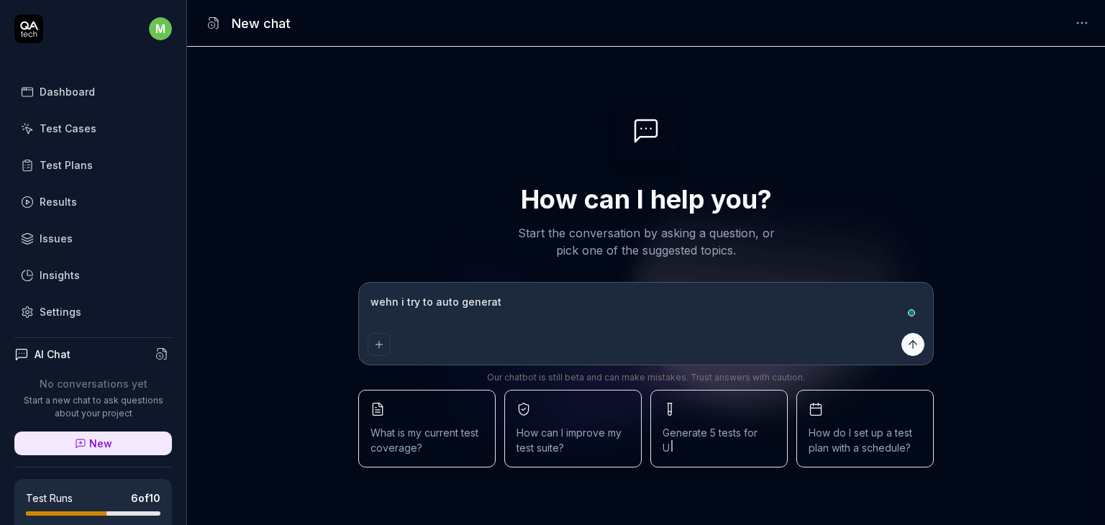
type textarea "*"
type textarea "wehn i try to auto generate"
type textarea "*"
type textarea "wehn i try to auto generate"
type textarea "*"
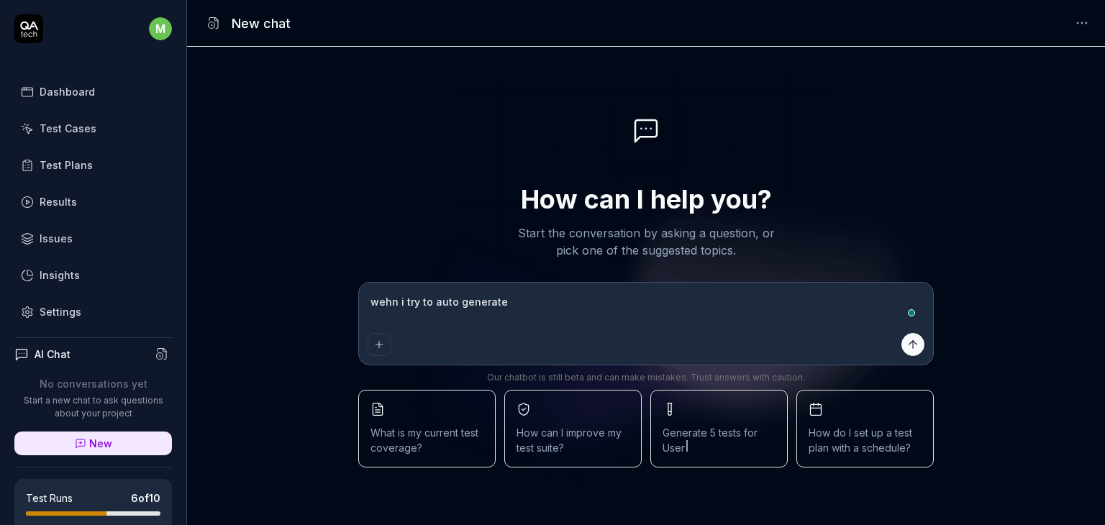
type textarea "wehn i try to auto generate t"
type textarea "*"
type textarea "wehn i try to auto generate te"
type textarea "*"
type textarea "wehn i try to auto generate tet"
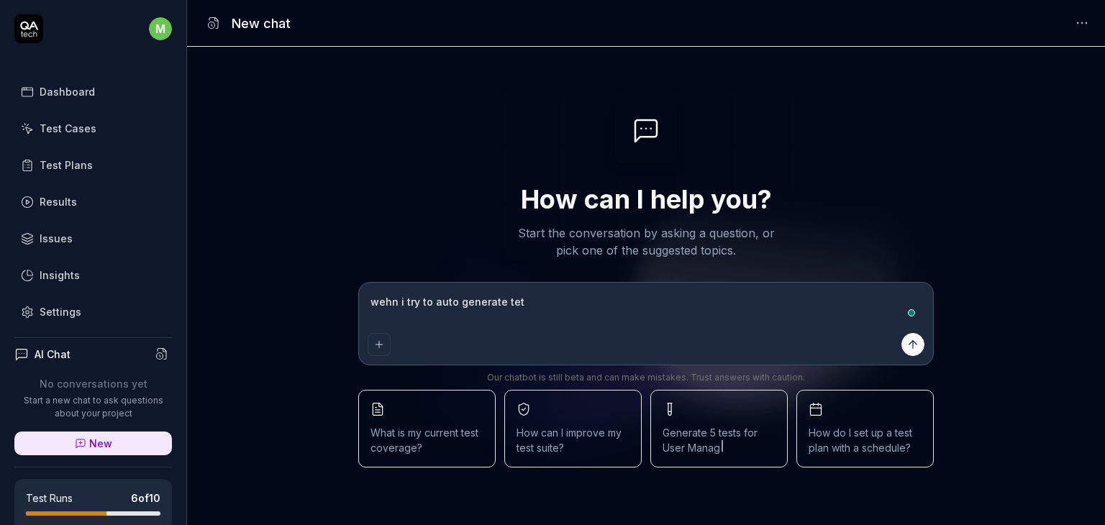
type textarea "*"
type textarea "wehn i try to auto generate tets"
type textarea "*"
type textarea "wehn i try to auto generate tets,"
type textarea "*"
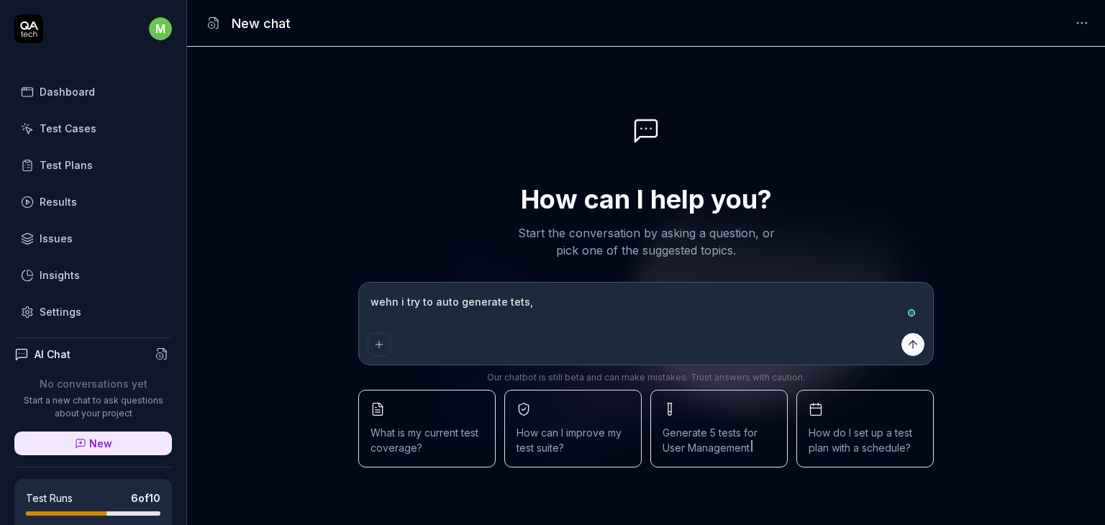
type textarea "wehn i try to auto generate tets,"
type textarea "*"
type textarea "wehn i try to auto generate tets, wh"
type textarea "*"
type textarea "wehn i try to auto generate tets, why"
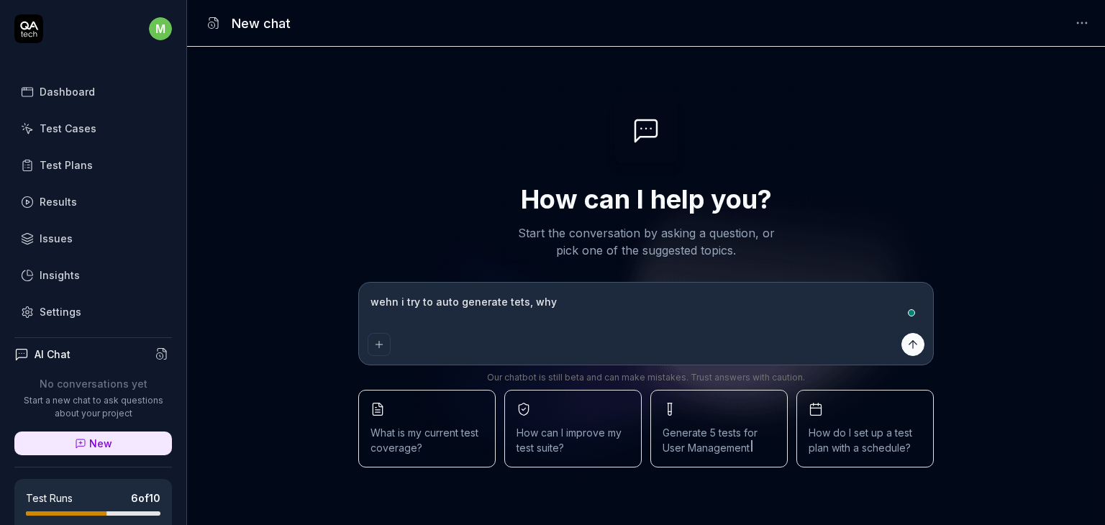
type textarea "*"
type textarea "wehn i try to auto generate tets, why"
type textarea "*"
type textarea "wehn i try to auto generate tets, why i"
type textarea "*"
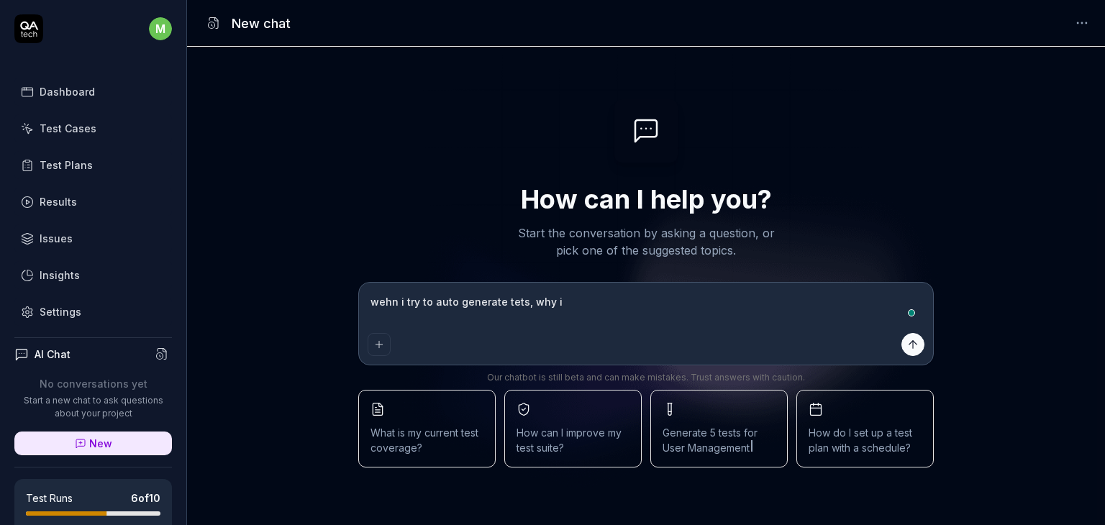
type textarea "wehn i try to auto generate tets, why it"
type textarea "*"
type textarea "wehn i try to auto generate tets, why it"
type textarea "*"
type textarea "wehn i try to auto generate tets, why it i"
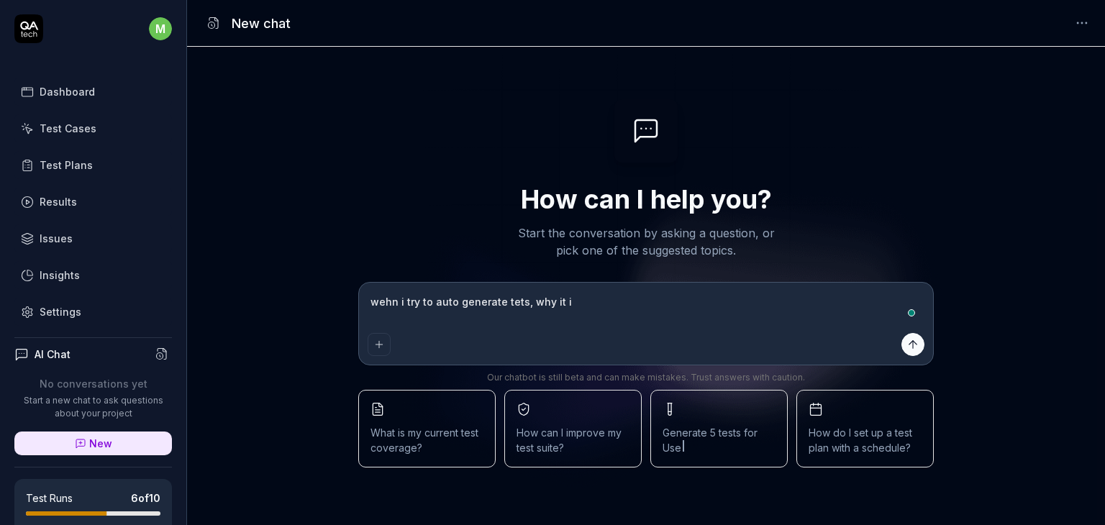
type textarea "*"
type textarea "wehn i try to auto generate tets, why it is"
type textarea "*"
type textarea "wehn i try to auto generate tets, why it isn"
type textarea "*"
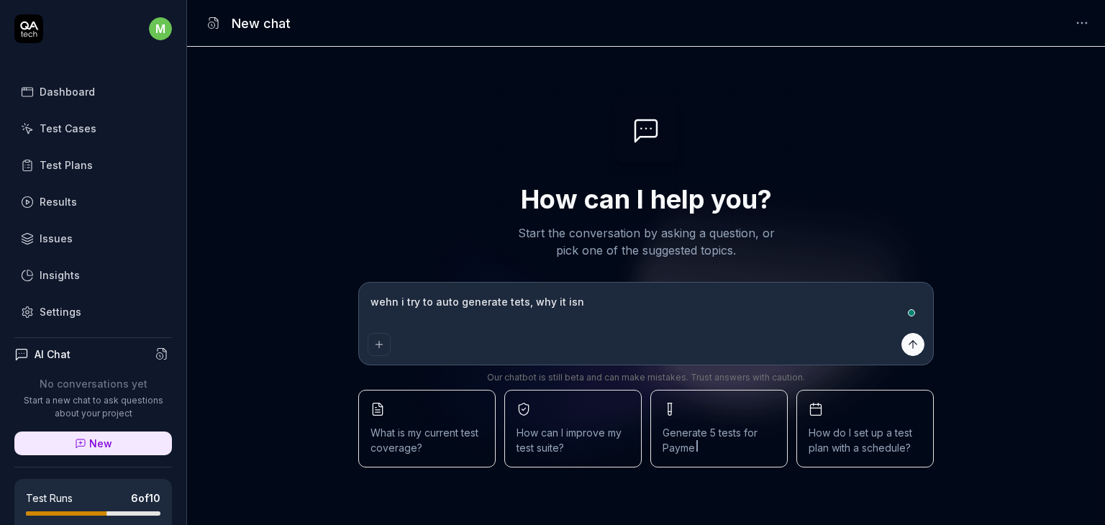
type textarea "wehn i try to auto generate tets, why it isno"
type textarea "*"
type textarea "wehn i try to auto generate tets, why it isnot"
type textarea "*"
type textarea "wehn i try to auto generate tets, why it isnot"
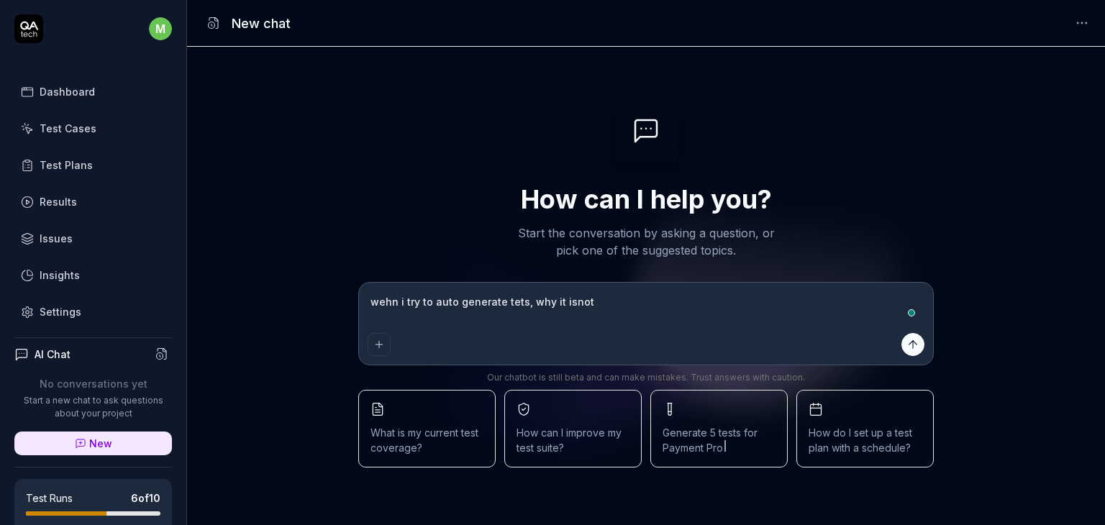
type textarea "*"
type textarea "wehn i try to auto generate tets, why it isnot a"
type textarea "*"
type textarea "wehn i try to auto generate tets, why it isnot au"
type textarea "*"
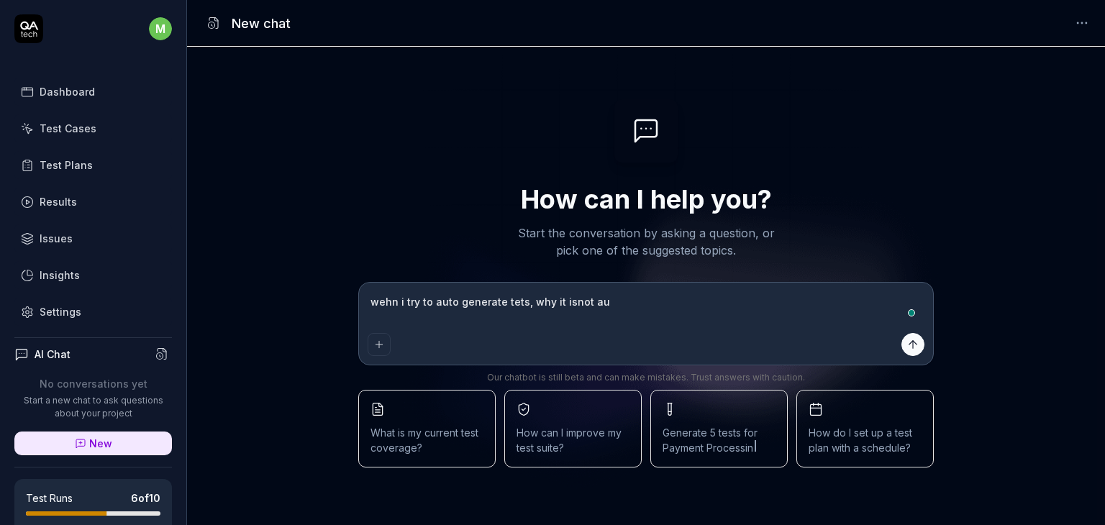
type textarea "wehn i try to auto generate tets, why it isnot aut"
type textarea "*"
type textarea "wehn i try to auto generate tets, why it isnot auto"
type textarea "*"
type textarea "wehn i try to auto generate tets, why it isnot auto"
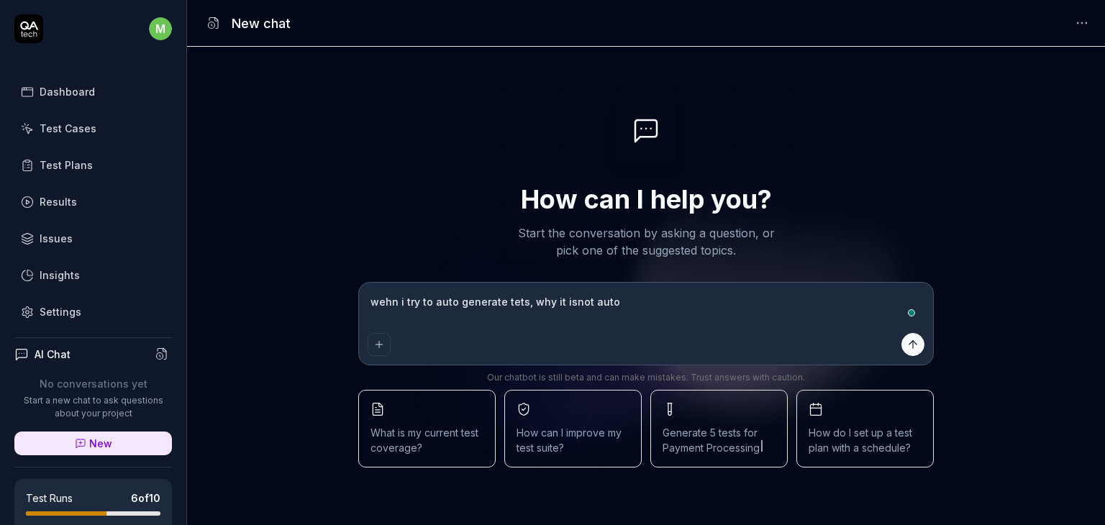
type textarea "*"
type textarea "wehn i try to auto generate tets, why it isnot auto ge"
type textarea "*"
type textarea "wehn i try to auto generate tets, why it isnot auto gene"
type textarea "*"
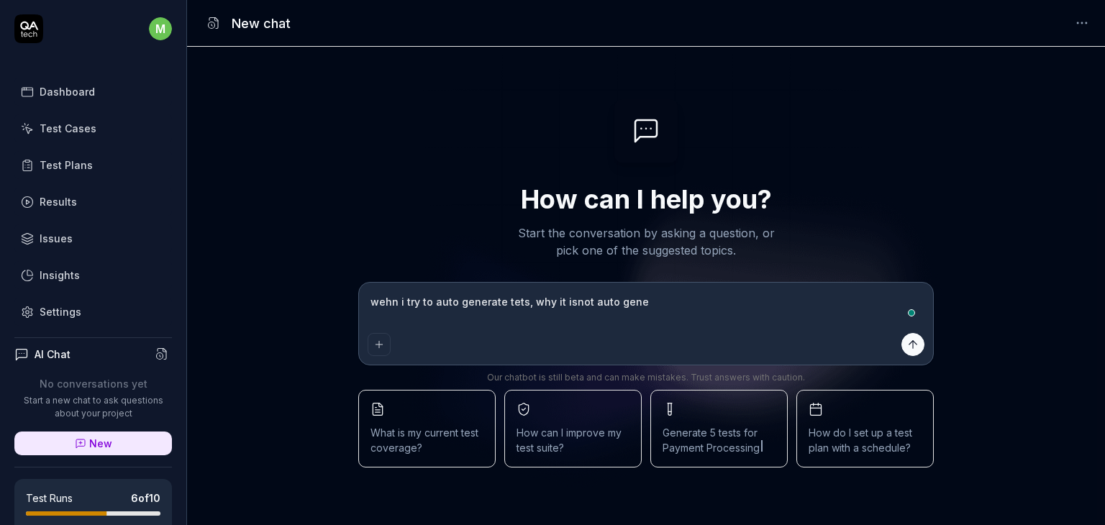
type textarea "wehn i try to auto generate tets, why it isnot auto gener"
type textarea "*"
type textarea "wehn i try to auto generate tets, why it isnot auto genera"
type textarea "*"
type textarea "wehn i try to auto generate tets, why it isnot auto generat"
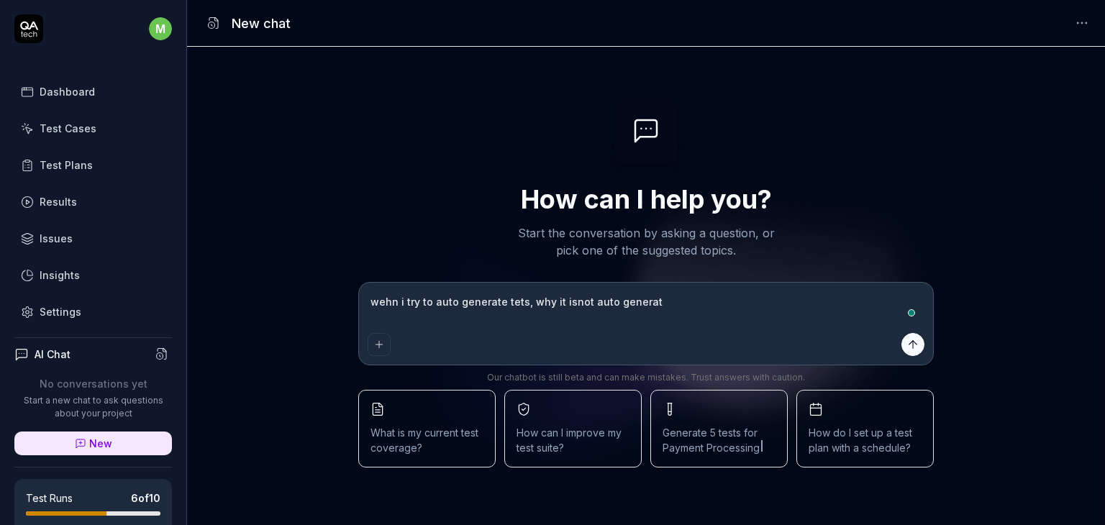
type textarea "*"
type textarea "wehn i try to auto generate tets, why it isnot auto generate"
type textarea "*"
type textarea "wehn i try to auto generate tets, why it isnot auto generated"
type textarea "*"
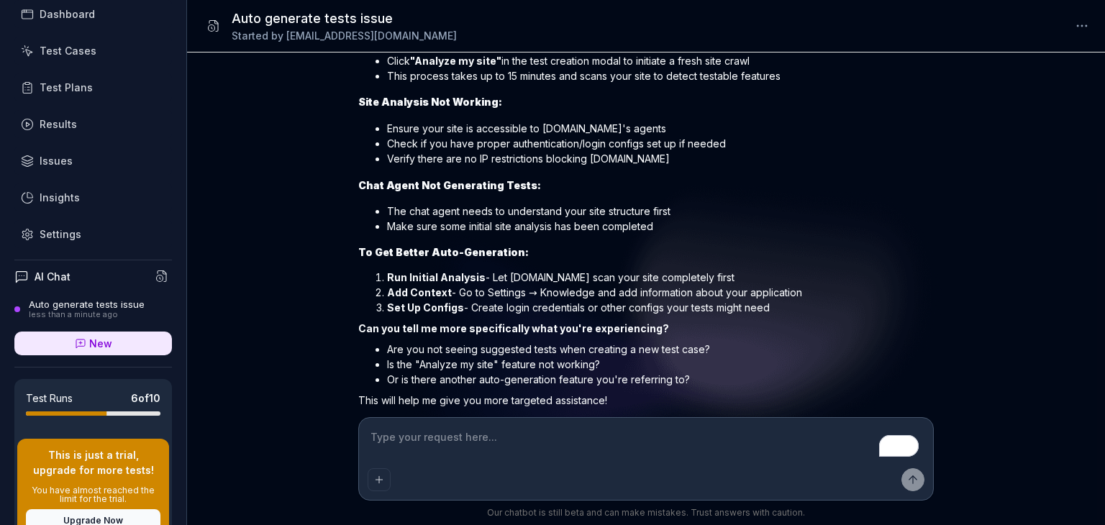
scroll to position [332, 0]
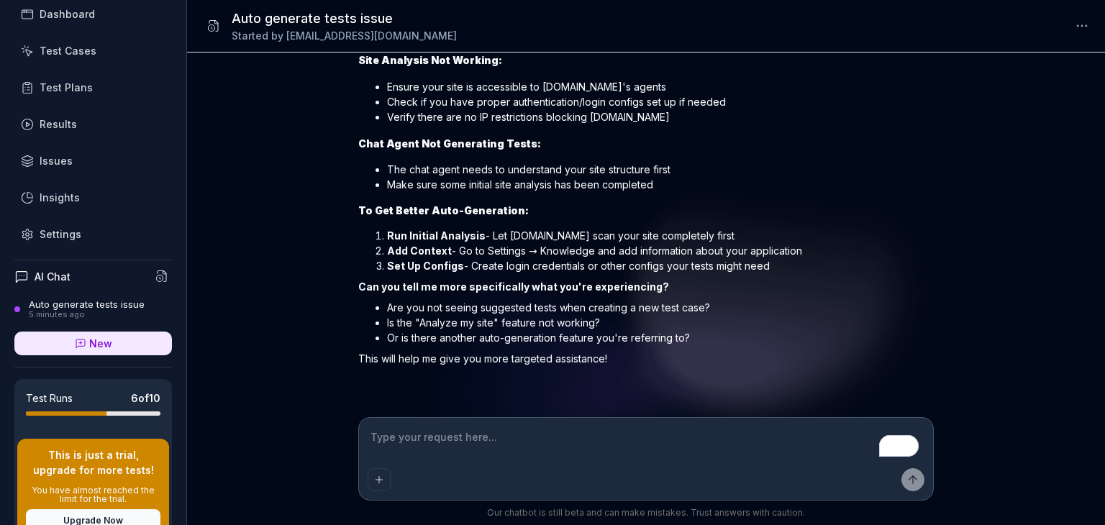
click at [70, 227] on div "Settings" at bounding box center [61, 234] width 42 height 15
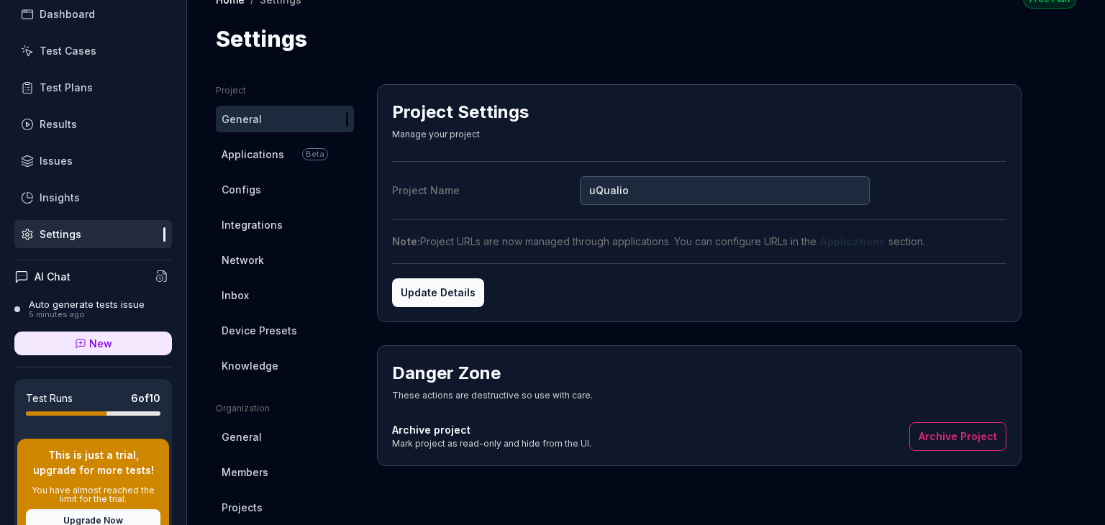
scroll to position [24, 0]
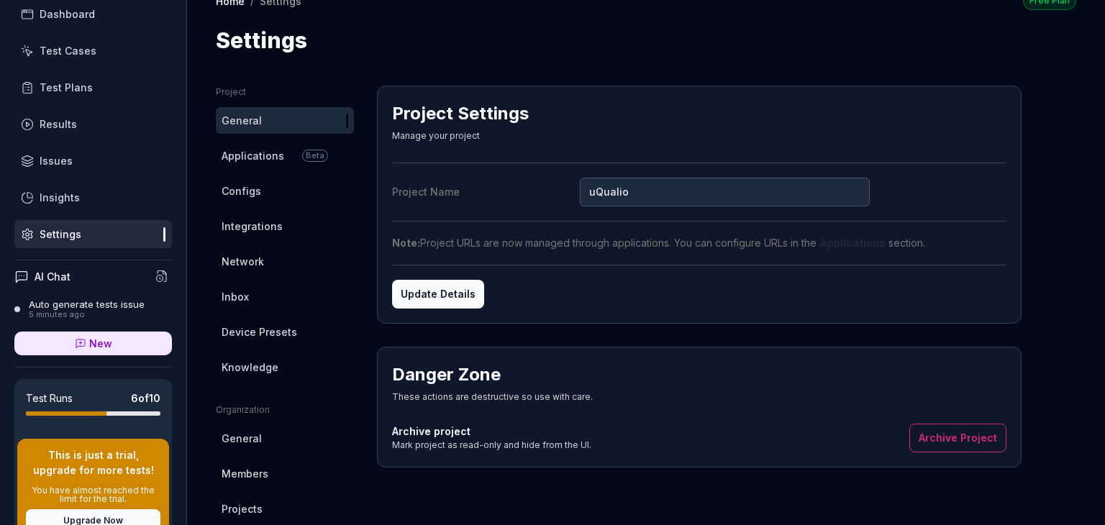
click at [265, 371] on span "Knowledge" at bounding box center [250, 367] width 57 height 15
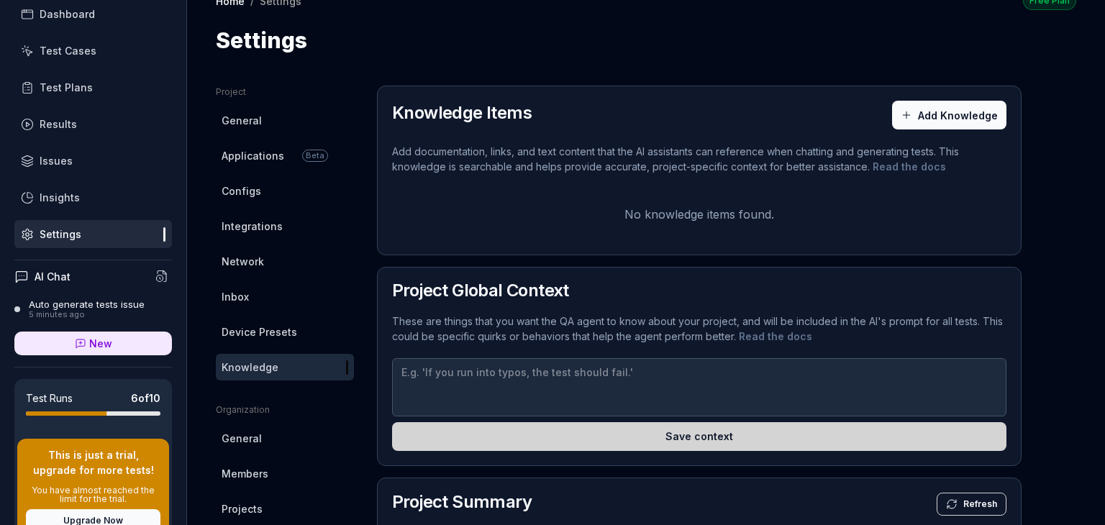
type textarea "*"
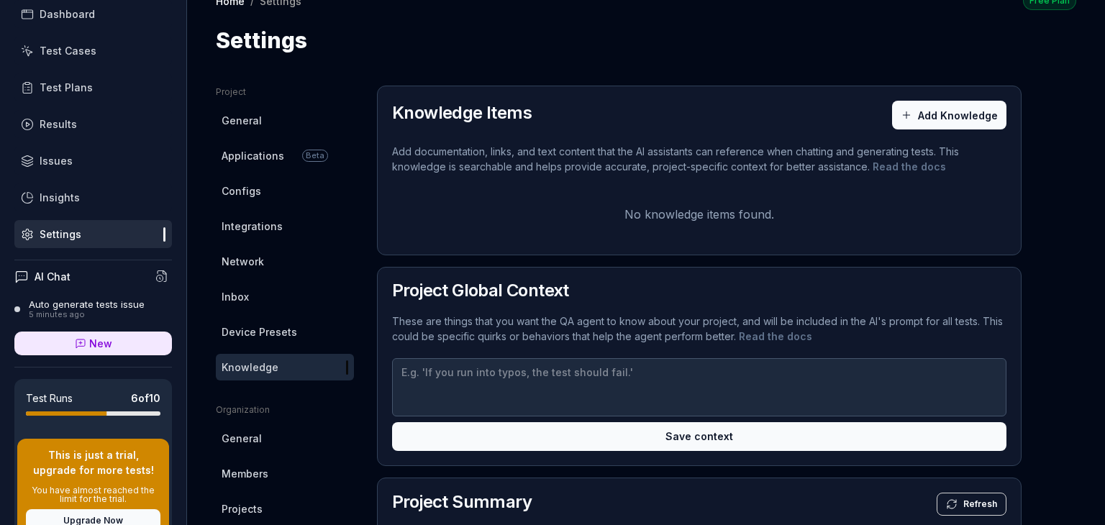
click at [962, 110] on button "Add Knowledge" at bounding box center [949, 115] width 114 height 29
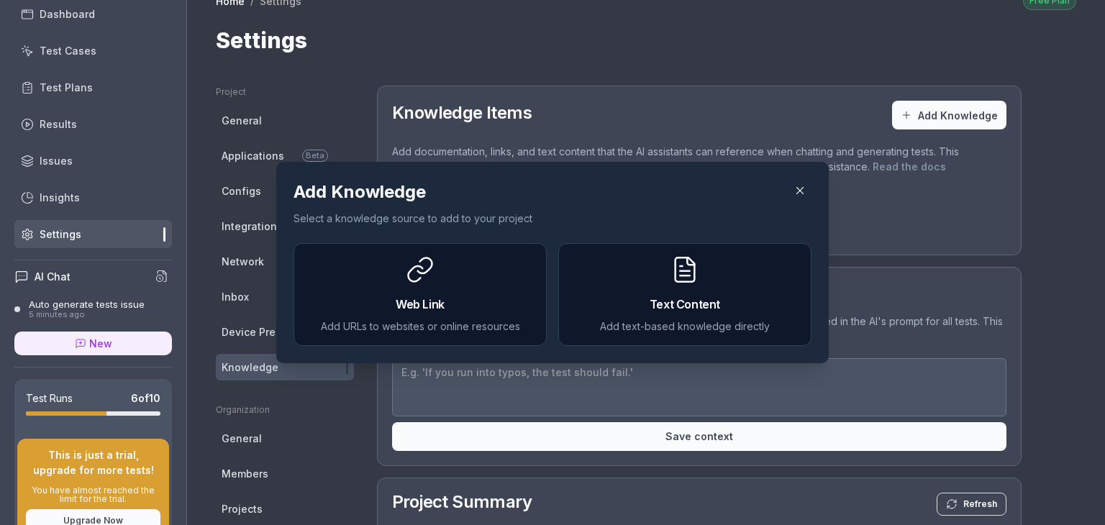
click at [665, 301] on h2 "Text Content" at bounding box center [684, 304] width 229 height 17
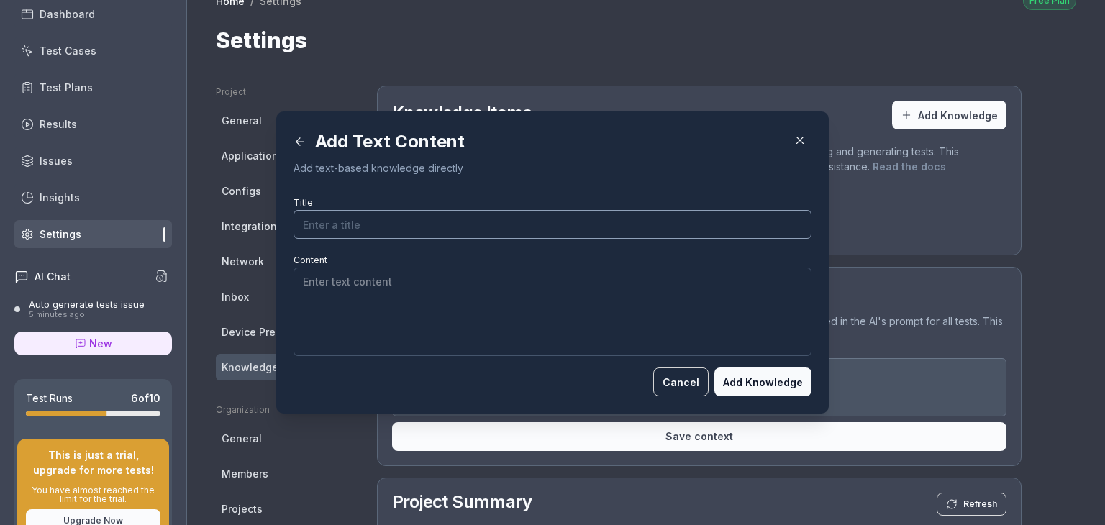
click at [375, 221] on input "Title" at bounding box center [552, 224] width 518 height 29
click at [328, 301] on textarea "Content" at bounding box center [552, 312] width 518 height 88
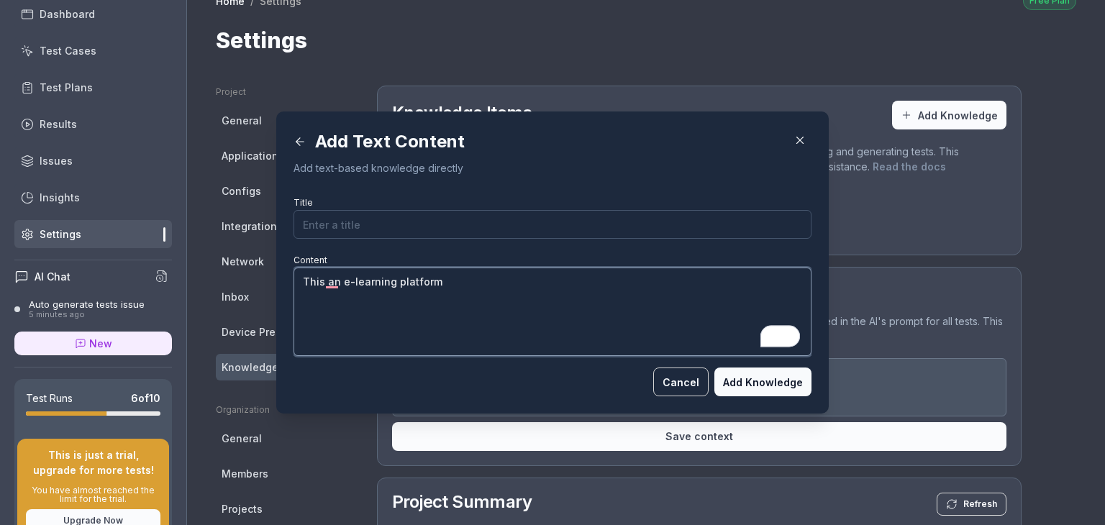
click at [335, 280] on textarea "This an e-learning platform" at bounding box center [552, 312] width 518 height 88
click at [457, 281] on textarea "This an e-learning platform" at bounding box center [552, 312] width 518 height 88
click at [334, 282] on textarea "This an e-learning platform where users can cretae content with vidoes tests" at bounding box center [552, 312] width 518 height 88
click at [713, 278] on textarea "This an video e-learning platform where users can cretae content with vidoes te…" at bounding box center [552, 312] width 518 height 88
click at [751, 378] on button "Add Knowledge" at bounding box center [762, 382] width 97 height 29
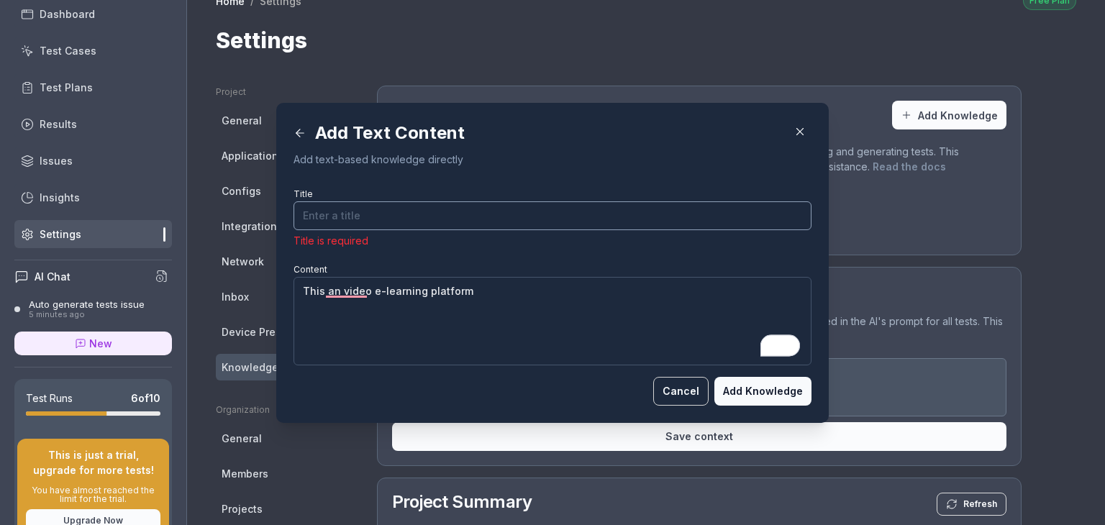
click at [370, 213] on input "Title" at bounding box center [552, 215] width 518 height 29
type textarea "This a video e-learning platform"
click at [371, 214] on input "Title" at bounding box center [552, 215] width 518 height 29
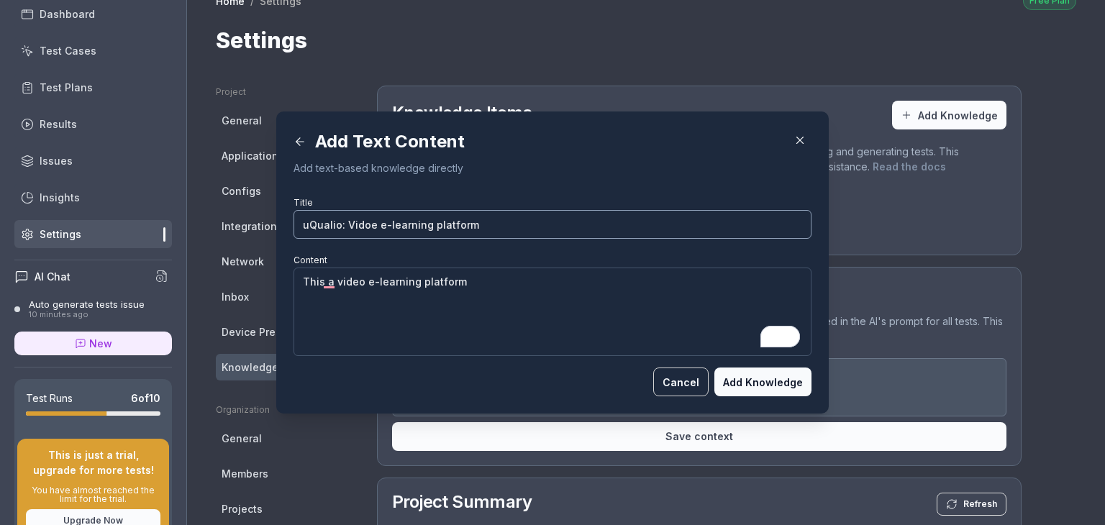
type input "uQualio: Vidoe e-learning platform"
click at [752, 386] on button "Add Knowledge" at bounding box center [762, 382] width 97 height 29
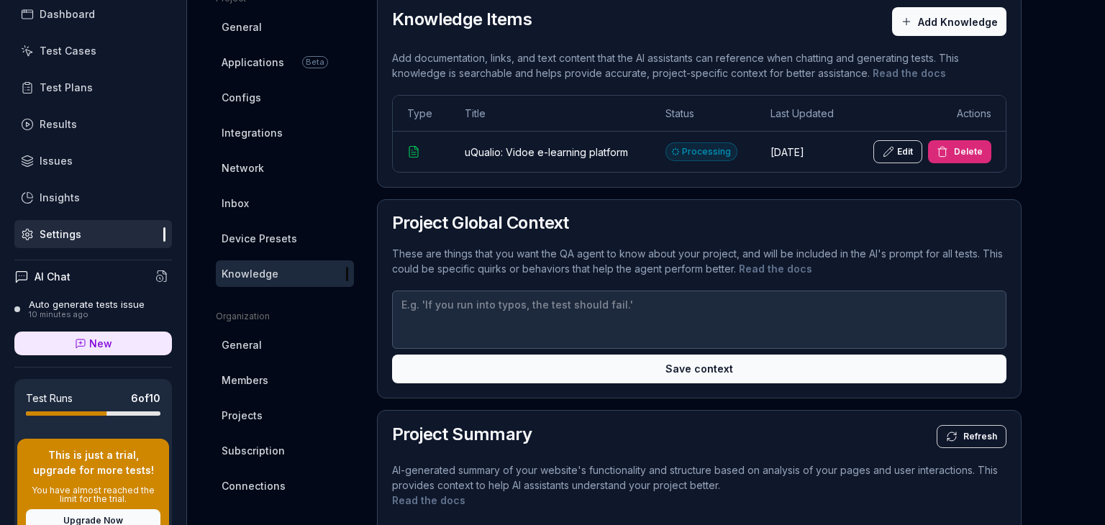
scroll to position [118, 0]
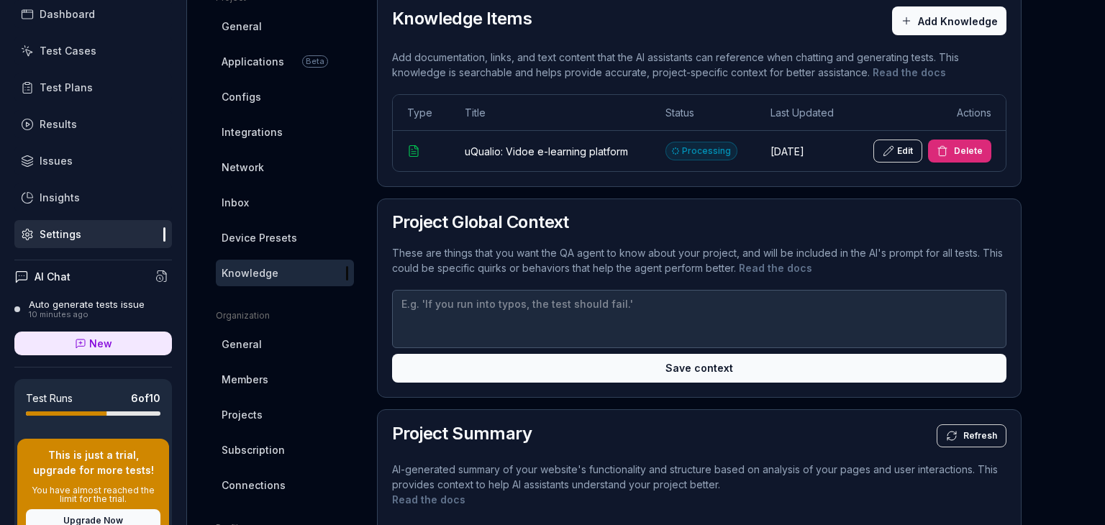
click at [66, 310] on div "10 minutes ago" at bounding box center [87, 315] width 116 height 10
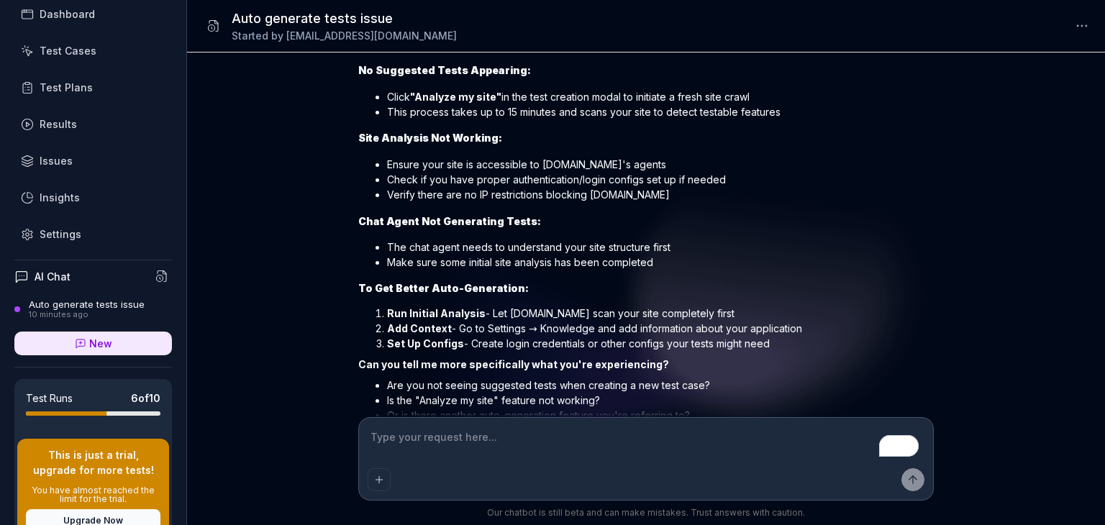
scroll to position [332, 0]
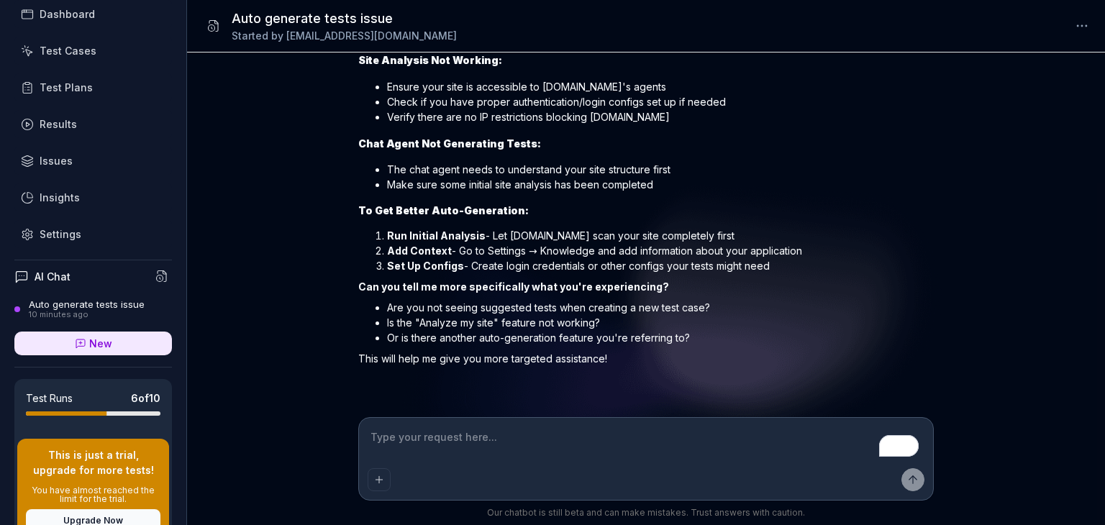
click at [463, 447] on textarea "To enrich screen reader interactions, please activate Accessibility in Grammarl…" at bounding box center [646, 445] width 557 height 36
type textarea "*"
type textarea "H"
type textarea "*"
type textarea "Ho"
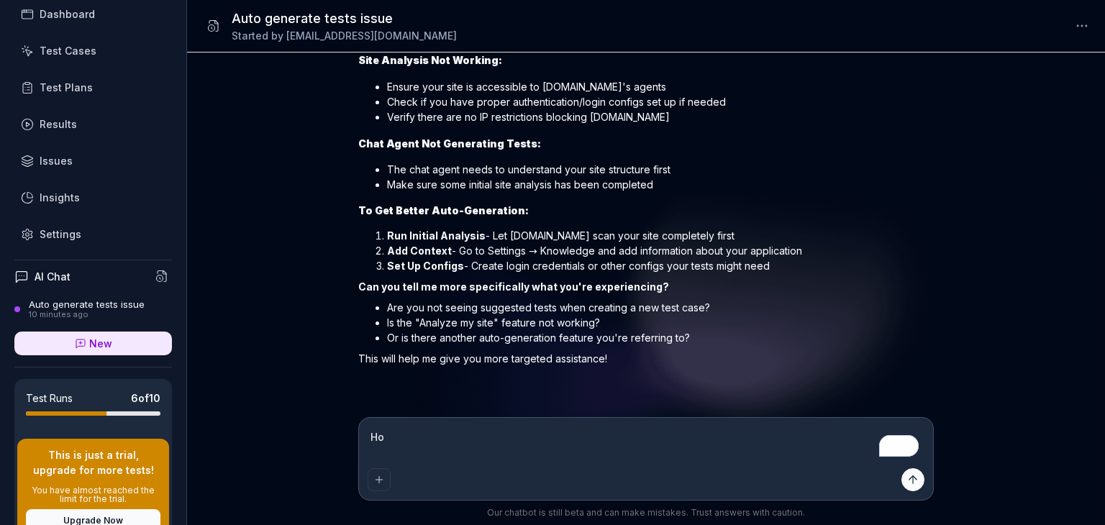
type textarea "*"
type textarea "How"
type textarea "*"
type textarea "How"
type textarea "*"
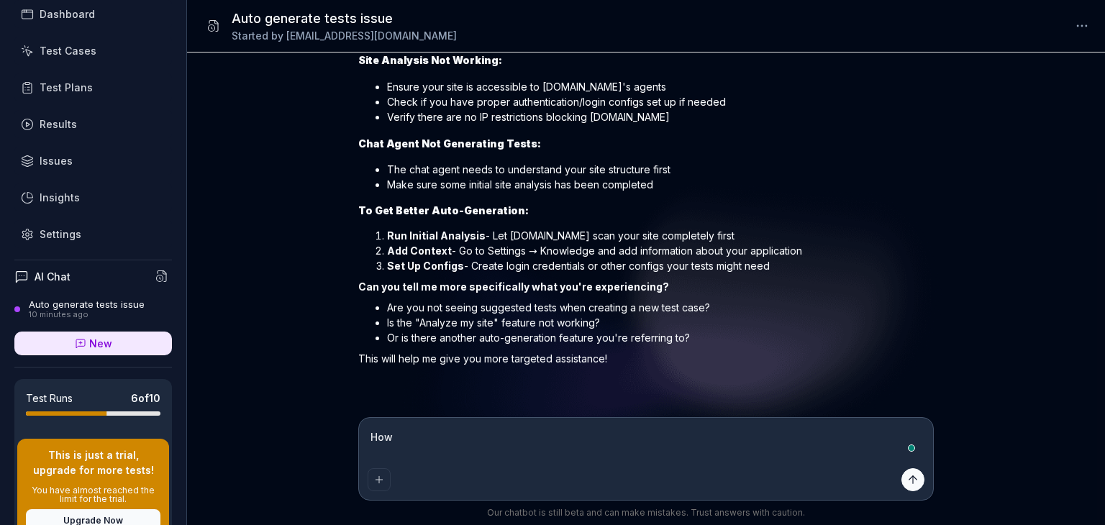
type textarea "How t"
type textarea "*"
type textarea "How to"
type textarea "*"
type textarea "How to"
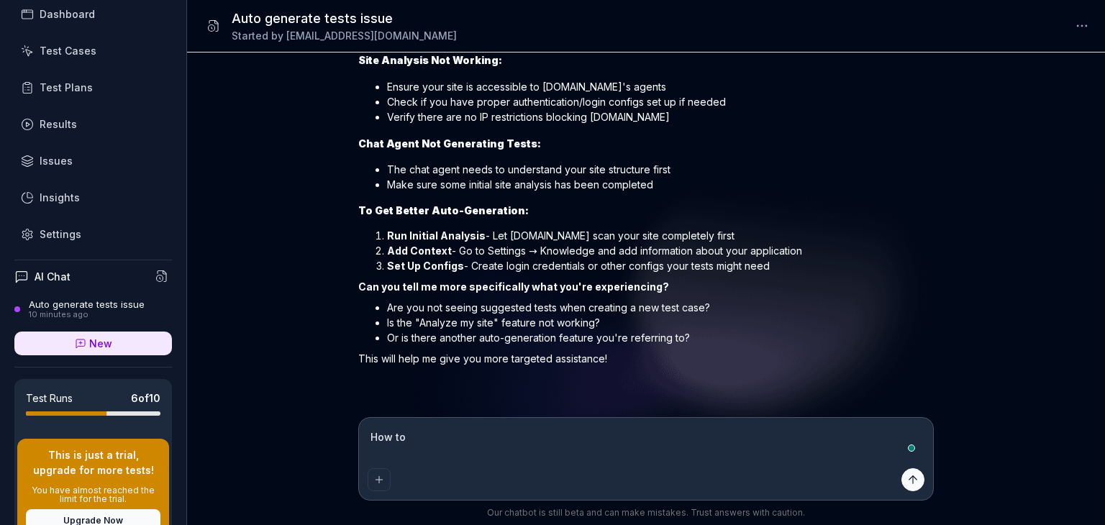
type textarea "*"
type textarea "How to l"
type textarea "*"
type textarea "How to le"
type textarea "*"
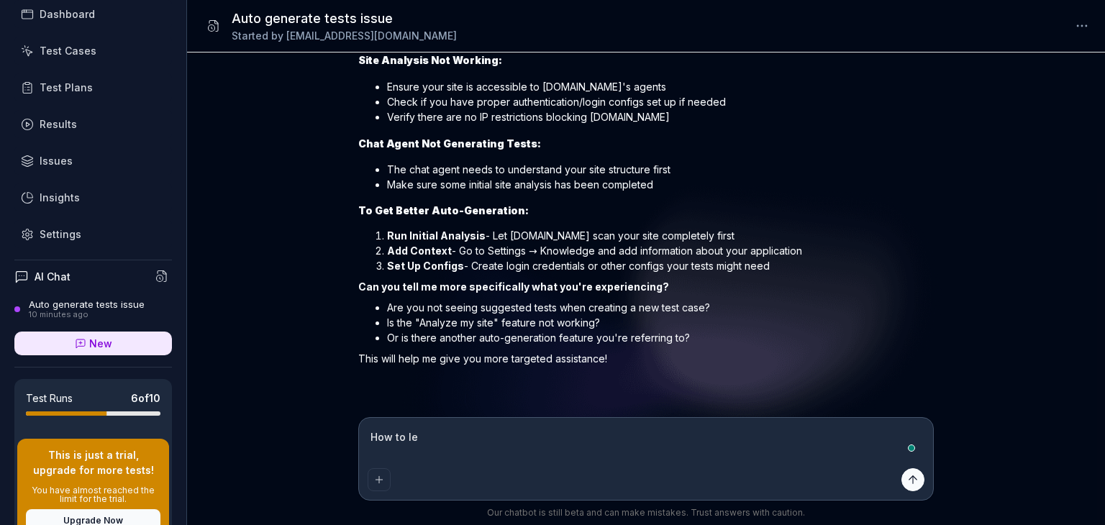
type textarea "How to let"
type textarea "*"
type textarea "How to let"
type textarea "*"
type textarea "How to let a"
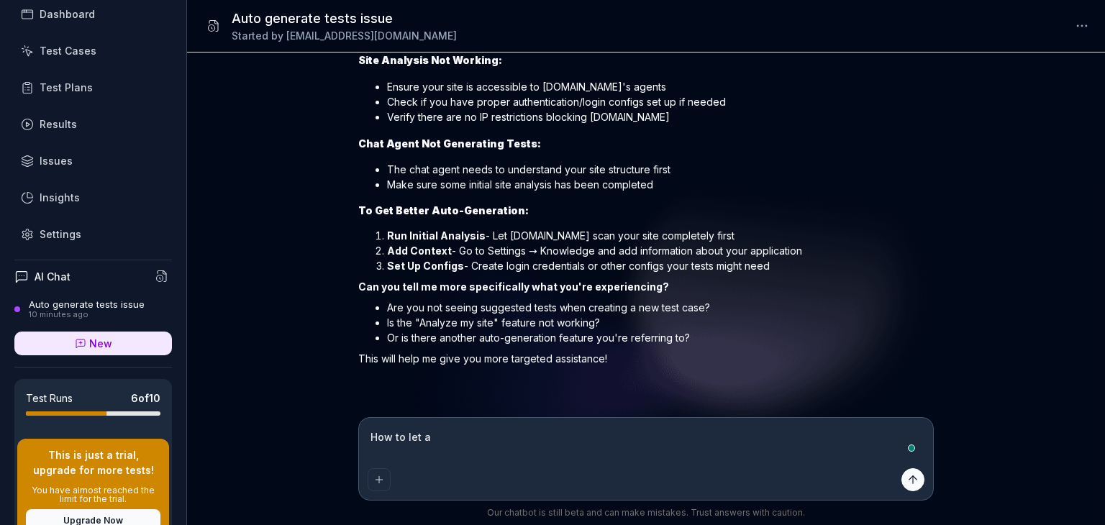
type textarea "*"
type textarea "How to let ag"
type textarea "*"
type textarea "How to let age"
type textarea "*"
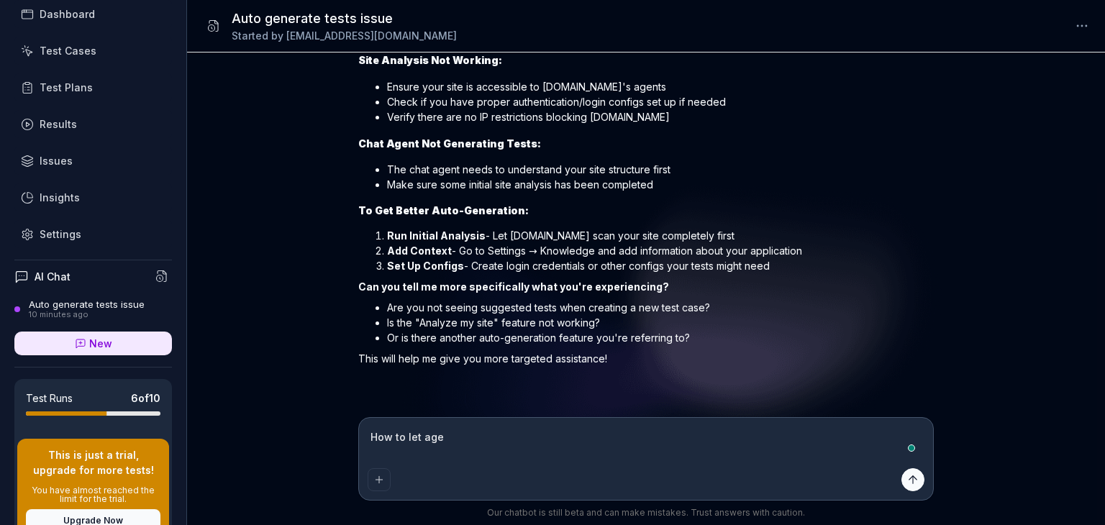
type textarea "How to let agen"
type textarea "*"
type textarea "How to let agent"
type textarea "*"
type textarea "How to let agent"
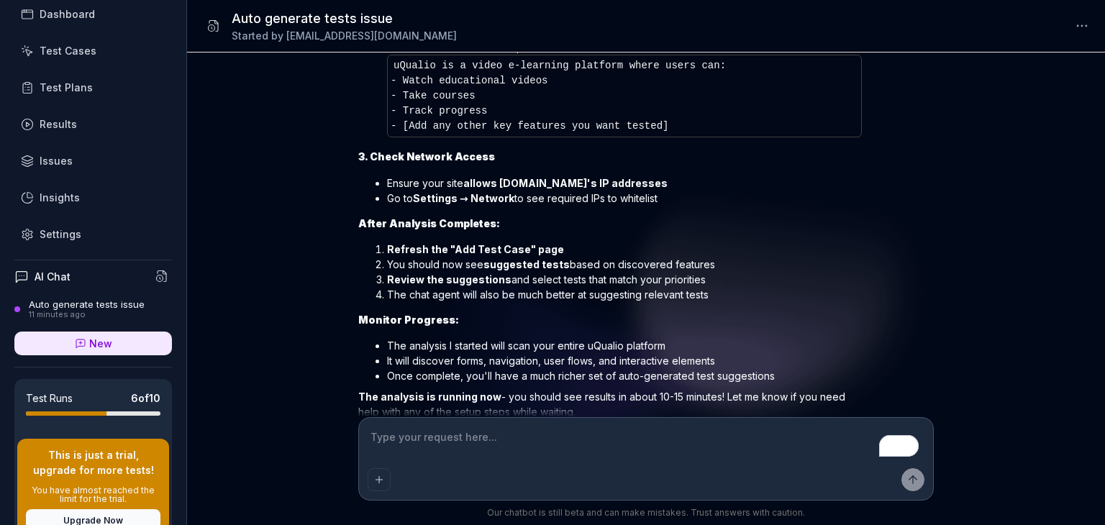
scroll to position [1382, 0]
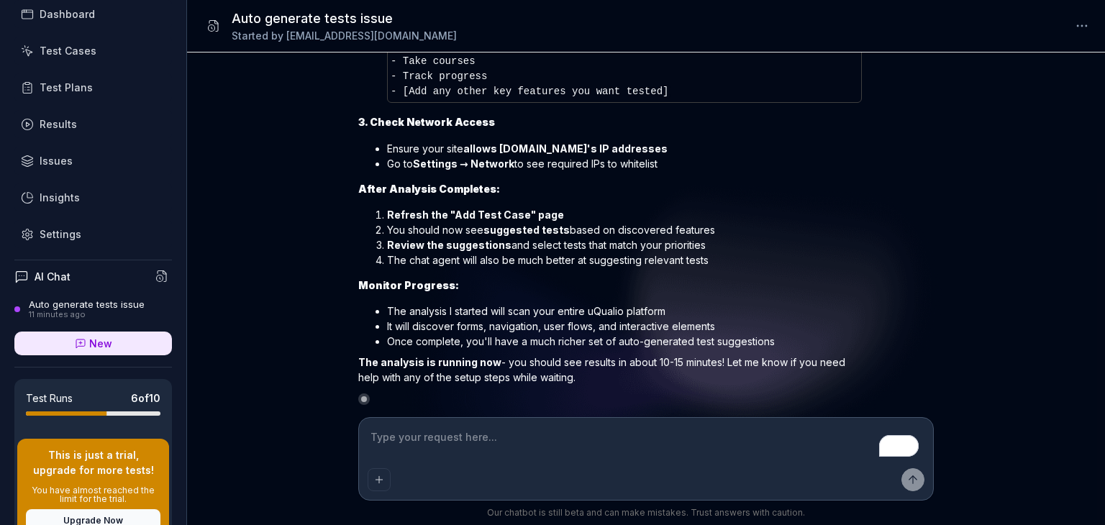
click at [69, 86] on div "Test Plans" at bounding box center [66, 87] width 53 height 15
click at [81, 56] on div "Test Cases" at bounding box center [68, 50] width 57 height 15
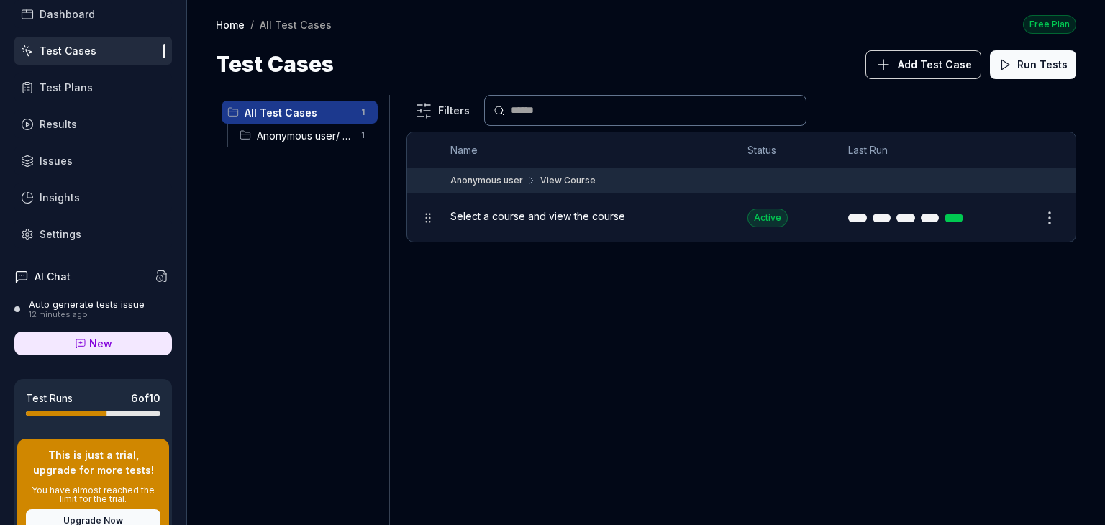
click at [952, 49] on div "Add Test Case Run Tests" at bounding box center [970, 64] width 211 height 32
click at [938, 67] on span "Add Test Case" at bounding box center [935, 64] width 74 height 15
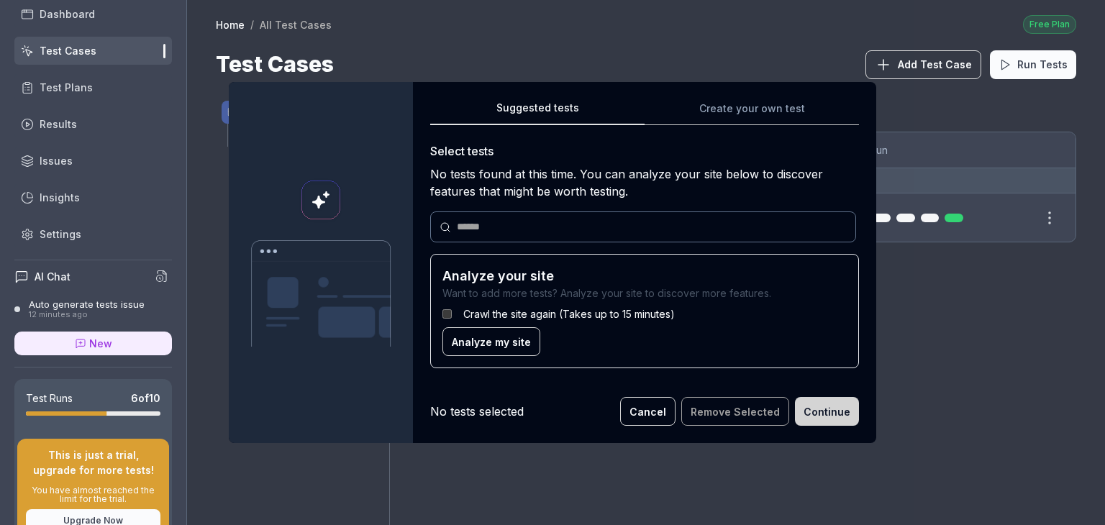
click at [657, 412] on button "Cancel" at bounding box center [647, 411] width 55 height 29
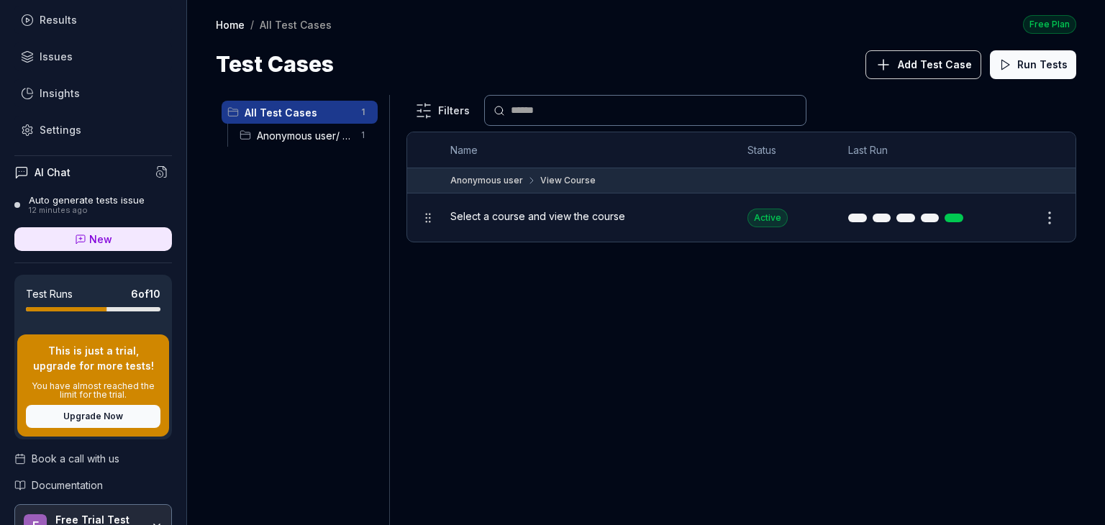
scroll to position [181, 0]
click at [98, 202] on div "Auto generate tests issue" at bounding box center [87, 201] width 116 height 12
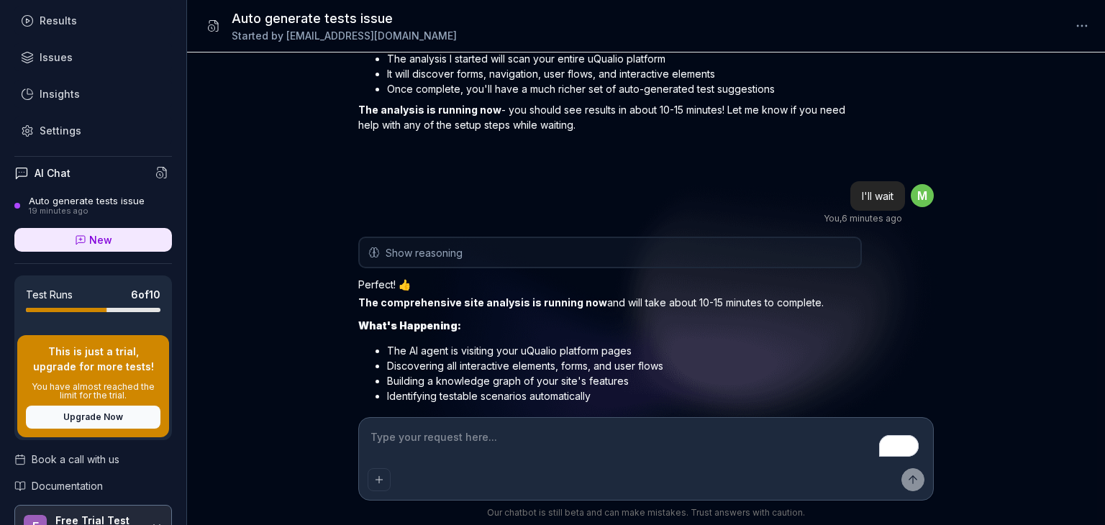
scroll to position [1104, 0]
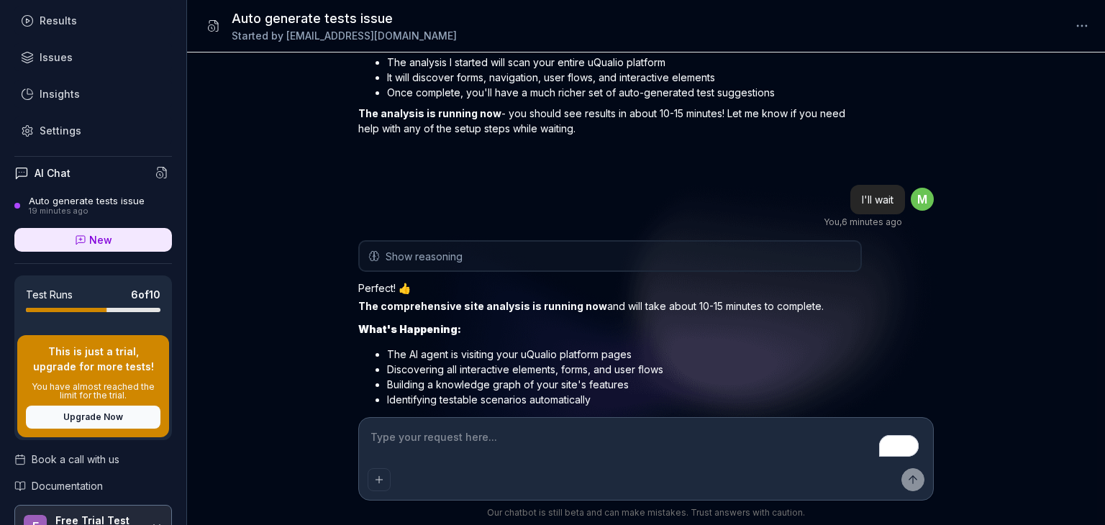
click at [594, 255] on button "Show reasoning" at bounding box center [610, 256] width 501 height 29
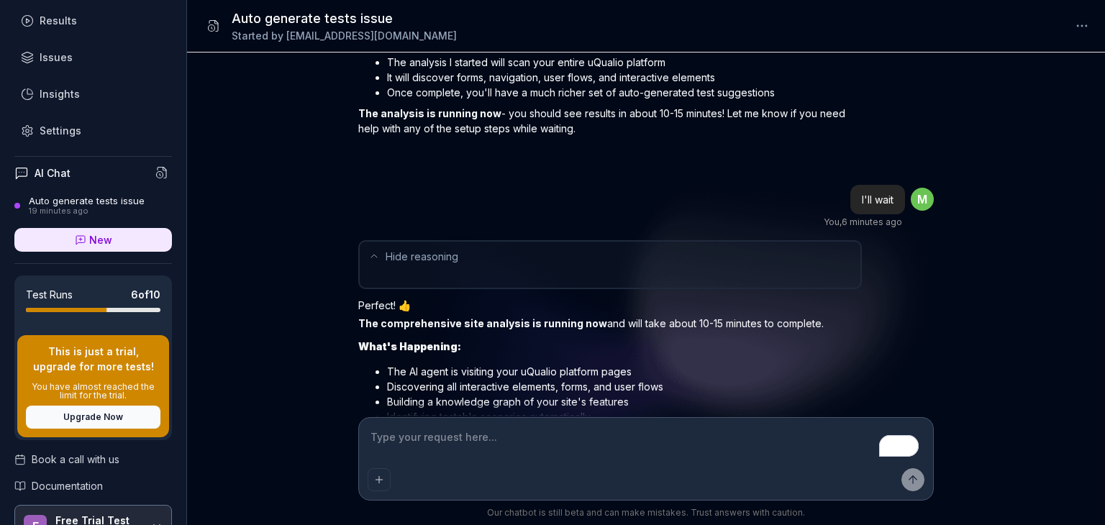
click at [594, 255] on button "Hide reasoning" at bounding box center [610, 256] width 501 height 29
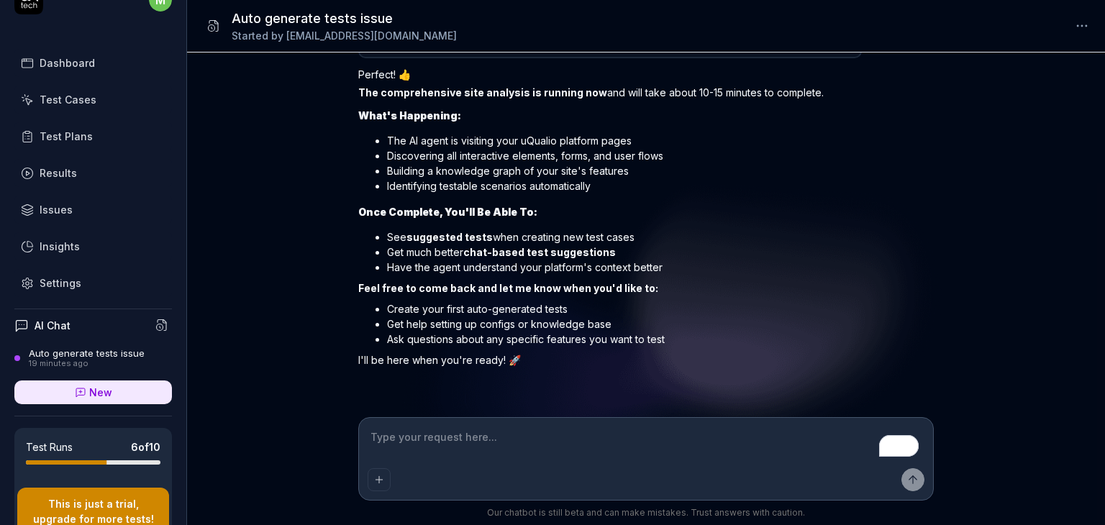
scroll to position [0, 0]
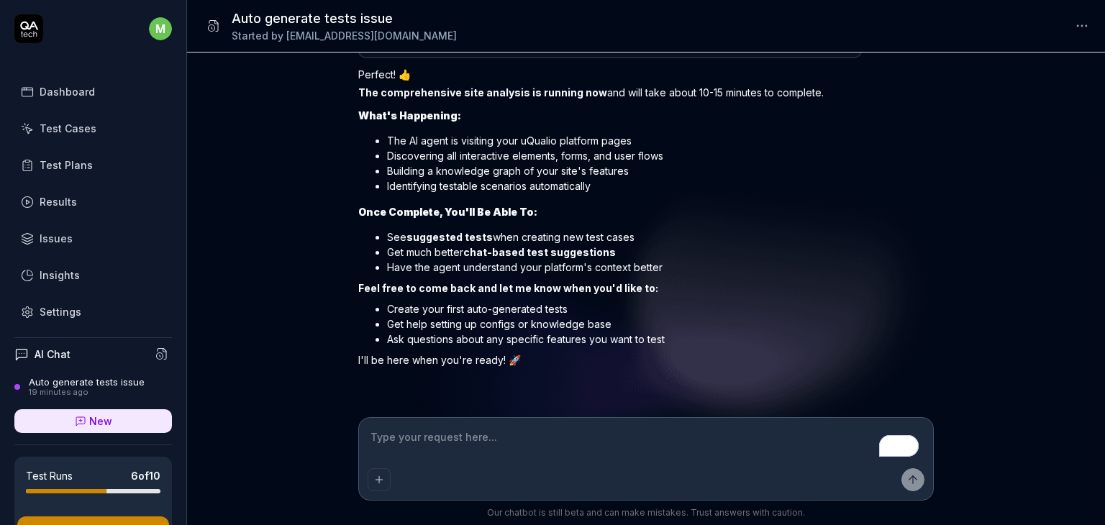
click at [78, 122] on div "Test Cases" at bounding box center [68, 128] width 57 height 15
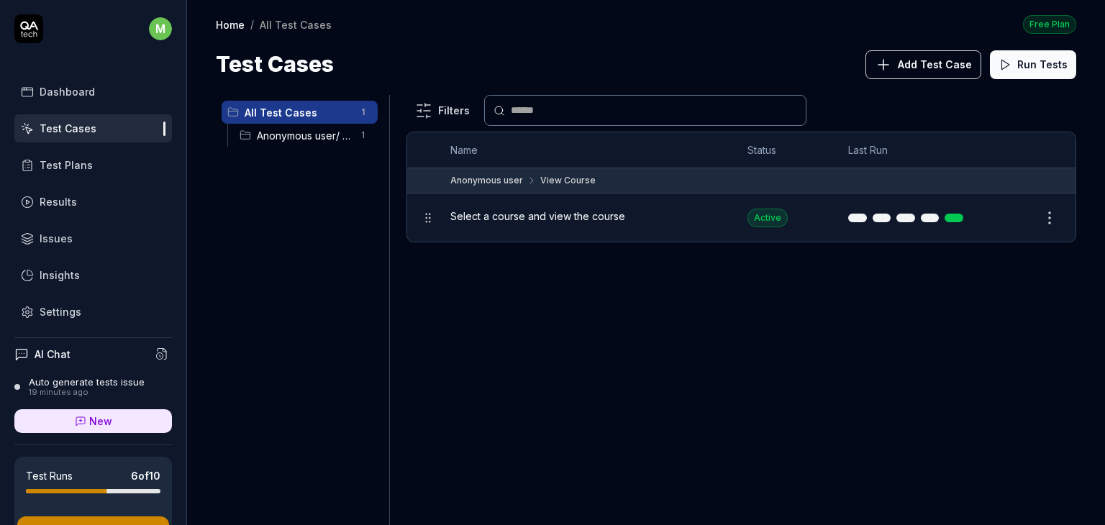
click at [929, 55] on button "Add Test Case" at bounding box center [923, 64] width 116 height 29
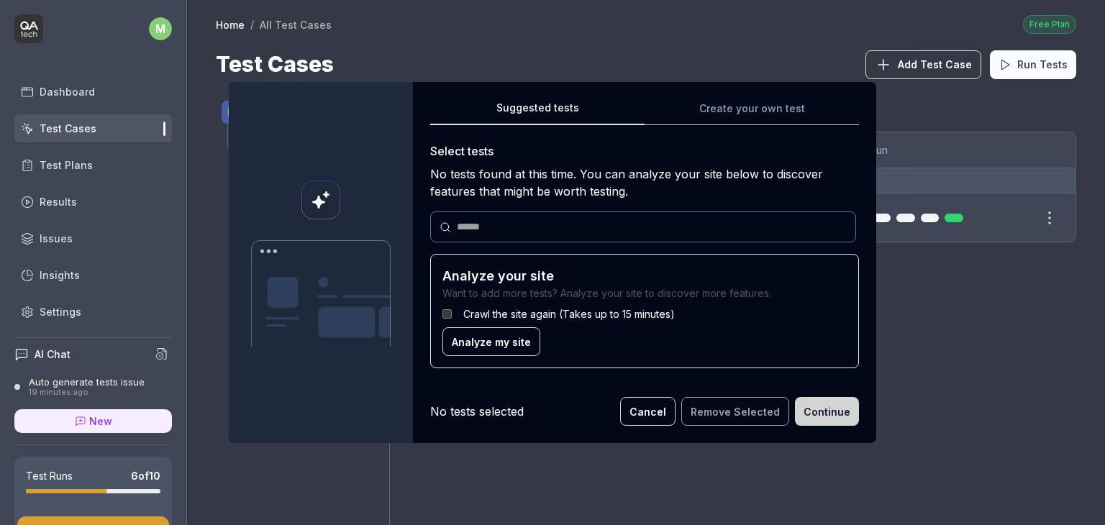
click at [657, 418] on button "Cancel" at bounding box center [647, 411] width 55 height 29
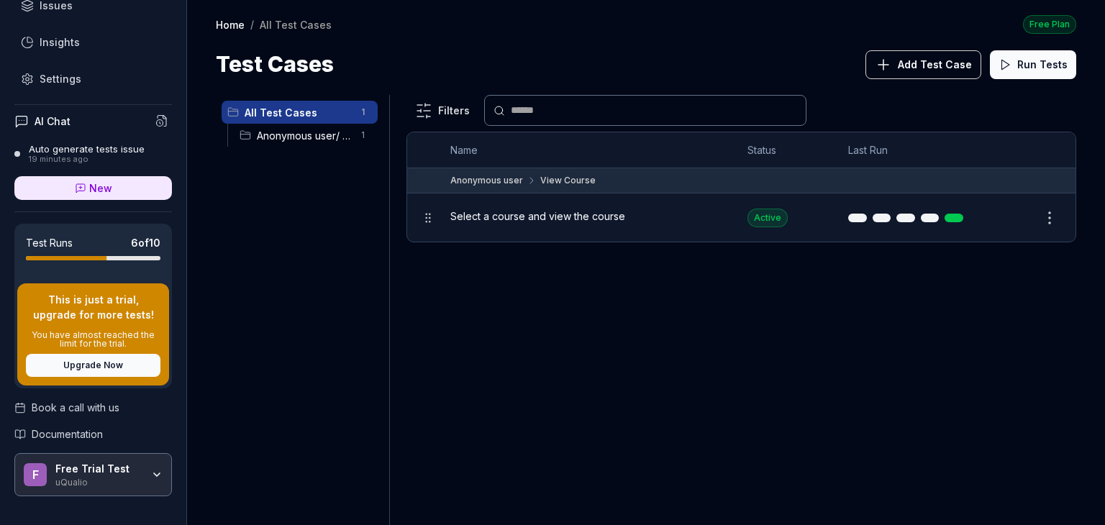
scroll to position [270, 0]
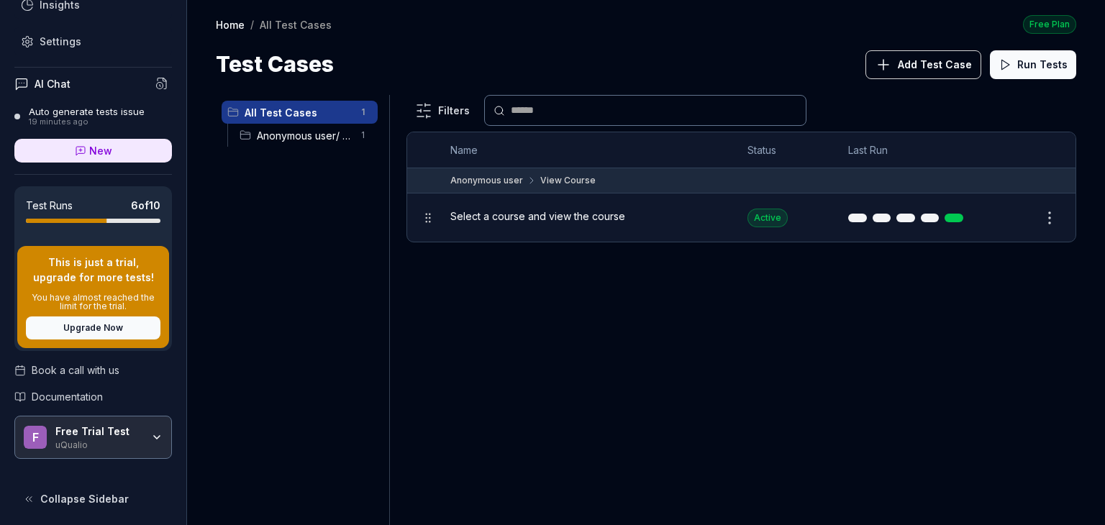
click at [91, 113] on div "Auto generate tests issue" at bounding box center [87, 112] width 116 height 12
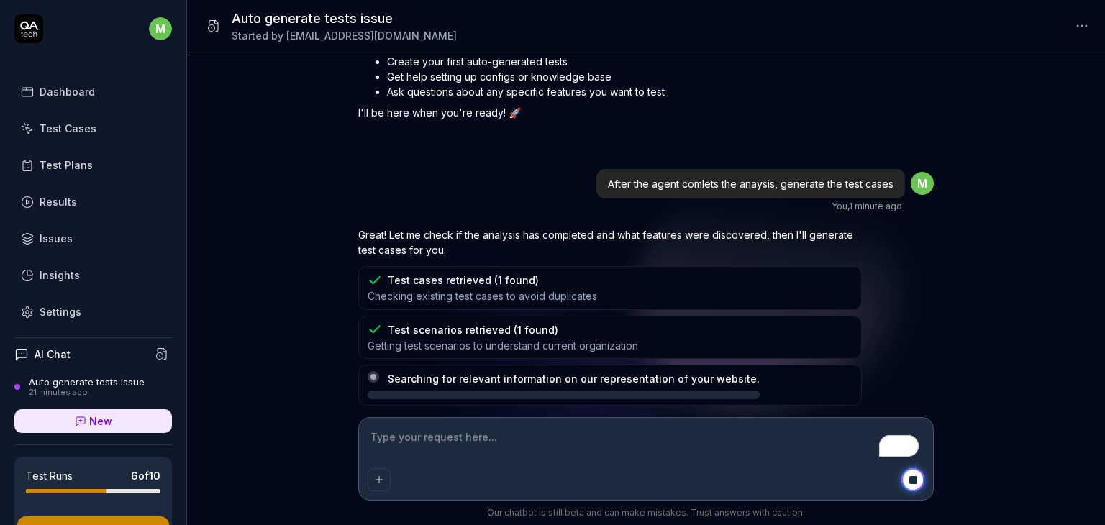
click at [77, 124] on div "Test Cases" at bounding box center [68, 128] width 57 height 15
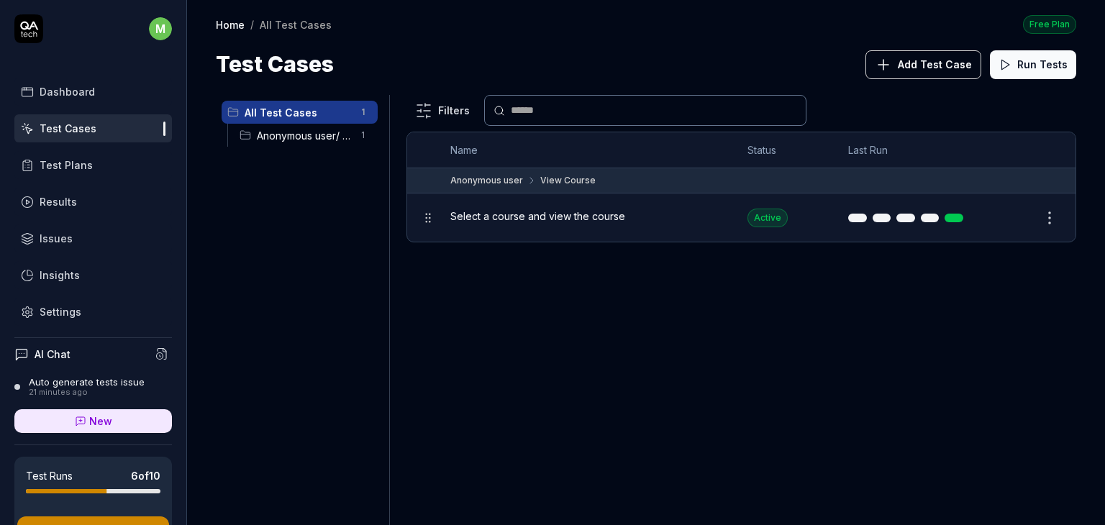
click at [938, 55] on button "Add Test Case" at bounding box center [923, 64] width 116 height 29
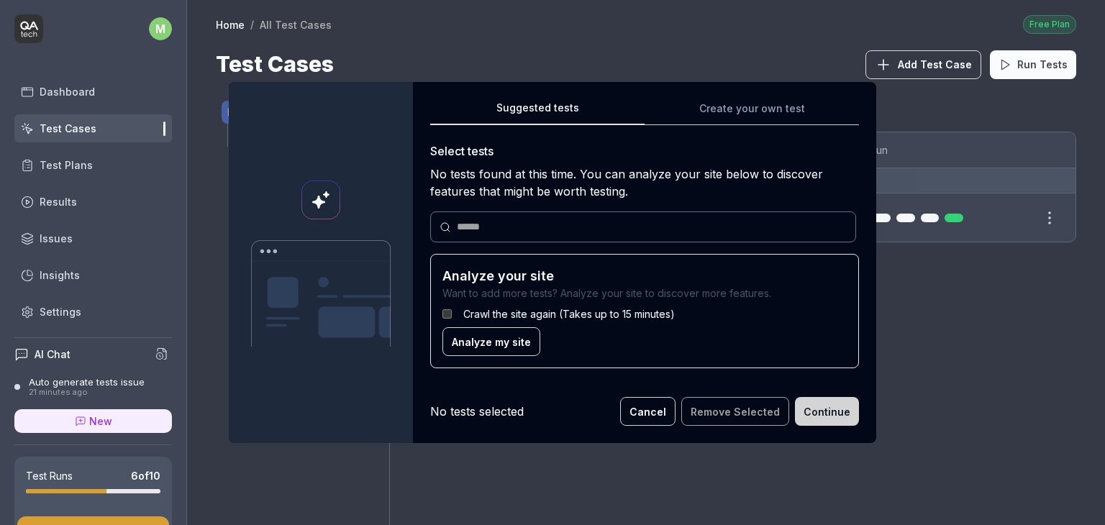
click at [500, 337] on span "Analyze my site" at bounding box center [491, 341] width 79 height 15
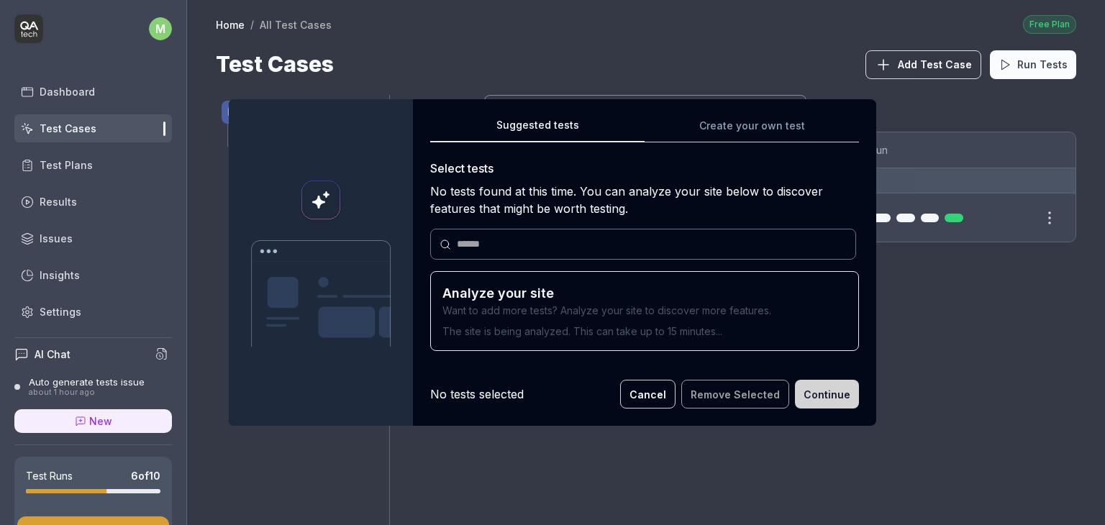
click at [658, 401] on button "Cancel" at bounding box center [647, 394] width 55 height 29
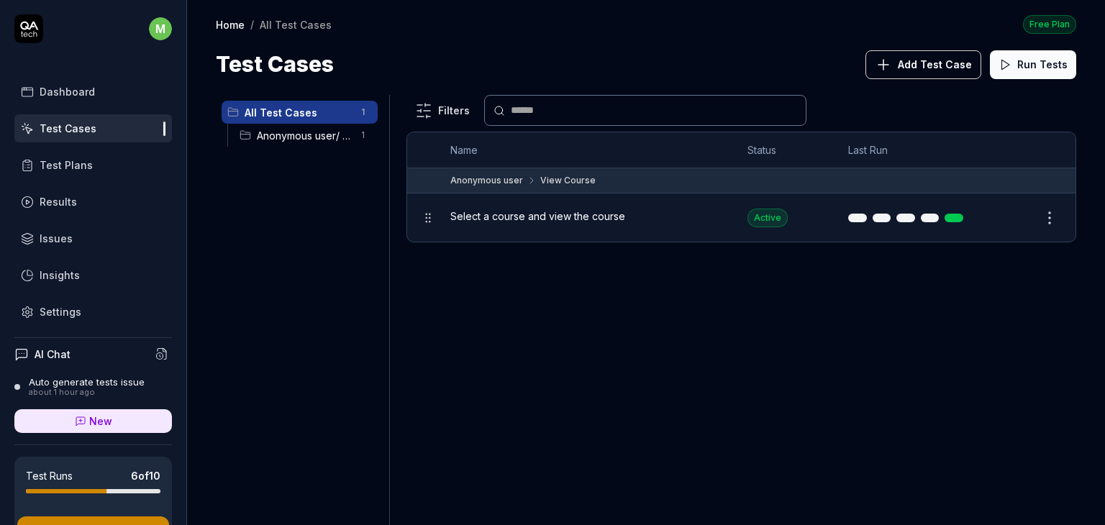
click at [918, 63] on span "Add Test Case" at bounding box center [935, 64] width 74 height 15
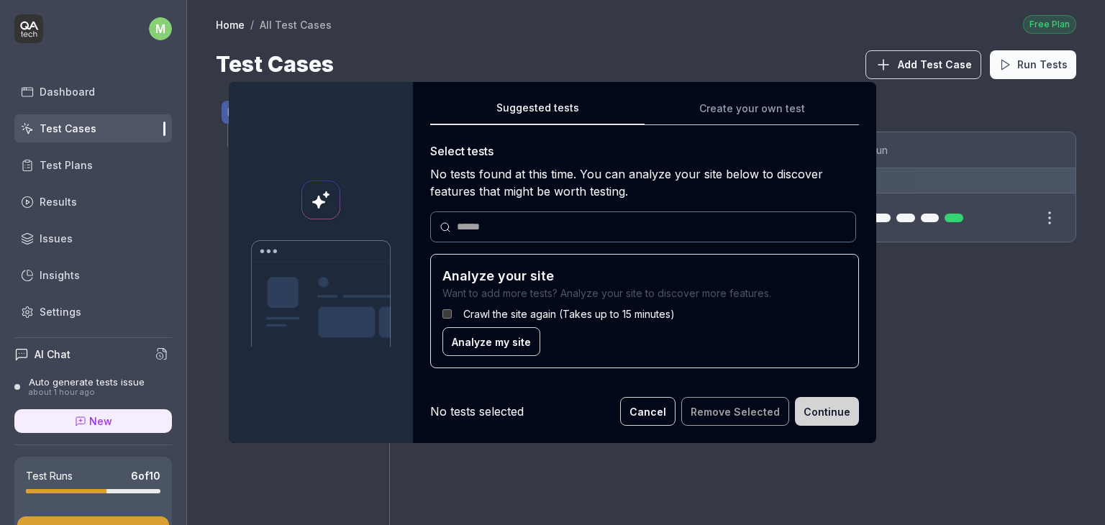
click at [654, 410] on button "Cancel" at bounding box center [647, 411] width 55 height 29
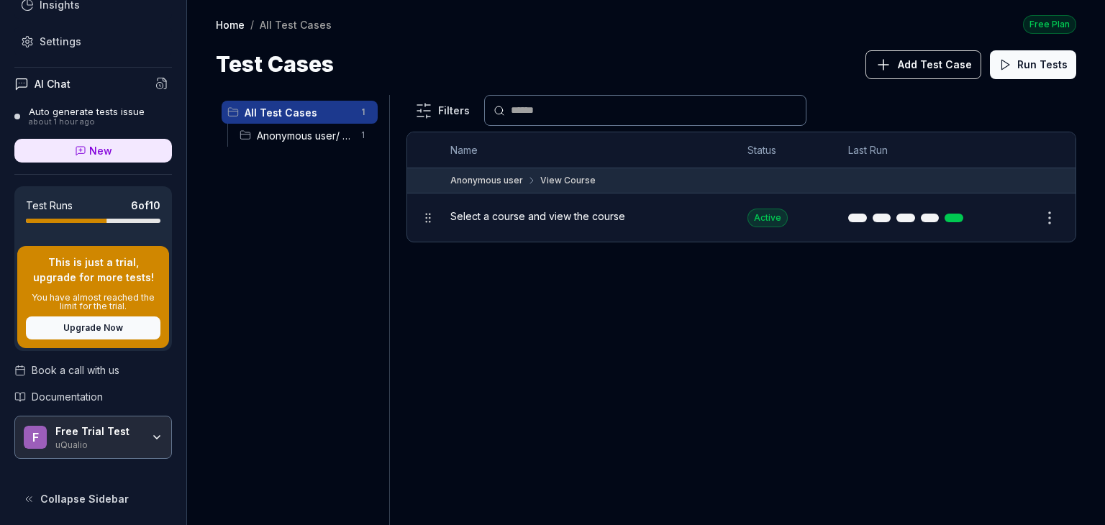
scroll to position [199, 0]
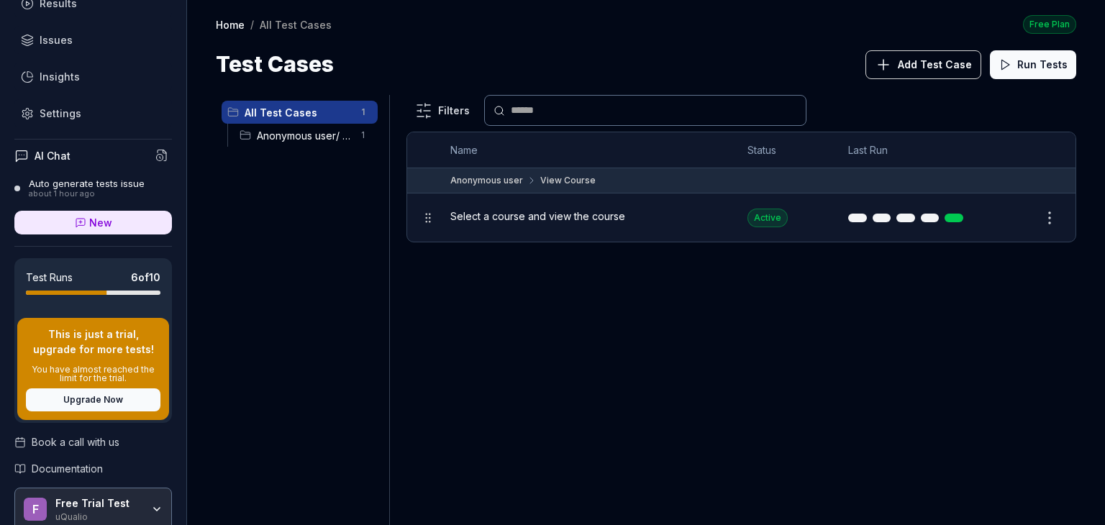
click at [81, 196] on div "about 1 hour ago" at bounding box center [87, 194] width 116 height 10
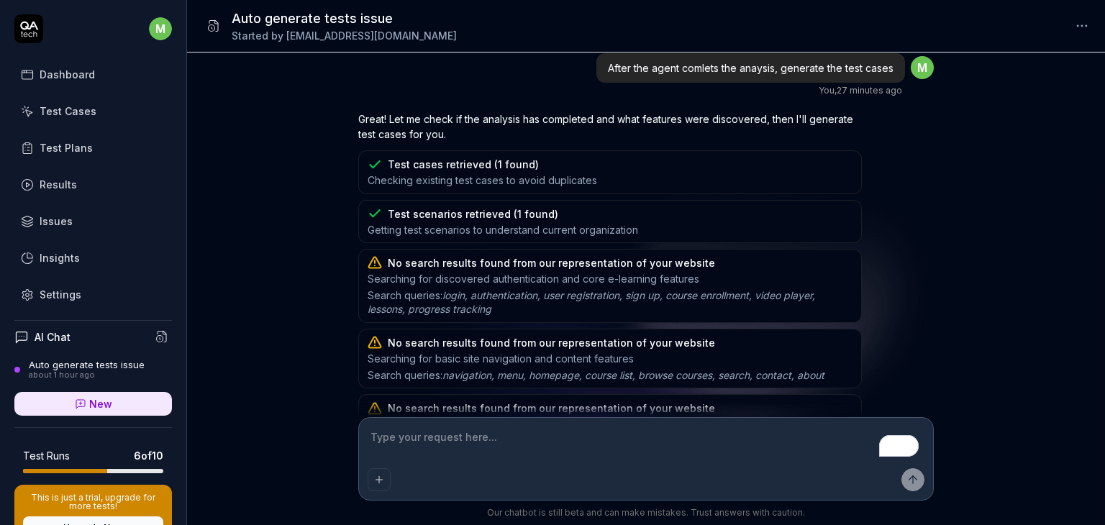
scroll to position [1874, 0]
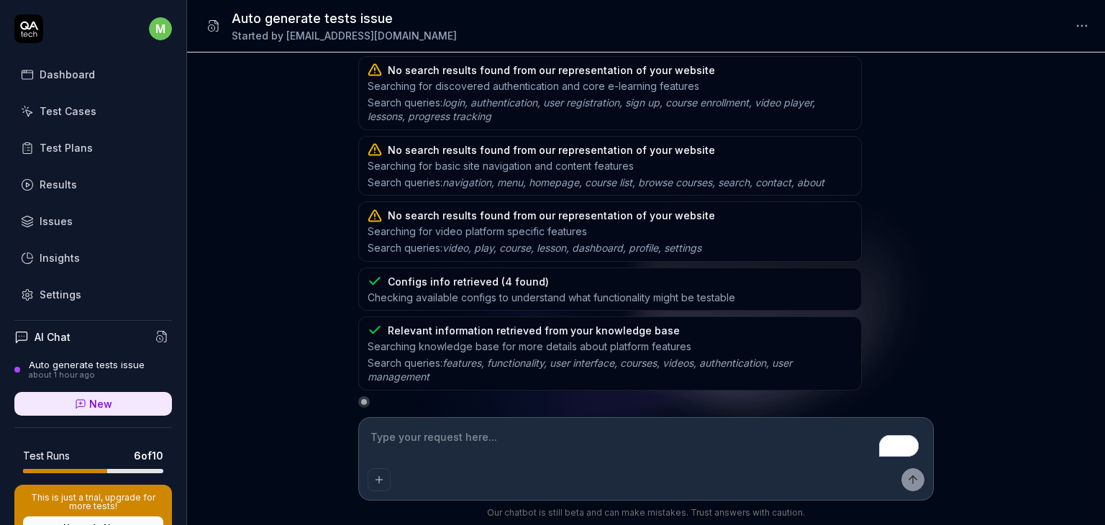
click at [545, 435] on textarea "To enrich screen reader interactions, please activate Accessibility in Grammarl…" at bounding box center [646, 445] width 557 height 36
click at [117, 362] on div "Auto generate tests issue" at bounding box center [87, 365] width 116 height 12
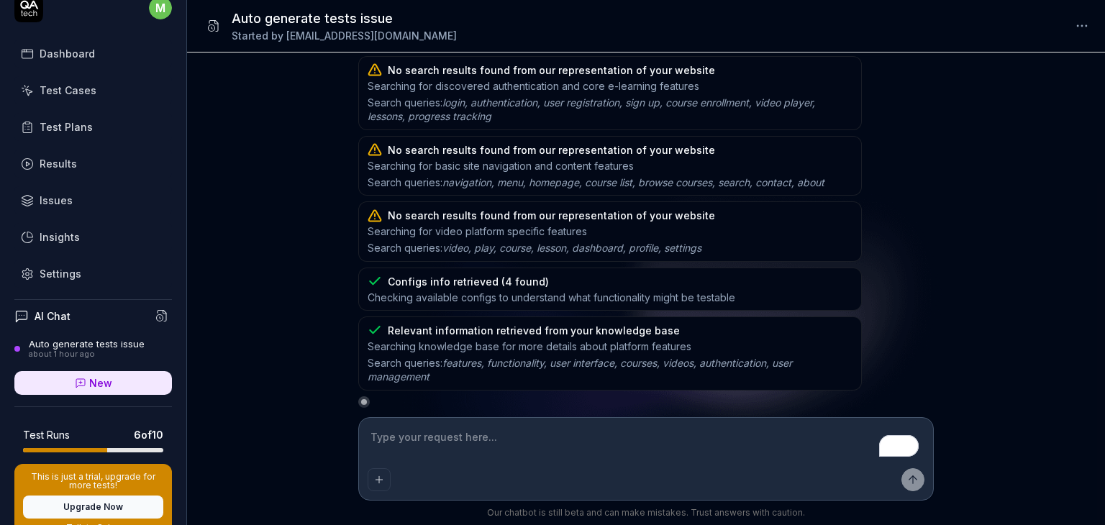
scroll to position [20, 0]
click at [68, 83] on div "Test Cases" at bounding box center [68, 90] width 57 height 15
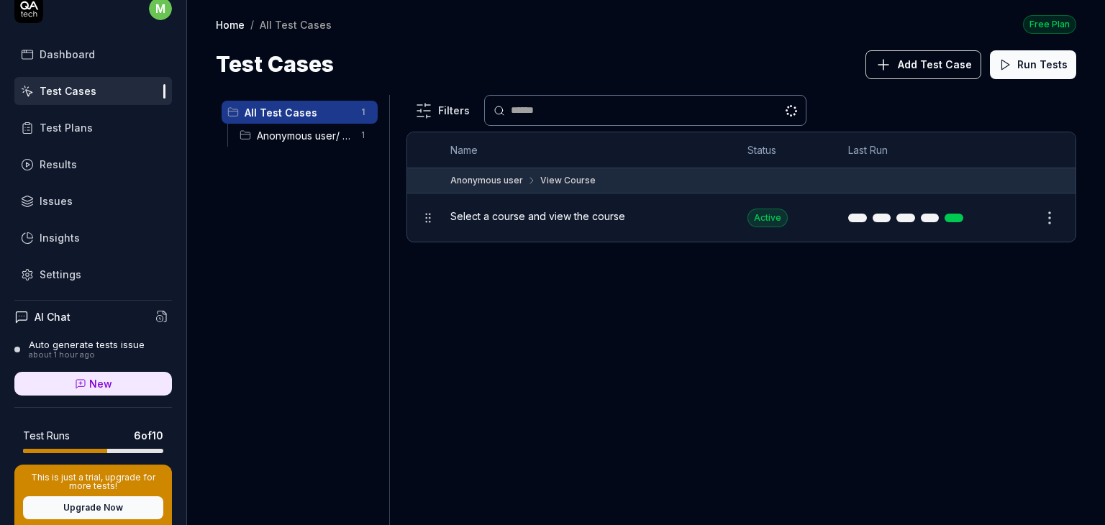
click at [952, 61] on span "Add Test Case" at bounding box center [935, 64] width 74 height 15
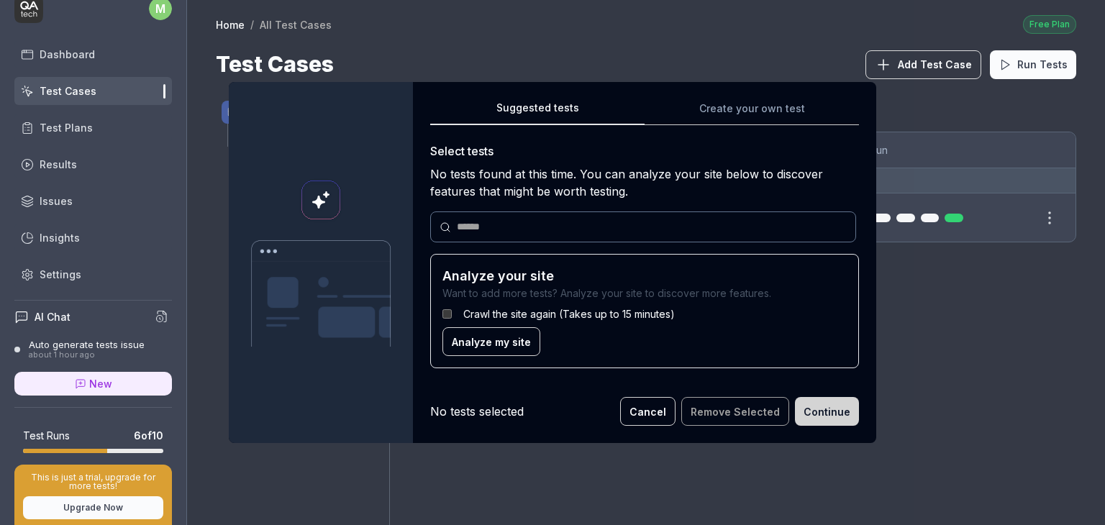
click at [651, 417] on button "Cancel" at bounding box center [647, 411] width 55 height 29
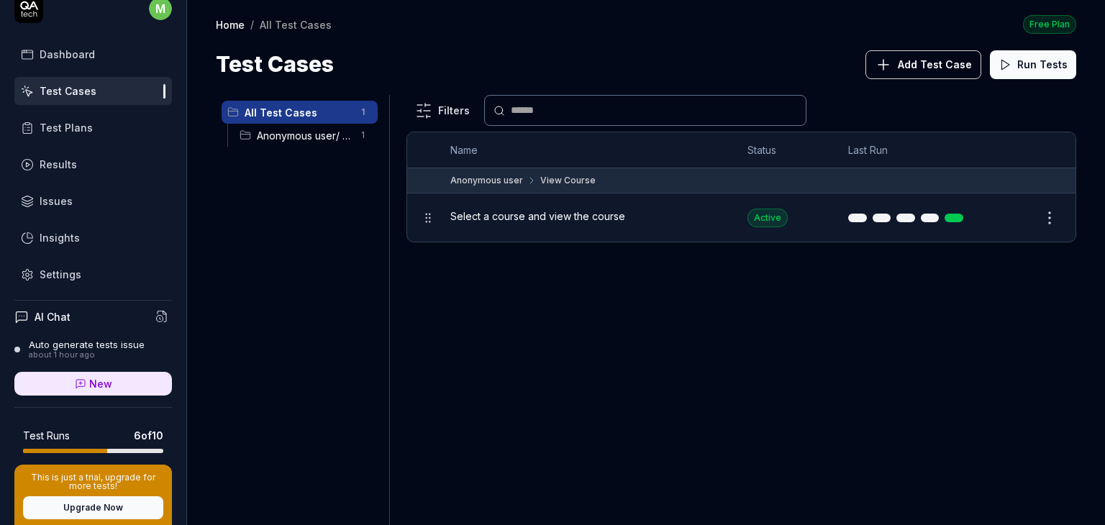
scroll to position [199, 0]
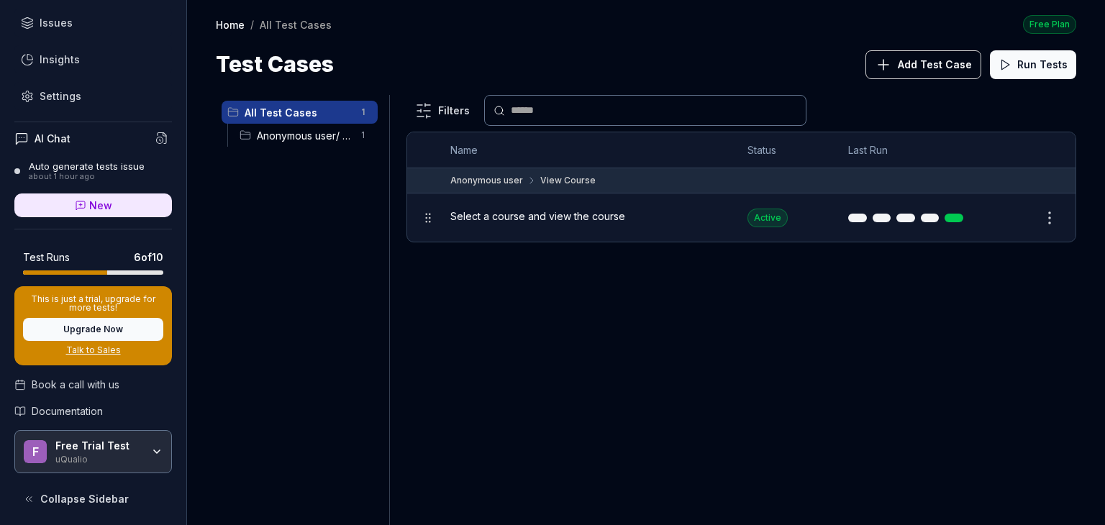
click at [101, 168] on div "Auto generate tests issue" at bounding box center [87, 166] width 116 height 12
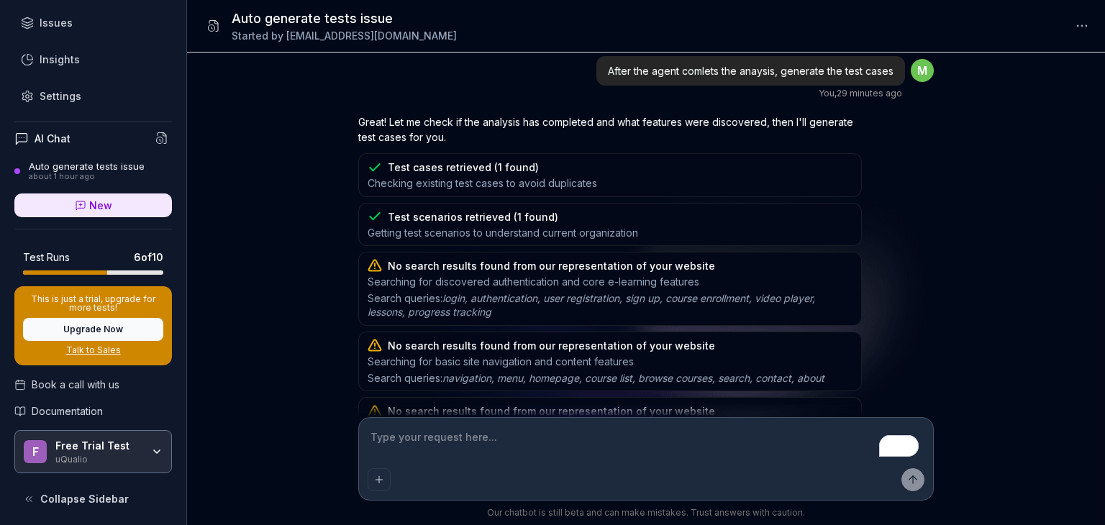
scroll to position [1874, 0]
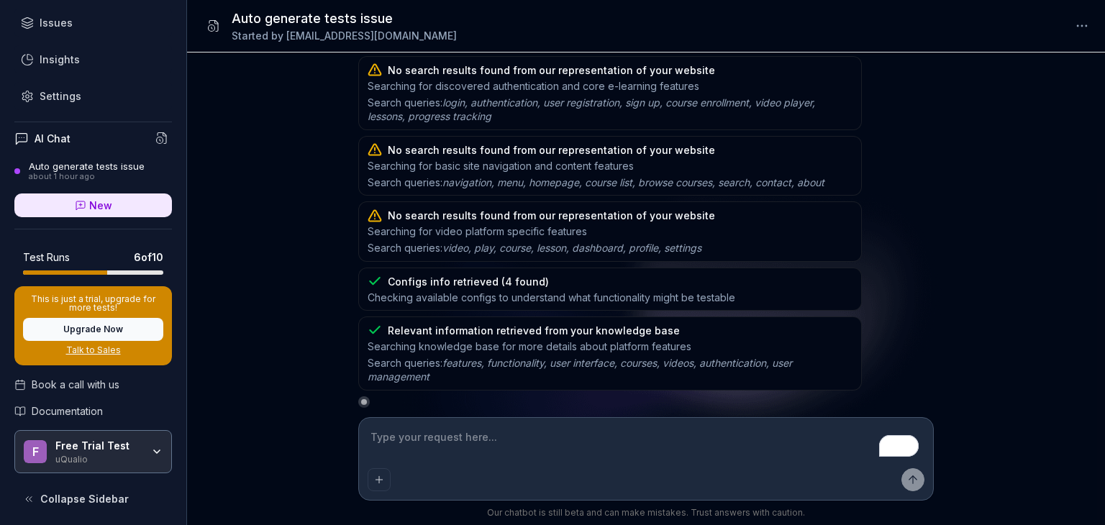
click at [414, 450] on textarea "To enrich screen reader interactions, please activate Accessibility in Grammarl…" at bounding box center [646, 445] width 557 height 36
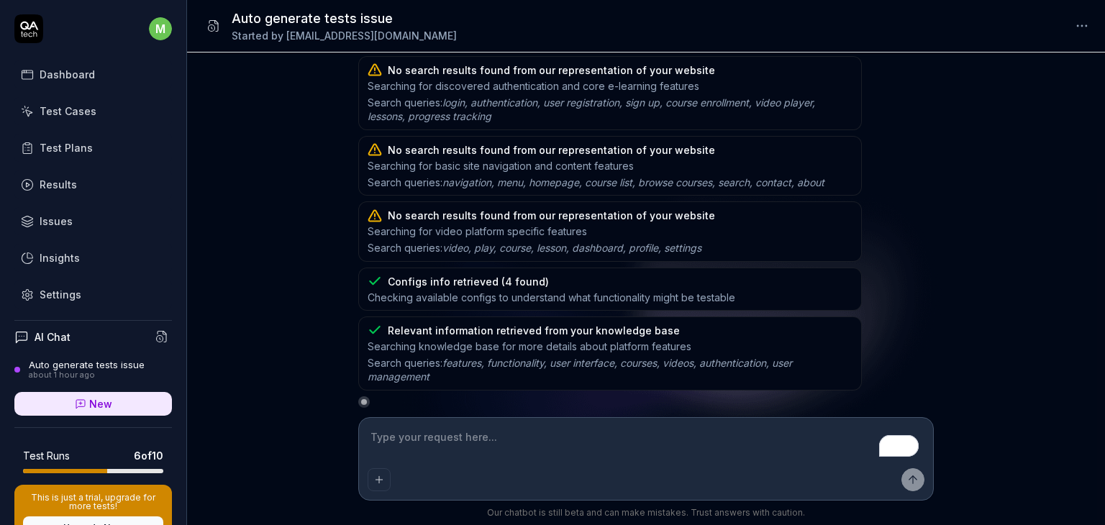
type textarea "*"
click at [81, 120] on link "Test Cases" at bounding box center [93, 111] width 158 height 28
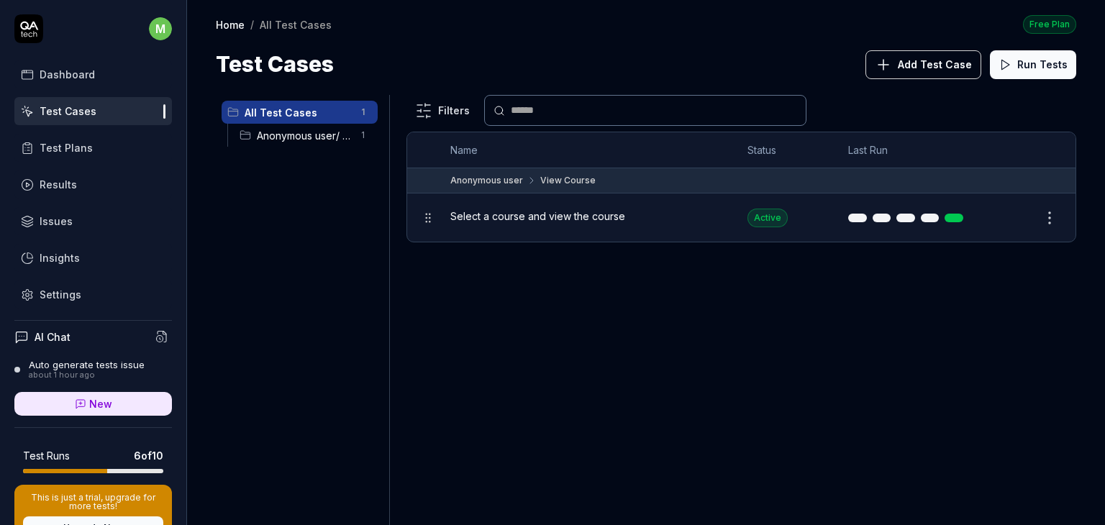
click at [914, 67] on span "Add Test Case" at bounding box center [935, 64] width 74 height 15
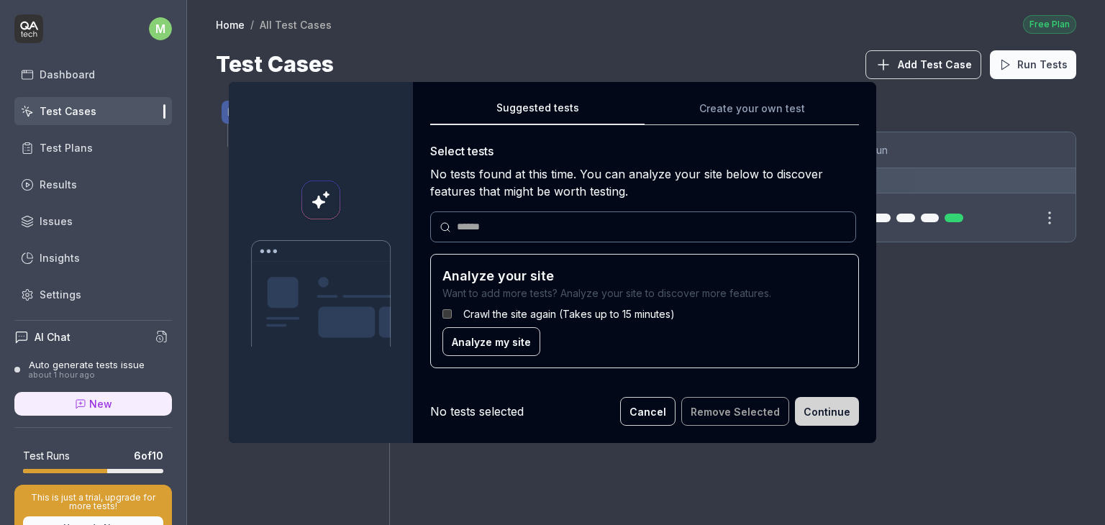
click at [483, 346] on span "Analyze my site" at bounding box center [491, 341] width 79 height 15
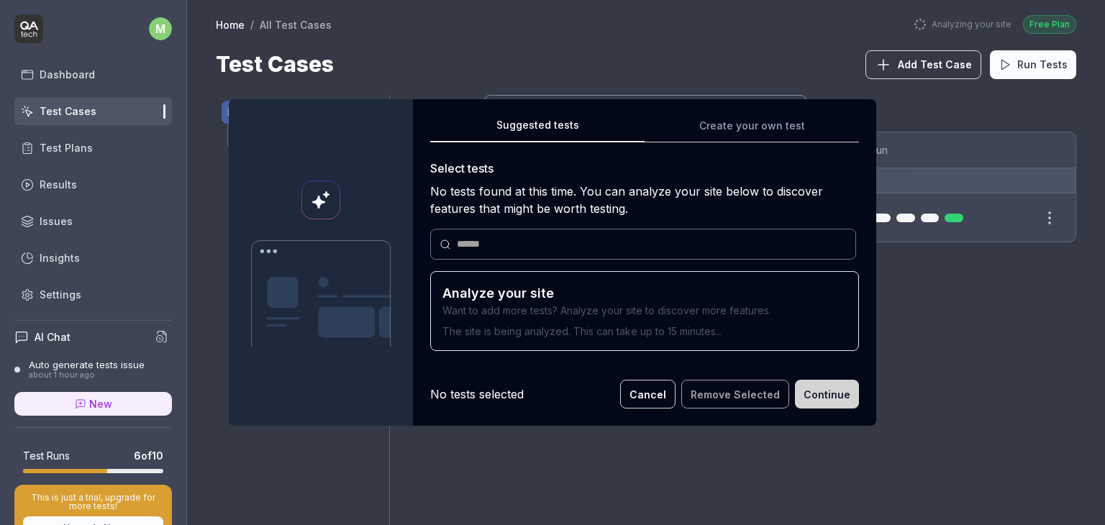
click at [644, 392] on button "Cancel" at bounding box center [647, 394] width 55 height 29
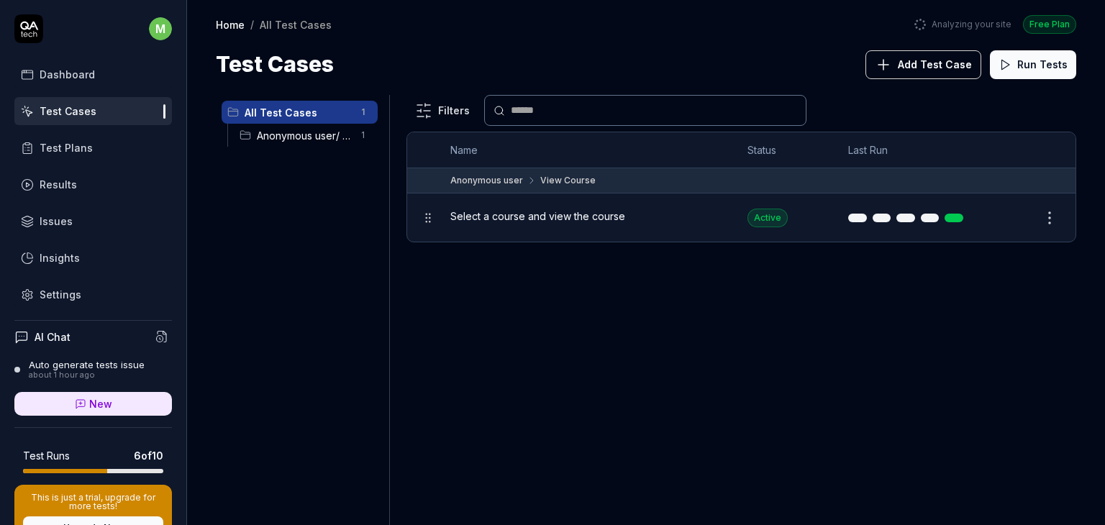
click at [52, 290] on div "Settings" at bounding box center [61, 294] width 42 height 15
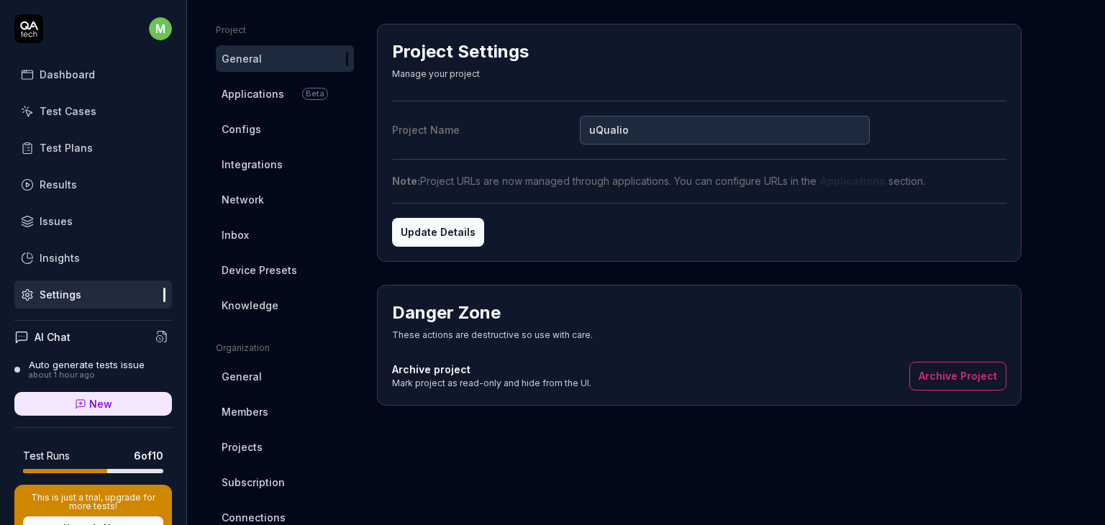
scroll to position [83, 0]
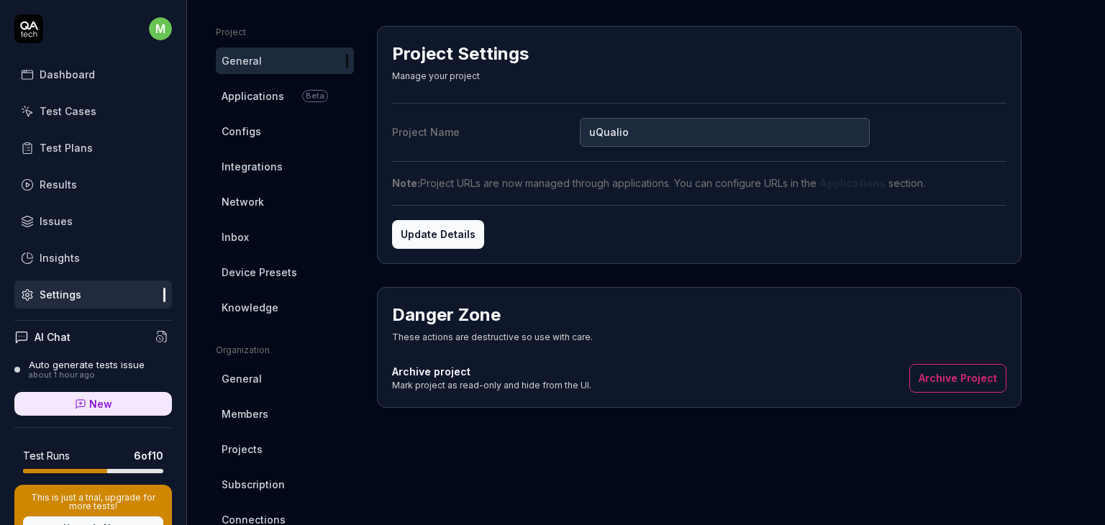
click at [263, 132] on link "Configs" at bounding box center [285, 131] width 138 height 27
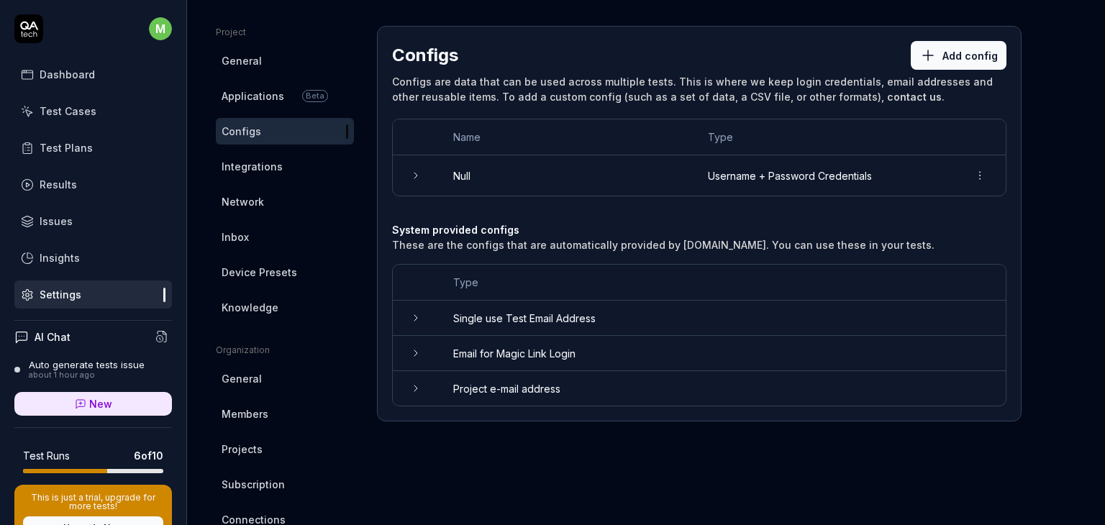
click at [517, 164] on td "Null" at bounding box center [566, 175] width 255 height 40
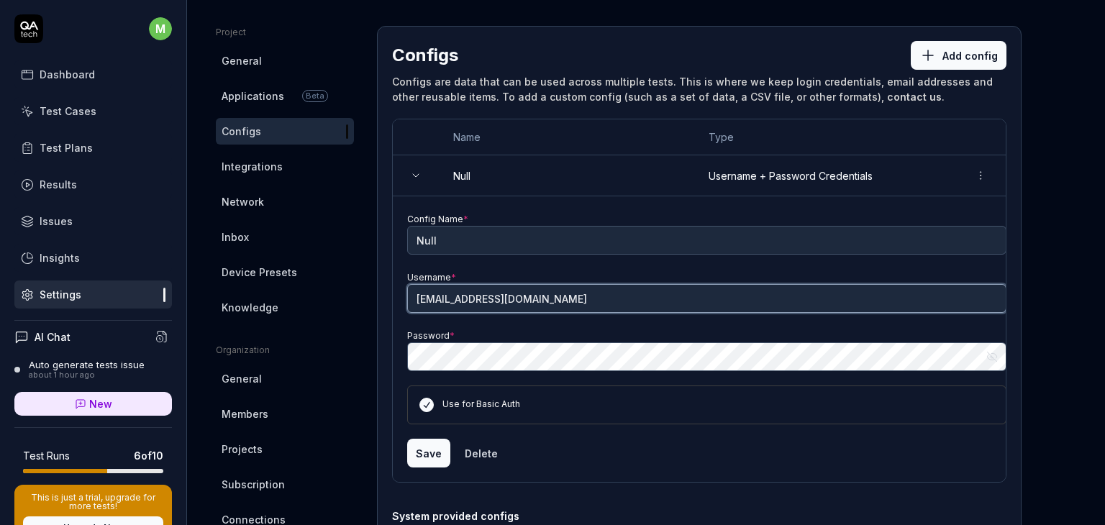
click at [583, 294] on input "account_manager@uqualio.co.uk" at bounding box center [706, 298] width 599 height 29
paste input "[EMAIL_ADDRESS][DOMAIN_NAME]"
type input "[EMAIL_ADDRESS][DOMAIN_NAME]"
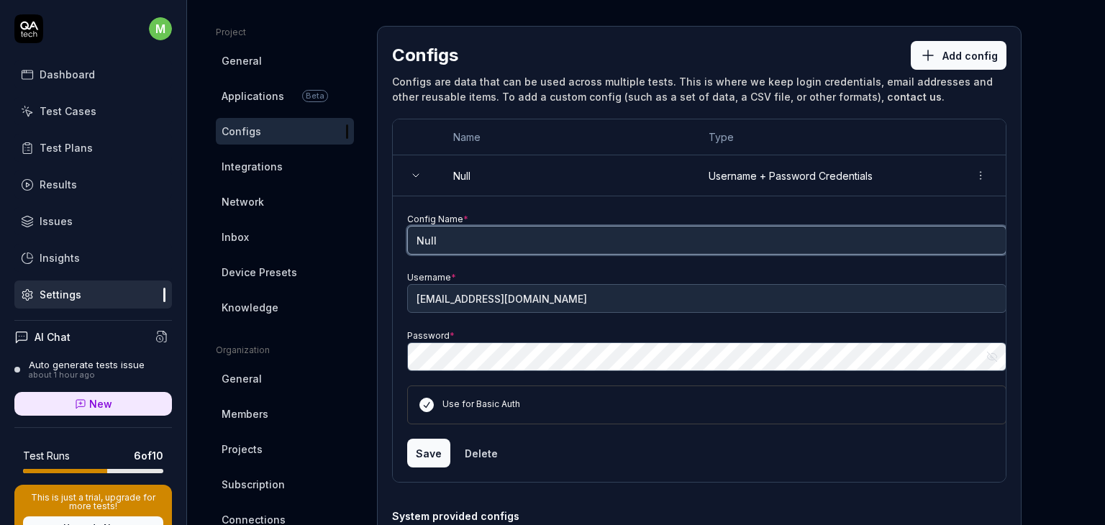
drag, startPoint x: 458, startPoint y: 234, endPoint x: 414, endPoint y: 234, distance: 43.9
click at [414, 234] on input "Null" at bounding box center [706, 240] width 599 height 29
type input "login credentials"
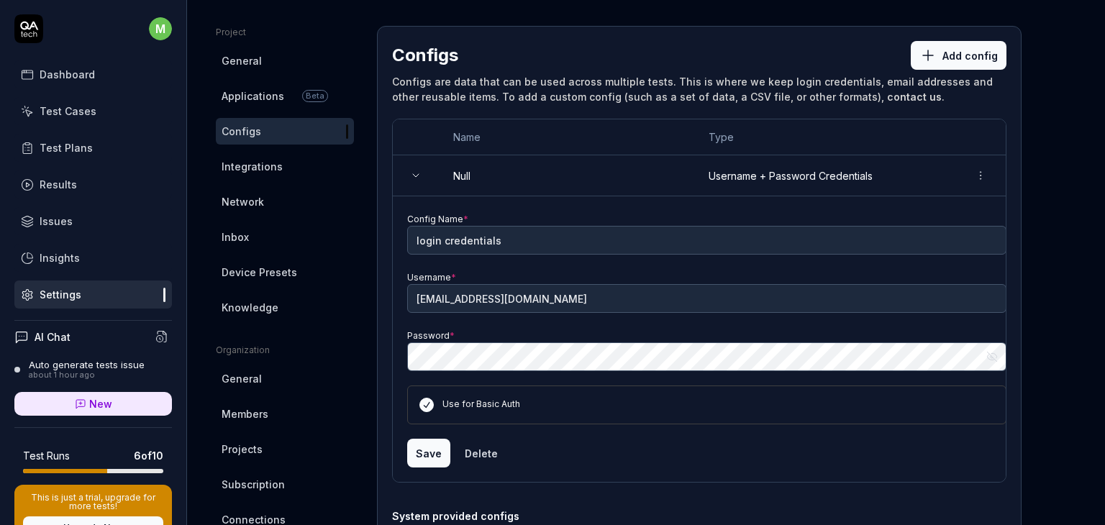
click at [446, 447] on button "Save" at bounding box center [428, 453] width 43 height 29
click at [429, 460] on button "Save" at bounding box center [428, 453] width 43 height 29
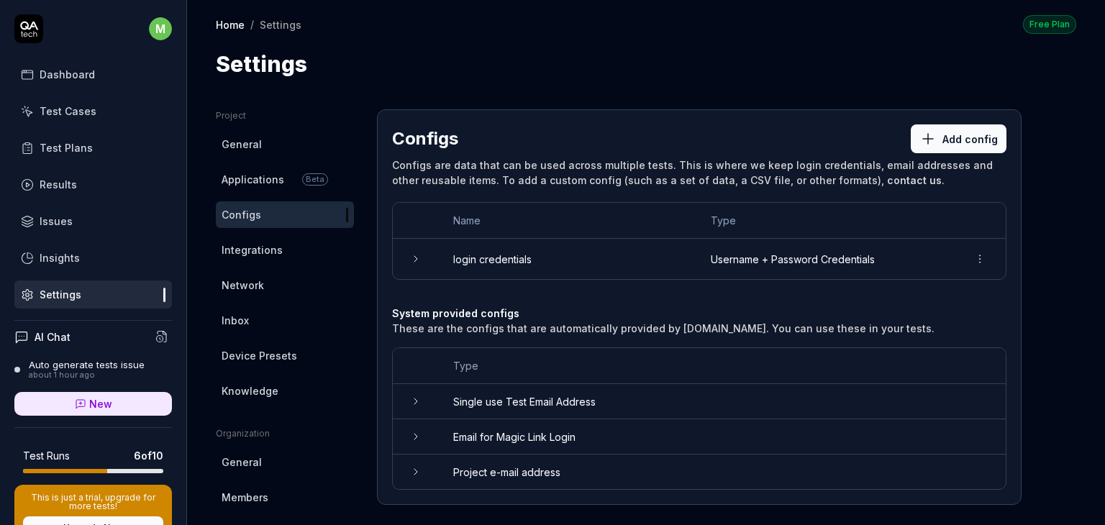
click at [77, 113] on div "Test Cases" at bounding box center [68, 111] width 57 height 15
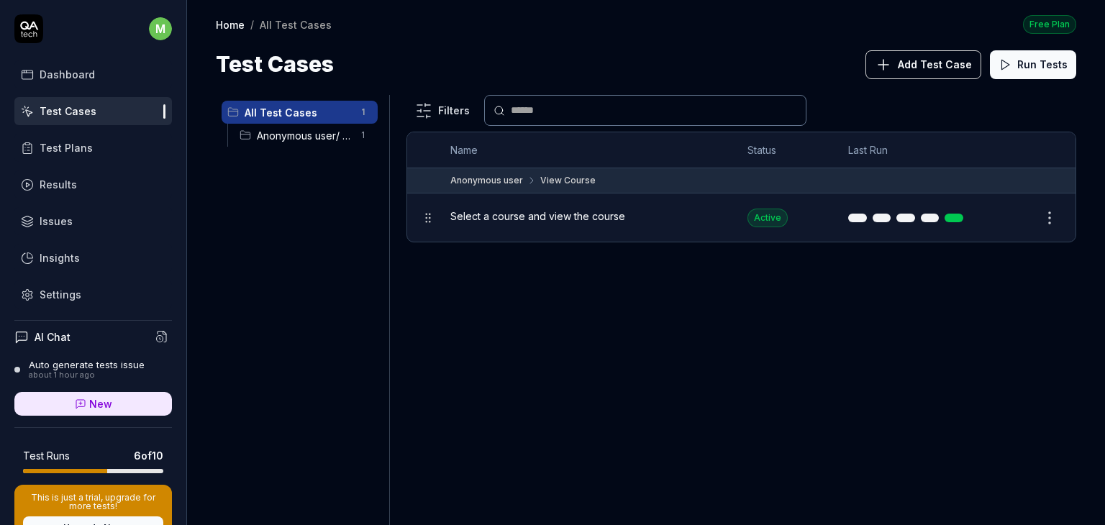
click at [935, 55] on button "Add Test Case" at bounding box center [923, 64] width 116 height 29
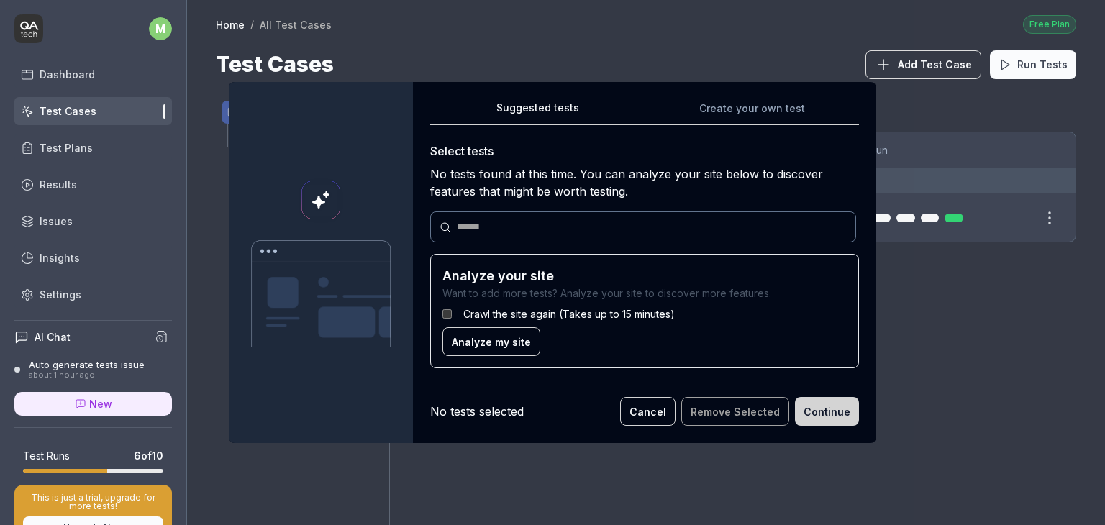
click at [462, 337] on span "Analyze my site" at bounding box center [491, 341] width 79 height 15
